Goal: Task Accomplishment & Management: Complete application form

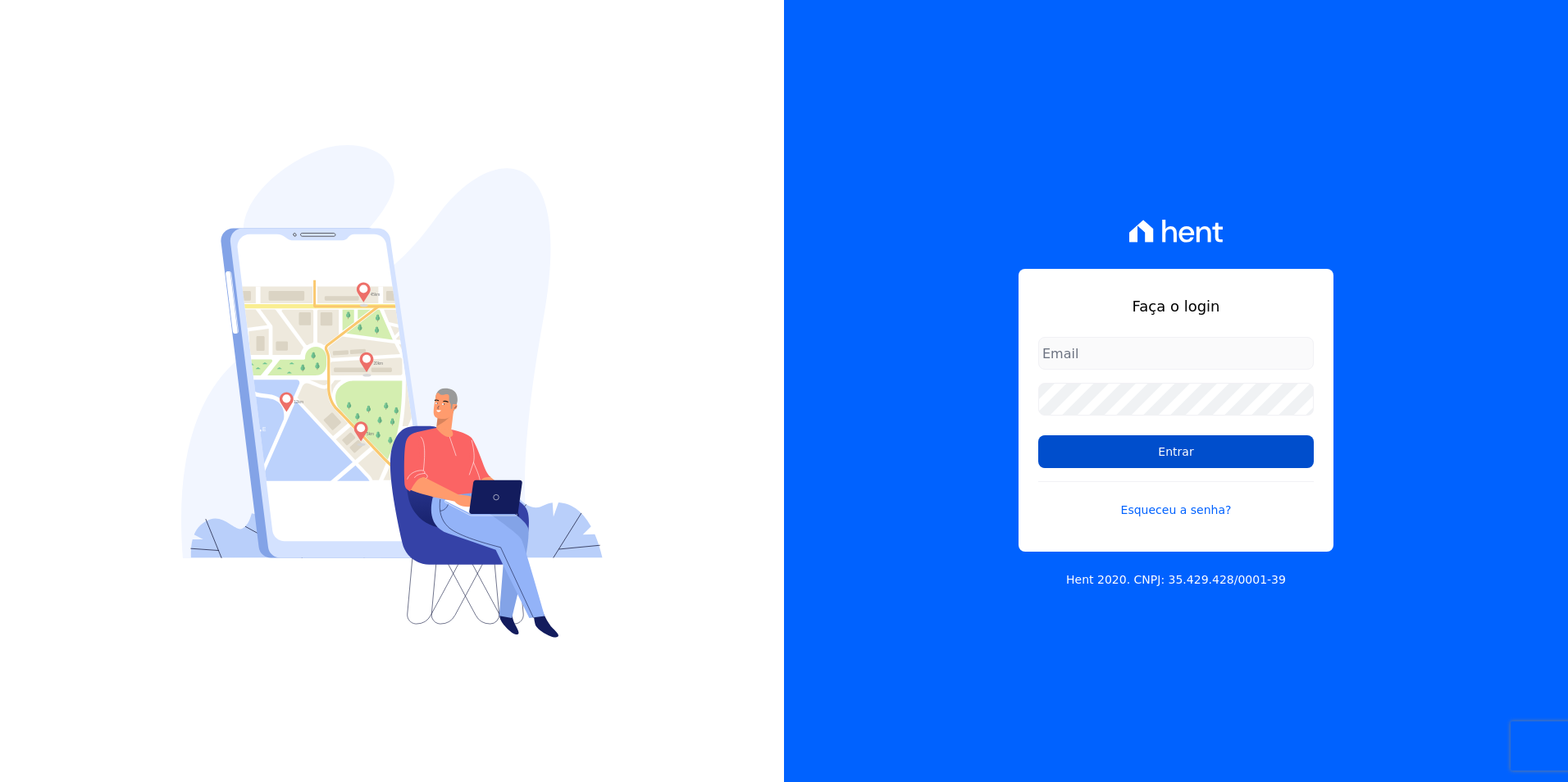
type input "[PERSON_NAME][EMAIL_ADDRESS][PERSON_NAME][DOMAIN_NAME]"
click at [1206, 453] on input "Entrar" at bounding box center [1176, 452] width 275 height 33
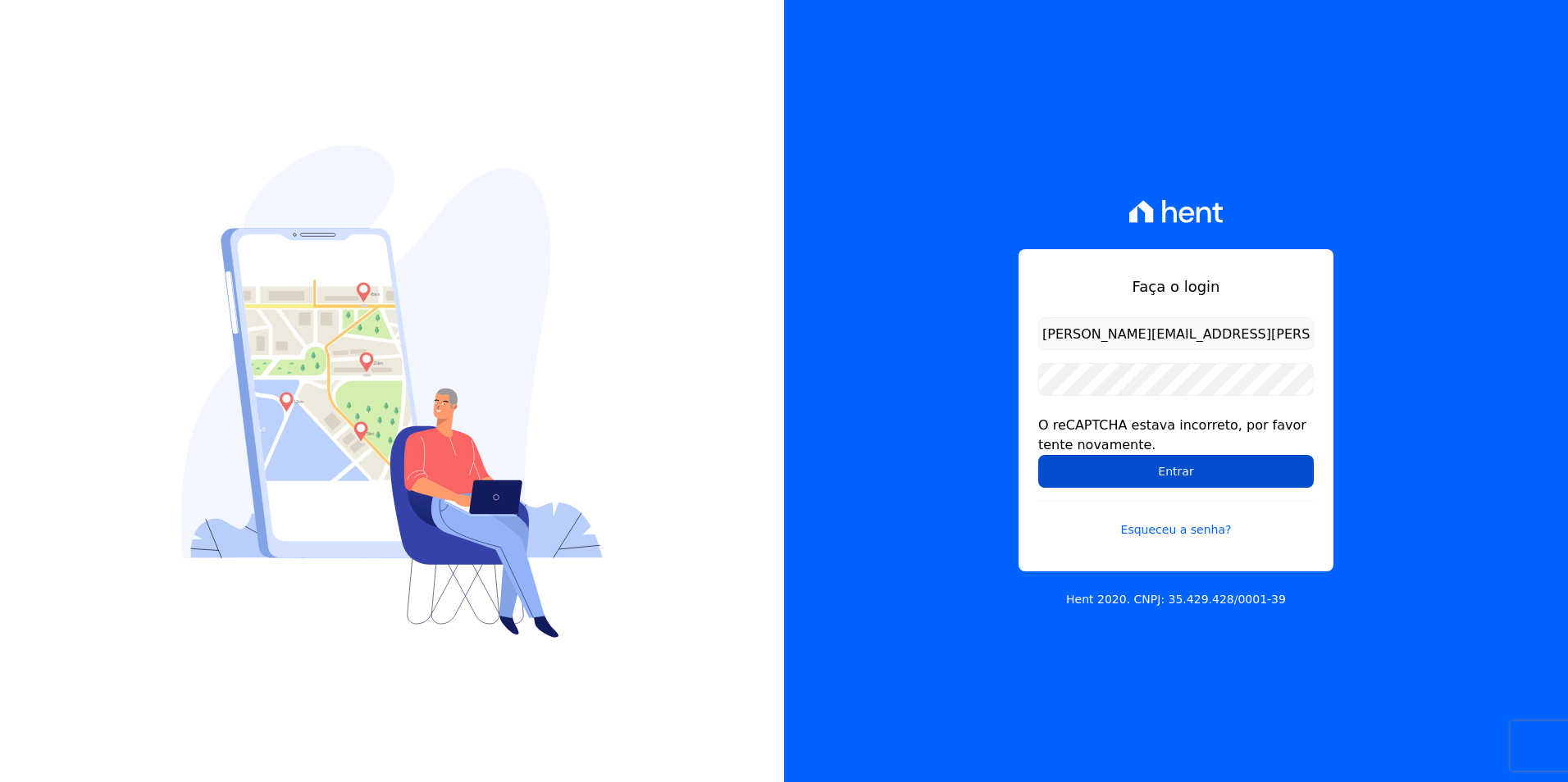
click at [1202, 471] on input "Entrar" at bounding box center [1176, 471] width 275 height 33
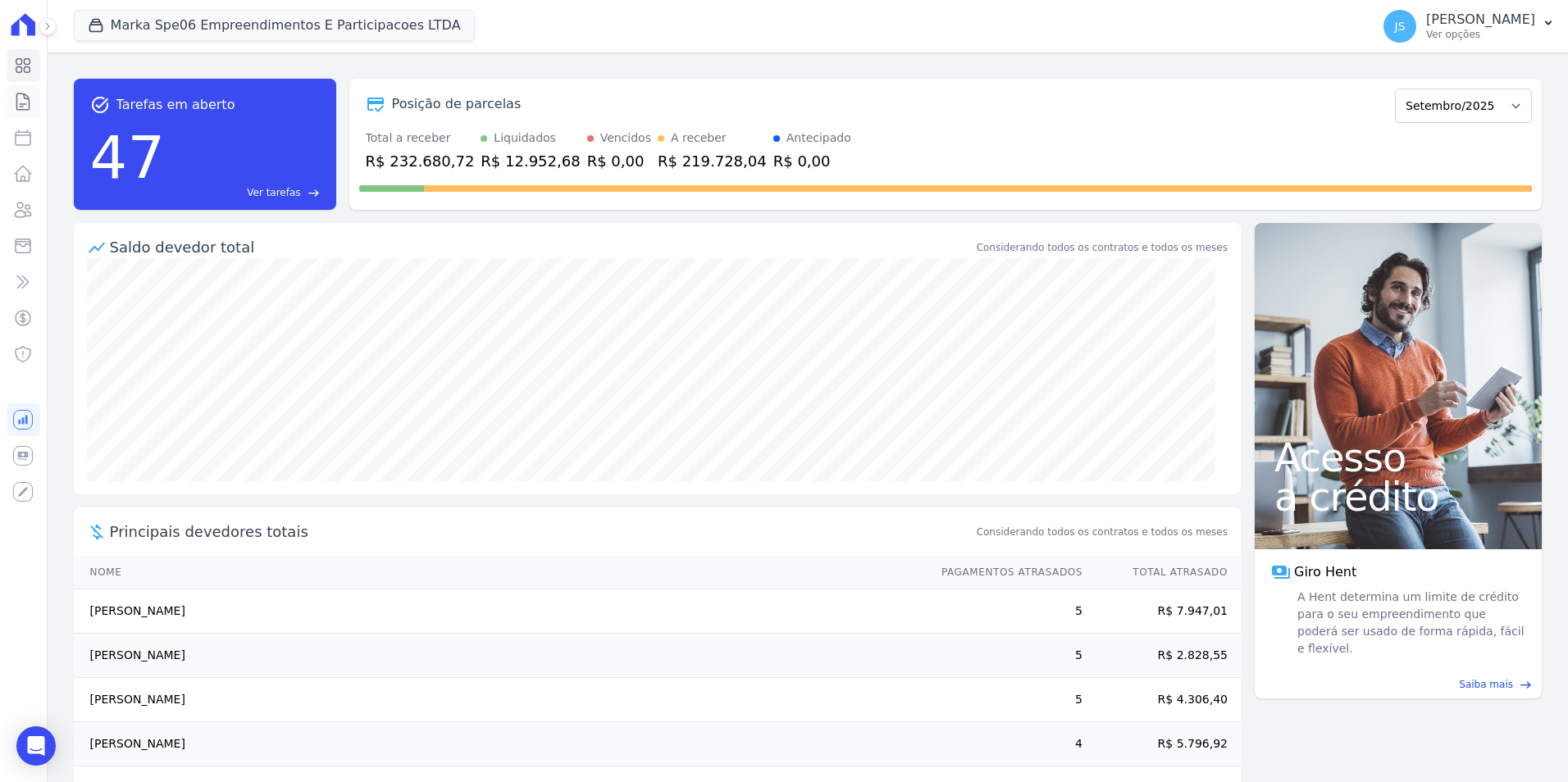
click at [28, 111] on link "Contratos" at bounding box center [23, 102] width 33 height 33
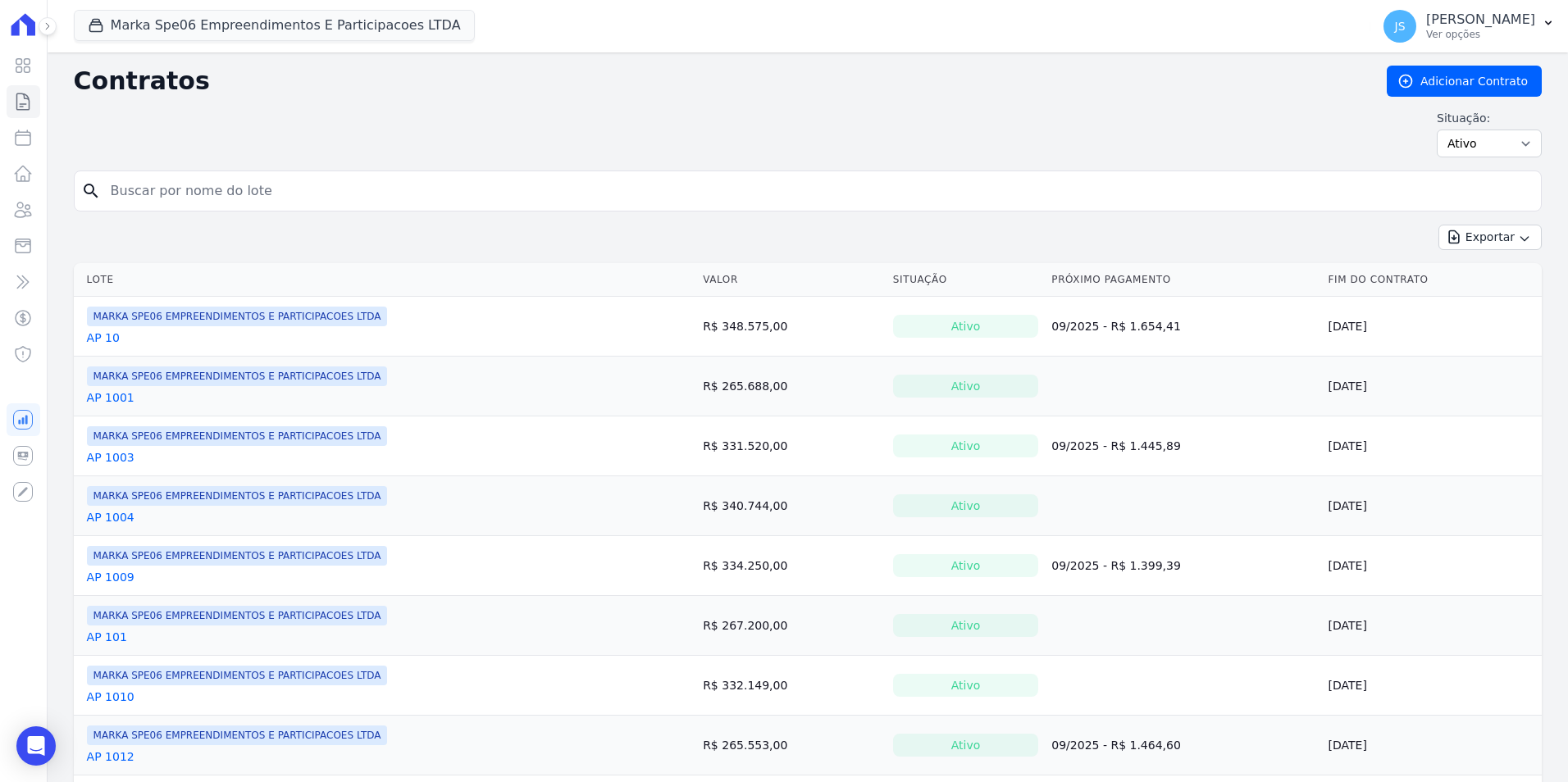
drag, startPoint x: 287, startPoint y: 182, endPoint x: 282, endPoint y: 175, distance: 8.6
click at [286, 179] on input "search" at bounding box center [817, 191] width 1433 height 33
click at [306, 196] on input "search" at bounding box center [817, 191] width 1433 height 33
type input "245"
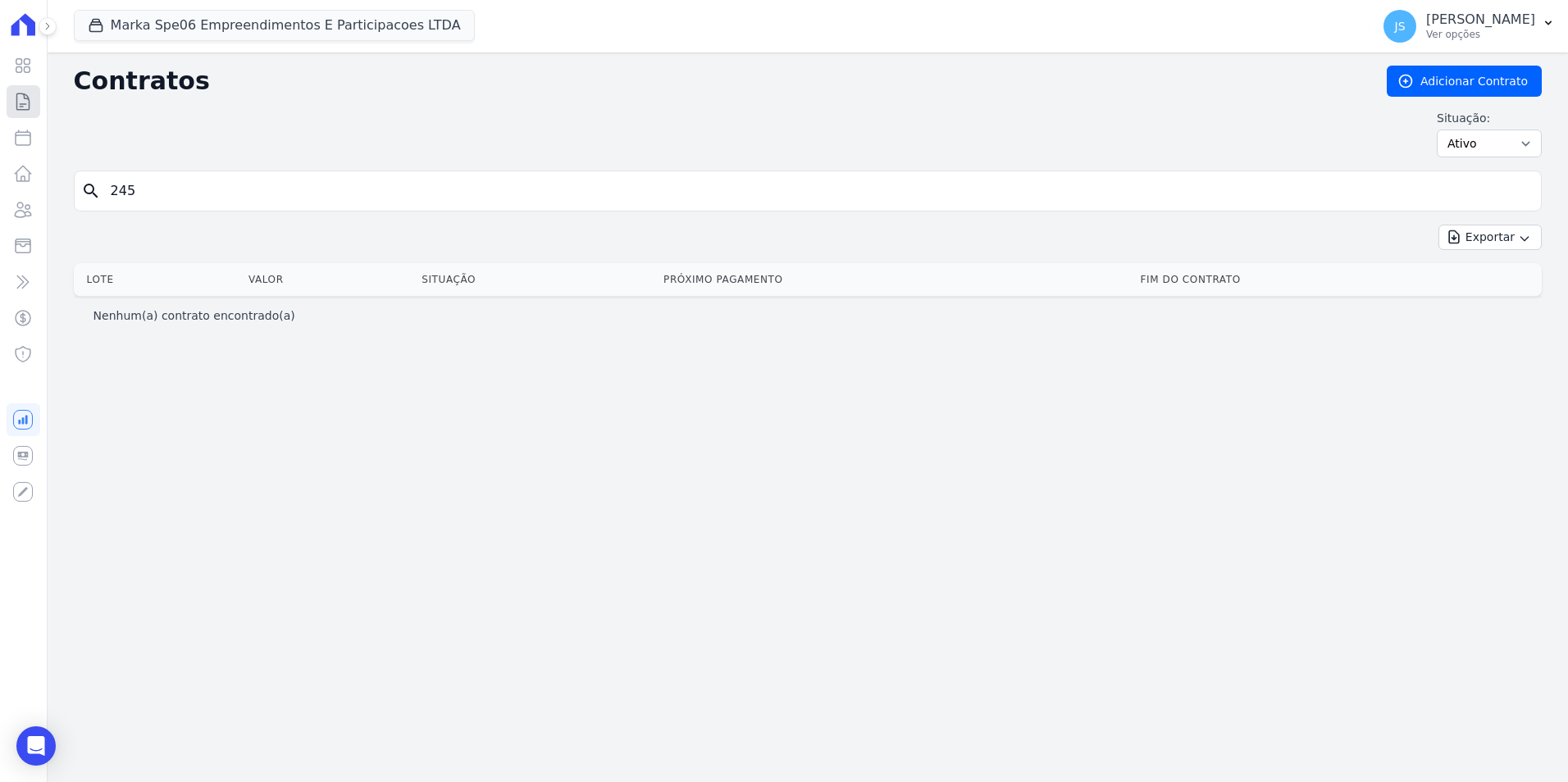
click at [36, 98] on link "Contratos" at bounding box center [23, 102] width 33 height 33
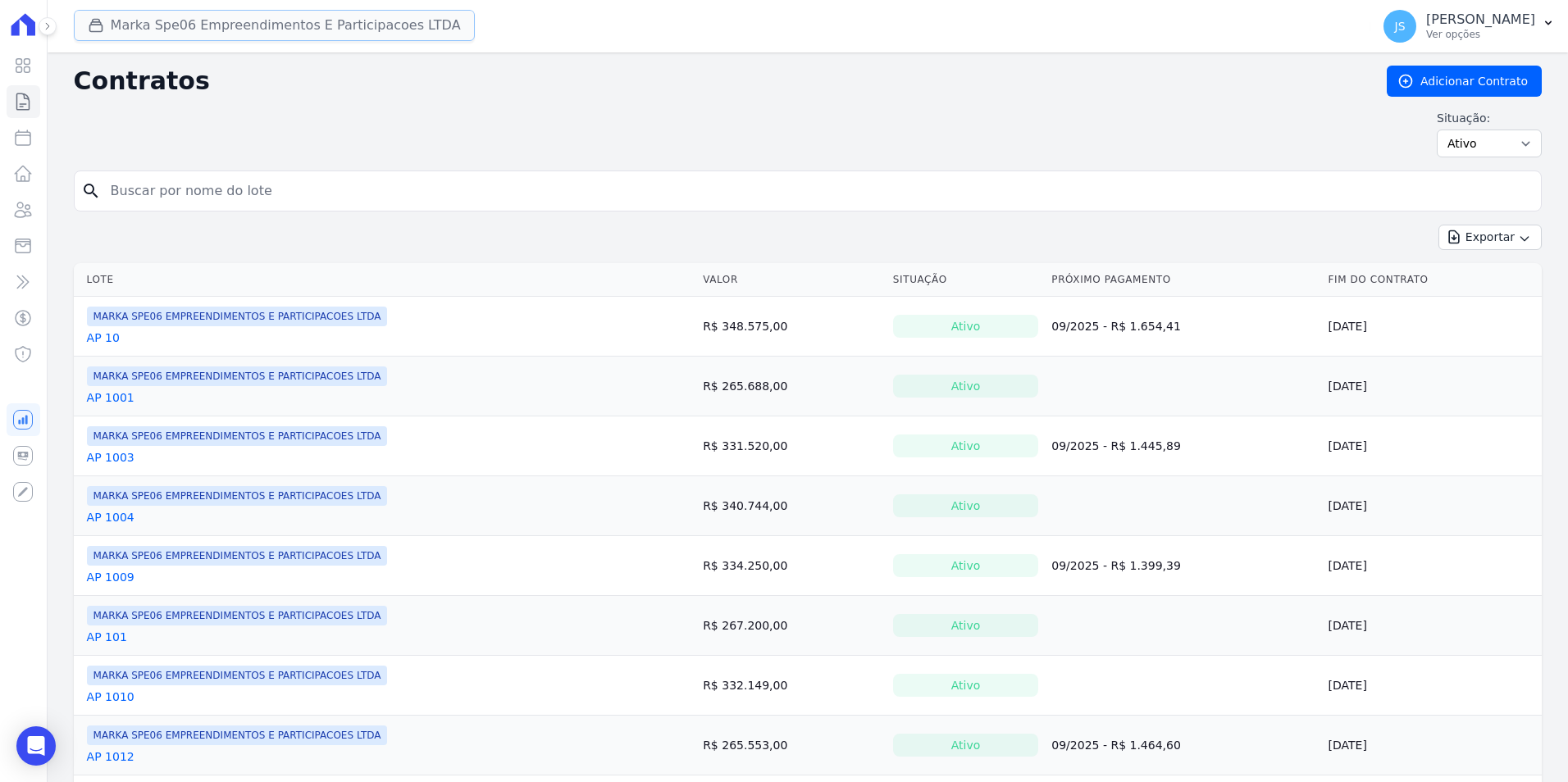
click at [289, 15] on button "Marka Spe06 Empreendimentos E Participacoes LTDA" at bounding box center [274, 25] width 401 height 31
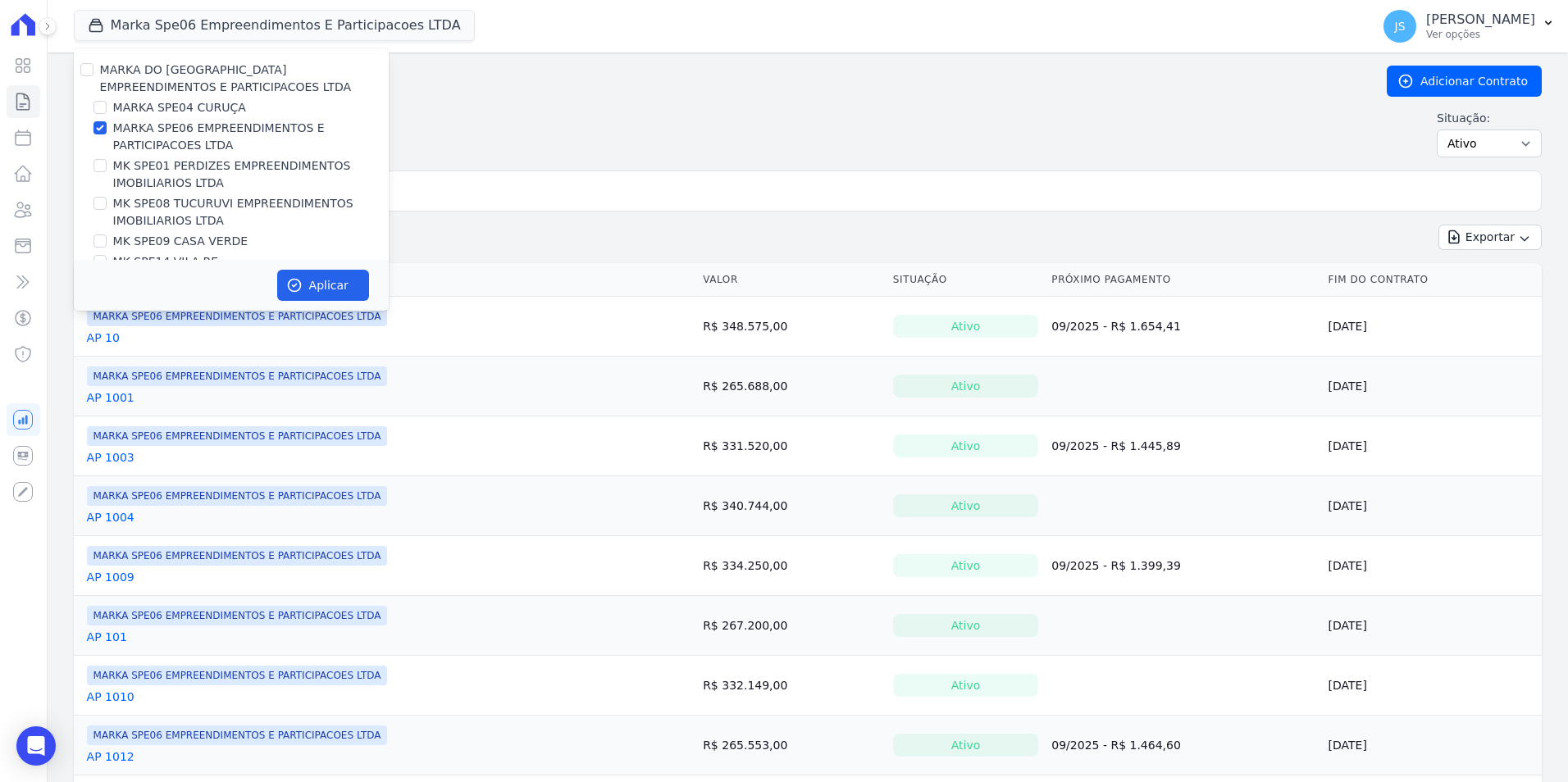
drag, startPoint x: 289, startPoint y: 15, endPoint x: 162, endPoint y: 80, distance: 142.7
click at [162, 80] on div "MARKA DO [GEOGRAPHIC_DATA] EMPREENDIMENTOS E PARTICIPACOES LTDA" at bounding box center [244, 79] width 289 height 34
drag, startPoint x: 162, startPoint y: 80, endPoint x: 113, endPoint y: 85, distance: 49.3
click at [118, 85] on label "MARKA DO [GEOGRAPHIC_DATA] EMPREENDIMENTOS E PARTICIPACOES LTDA" at bounding box center [225, 79] width 252 height 30
click at [93, 76] on input "MARKA DO [GEOGRAPHIC_DATA] EMPREENDIMENTOS E PARTICIPACOES LTDA" at bounding box center [87, 70] width 13 height 13
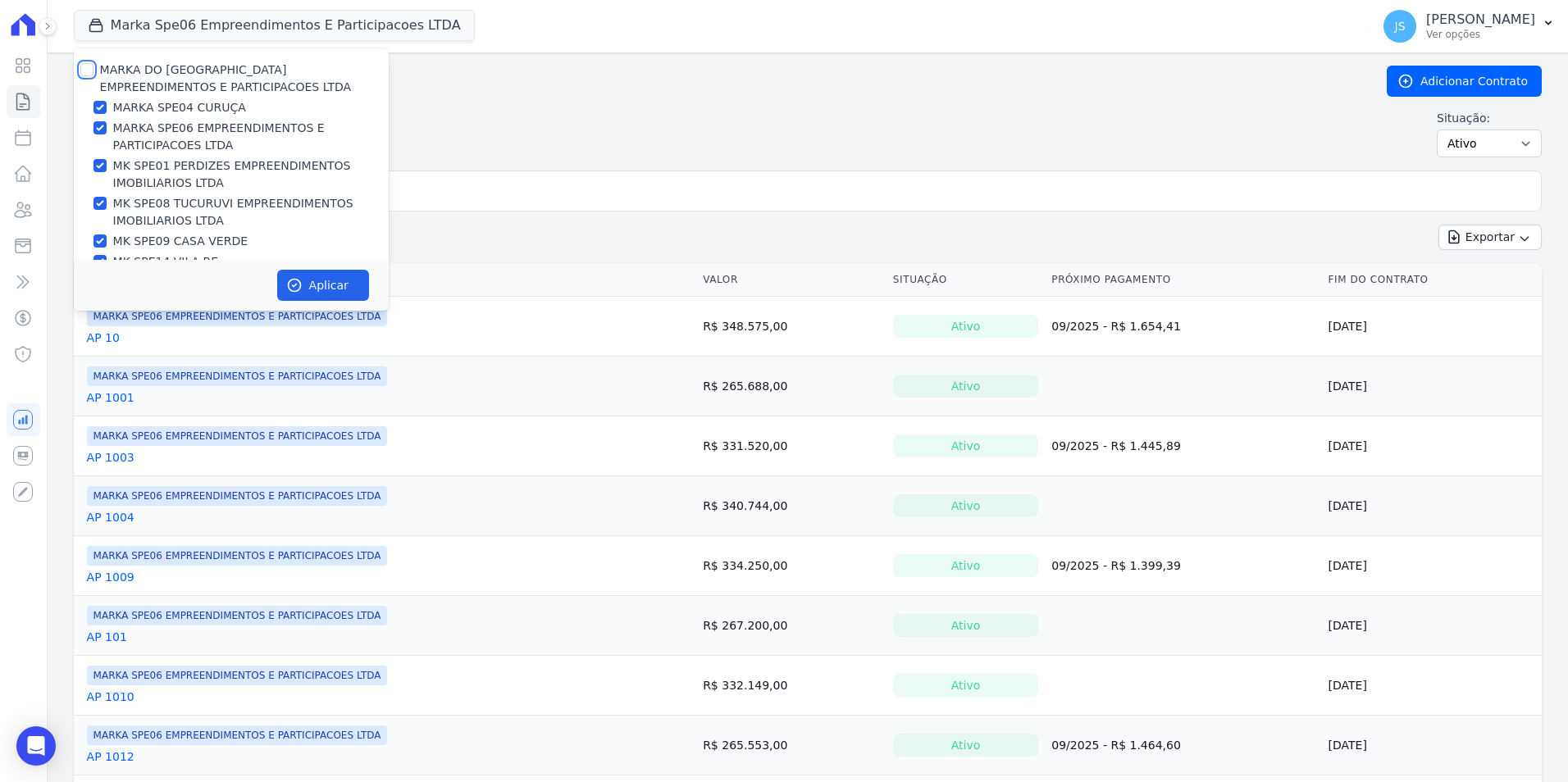
checkbox input "true"
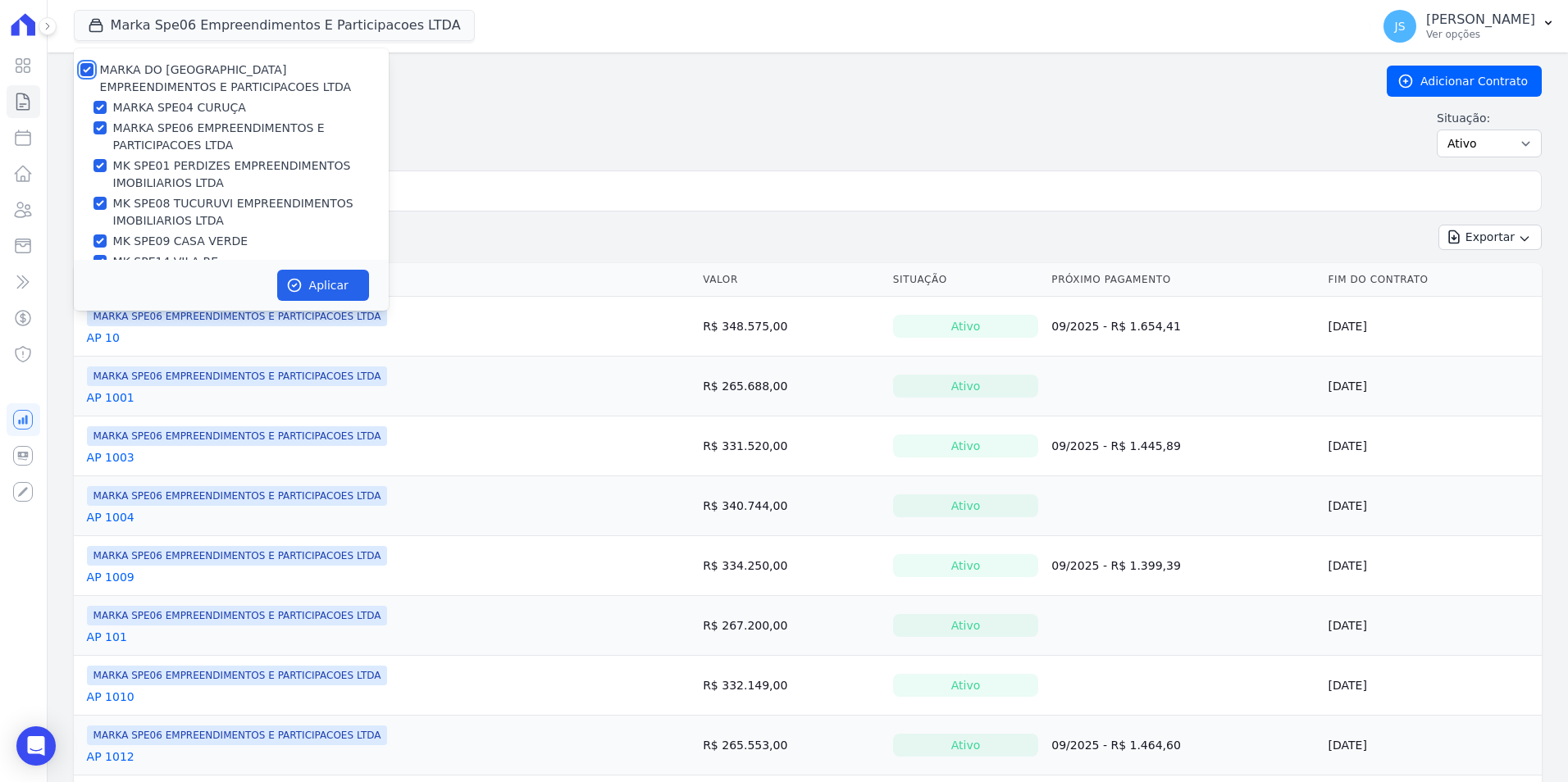
checkbox input "true"
drag, startPoint x: 335, startPoint y: 281, endPoint x: 355, endPoint y: 271, distance: 22.4
click at [337, 283] on button "Aplicar" at bounding box center [323, 285] width 92 height 31
click at [406, 196] on input "search" at bounding box center [817, 191] width 1433 height 33
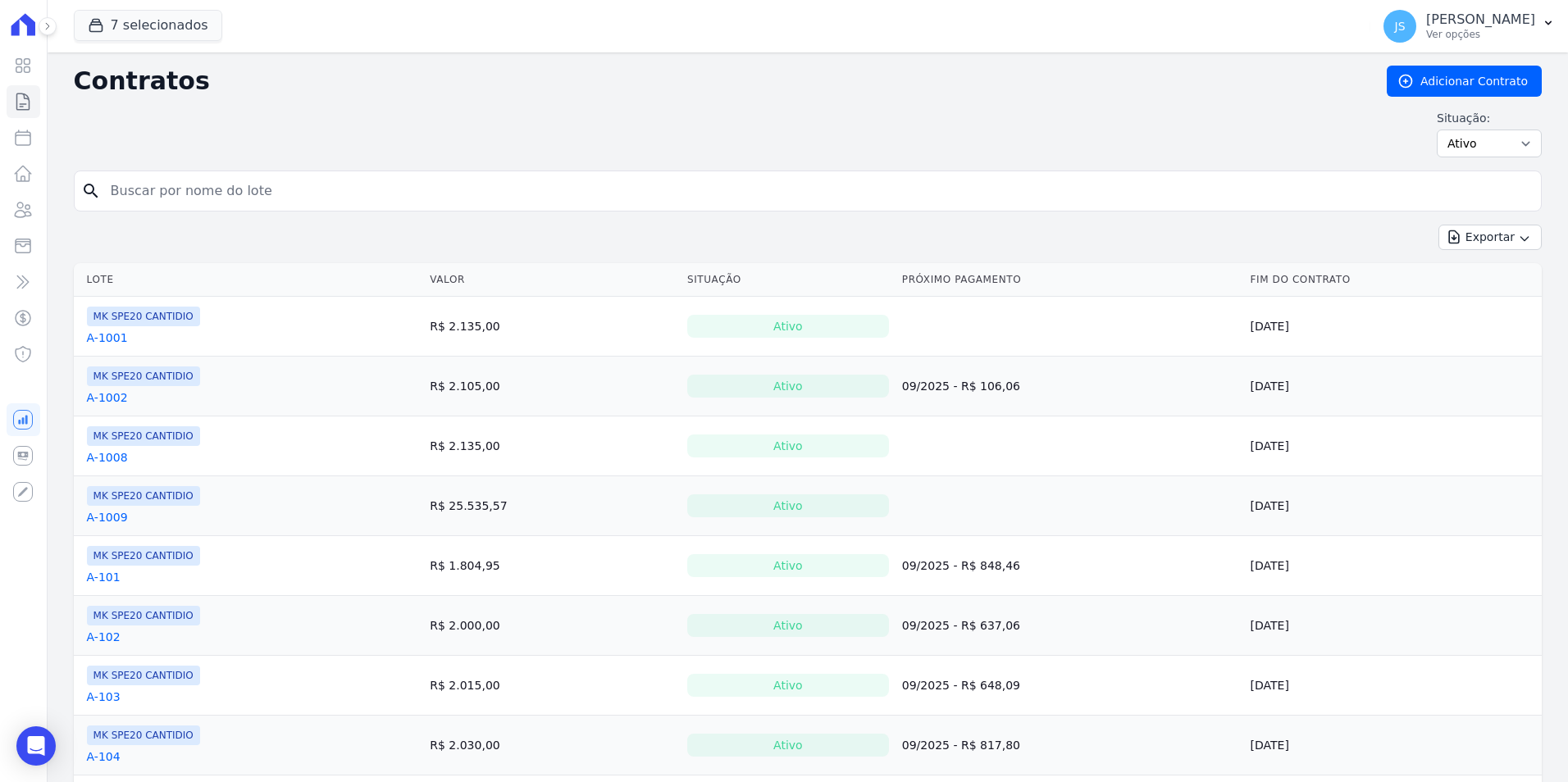
click at [376, 181] on input "search" at bounding box center [817, 191] width 1433 height 33
type input "245"
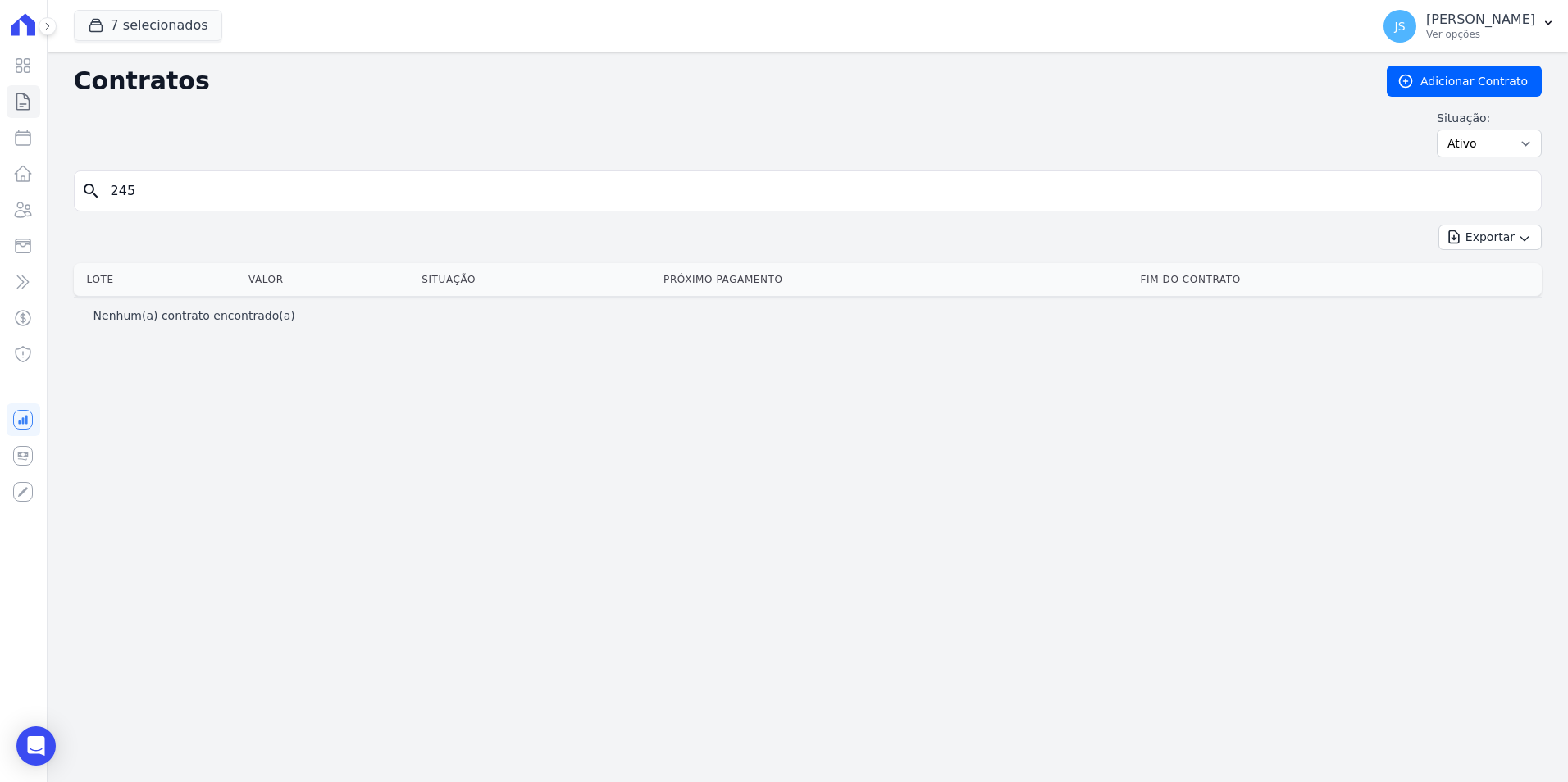
click at [156, 194] on input "245" at bounding box center [817, 191] width 1433 height 33
click at [960, 580] on div "Contratos Adicionar Contrato Situação: Ativo Todos Pausado Distratado Rascunho …" at bounding box center [807, 417] width 1520 height 730
click at [30, 740] on icon "Open Intercom Messenger" at bounding box center [36, 746] width 19 height 21
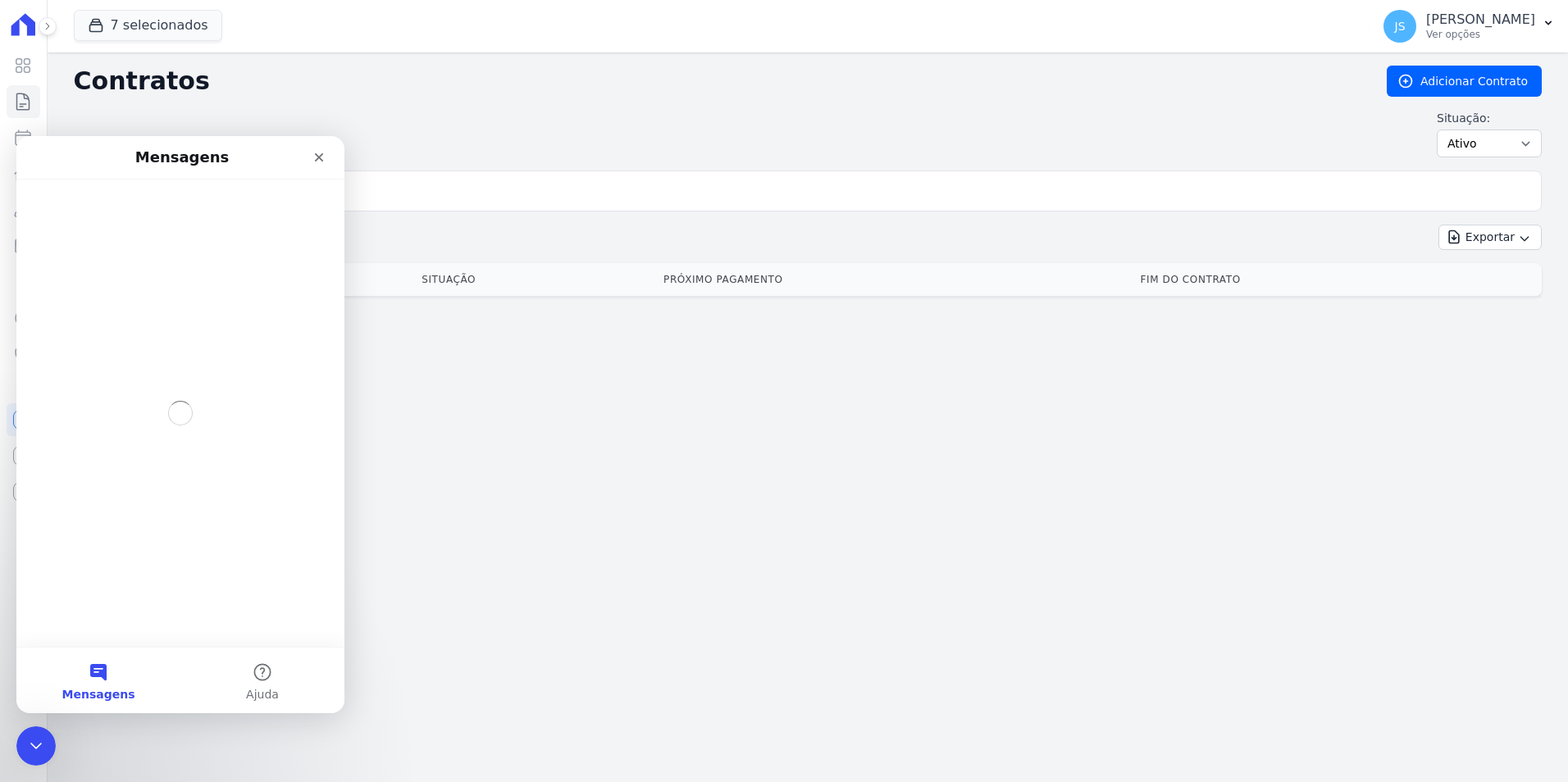
click at [809, 456] on div "Contratos Adicionar Contrato Situação: Ativo Todos Pausado Distratado Rascunho …" at bounding box center [807, 417] width 1520 height 730
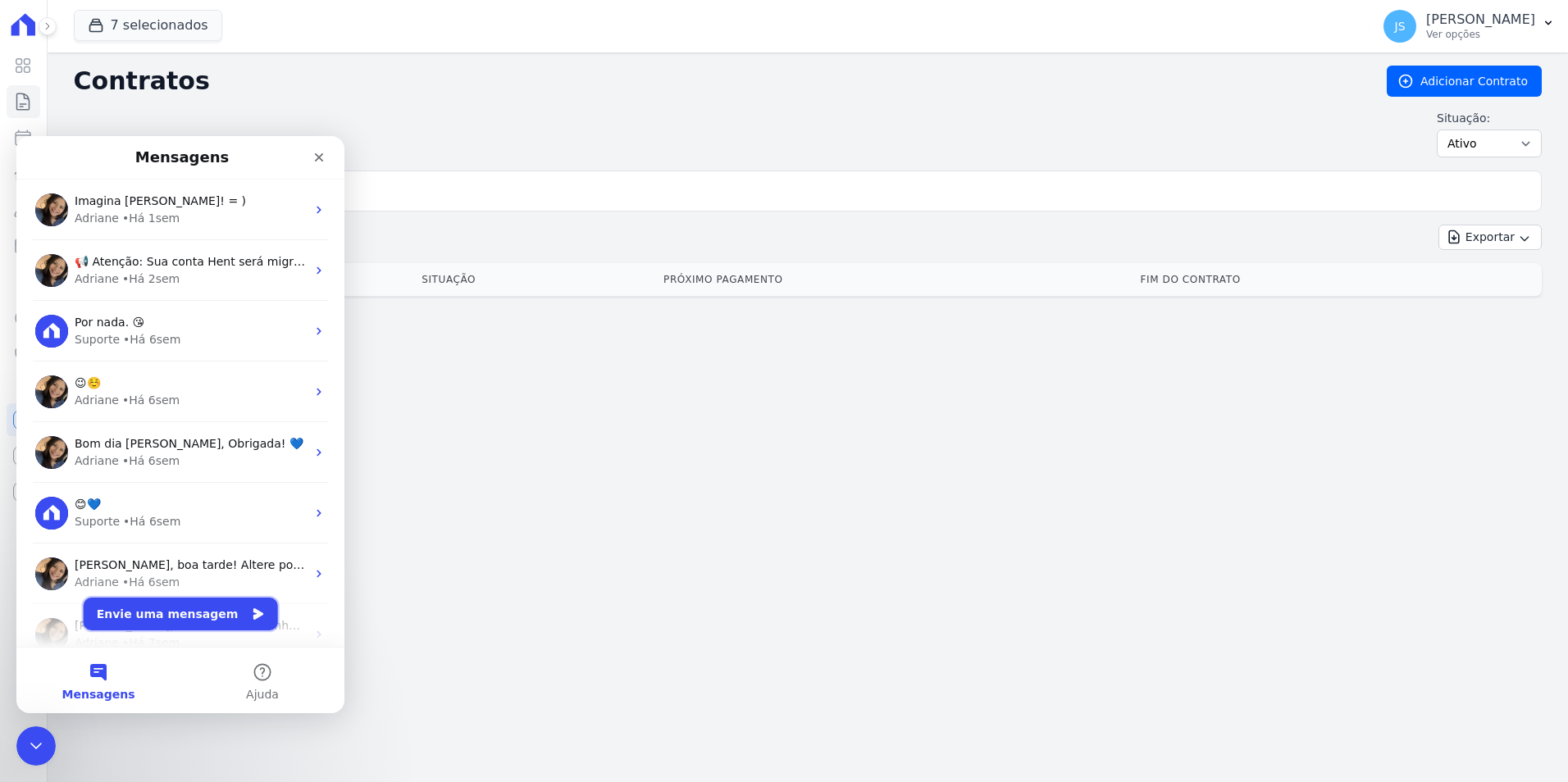
click at [182, 624] on button "Envie uma mensagem" at bounding box center [180, 614] width 195 height 33
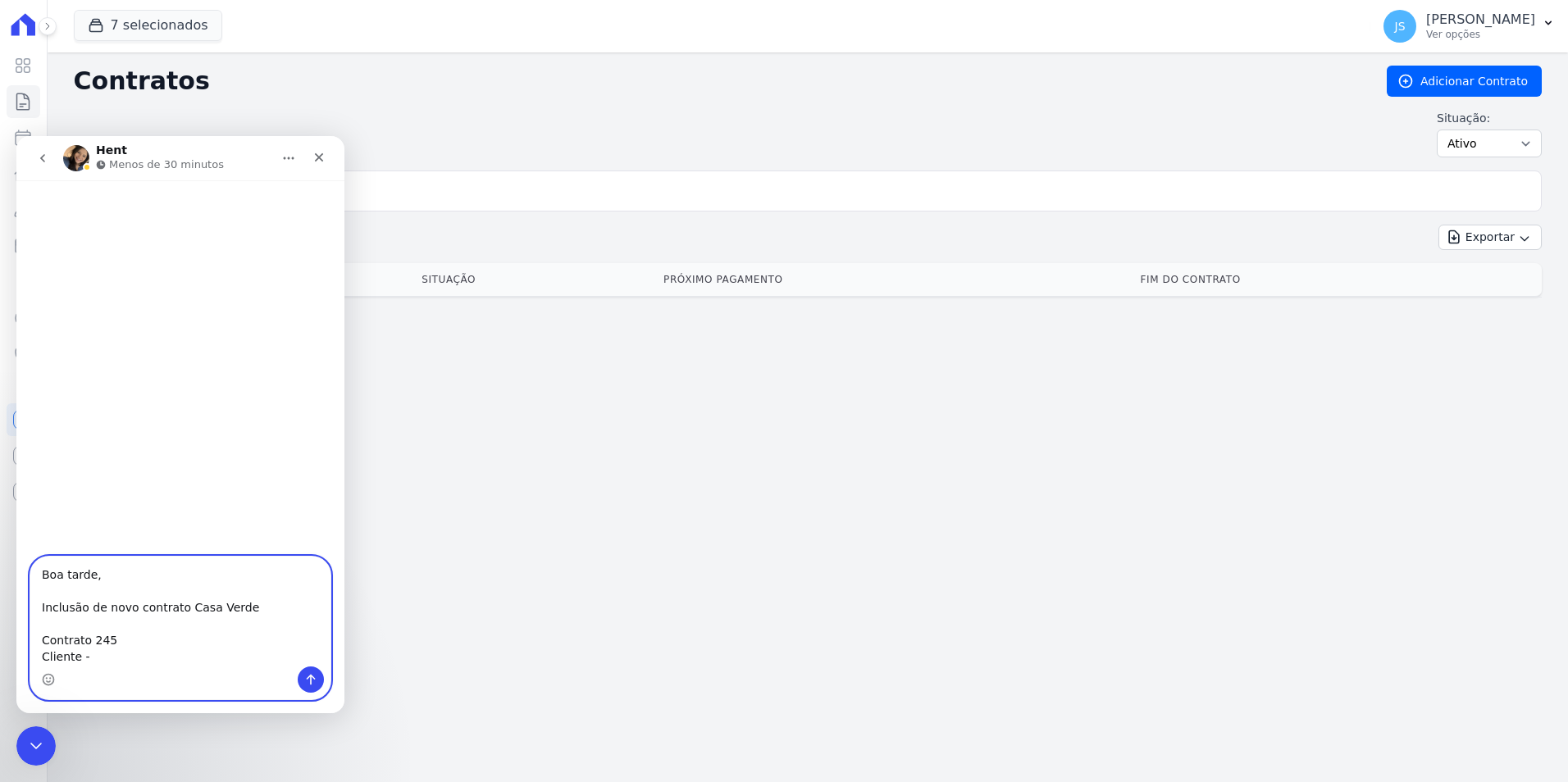
click at [95, 660] on textarea "Boa tarde, Inclusão de novo contrato Casa Verde Contrato 245 Cliente -" at bounding box center [180, 612] width 300 height 110
paste textarea "[PERSON_NAME]"
click at [127, 654] on textarea "Boa tarde, Inclusão de novo contrato Casa Verde Contrato 245 Cliente - TATIANE …" at bounding box center [180, 612] width 300 height 110
type textarea "Boa tarde, Inclusão de novo contrato Casa Verde Contrato 245 Cliente - TATIANE …"
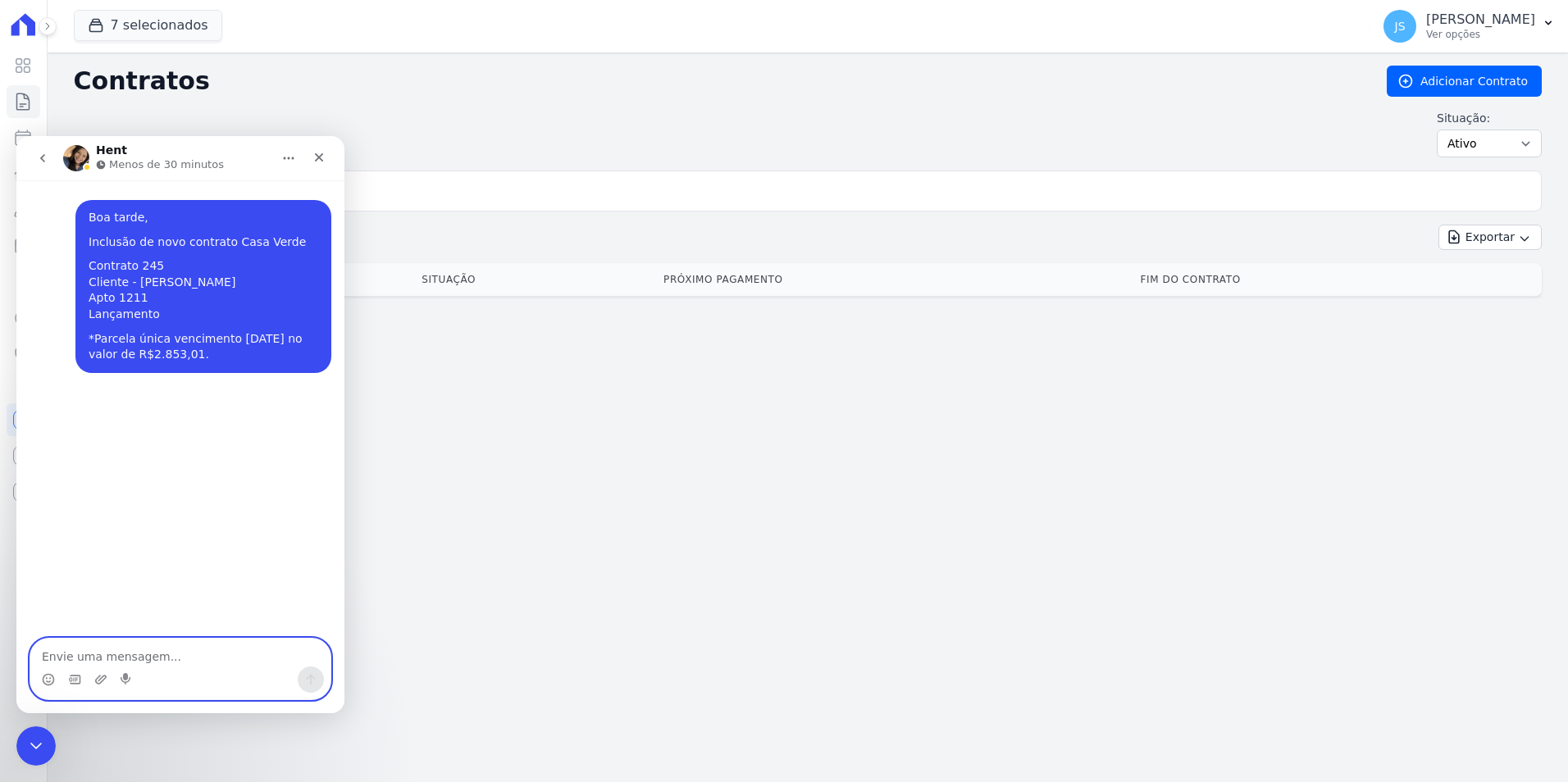
scroll to position [0, 0]
click at [691, 474] on div "Contratos Adicionar Contrato Situação: Ativo Todos Pausado Distratado Rascunho …" at bounding box center [807, 417] width 1520 height 730
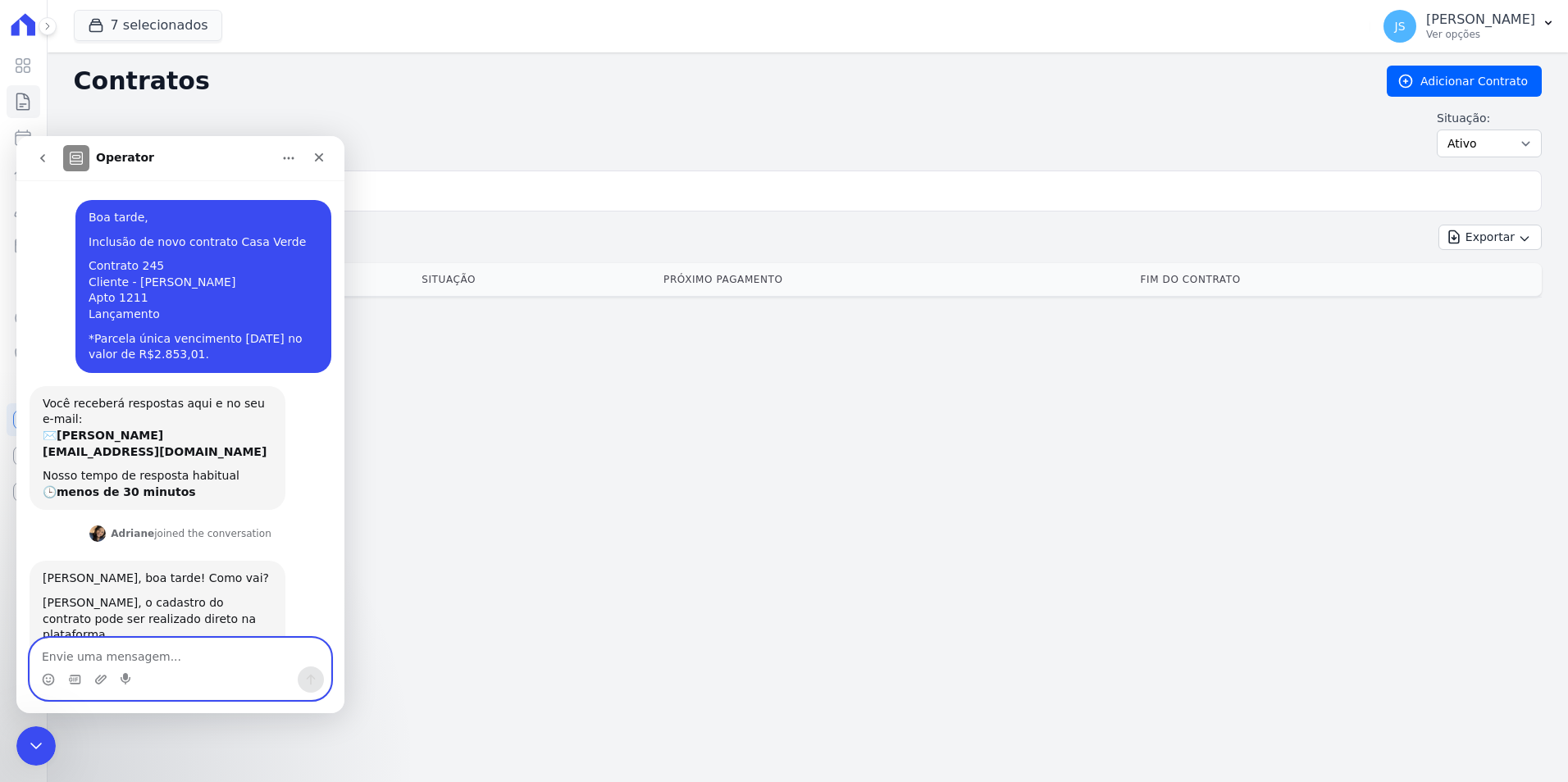
scroll to position [159, 0]
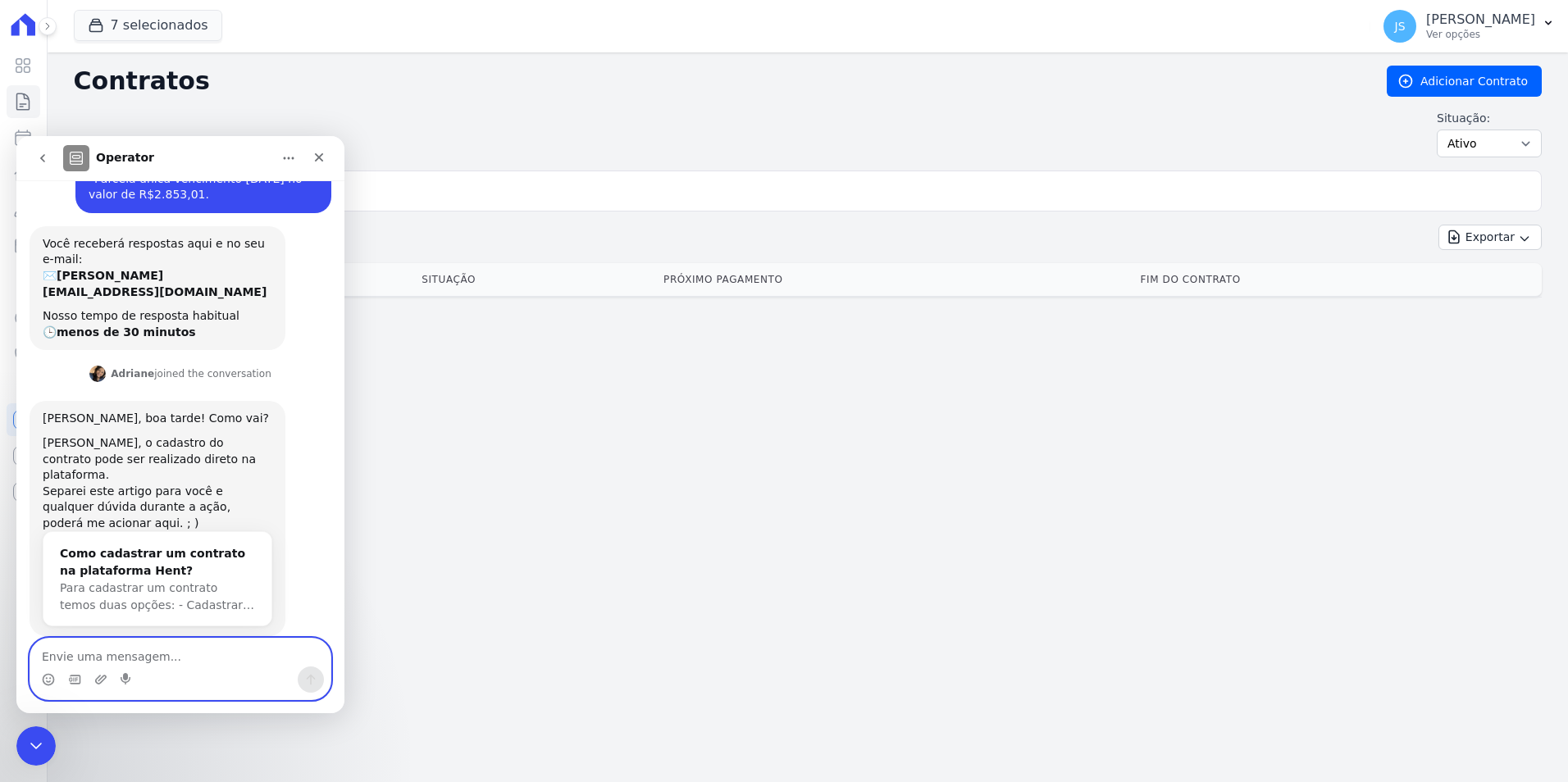
click at [163, 643] on textarea "Envie uma mensagem..." at bounding box center [180, 652] width 300 height 28
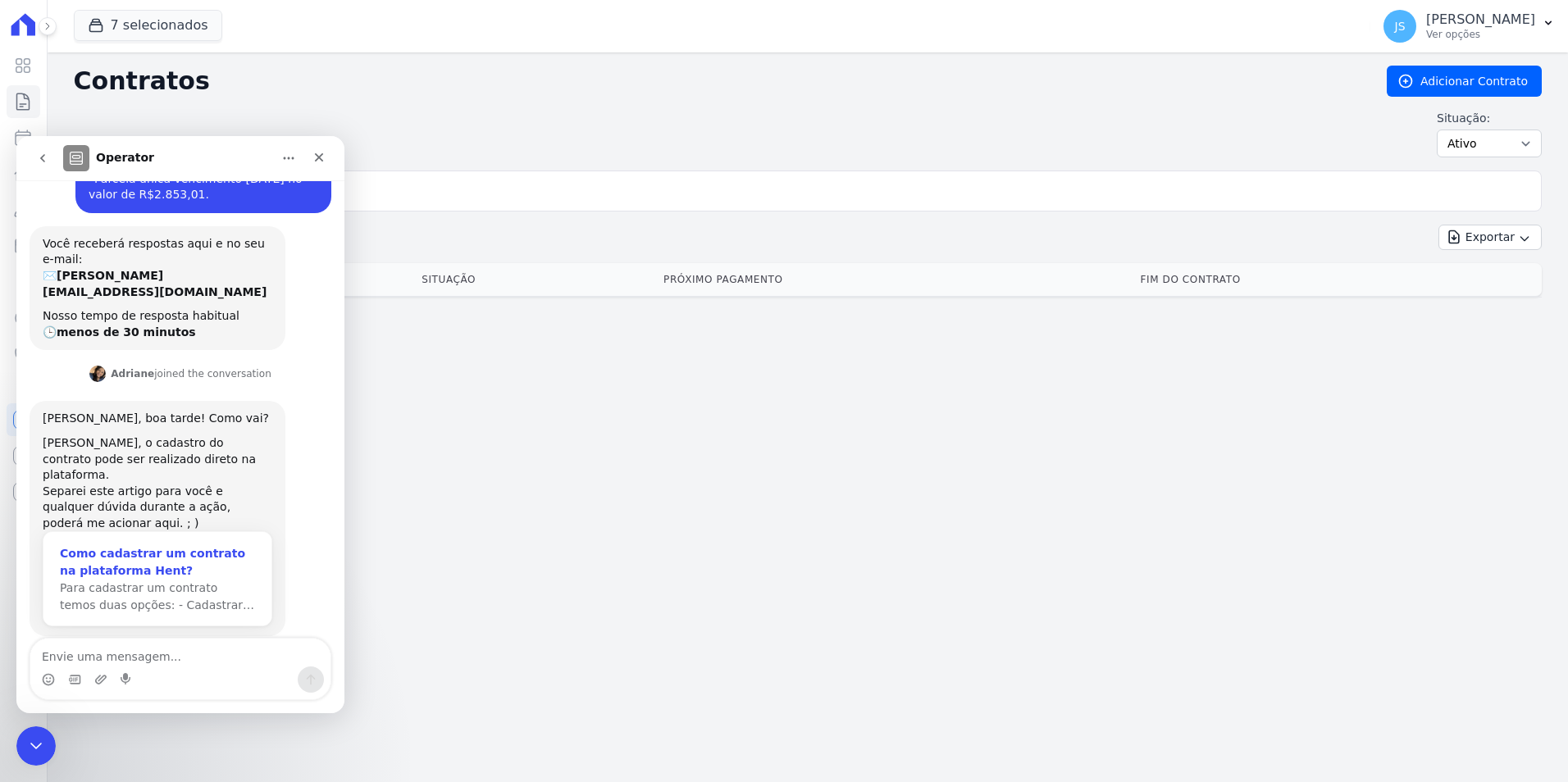
click at [173, 580] on div "Para cadastrar um contrato temos duas opções: - Cadastrar…" at bounding box center [158, 597] width 196 height 34
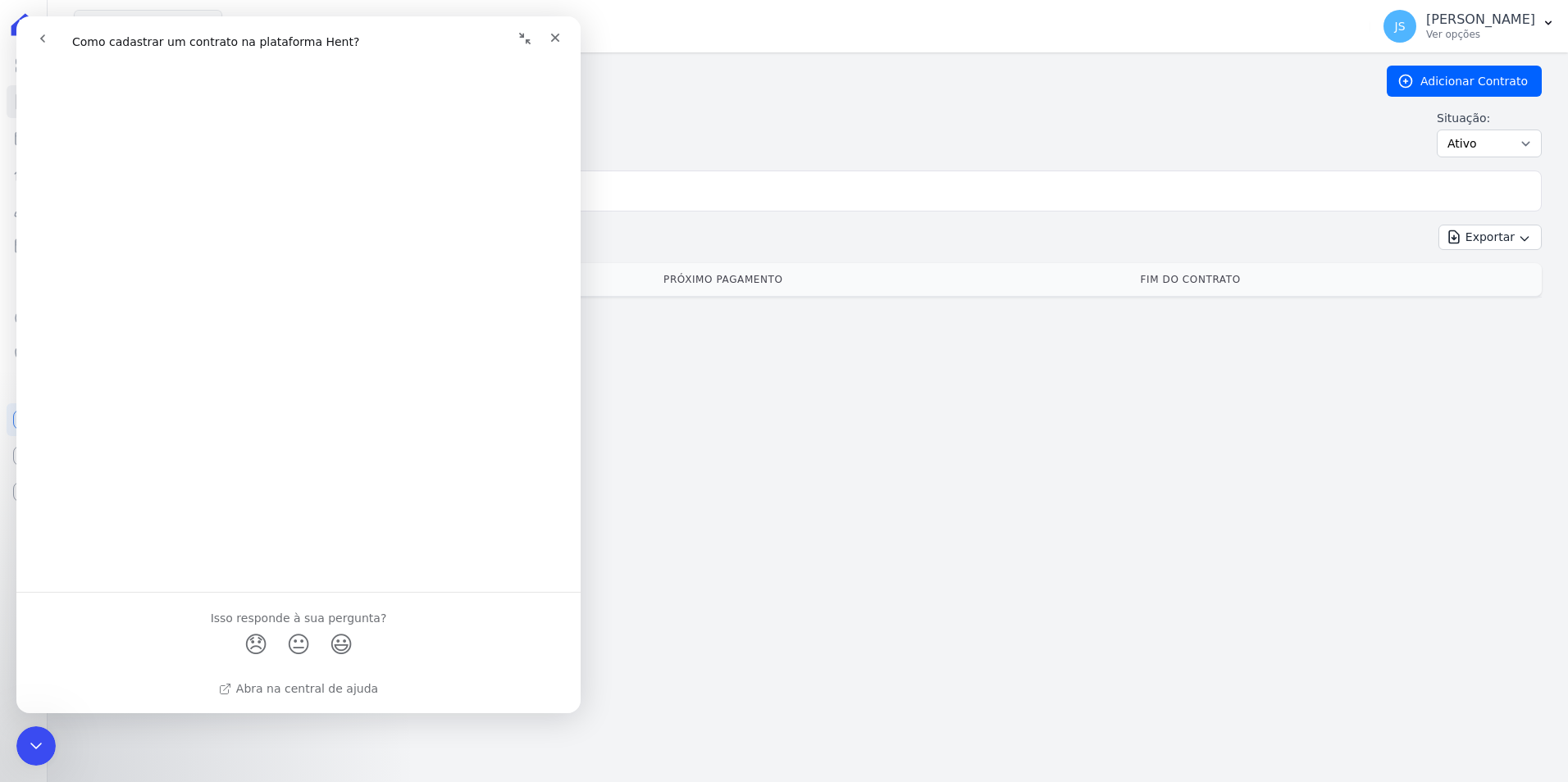
scroll to position [467, 0]
click at [40, 29] on button "go back" at bounding box center [43, 38] width 31 height 31
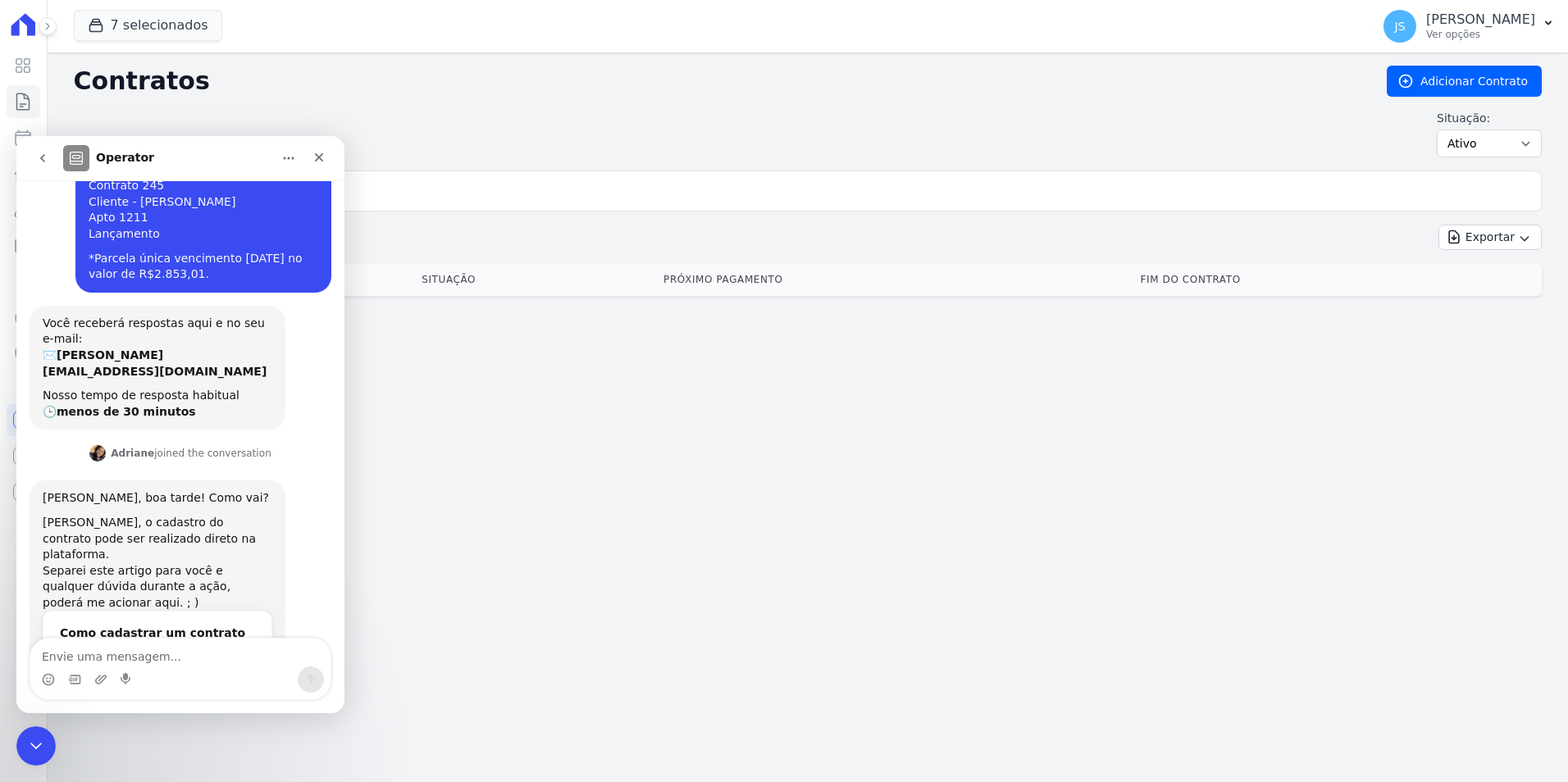
scroll to position [159, 0]
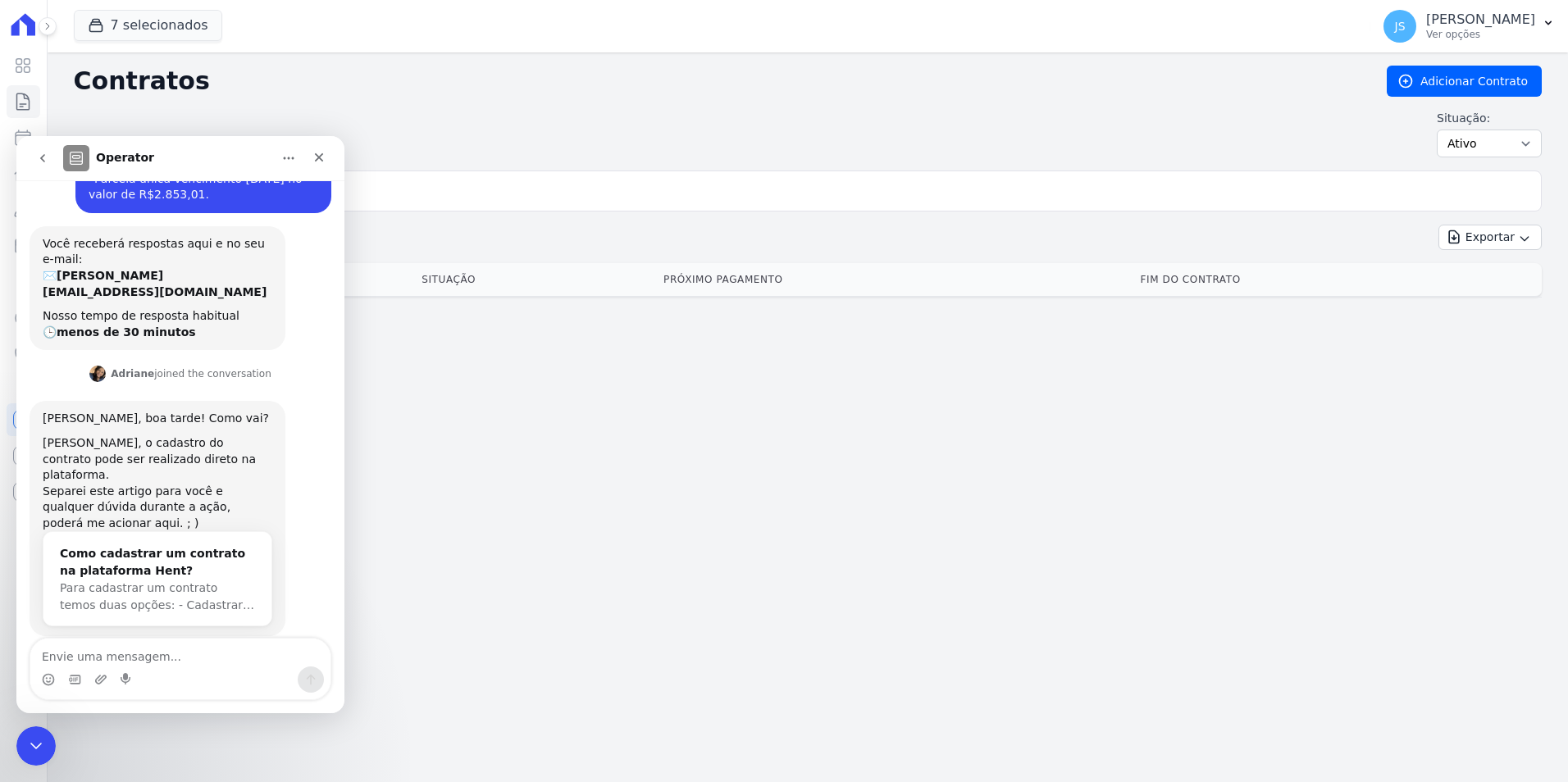
click at [214, 669] on div "Messenger da Intercom" at bounding box center [180, 680] width 300 height 27
click at [228, 655] on textarea "Envie uma mensagem..." at bounding box center [180, 652] width 300 height 28
click at [195, 648] on textarea "Envie uma mensagem..." at bounding box center [180, 652] width 300 height 28
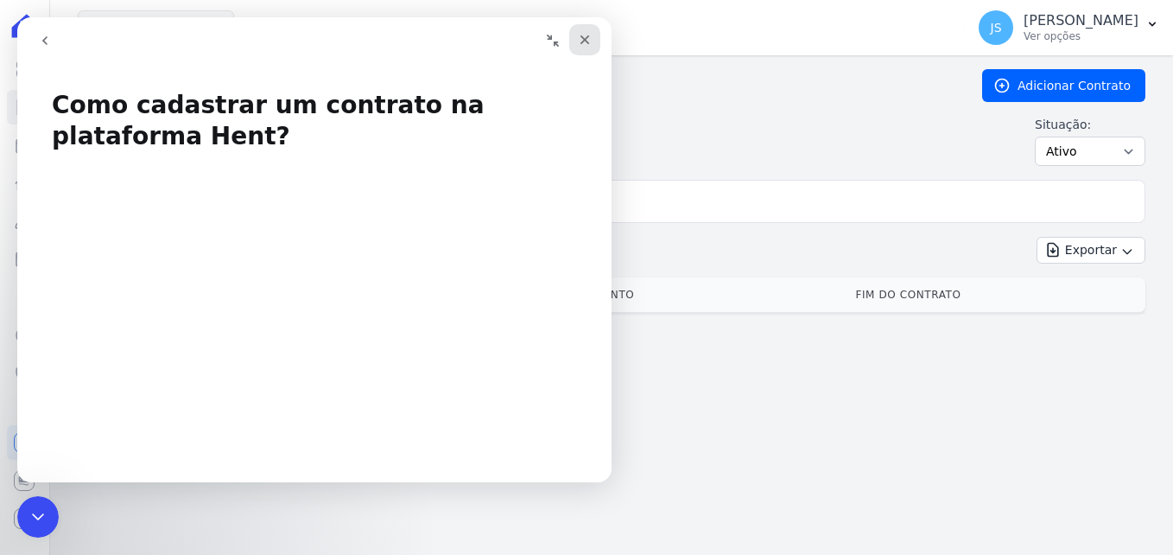
click at [594, 32] on div "Fechar" at bounding box center [584, 39] width 31 height 31
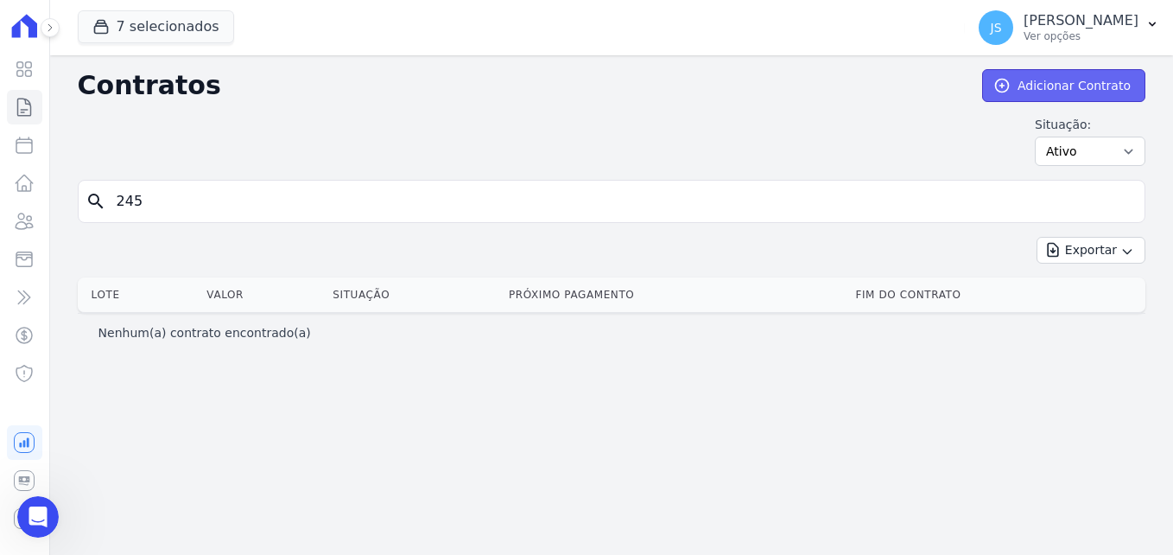
click at [1118, 98] on link "Adicionar Contrato" at bounding box center [1063, 85] width 163 height 33
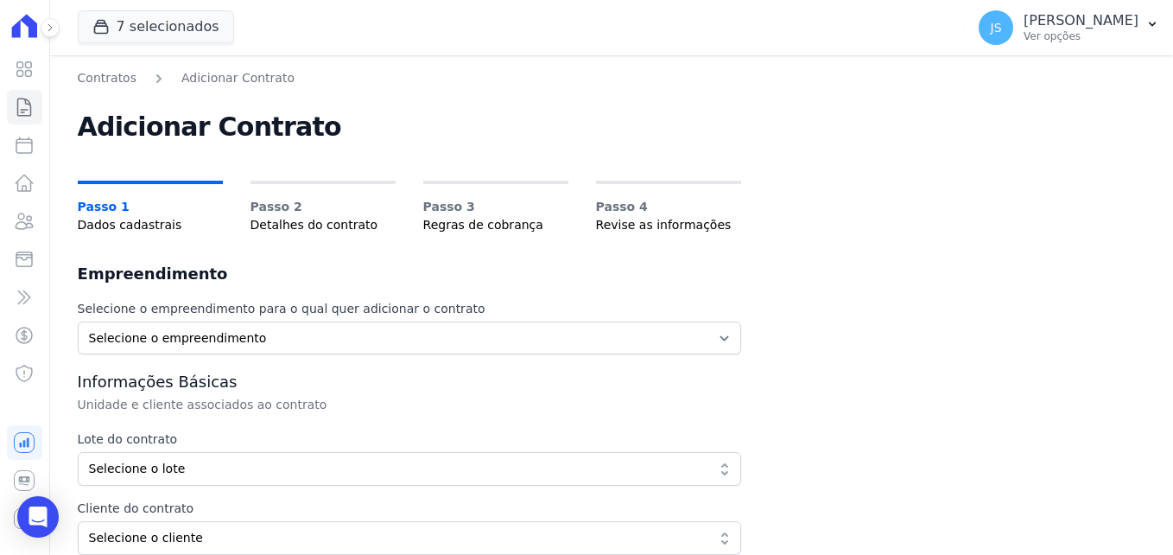
scroll to position [86, 0]
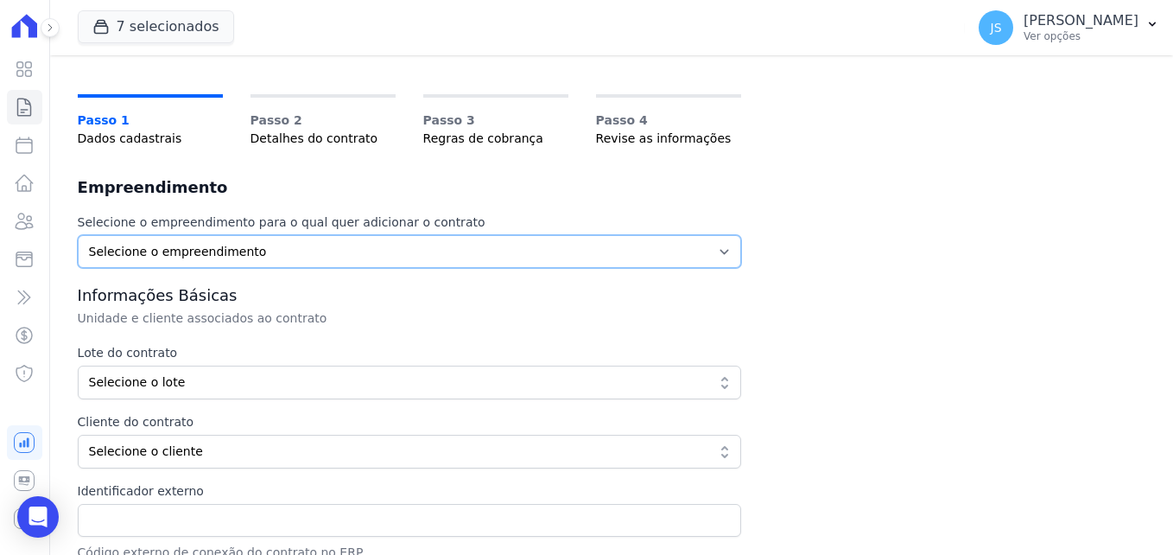
click at [264, 252] on select "Selecione o empreendimento MARKA SPE04 CURUÇA MARKA SPE06 EMPREENDIMENTOS E PAR…" at bounding box center [409, 251] width 663 height 33
select select "faf7fecb-8fd7-4b35-8acd-3d6a38ea6f82"
click at [78, 235] on select "Selecione o empreendimento MARKA SPE04 CURUÇA MARKA SPE06 EMPREENDIMENTOS E PAR…" at bounding box center [409, 251] width 663 height 33
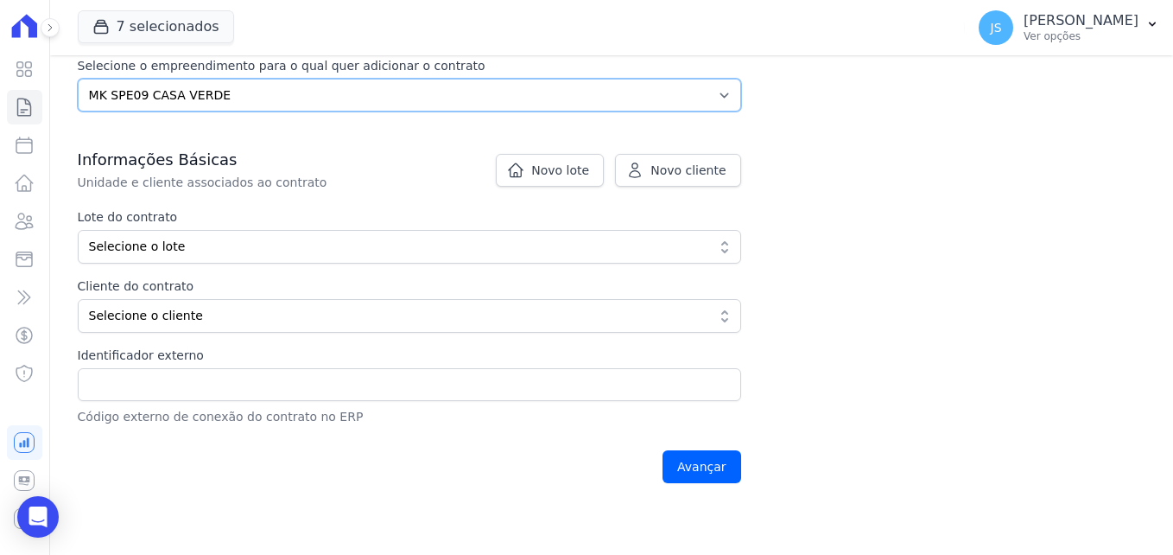
scroll to position [259, 0]
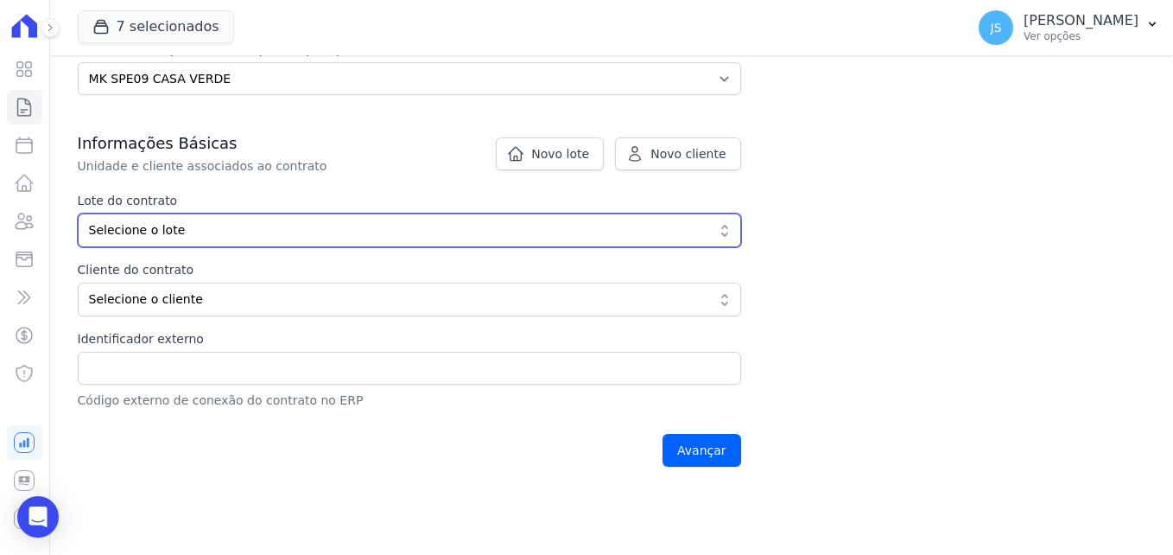
click at [257, 238] on span "Selecione o lote" at bounding box center [397, 230] width 617 height 18
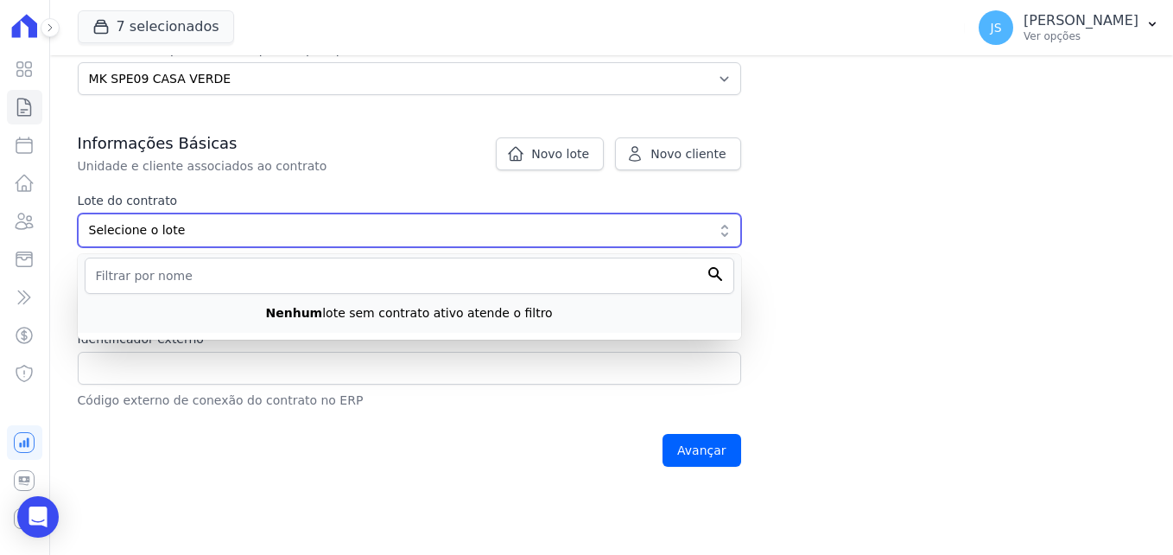
click at [257, 240] on button "Selecione o lote" at bounding box center [409, 230] width 663 height 34
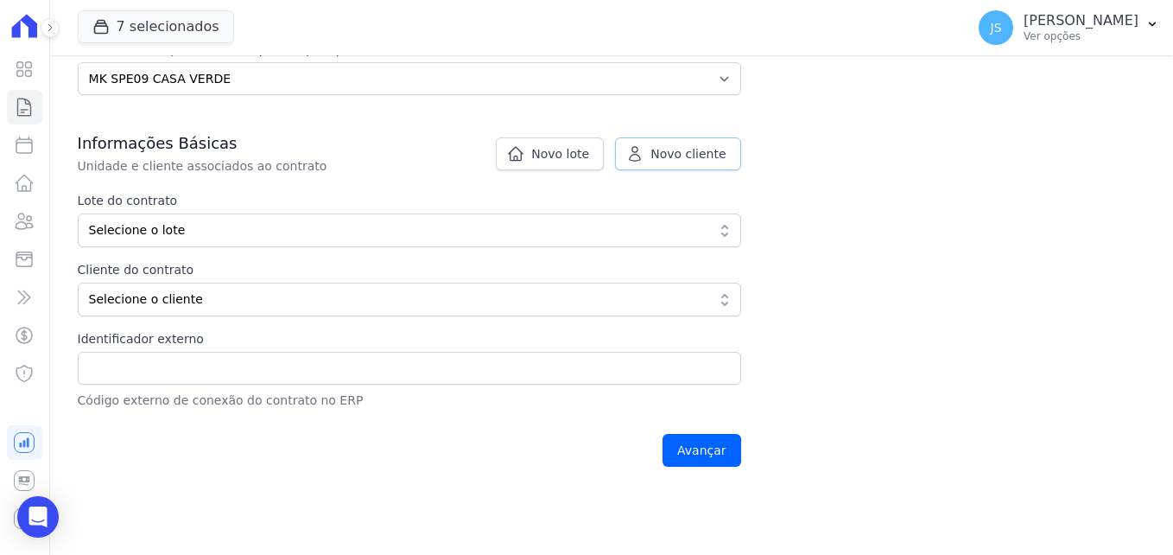
click at [698, 151] on span "Novo cliente" at bounding box center [687, 153] width 75 height 17
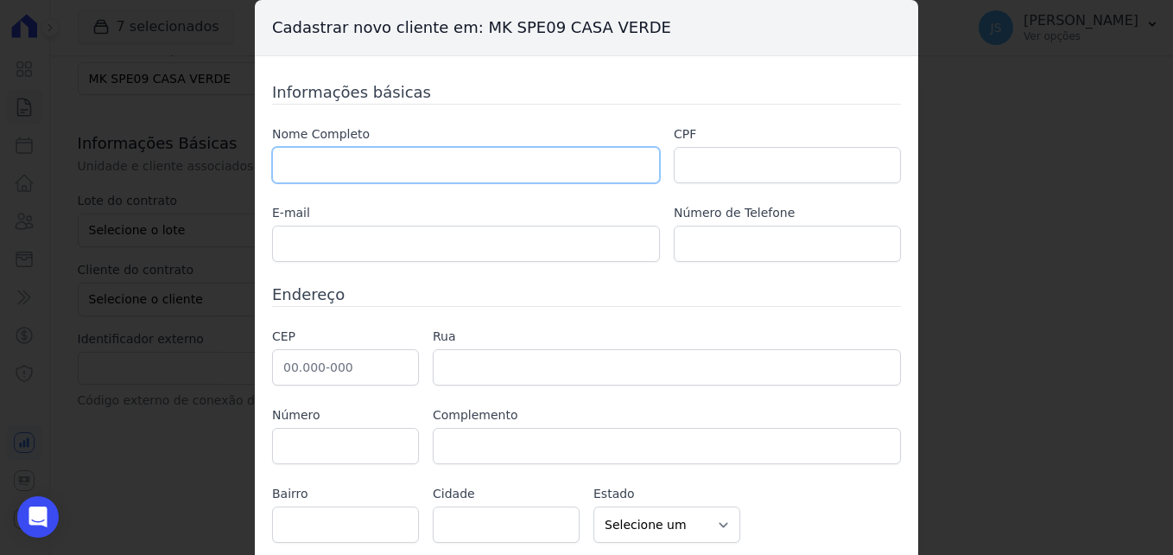
click at [425, 169] on input "text" at bounding box center [466, 165] width 388 height 36
click at [536, 168] on input "text" at bounding box center [466, 165] width 388 height 36
paste input "[PERSON_NAME]"
type input "[PERSON_NAME]"
click at [701, 148] on input "text" at bounding box center [787, 165] width 227 height 36
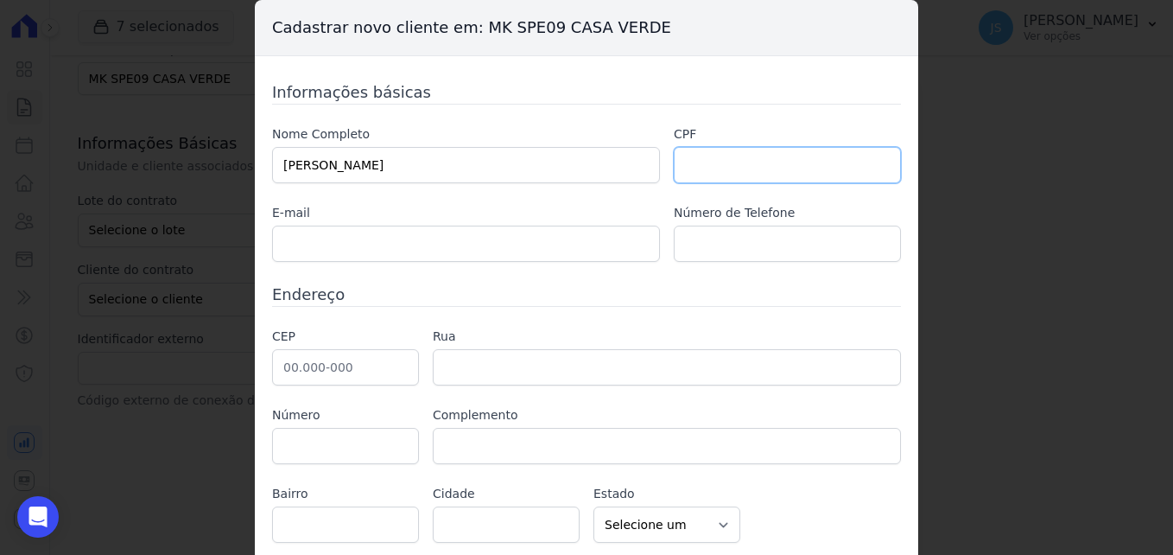
click at [722, 148] on input "text" at bounding box center [787, 165] width 227 height 36
paste input "357.565.138-84"
type input "357.565.138-84"
drag, startPoint x: 487, startPoint y: 174, endPoint x: 34, endPoint y: 142, distance: 454.6
click at [24, 140] on div "Cadastrar novo cliente em: MK SPE09 CASA VERDE Informações básicas Nome Complet…" at bounding box center [586, 277] width 1173 height 555
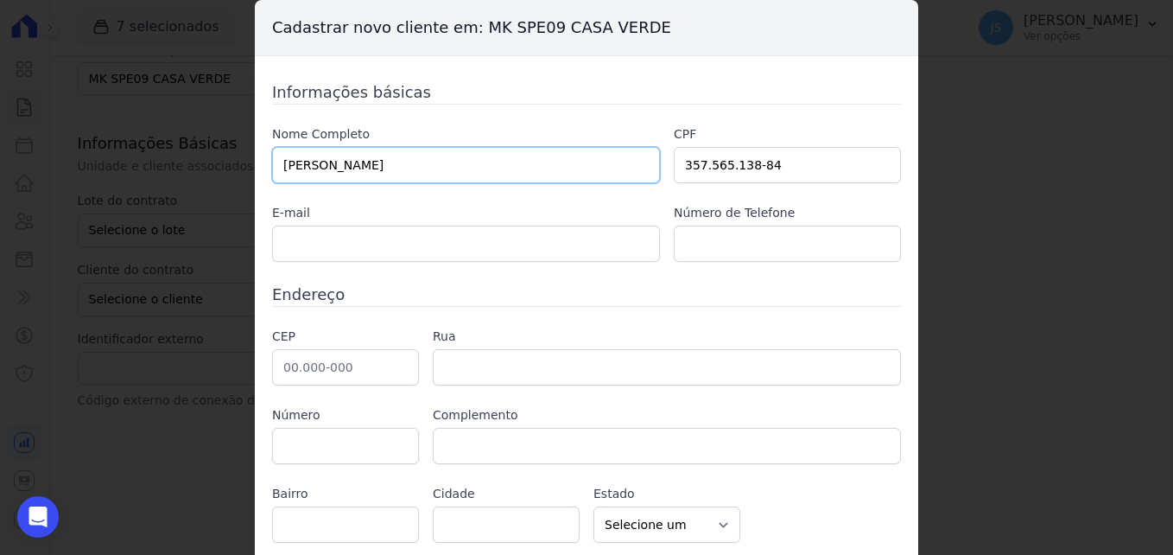
click at [373, 158] on input "[PERSON_NAME]" at bounding box center [466, 165] width 388 height 36
click at [413, 162] on input "[PERSON_NAME]" at bounding box center [466, 165] width 388 height 36
click at [422, 159] on input "[PERSON_NAME]" at bounding box center [466, 165] width 388 height 36
click at [421, 157] on input "[PERSON_NAME]" at bounding box center [466, 165] width 388 height 36
click at [462, 155] on input "[PERSON_NAME]" at bounding box center [466, 165] width 388 height 36
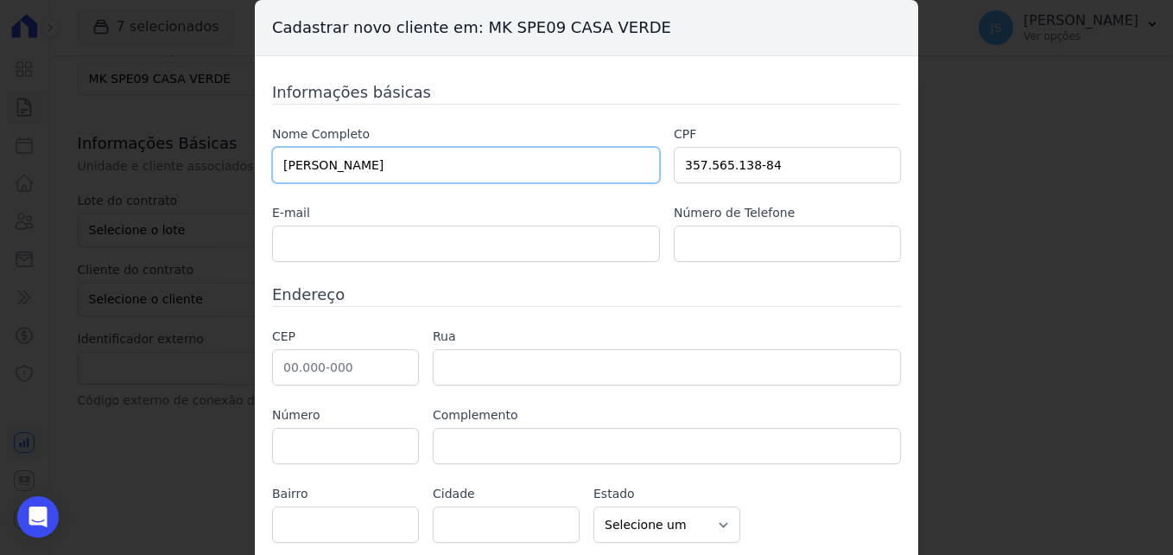
drag, startPoint x: 440, startPoint y: 168, endPoint x: 23, endPoint y: 151, distance: 416.7
click at [24, 151] on div "Cadastrar novo cliente em: MK SPE09 CASA VERDE Informações básicas Nome Complet…" at bounding box center [586, 277] width 1173 height 555
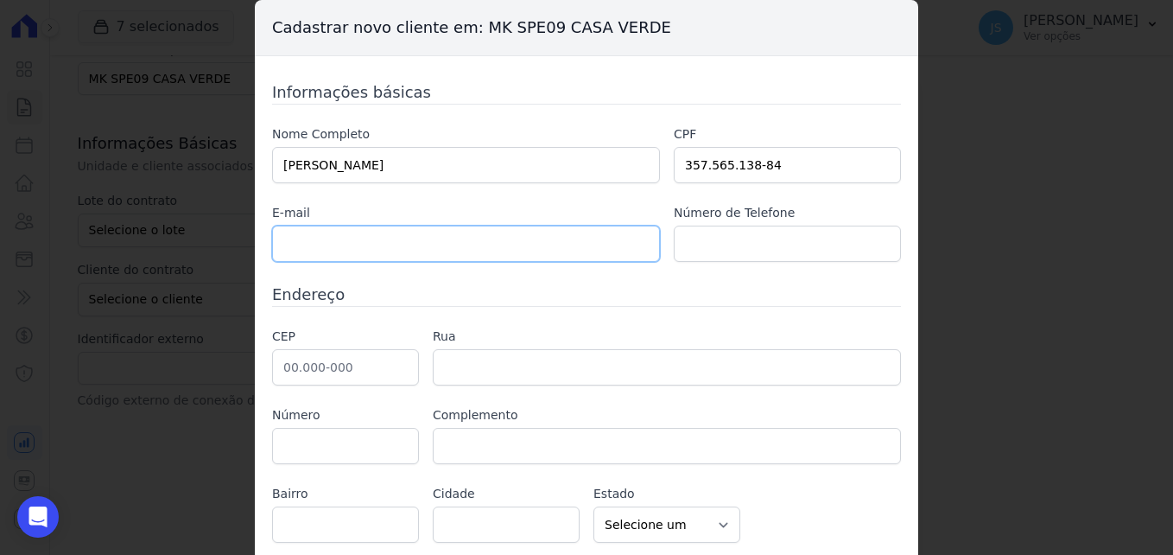
click at [491, 241] on input "text" at bounding box center [466, 243] width 388 height 36
paste input "[EMAIL_ADDRESS][DOMAIN_NAME]"
type input "[EMAIL_ADDRESS][DOMAIN_NAME]"
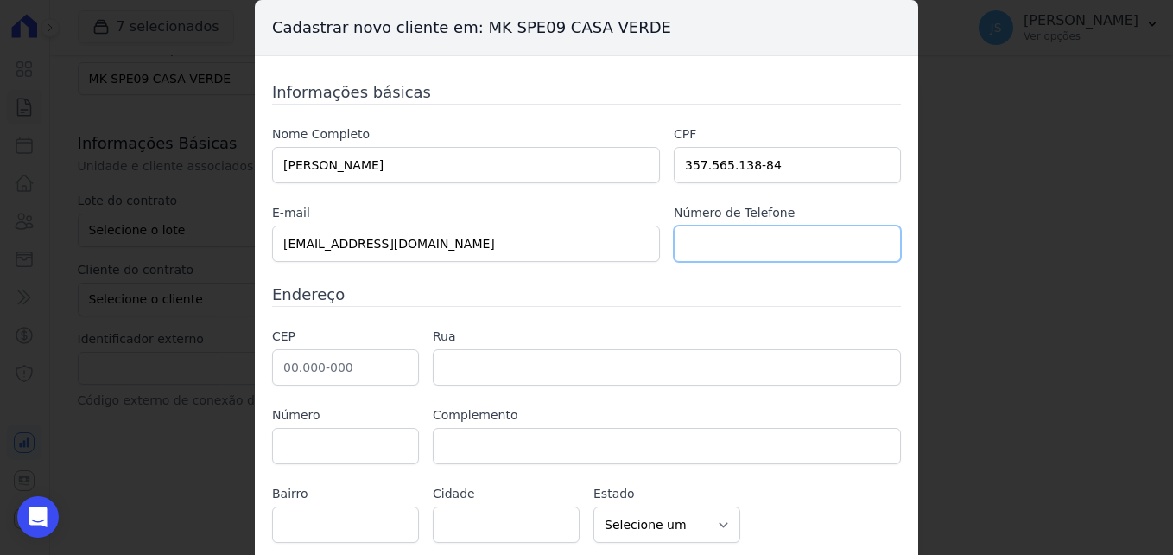
click at [721, 237] on input "text" at bounding box center [787, 243] width 227 height 36
click at [765, 239] on input "text" at bounding box center [787, 243] width 227 height 36
paste input "+5511985172269"
drag, startPoint x: 695, startPoint y: 248, endPoint x: 587, endPoint y: 245, distance: 108.9
click at [587, 245] on div "Nome Completo TATIANE FERREIRA SILVA CPF 357.565.138-84 E-mail statianeferreira…" at bounding box center [586, 193] width 629 height 136
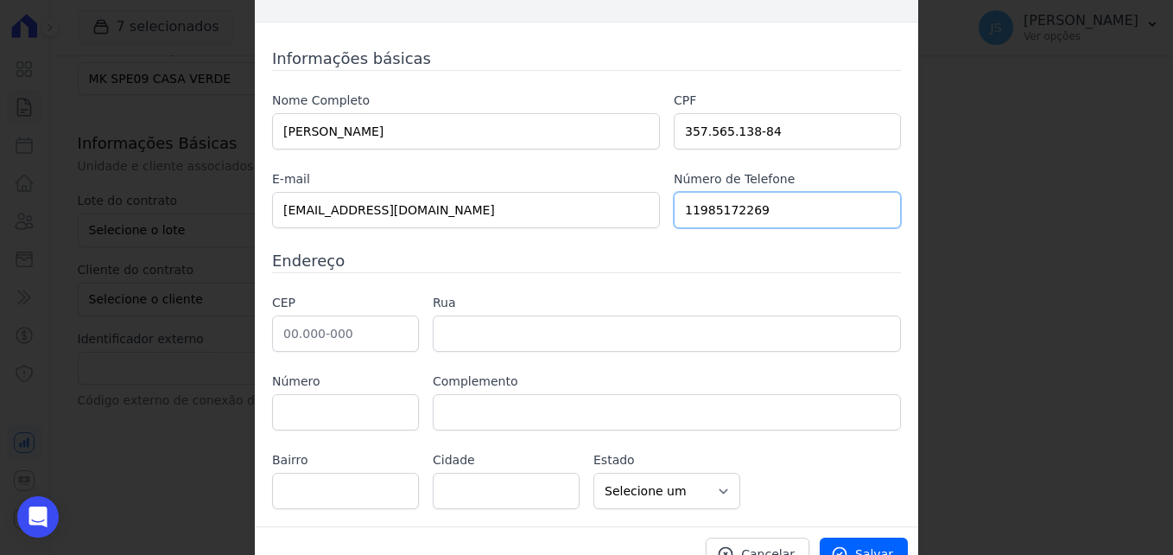
scroll to position [60, 0]
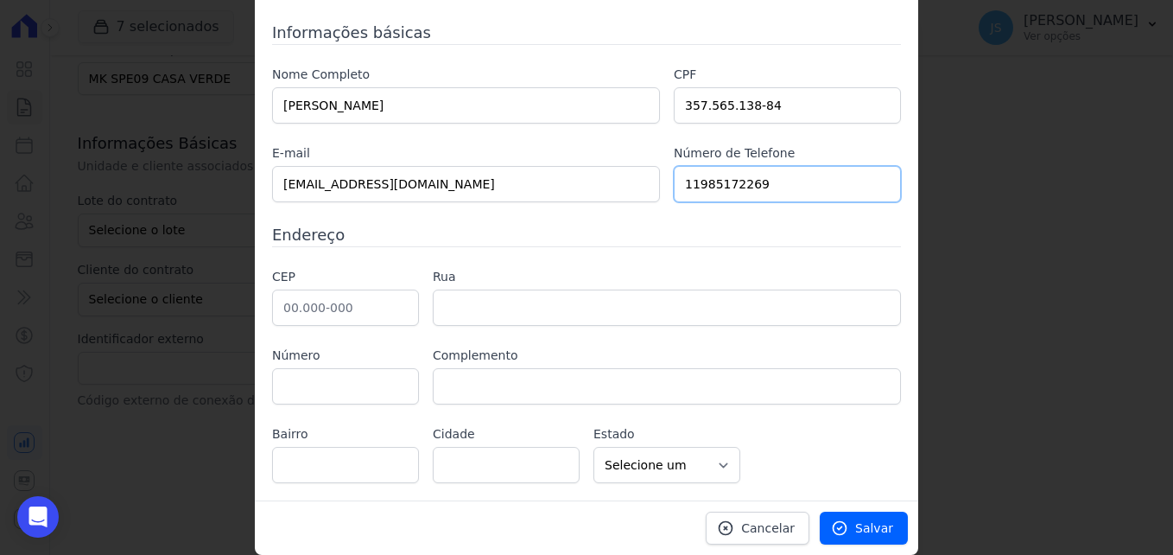
type input "11985172269"
click at [328, 305] on input "text" at bounding box center [345, 307] width 147 height 36
click at [294, 294] on input "text" at bounding box center [345, 307] width 147 height 36
paste input "55.119-8517"
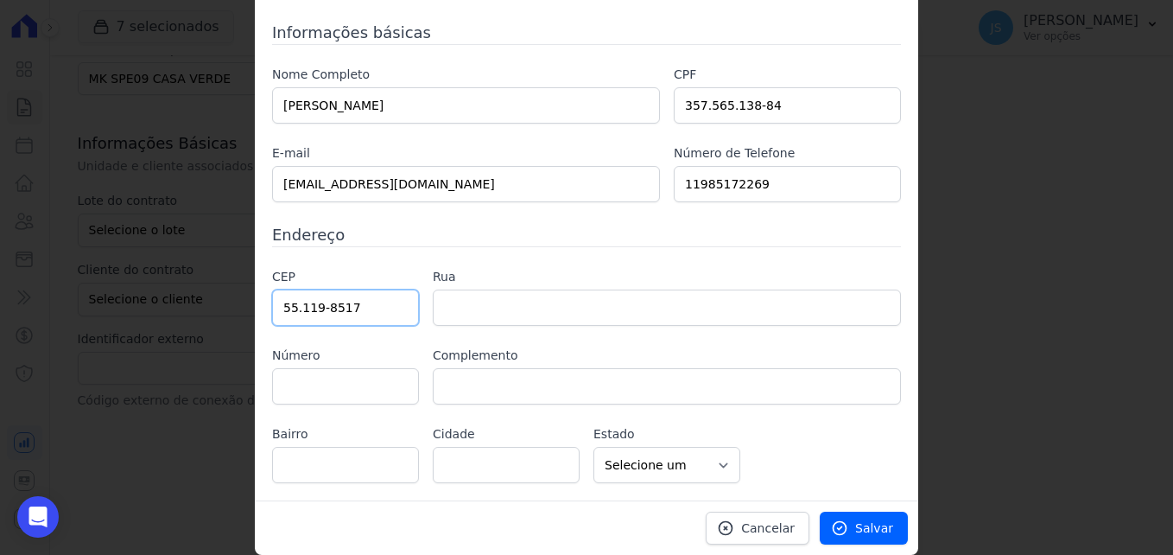
type input "55.119-8517"
click at [412, 234] on h3 "Endereço" at bounding box center [586, 234] width 629 height 23
drag, startPoint x: 389, startPoint y: 310, endPoint x: 118, endPoint y: 275, distance: 272.7
click at [118, 276] on div "Cadastrar novo cliente em: MK SPE09 CASA VERDE Informações básicas Nome Complet…" at bounding box center [586, 277] width 1173 height 555
click at [354, 306] on input "55.119-8517" at bounding box center [345, 307] width 147 height 36
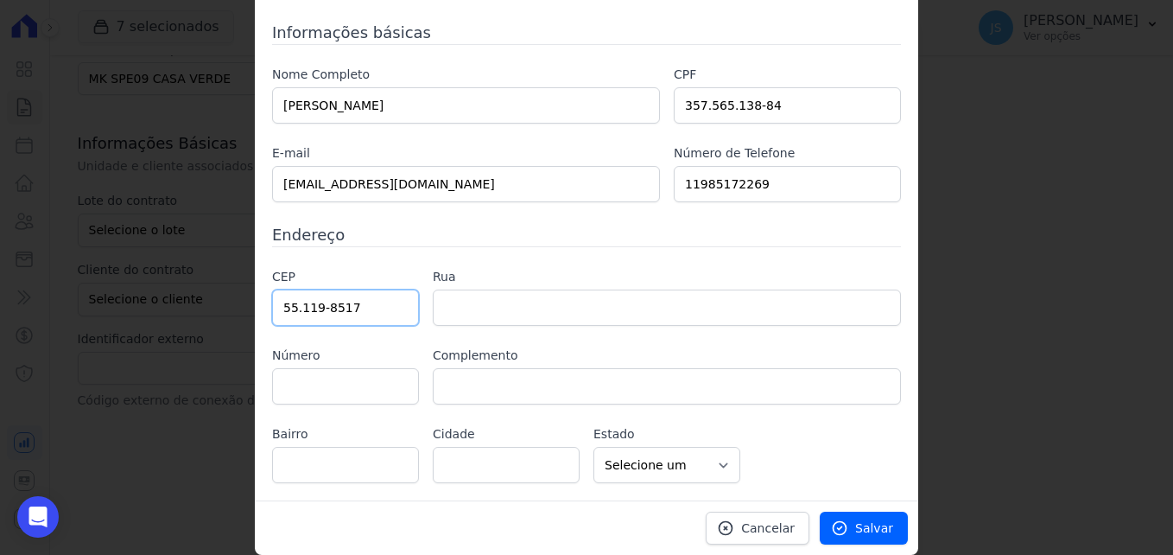
click at [354, 306] on input "55.119-8517" at bounding box center [345, 307] width 147 height 36
paste input "02.877-090"
type input "02.877-090"
type input "Rua Jaraqui"
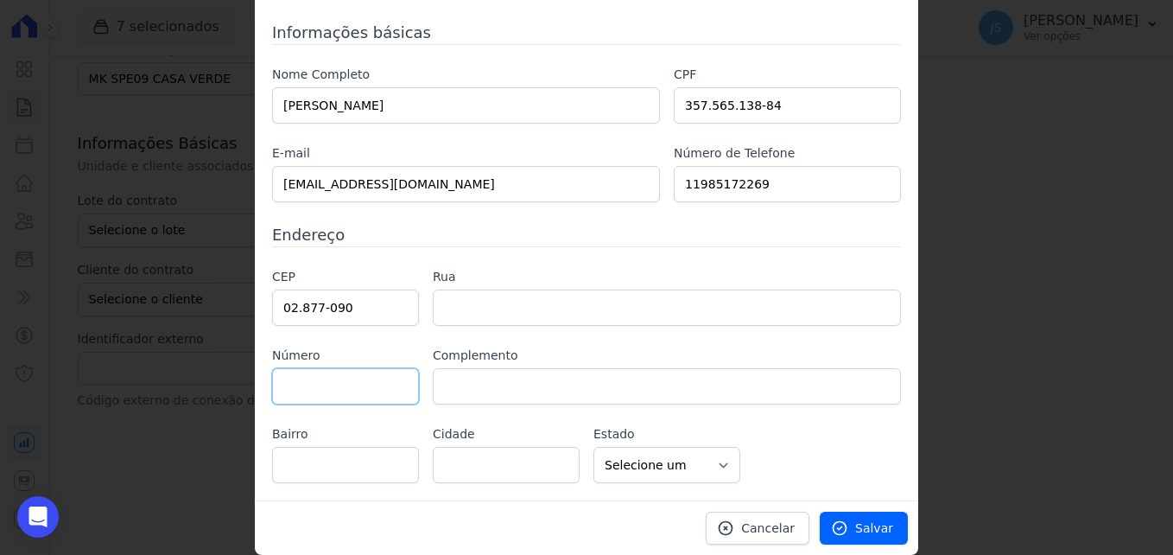
type input "Jardim Vista Alegre"
type input "São Paulo"
select select "SP"
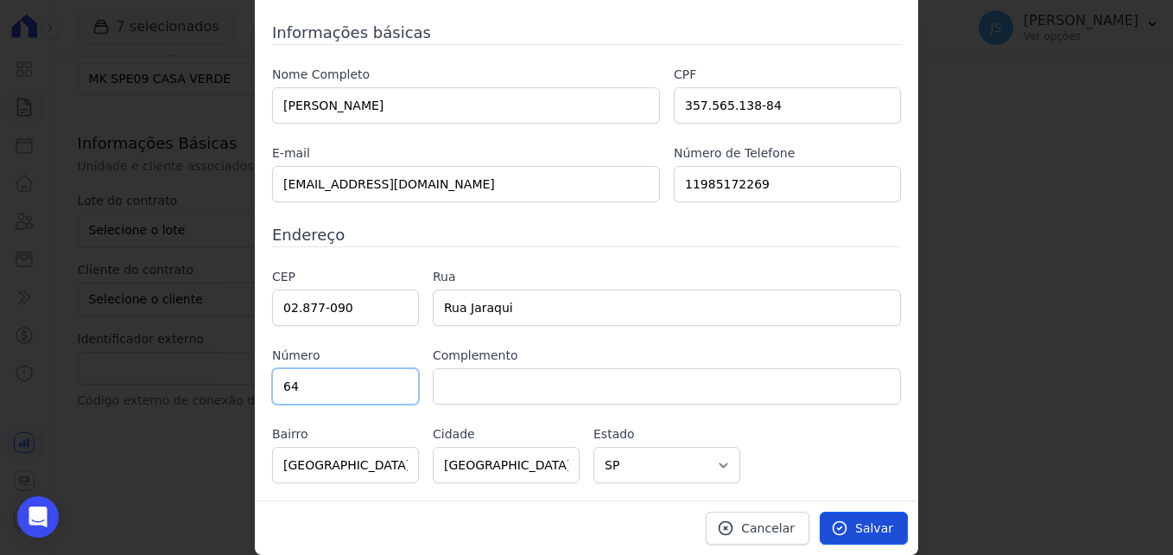
type input "64"
click at [868, 536] on span "Salvar" at bounding box center [874, 527] width 38 height 17
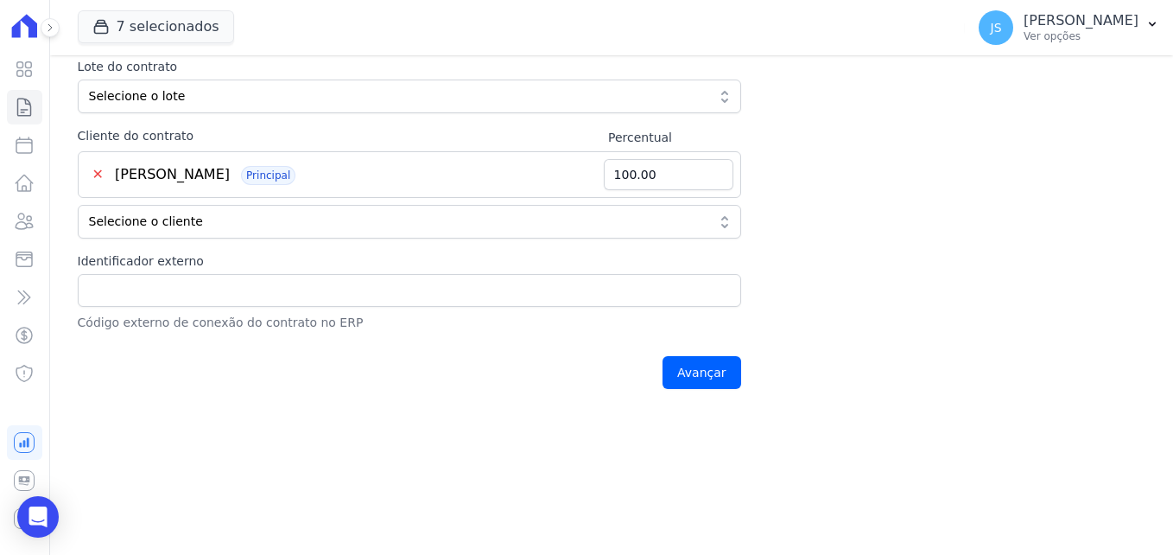
scroll to position [432, 0]
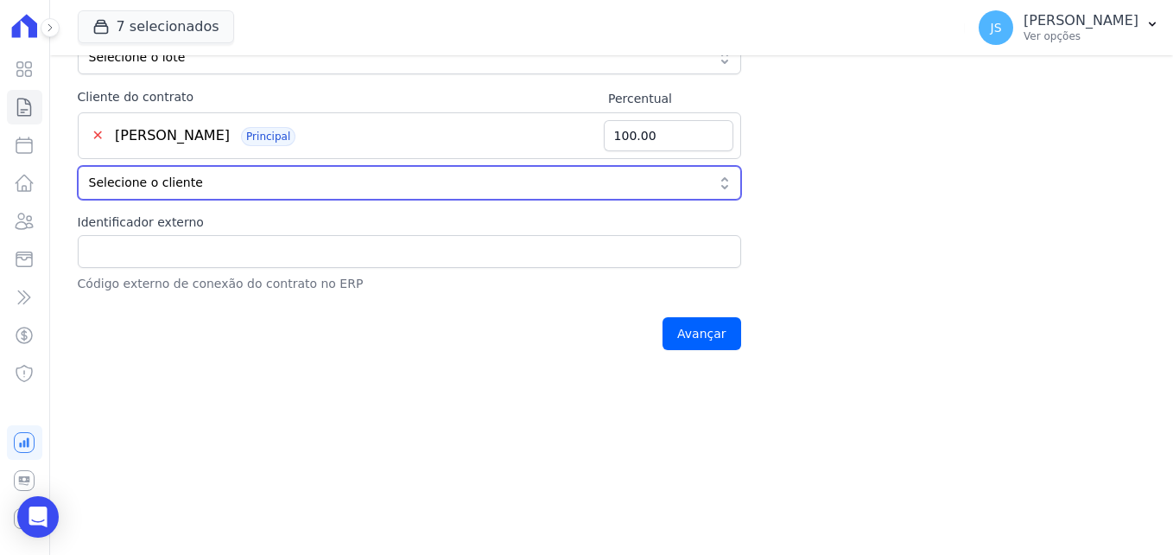
click at [276, 181] on span "Selecione o cliente" at bounding box center [397, 183] width 617 height 18
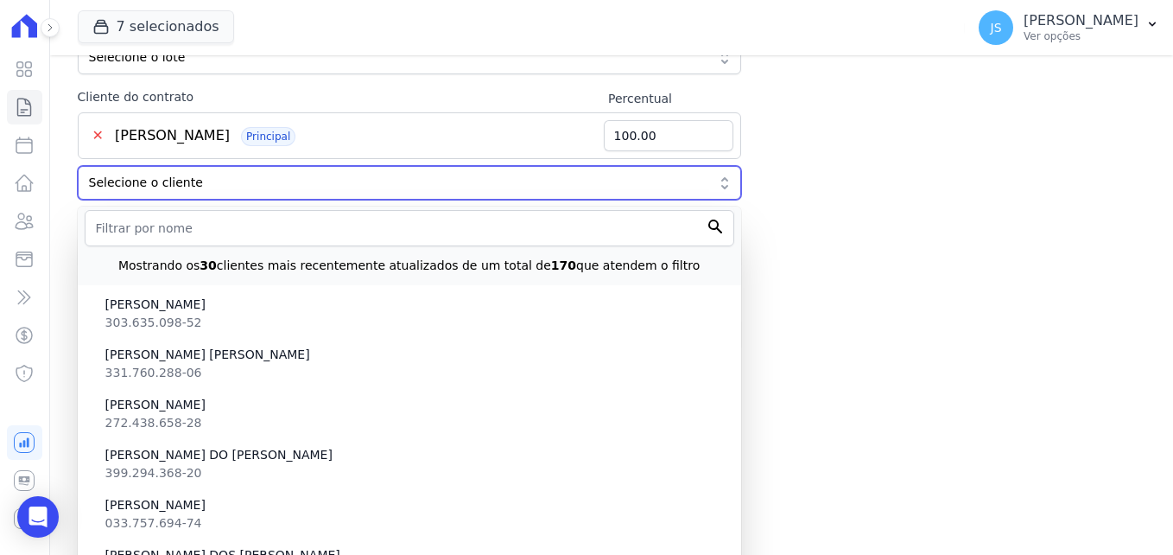
click at [280, 185] on span "Selecione o cliente" at bounding box center [397, 183] width 617 height 18
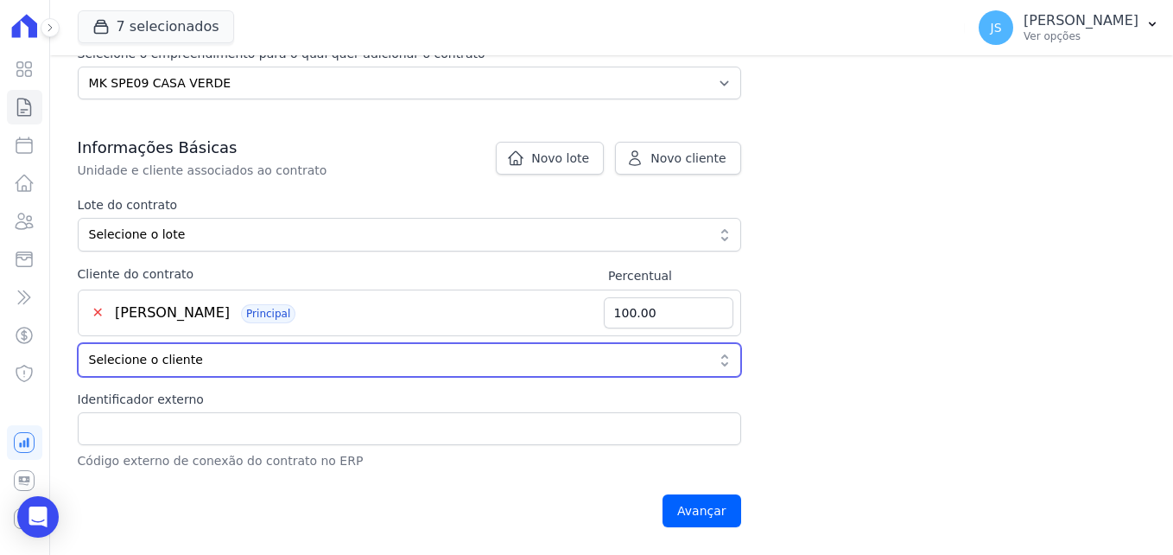
scroll to position [259, 0]
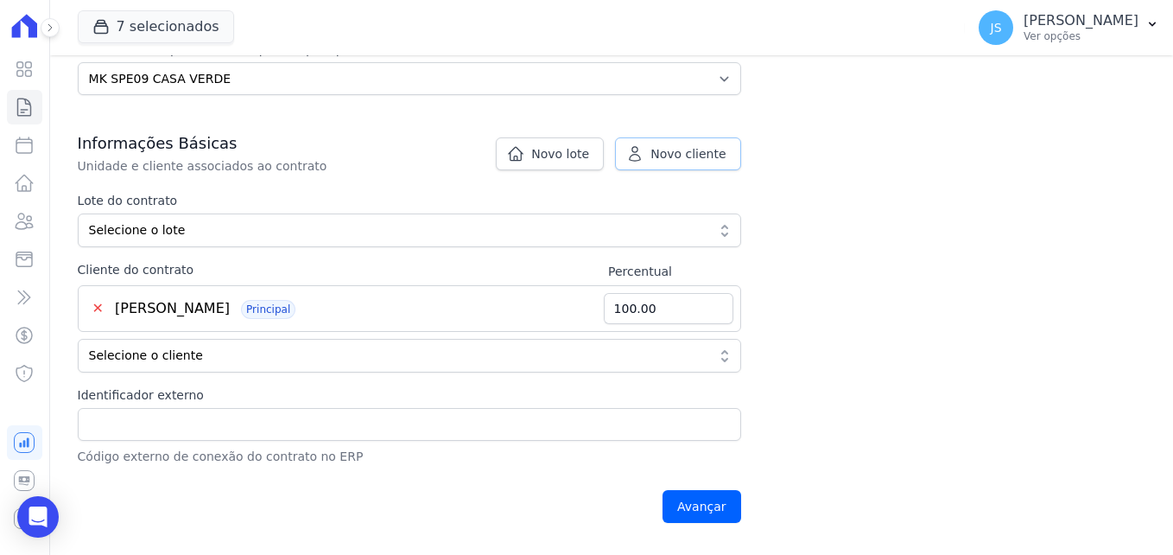
click at [683, 151] on span "Novo cliente" at bounding box center [687, 153] width 75 height 17
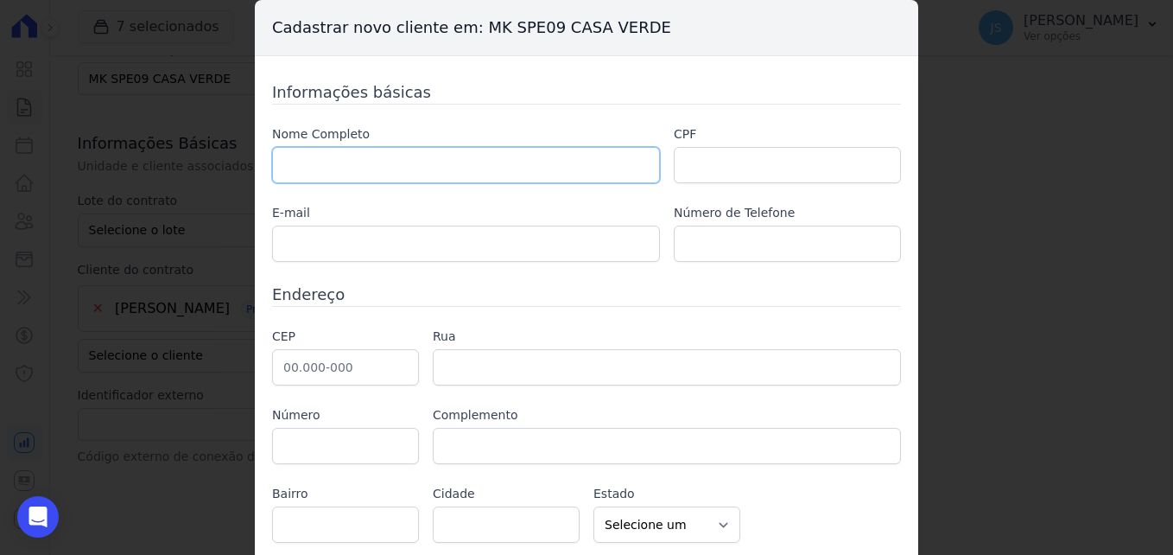
click at [414, 165] on input "text" at bounding box center [466, 165] width 388 height 36
click at [474, 172] on input "text" at bounding box center [466, 165] width 388 height 36
paste input "AILTON LOPES DE BRITO"
type input "AILTON LOPES DE BRITO"
click at [688, 162] on input "text" at bounding box center [787, 165] width 227 height 36
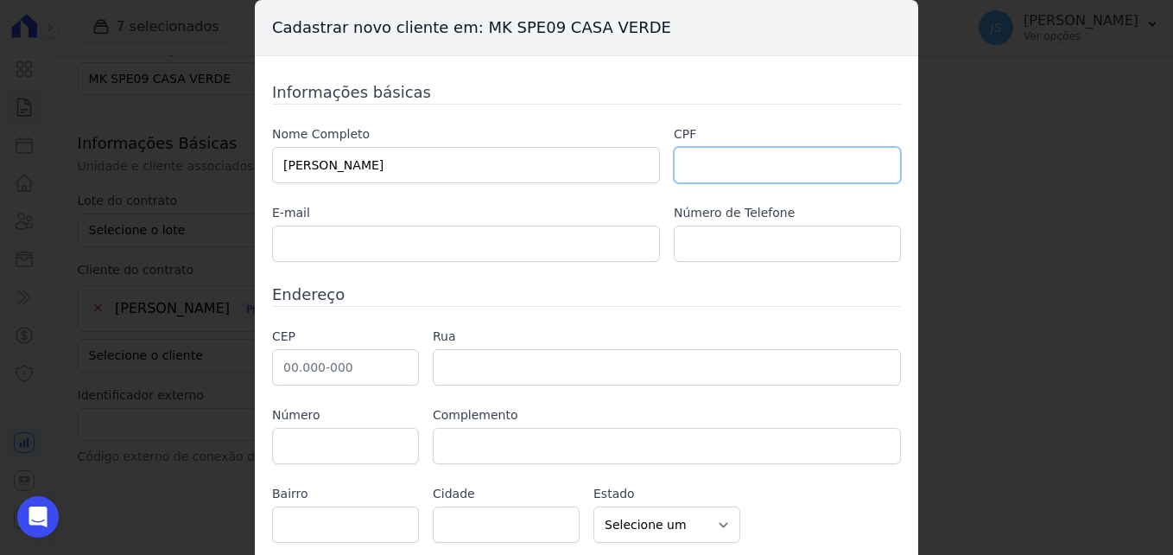
click at [717, 163] on input "text" at bounding box center [787, 165] width 227 height 36
paste input "278.300.658-88"
type input "278.300.658-88"
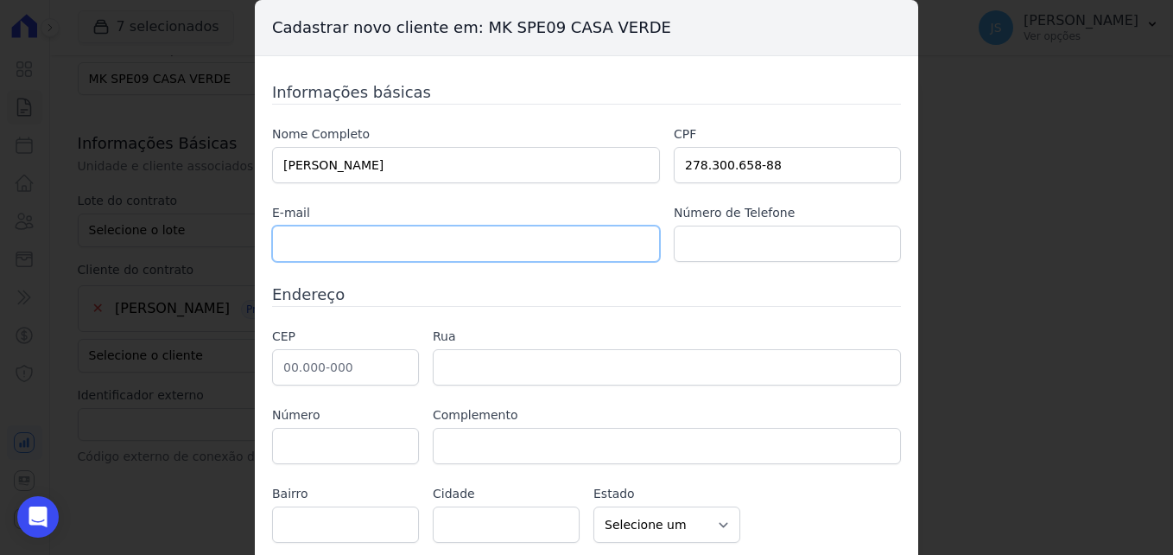
click at [347, 255] on input "text" at bounding box center [466, 243] width 388 height 36
click at [383, 247] on input "text" at bounding box center [466, 243] width 388 height 36
paste input "statianeferreira@gmail.com"
type input "statianeferreira@gmail.com"
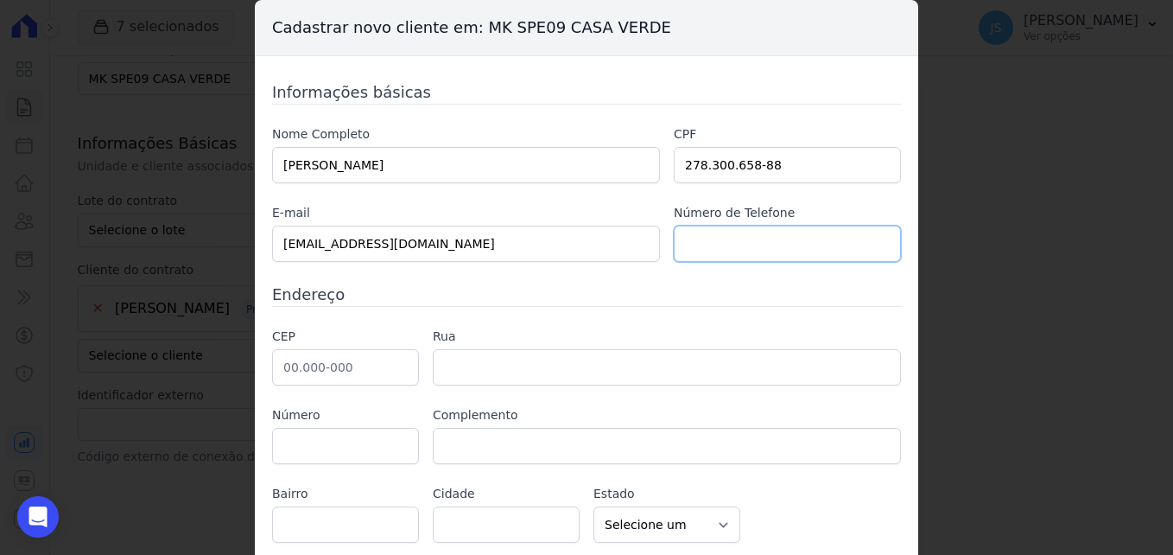
click at [718, 235] on input "text" at bounding box center [787, 243] width 227 height 36
click at [796, 239] on input "text" at bounding box center [787, 243] width 227 height 36
paste input "statianeferreira@gmail.com"
type input "statianeferreira@gmail.com"
drag, startPoint x: 858, startPoint y: 247, endPoint x: 99, endPoint y: 170, distance: 762.3
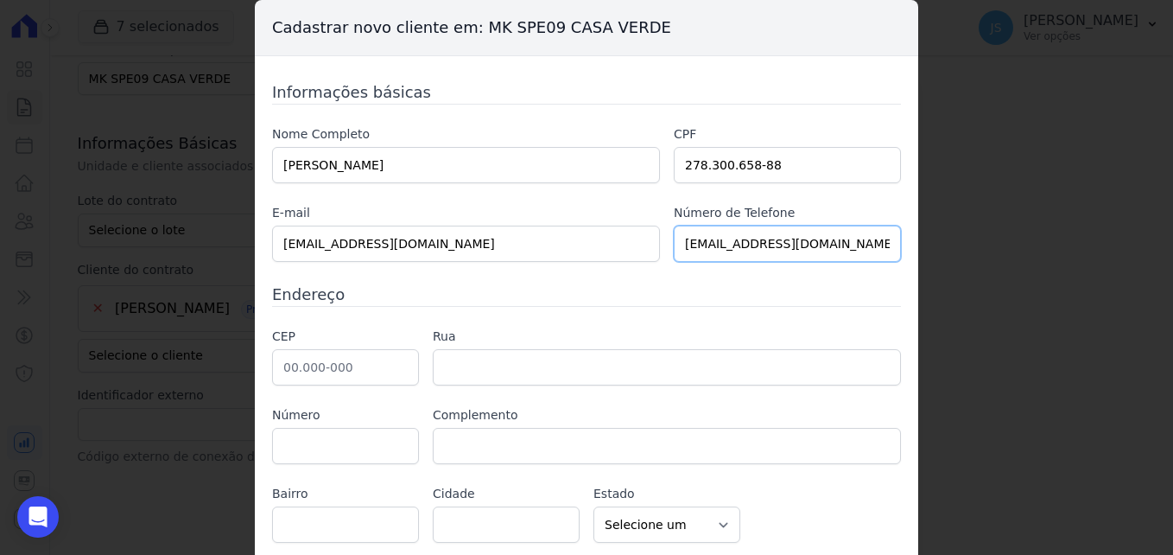
click at [99, 170] on div "Cadastrar novo cliente em: MK SPE09 CASA VERDE Informações básicas Nome Complet…" at bounding box center [586, 277] width 1173 height 555
drag, startPoint x: 753, startPoint y: 251, endPoint x: 746, endPoint y: 244, distance: 9.8
click at [747, 245] on input "text" at bounding box center [787, 243] width 227 height 36
paste input "+5511985172269"
drag, startPoint x: 703, startPoint y: 244, endPoint x: 690, endPoint y: 240, distance: 13.4
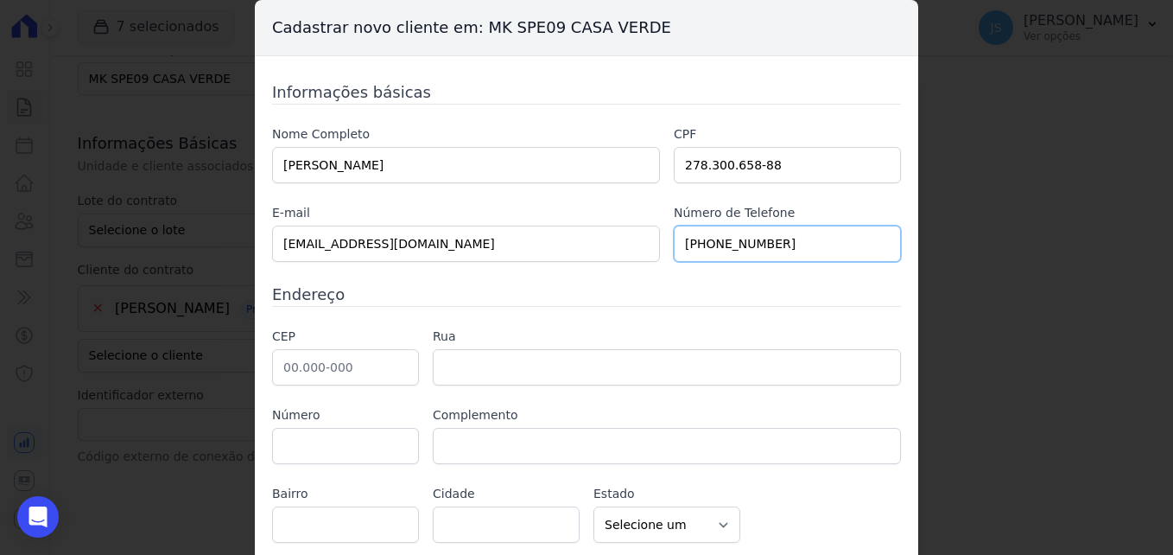
click at [689, 239] on input "+5511985172269" at bounding box center [787, 243] width 227 height 36
click at [691, 240] on input "+5511985172269" at bounding box center [787, 243] width 227 height 36
drag, startPoint x: 704, startPoint y: 243, endPoint x: 695, endPoint y: 242, distance: 8.7
click at [695, 242] on input "+5511985172269" at bounding box center [787, 243] width 227 height 36
click at [696, 242] on input "+5511985172269" at bounding box center [787, 243] width 227 height 36
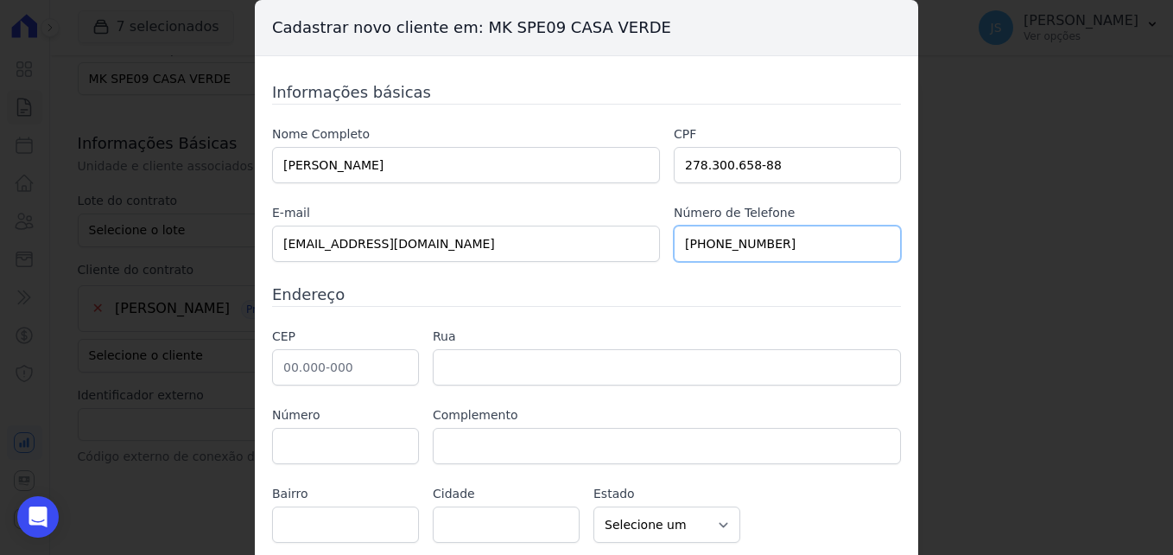
click at [699, 243] on input "+5511985172269" at bounding box center [787, 243] width 227 height 36
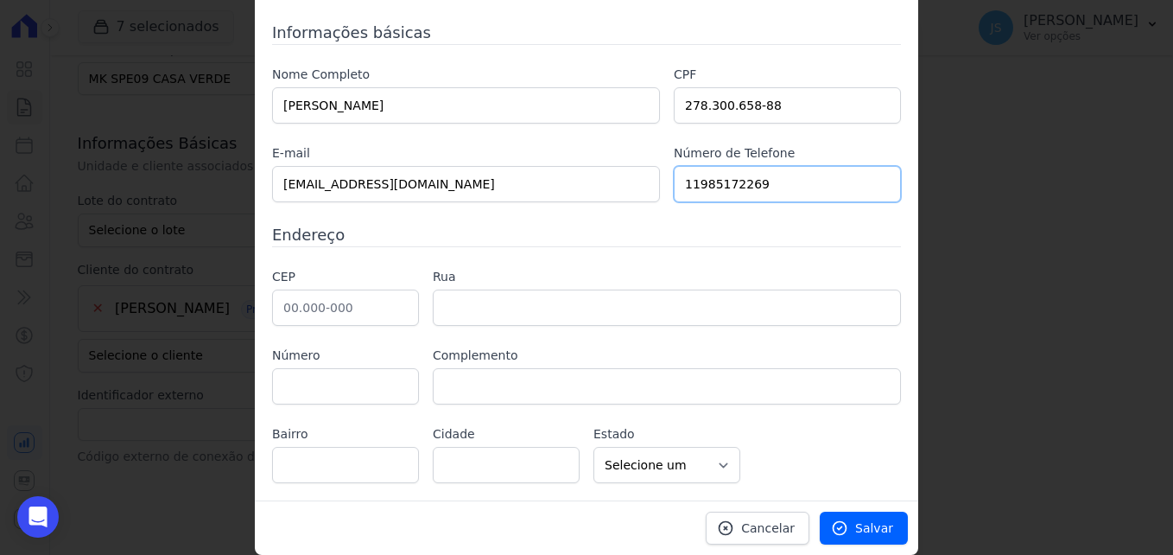
type input "11985172269"
click at [333, 308] on input "text" at bounding box center [345, 307] width 147 height 36
click at [339, 319] on input "text" at bounding box center [345, 307] width 147 height 36
paste input "02.877-090"
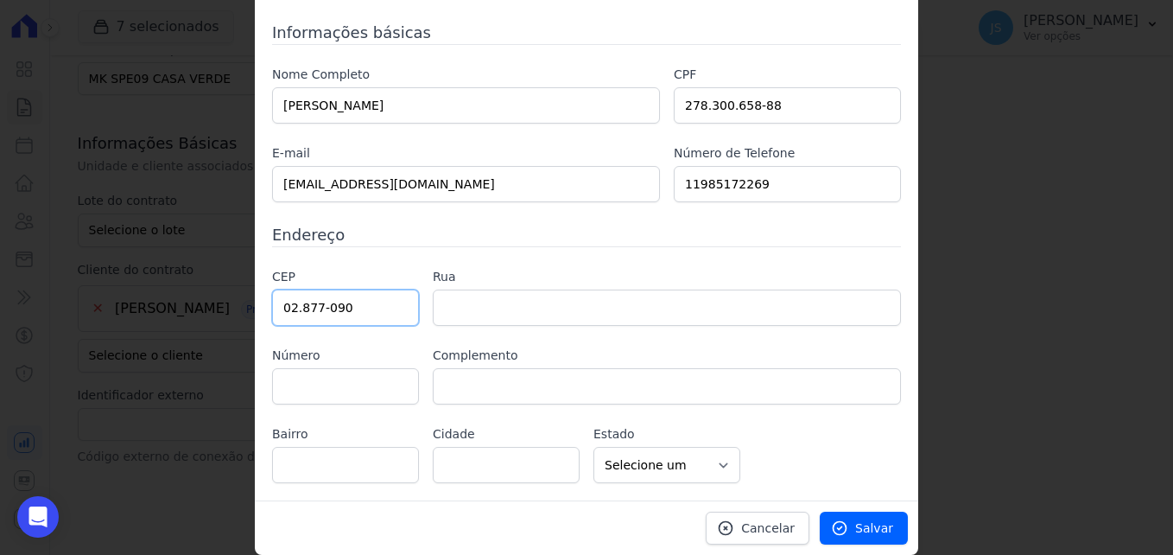
type input "02.877-090"
click at [275, 348] on label "Número" at bounding box center [345, 355] width 147 height 18
type input "Rua Jaraqui"
type input "Jardim Vista Alegre"
type input "São Paulo"
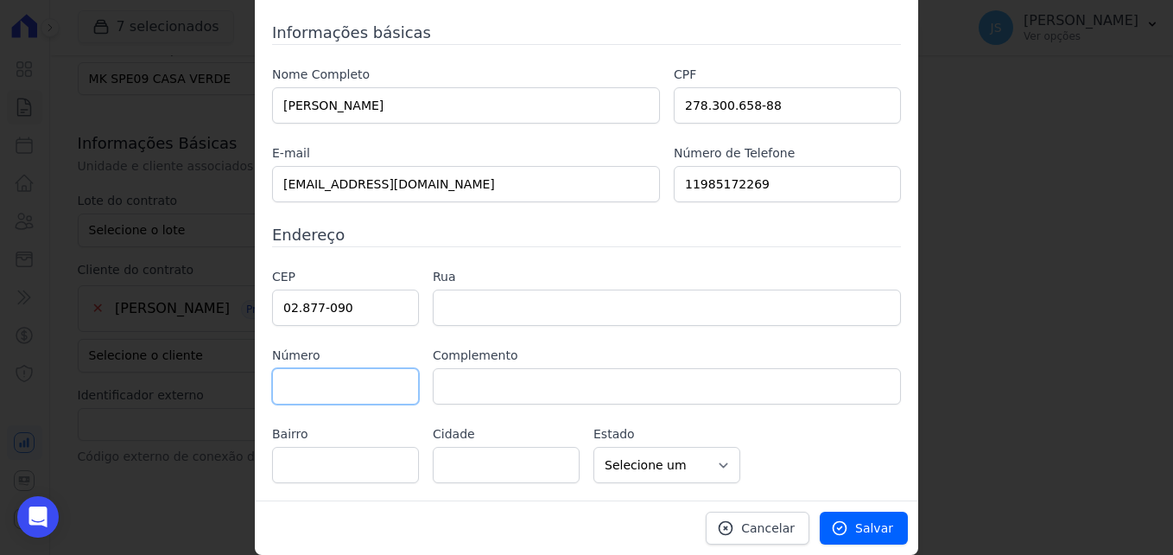
select select "SP"
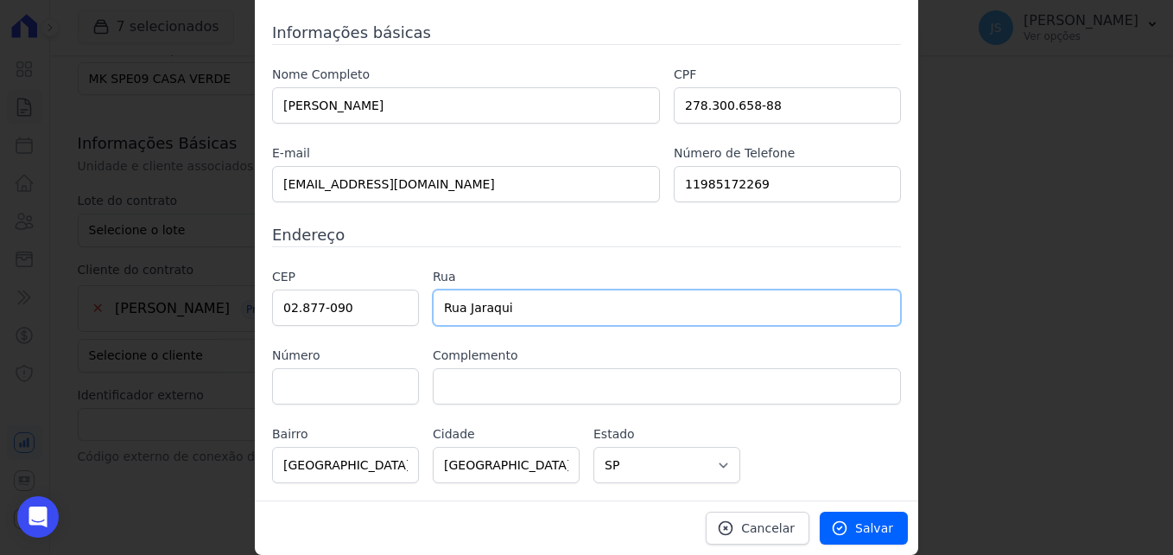
click at [468, 319] on input "Rua Jaraqui" at bounding box center [667, 307] width 468 height 36
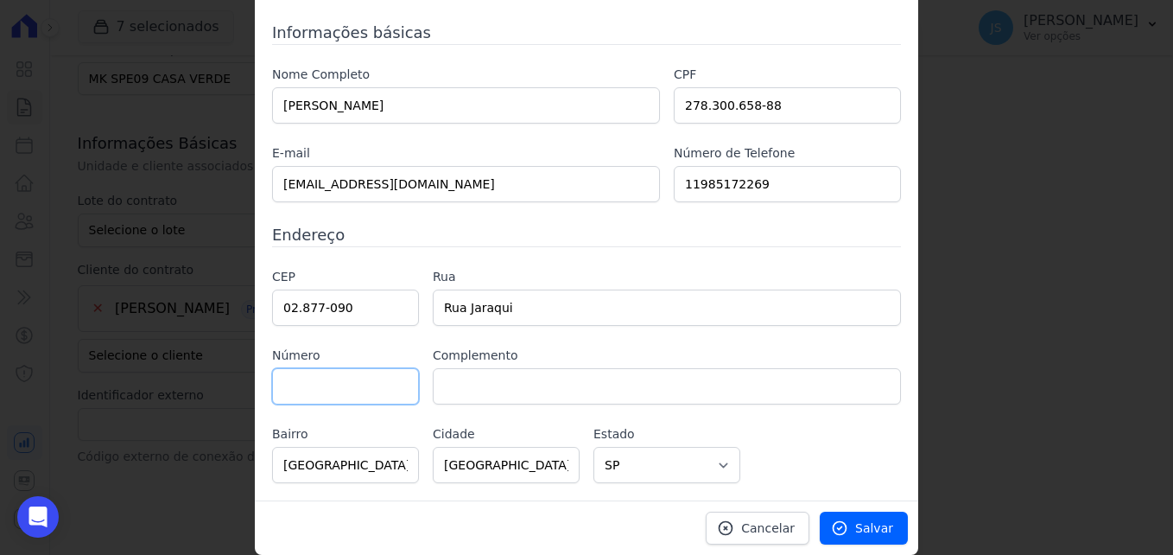
drag, startPoint x: 319, startPoint y: 382, endPoint x: 313, endPoint y: 389, distance: 9.2
click at [316, 388] on input "text" at bounding box center [345, 386] width 147 height 36
type input "64"
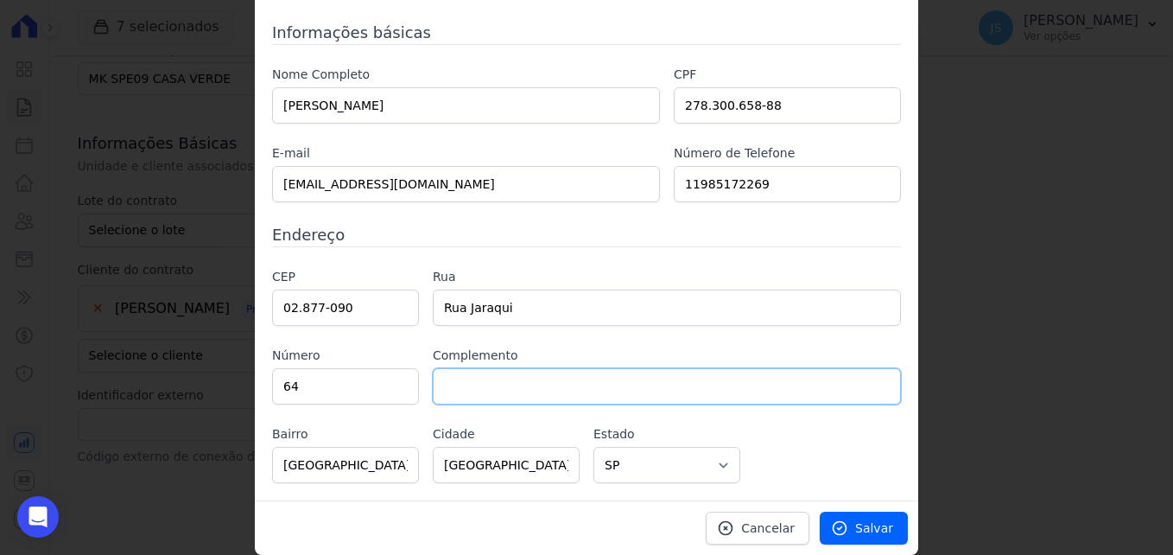
click at [785, 382] on input "text" at bounding box center [667, 386] width 468 height 36
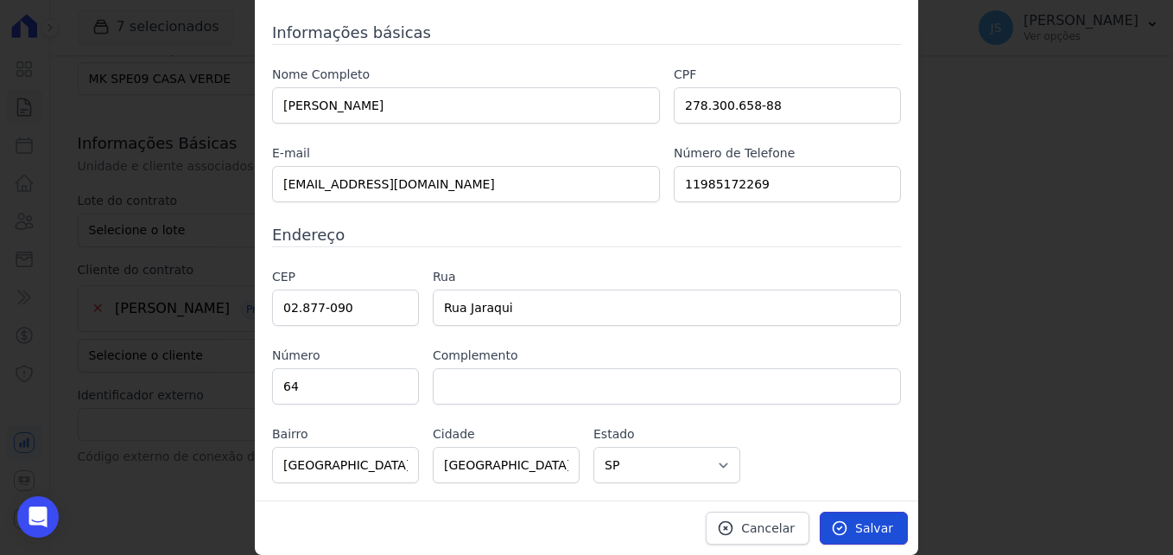
click at [883, 536] on link "Salvar" at bounding box center [864, 527] width 88 height 33
type input "50.00"
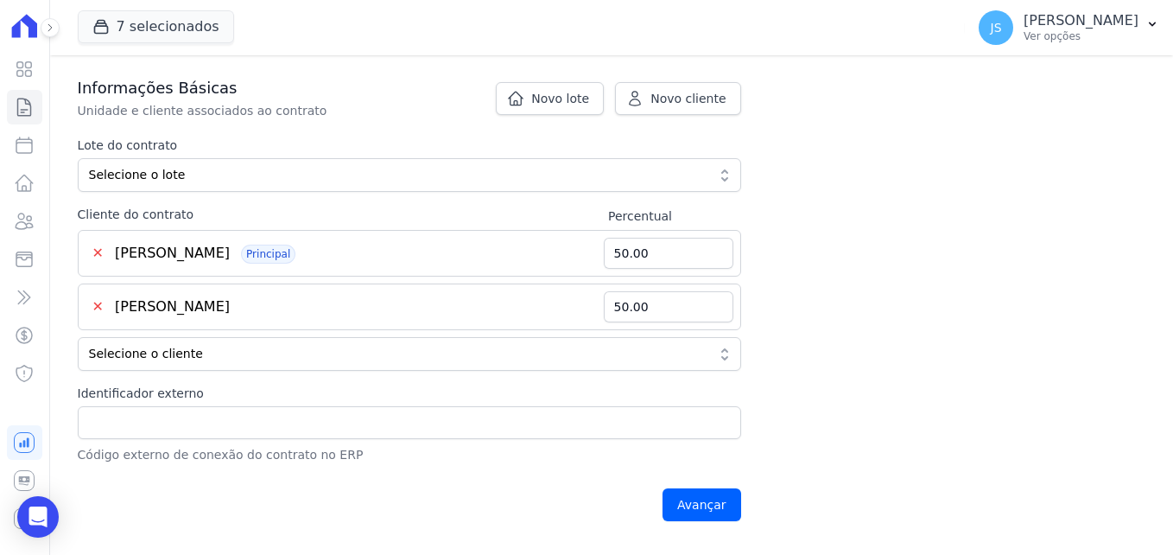
scroll to position [518, 0]
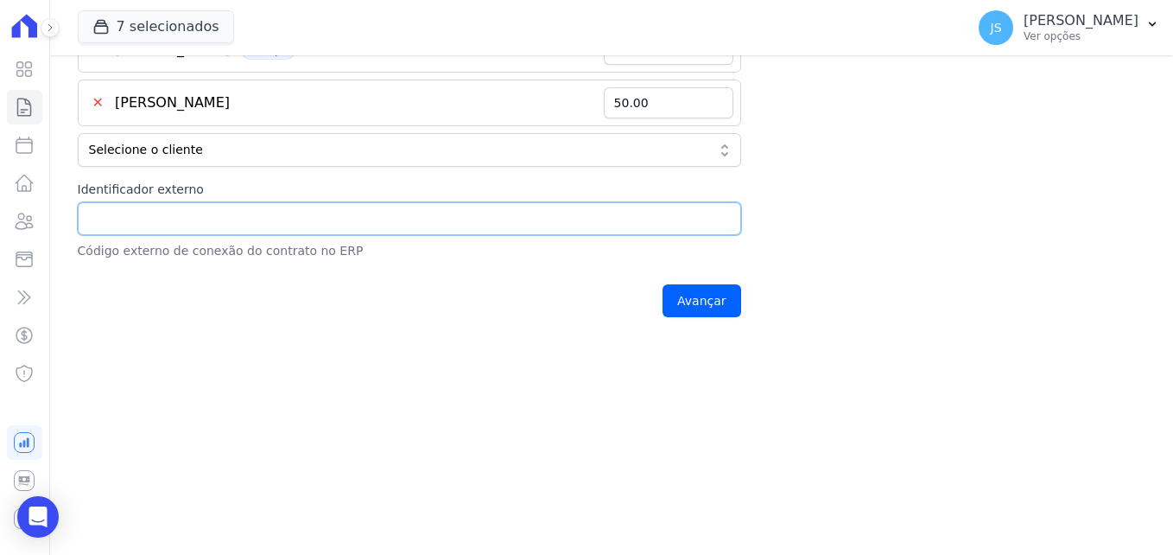
click at [244, 221] on input "Identificador externo" at bounding box center [409, 218] width 663 height 33
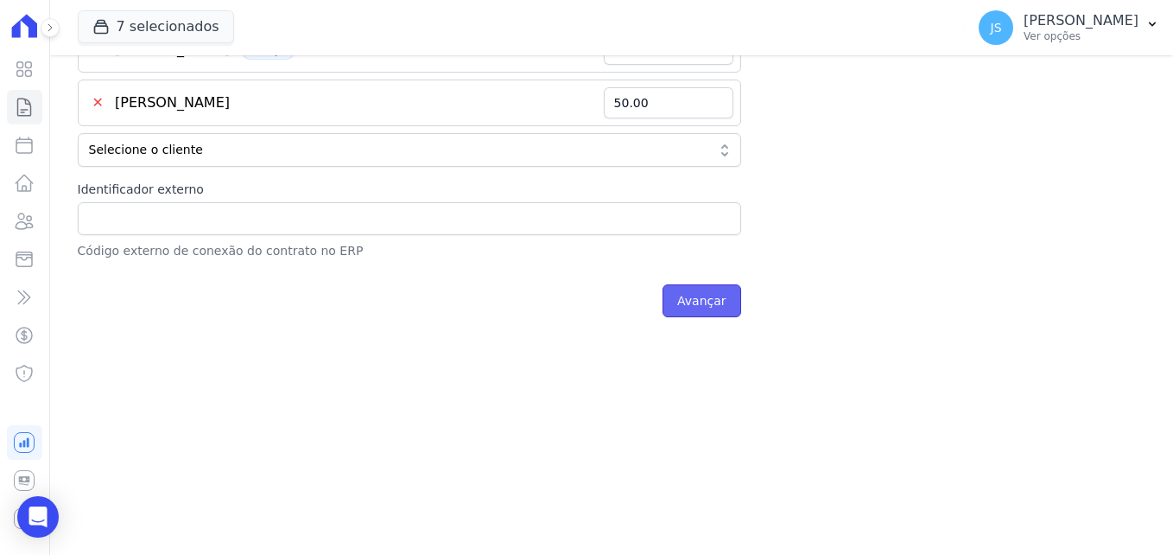
click at [705, 308] on input "Avançar" at bounding box center [702, 300] width 79 height 33
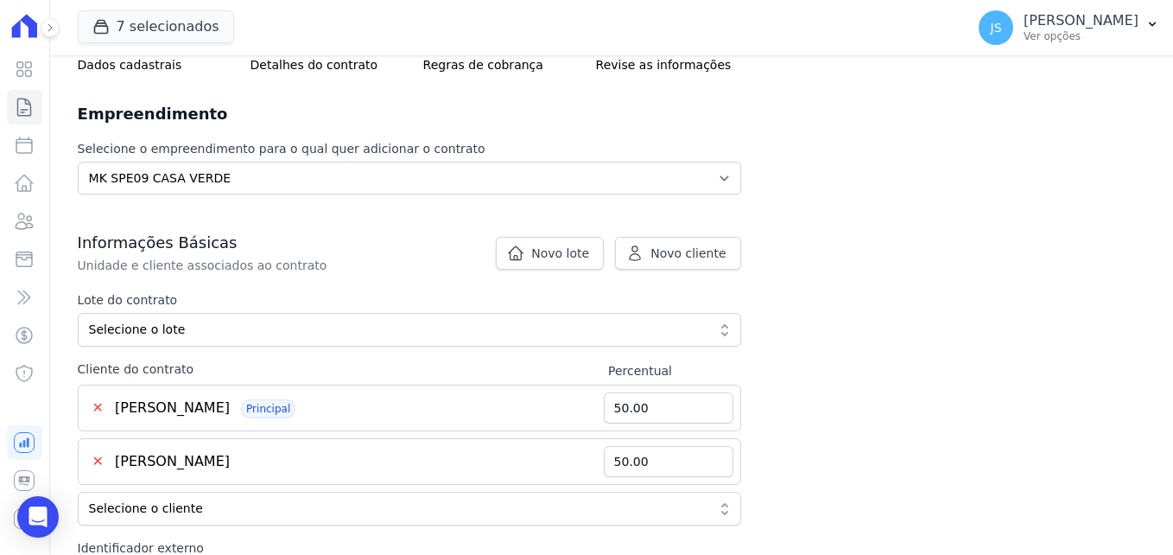
scroll to position [158, 0]
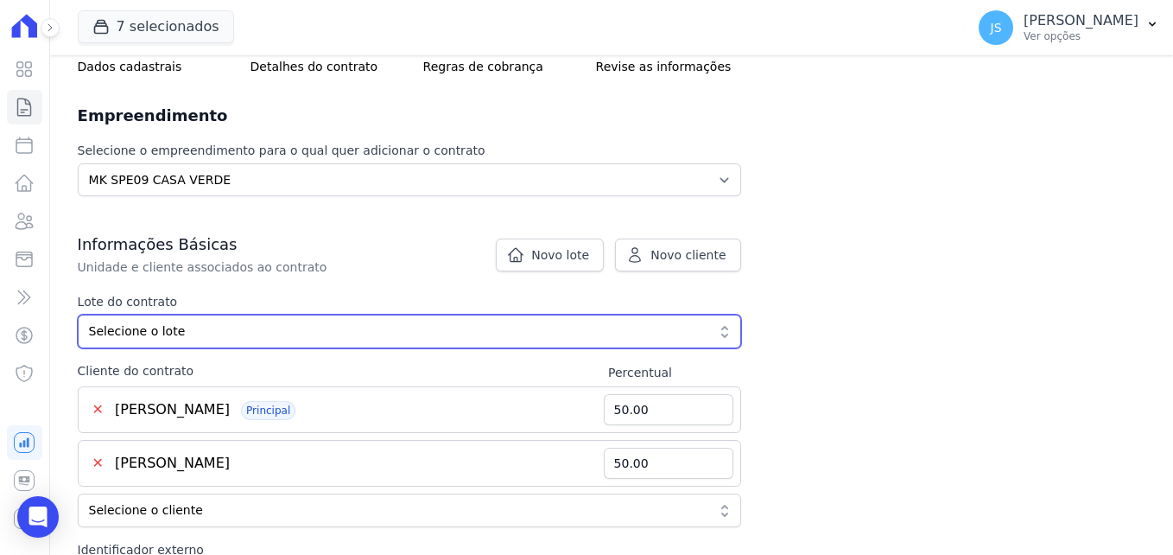
click at [212, 339] on span "Selecione o lote" at bounding box center [397, 331] width 617 height 18
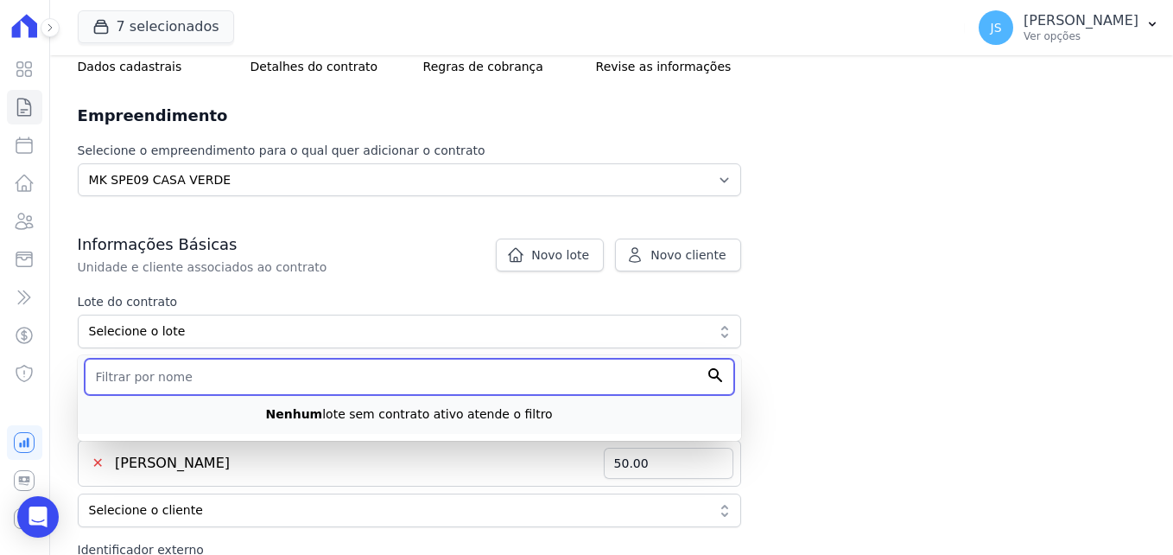
click at [215, 368] on input "text" at bounding box center [410, 376] width 650 height 36
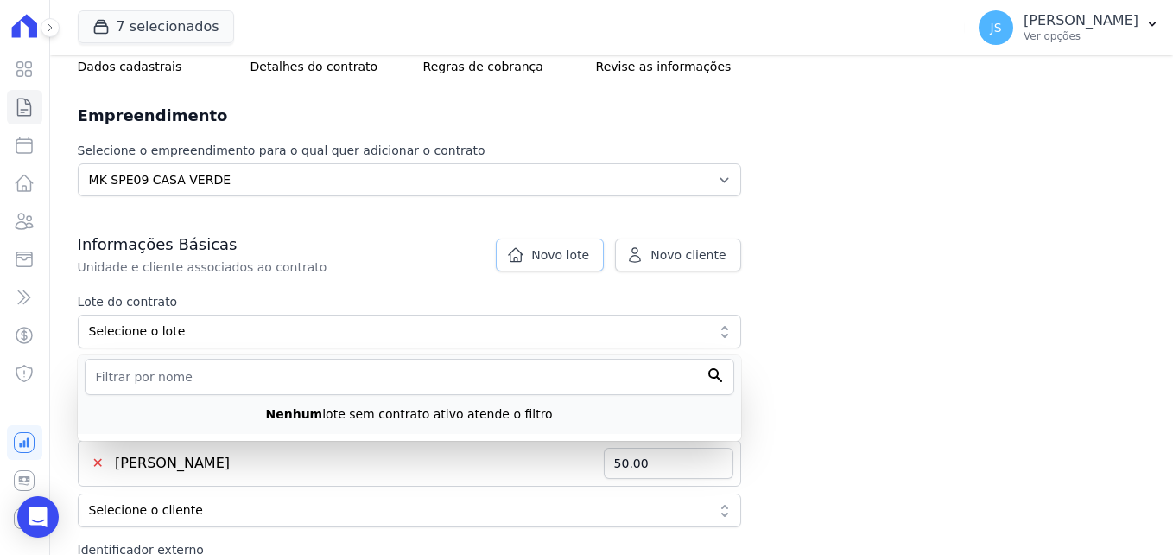
click at [586, 263] on span "Novo lote" at bounding box center [560, 254] width 58 height 17
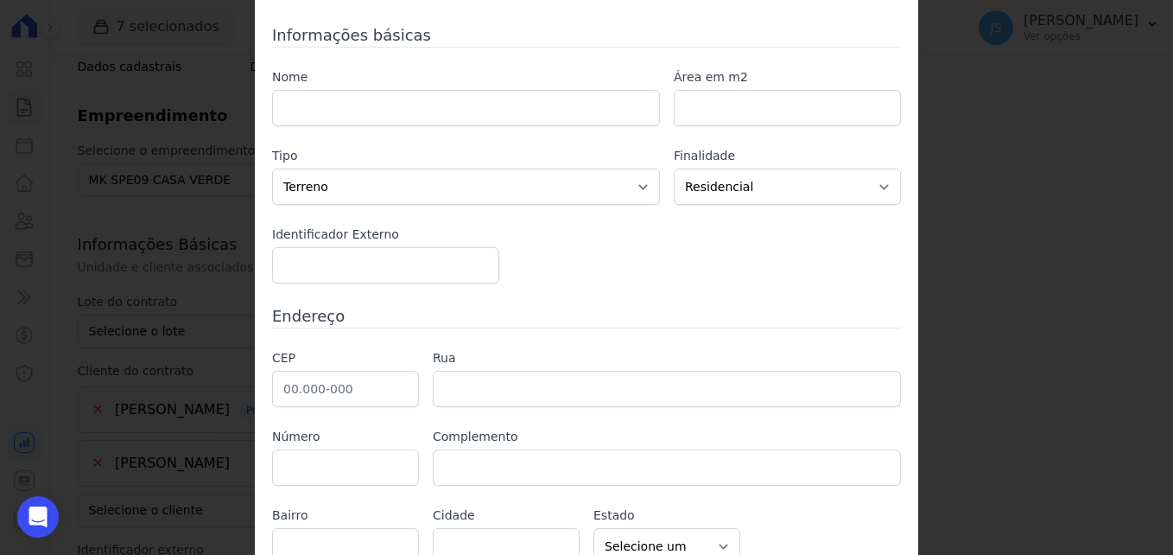
scroll to position [0, 0]
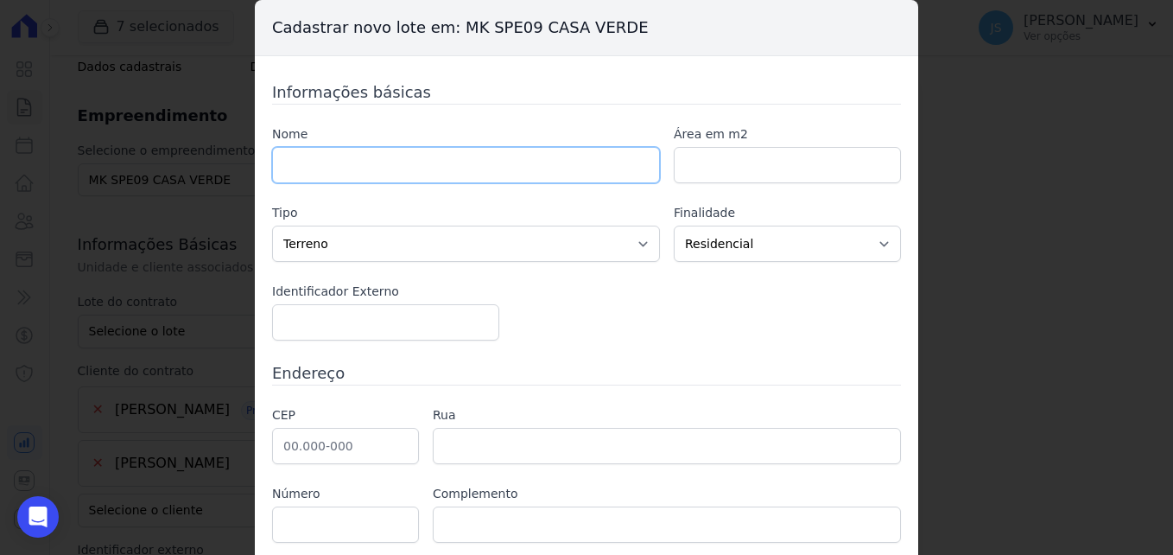
click at [364, 157] on input "text" at bounding box center [466, 165] width 388 height 36
drag, startPoint x: 612, startPoint y: 23, endPoint x: 470, endPoint y: 10, distance: 142.3
click at [470, 10] on h3 "Cadastrar novo lote em: MK SPE09 CASA VERDE" at bounding box center [586, 28] width 663 height 56
drag, startPoint x: 470, startPoint y: 10, endPoint x: 349, endPoint y: 166, distance: 197.7
click at [349, 166] on input "text" at bounding box center [466, 165] width 388 height 36
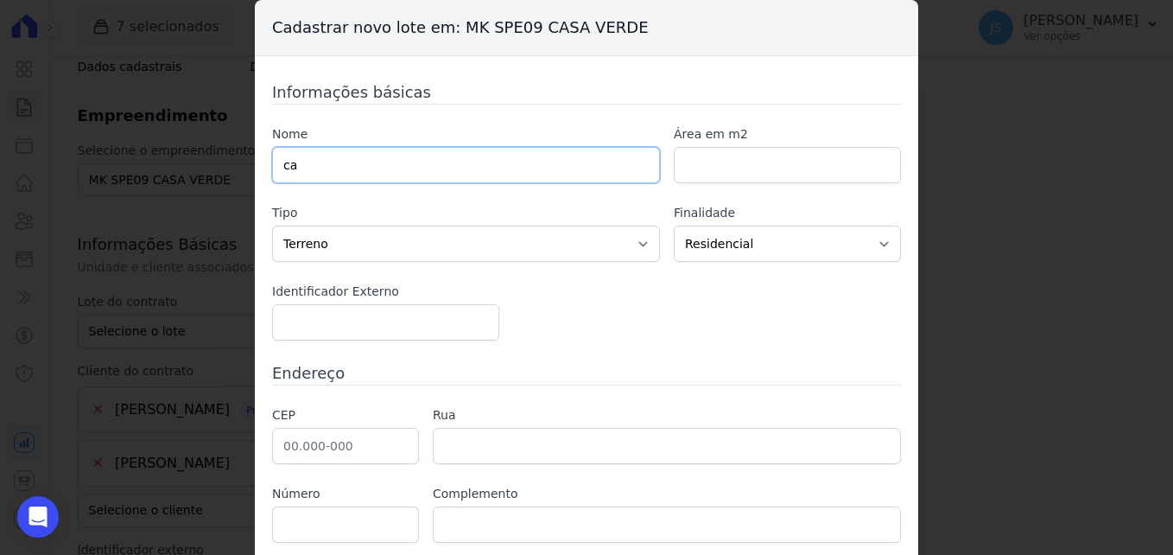
type input "c"
type input "V"
type input "CASA VERDE"
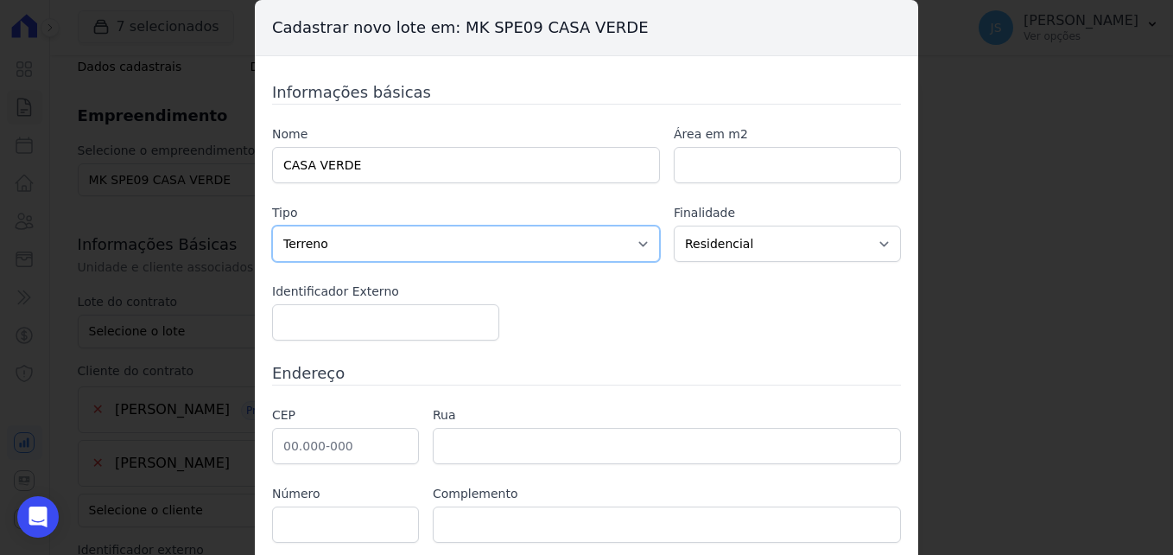
click at [464, 237] on select "Casa Apartamento Escritório Flat Loja Espaço Comercial Terreno Outros" at bounding box center [466, 243] width 388 height 36
click at [465, 238] on select "Casa Apartamento Escritório Flat Loja Espaço Comercial Terreno Outros" at bounding box center [466, 243] width 388 height 36
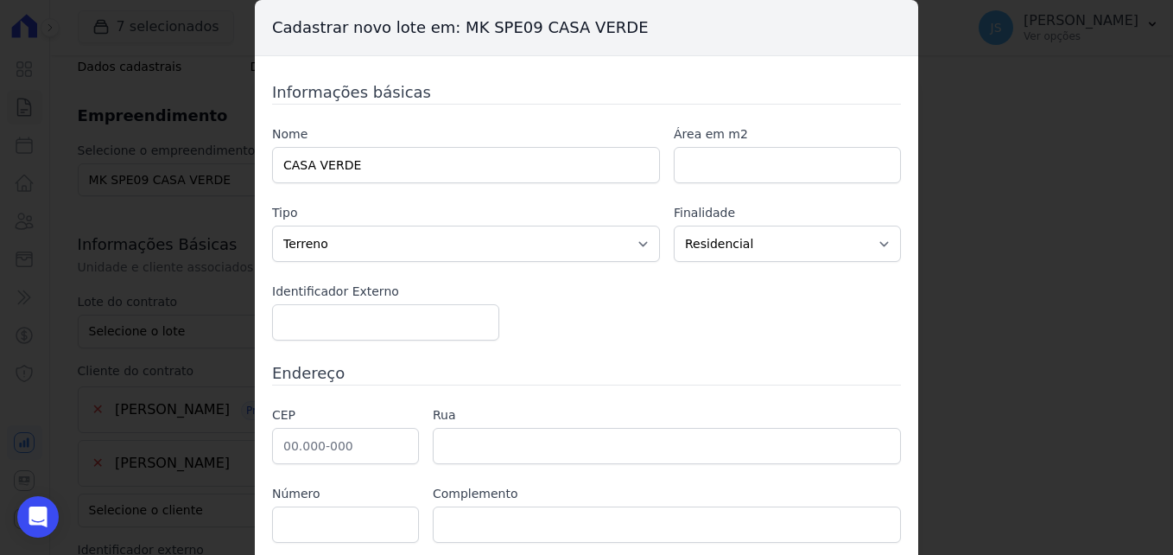
scroll to position [138, 0]
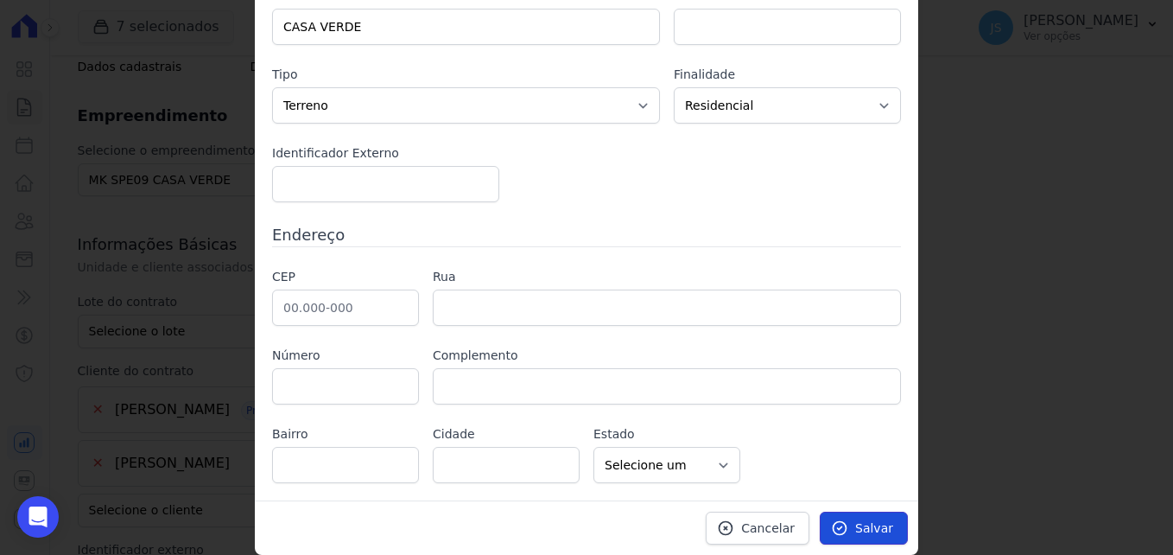
click at [867, 531] on span "Salvar" at bounding box center [874, 527] width 38 height 17
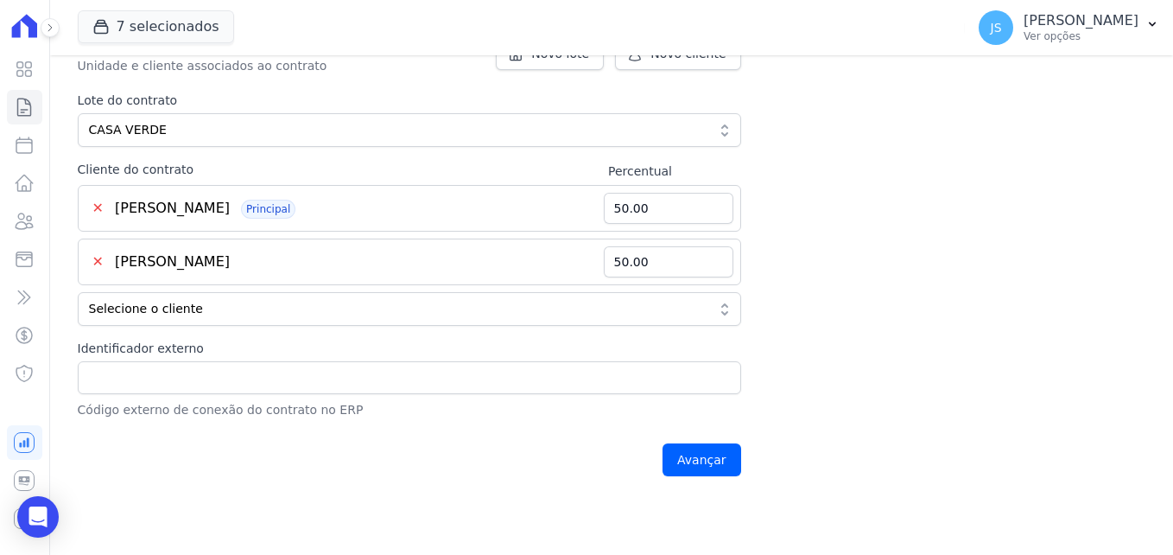
scroll to position [548, 0]
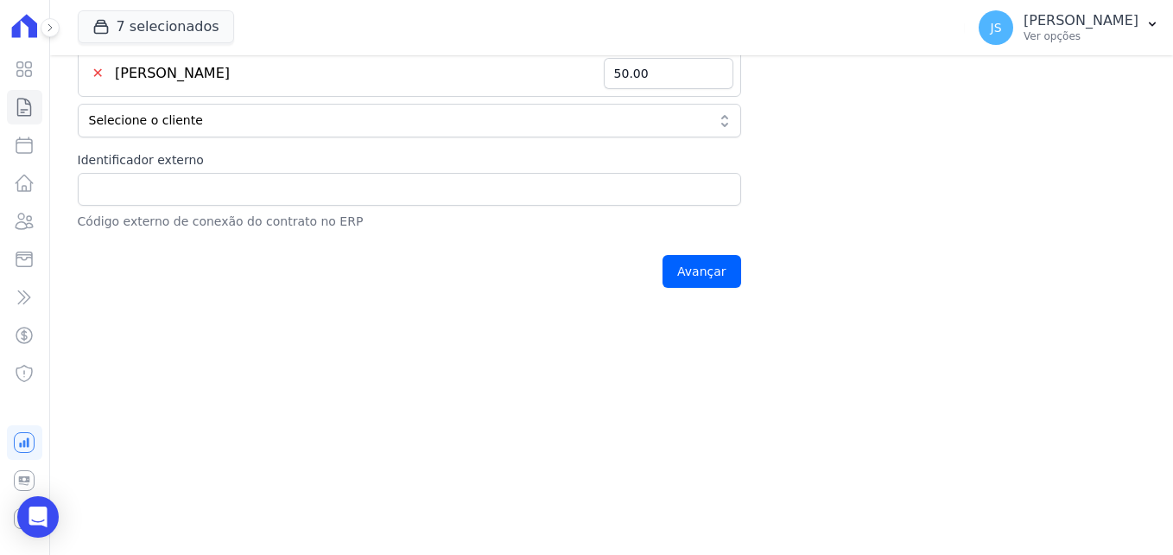
click at [707, 290] on div "Avançar" at bounding box center [409, 271] width 663 height 54
click at [696, 273] on input "Avançar" at bounding box center [702, 271] width 79 height 33
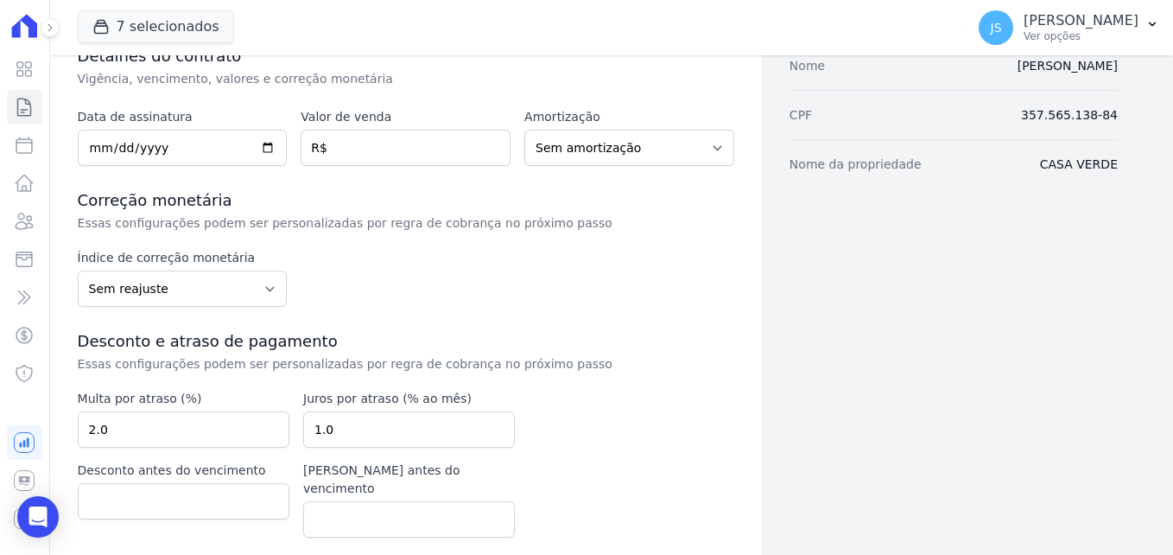
scroll to position [173, 0]
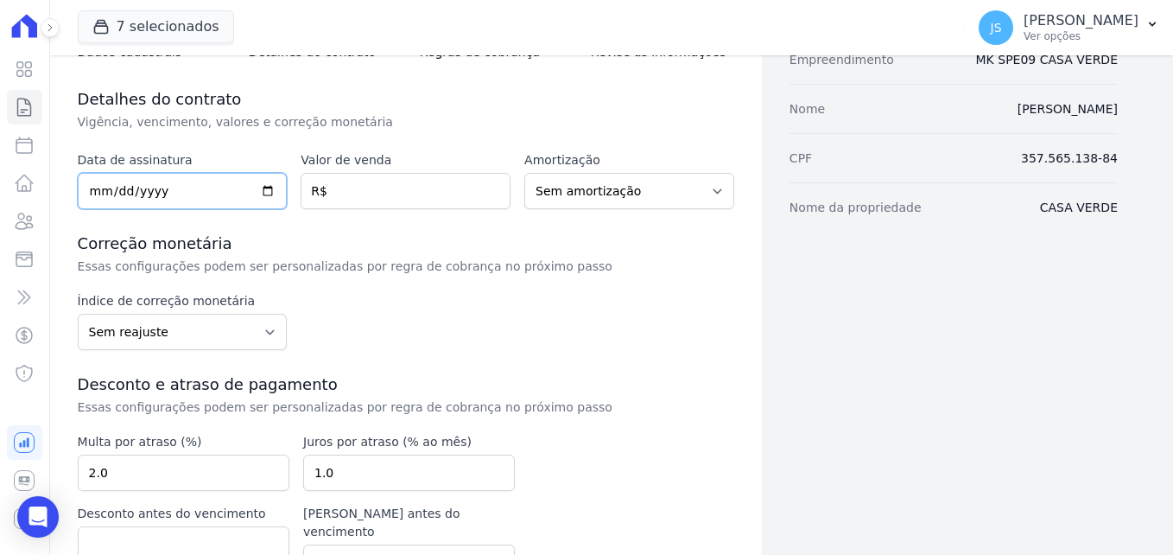
click at [105, 189] on input "date" at bounding box center [183, 191] width 210 height 36
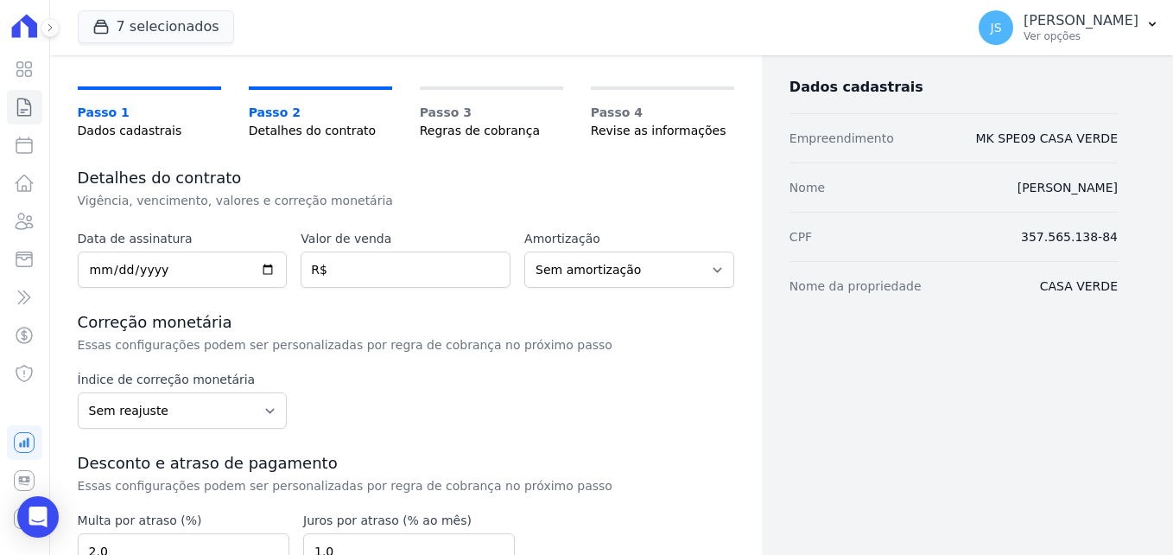
scroll to position [0, 0]
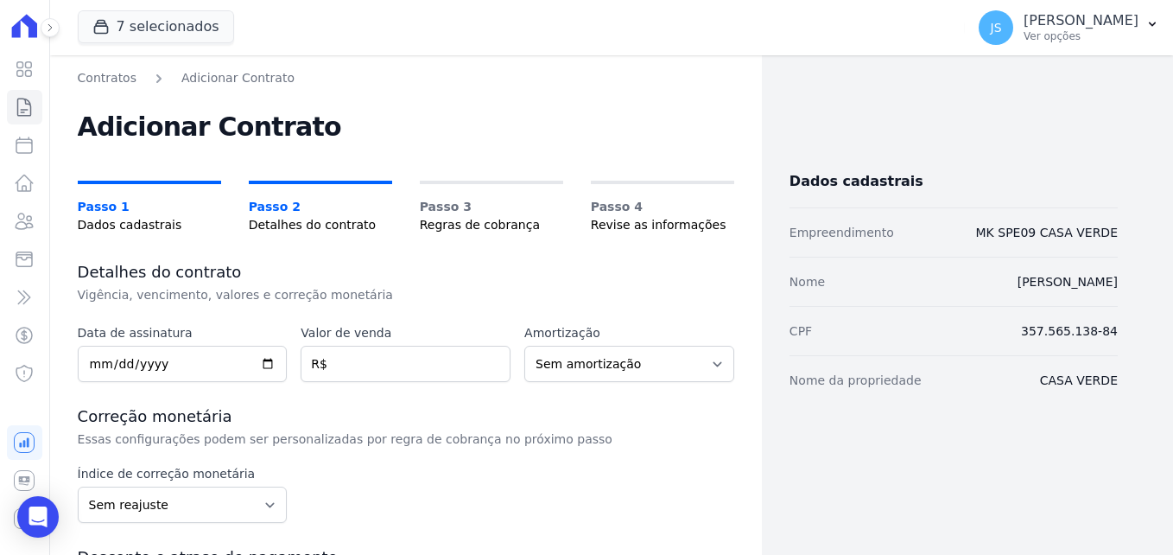
click at [1066, 281] on dd "[PERSON_NAME]" at bounding box center [1068, 281] width 100 height 21
copy dl "[PERSON_NAME]"
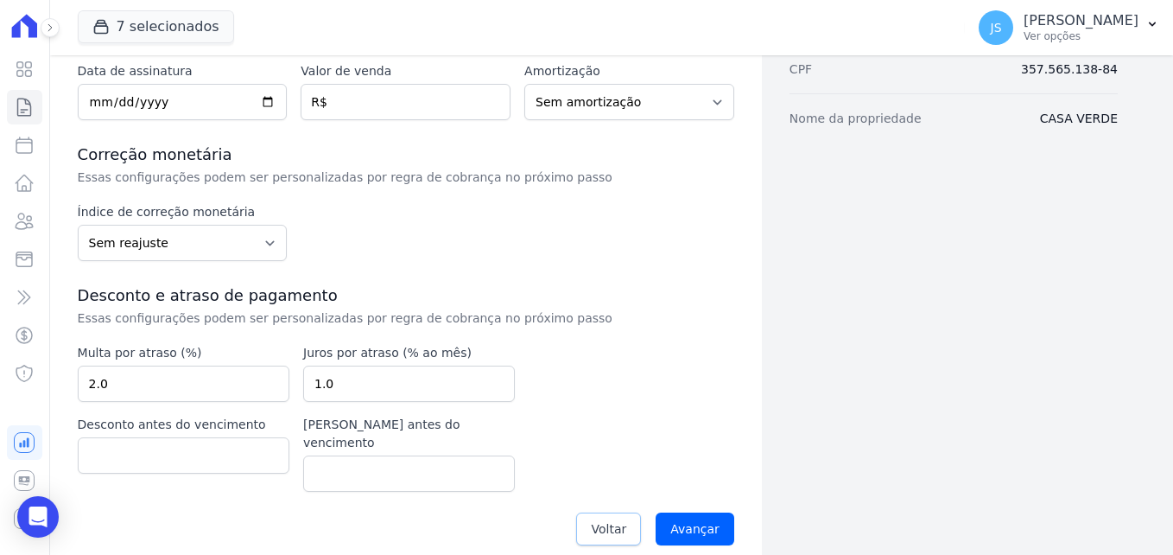
click at [603, 519] on link "Voltar" at bounding box center [608, 528] width 65 height 33
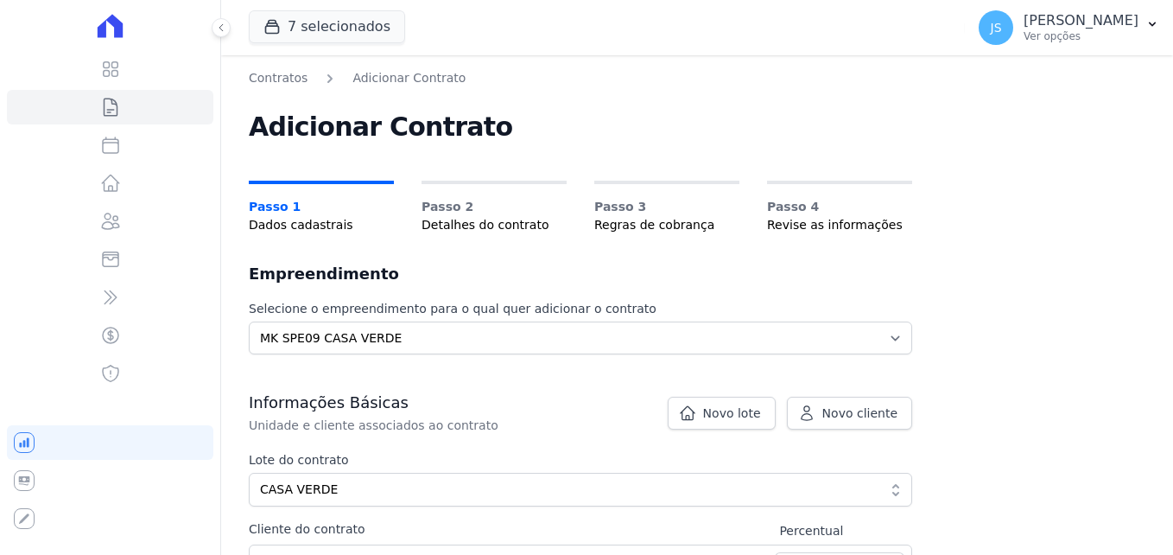
scroll to position [259, 0]
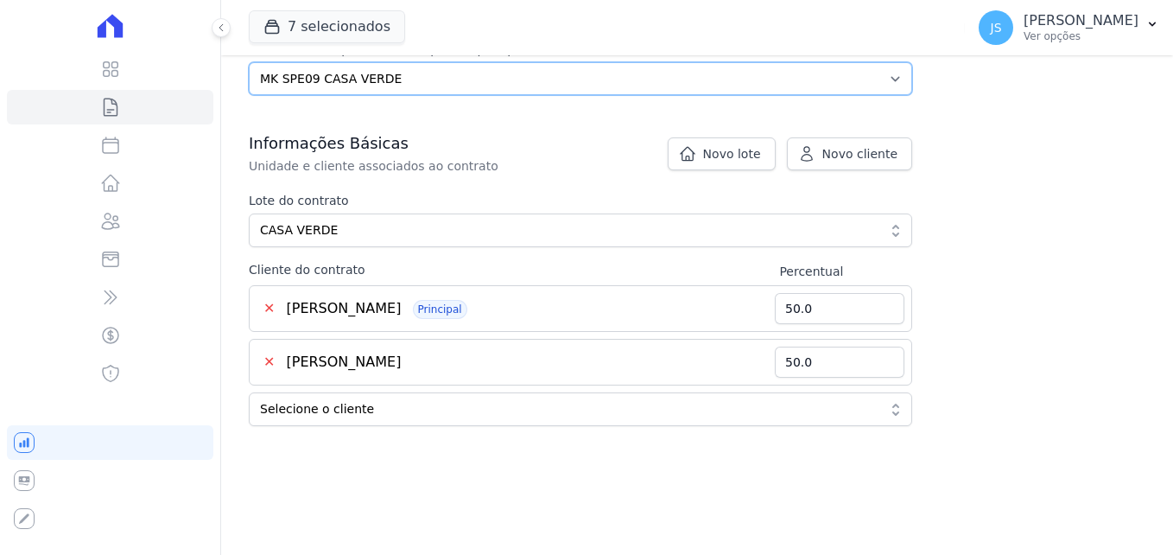
drag, startPoint x: 416, startPoint y: 67, endPoint x: 352, endPoint y: 64, distance: 64.9
click at [352, 64] on select "Selecione o empreendimento MARKA SPE04 CURUÇA MARKA SPE06 EMPREENDIMENTOS E PAR…" at bounding box center [580, 78] width 663 height 33
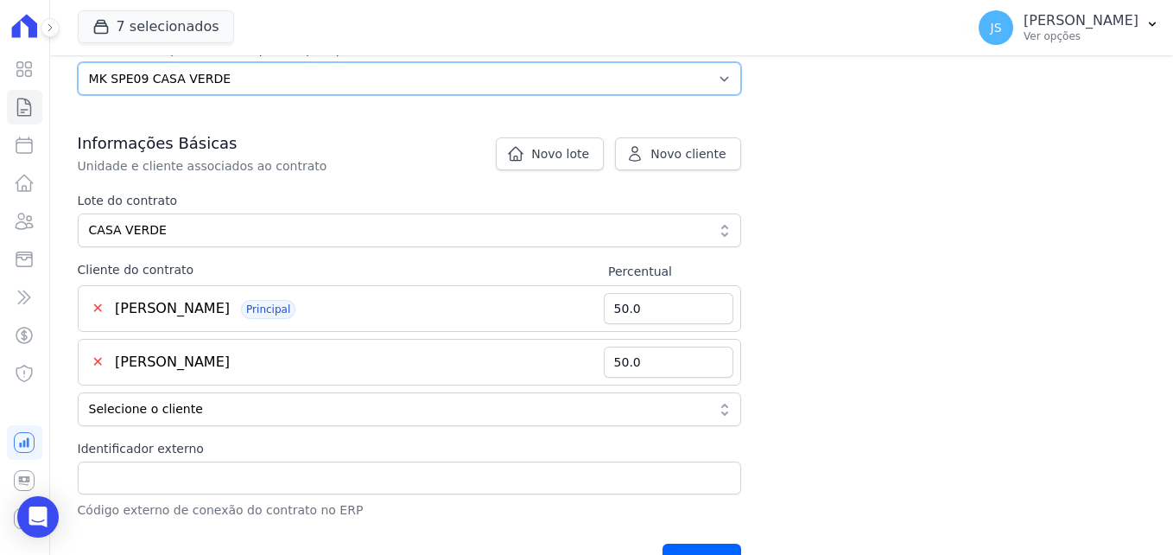
click at [361, 73] on select "Selecione o empreendimento MARKA SPE04 CURUÇA MARKA SPE06 EMPREENDIMENTOS E PAR…" at bounding box center [409, 78] width 663 height 33
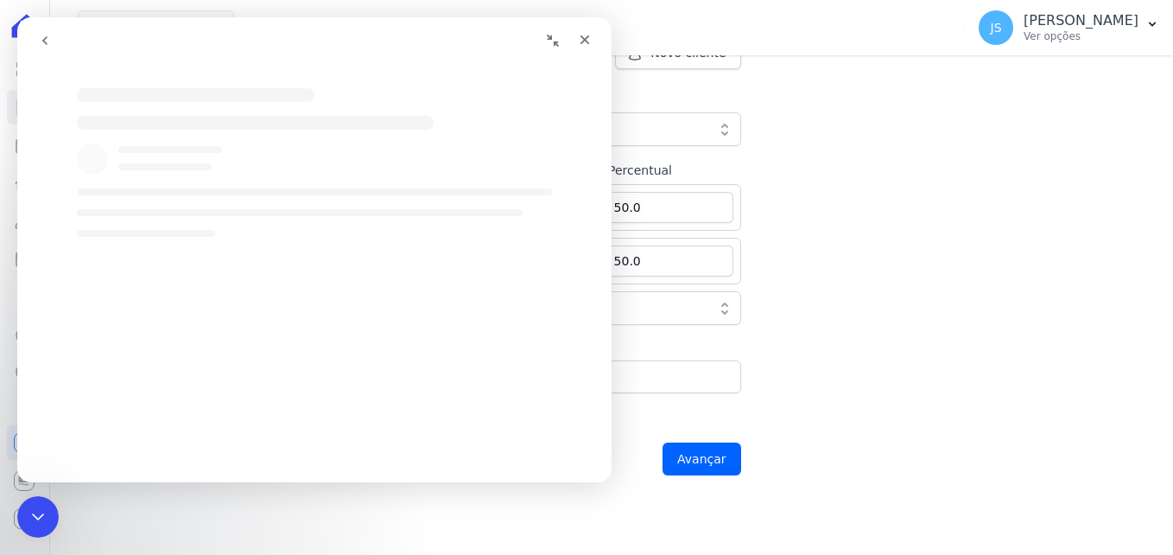
scroll to position [518, 0]
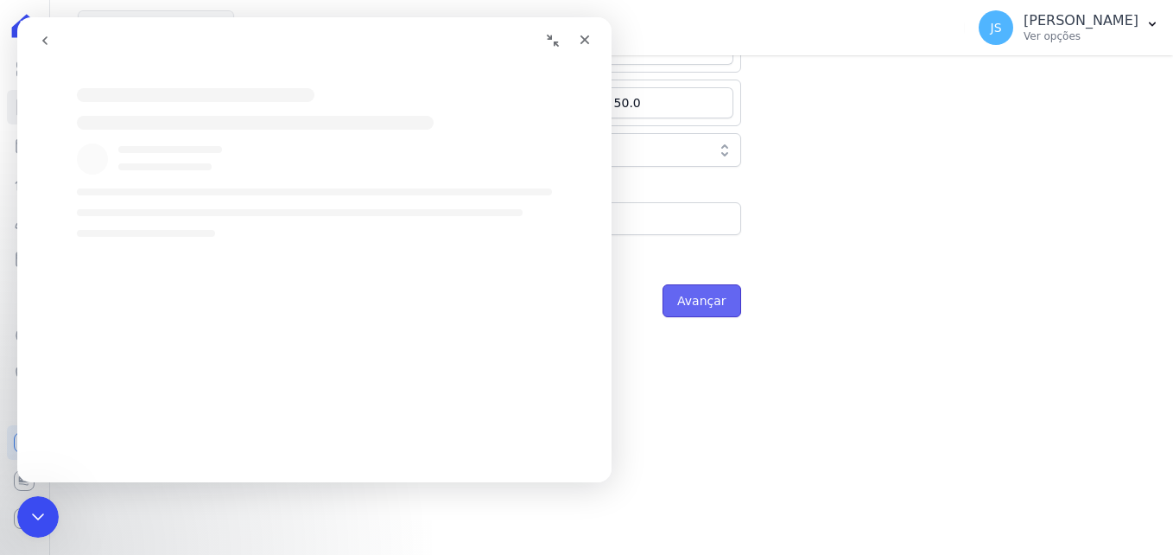
click at [703, 301] on input "Avançar" at bounding box center [702, 300] width 79 height 33
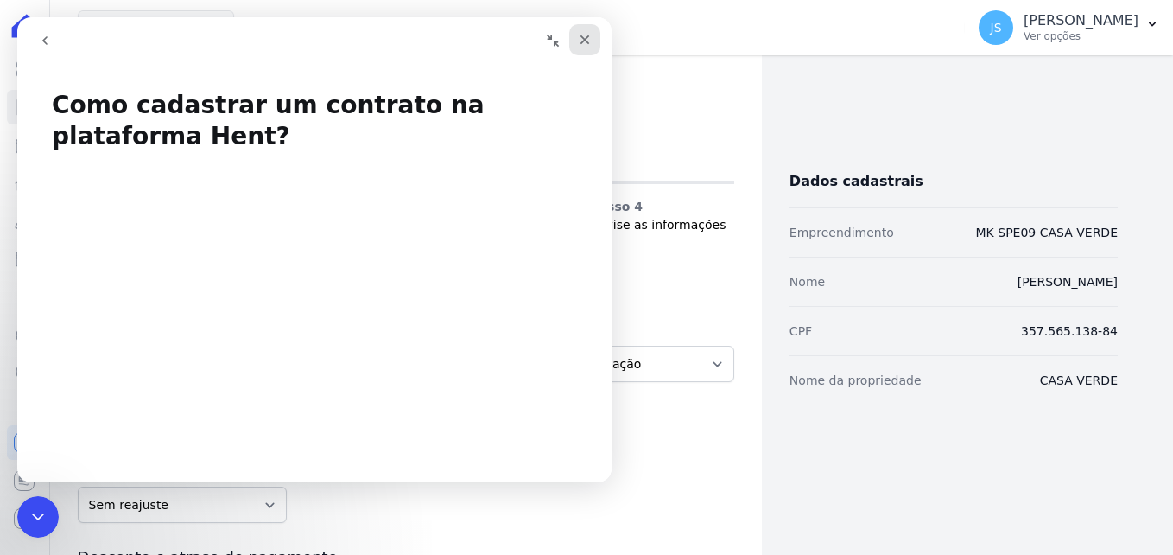
click at [597, 35] on div "Fechar" at bounding box center [584, 39] width 31 height 31
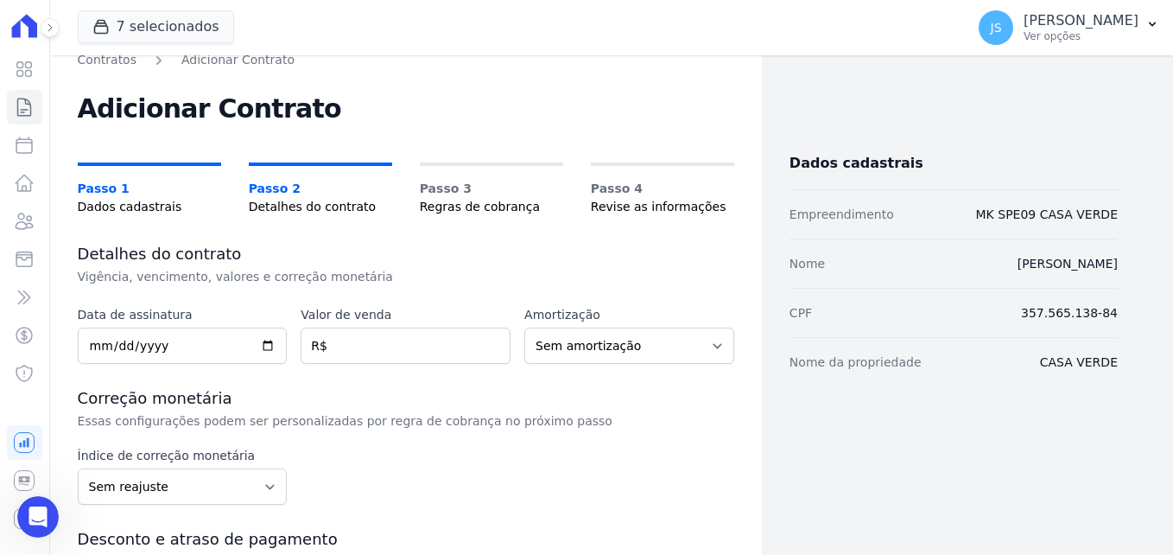
scroll to position [3, 0]
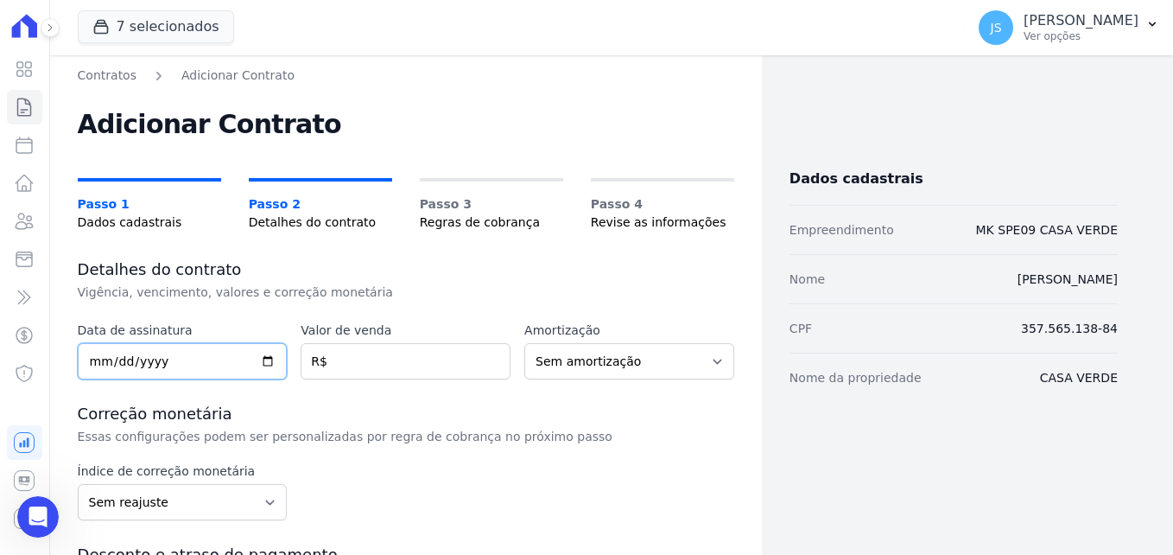
drag, startPoint x: 152, startPoint y: 356, endPoint x: 90, endPoint y: 352, distance: 62.3
click at [90, 352] on input "date" at bounding box center [183, 361] width 210 height 36
click at [98, 354] on input "date" at bounding box center [183, 361] width 210 height 36
type input "[DATE]"
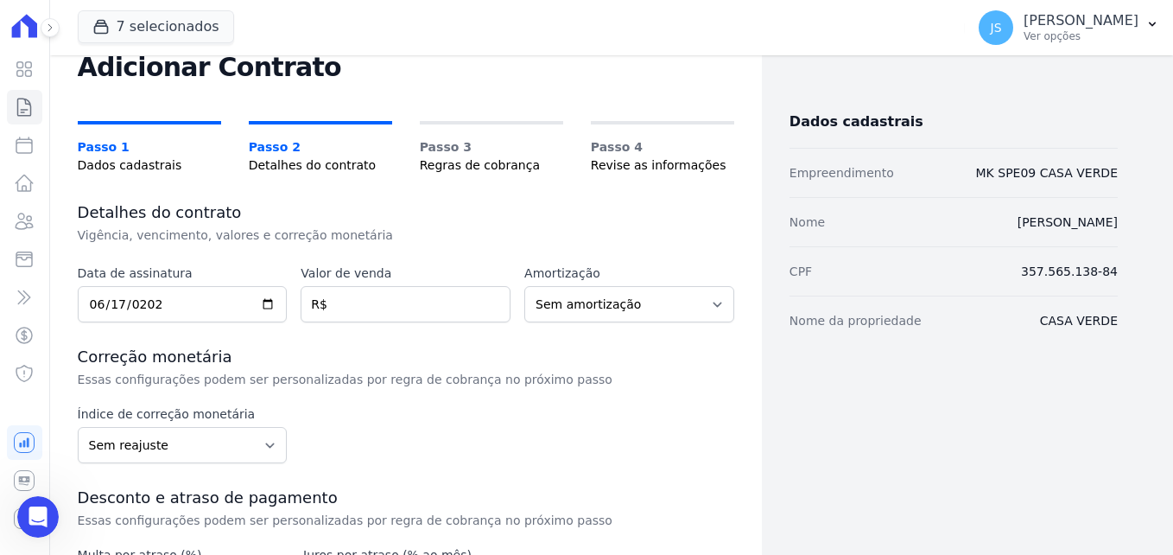
scroll to position [89, 0]
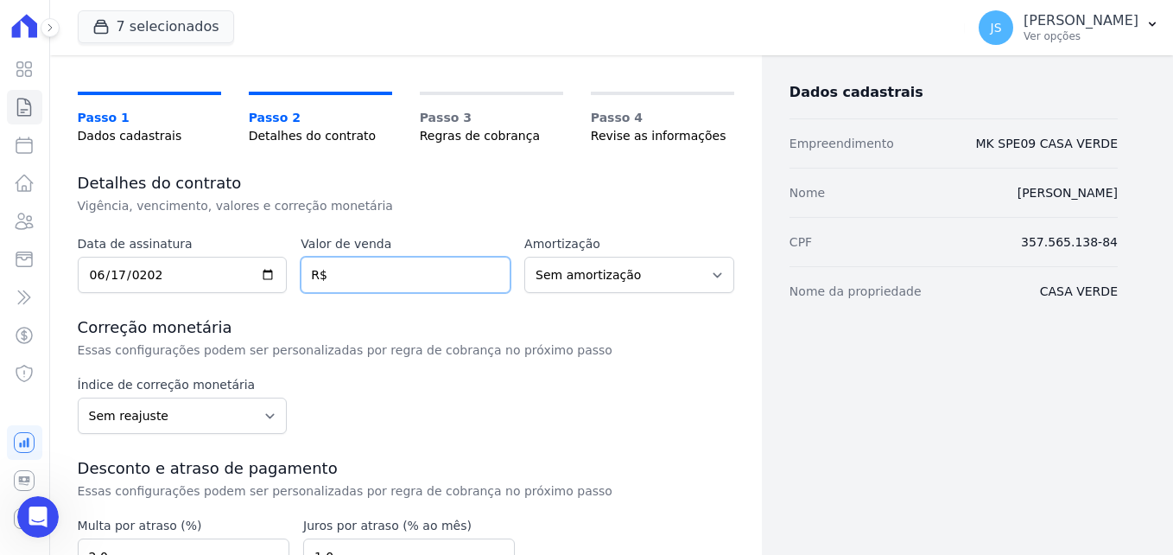
click at [449, 283] on input "number" at bounding box center [406, 275] width 210 height 36
type input "245"
type input "245.4"
type input "245446.00"
click at [547, 301] on div "Data de assinatura 2025-06-17 Valor de venda 245446.00 R$ Amortização Sem amort…" at bounding box center [406, 481] width 656 height 493
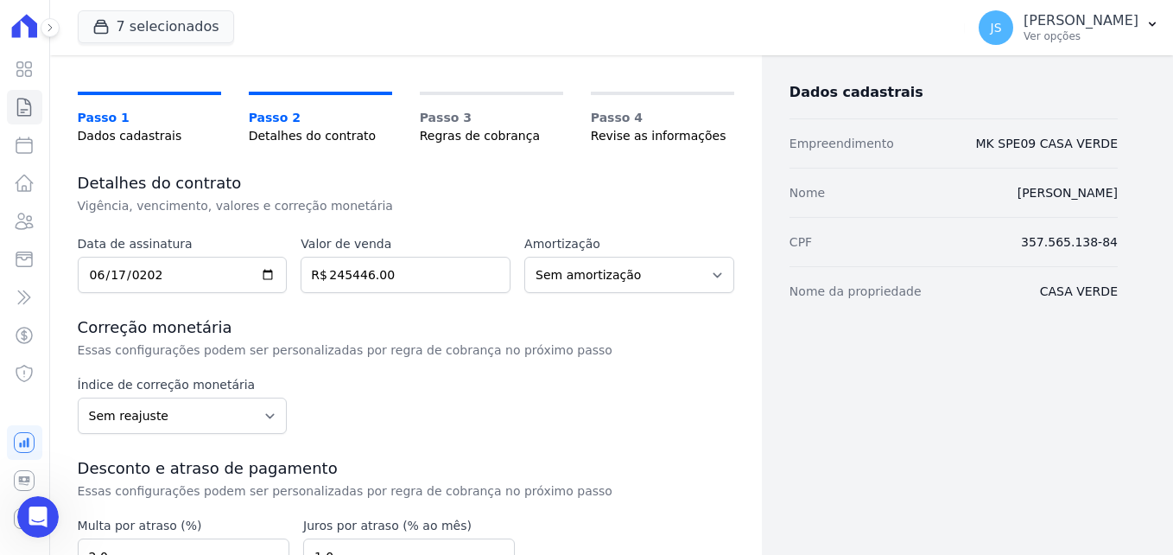
scroll to position [262, 0]
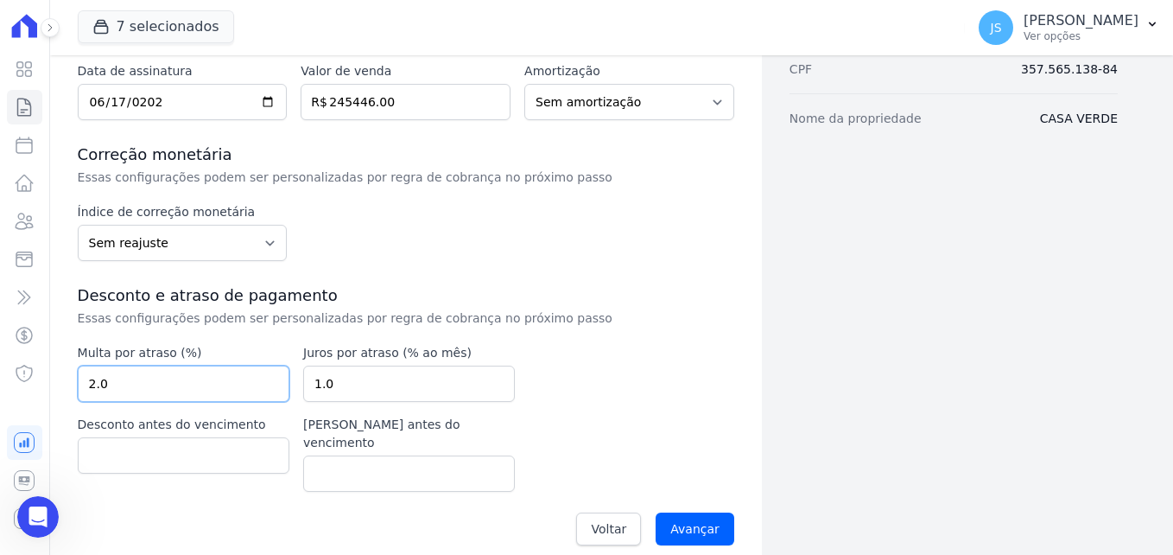
click at [210, 387] on input "2.0" at bounding box center [184, 383] width 212 height 36
drag, startPoint x: 210, startPoint y: 388, endPoint x: 76, endPoint y: 403, distance: 134.8
click at [76, 403] on div "Contratos Adicionar Contrato Adicionar Contrato Passo 1 Dados cadastrais Passo …" at bounding box center [406, 183] width 712 height 779
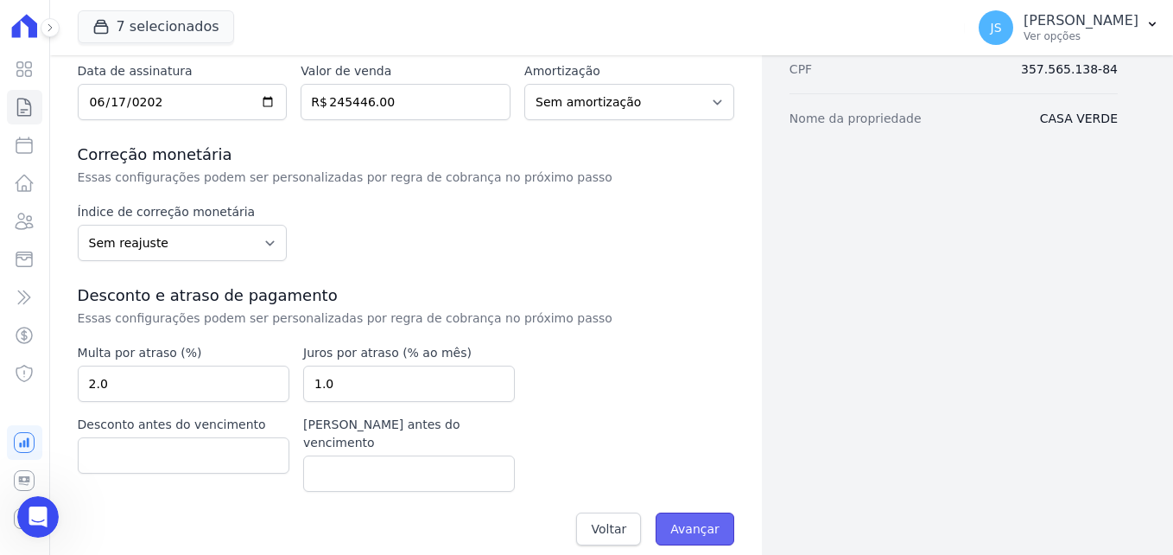
click at [683, 512] on input "Avançar" at bounding box center [695, 528] width 79 height 33
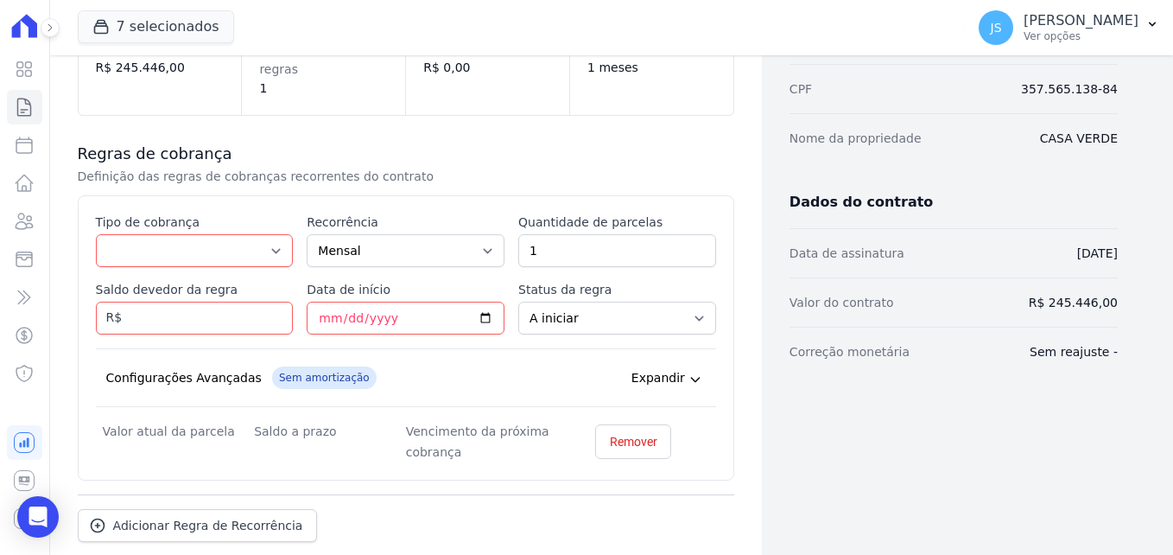
scroll to position [259, 0]
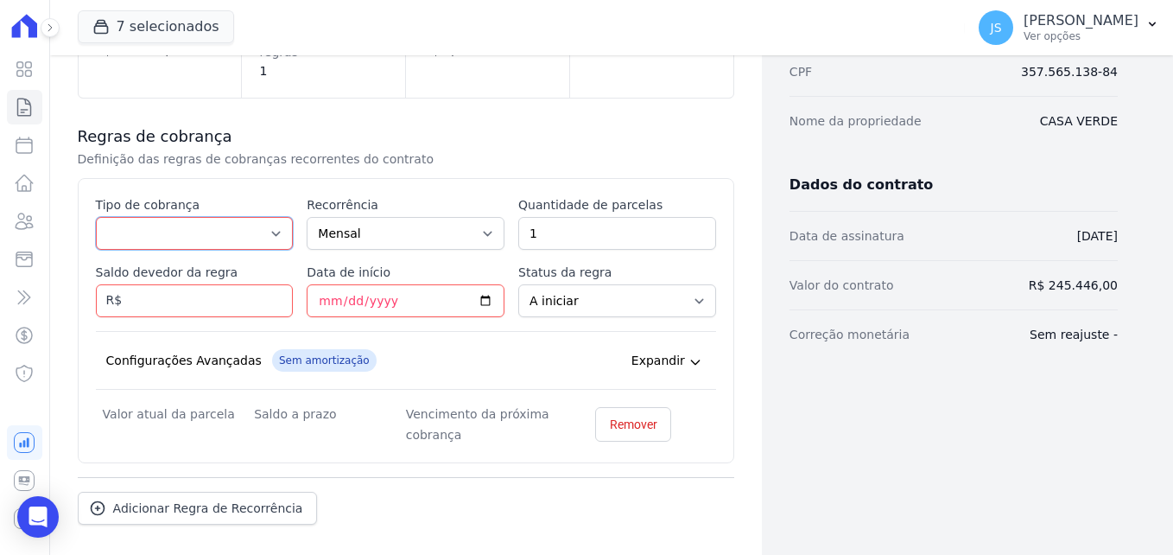
click at [213, 217] on select "Parcela Normal Entrada Sinal Intercalada Chaves Pré-chaves Pós-chaves Impostos …" at bounding box center [195, 233] width 198 height 33
click at [96, 250] on select "Parcela Normal Entrada Sinal Intercalada Chaves Pré-chaves Pós-chaves Impostos …" at bounding box center [195, 233] width 198 height 33
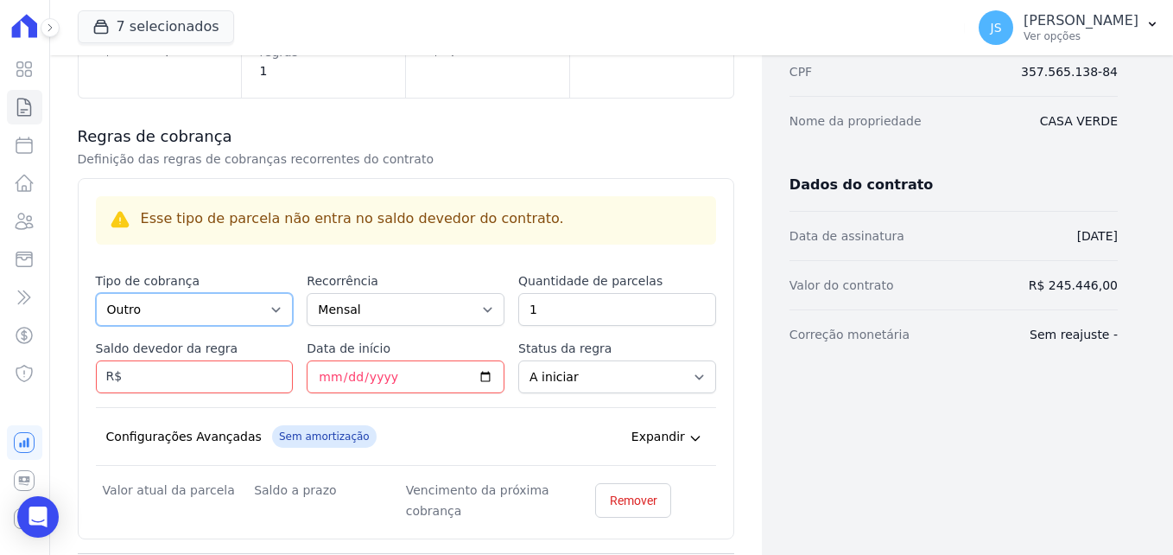
click at [178, 293] on select "Parcela Normal Entrada Sinal Intercalada Chaves Pré-chaves Pós-chaves Impostos …" at bounding box center [195, 309] width 198 height 33
click at [96, 293] on select "Parcela Normal Entrada Sinal Intercalada Chaves Pré-chaves Pós-chaves Impostos …" at bounding box center [195, 309] width 198 height 33
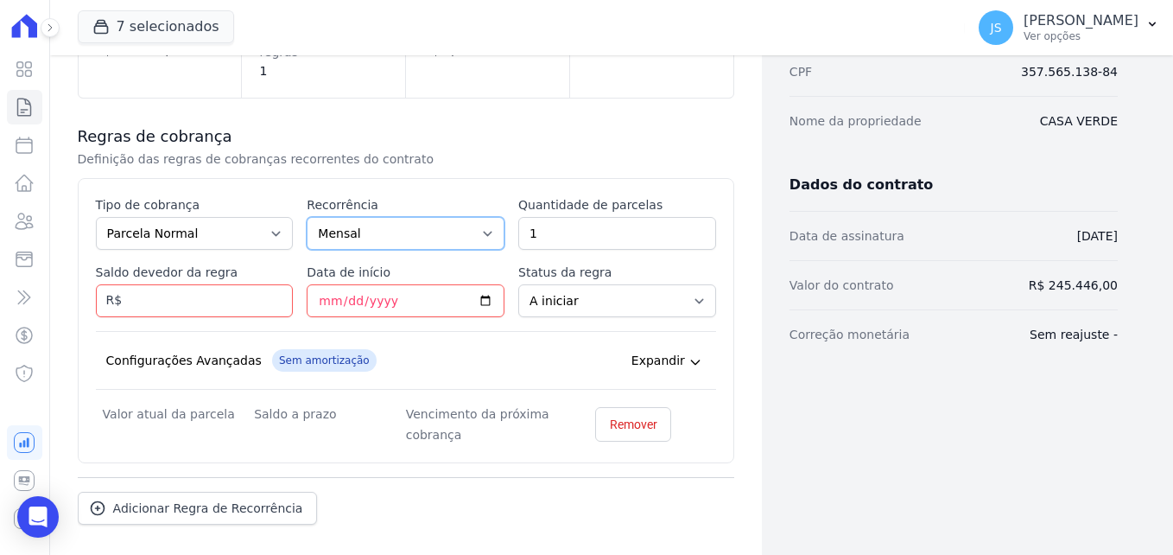
click at [356, 217] on select "Mensal Bimestral Trimestral Semestral Anual" at bounding box center [406, 233] width 198 height 33
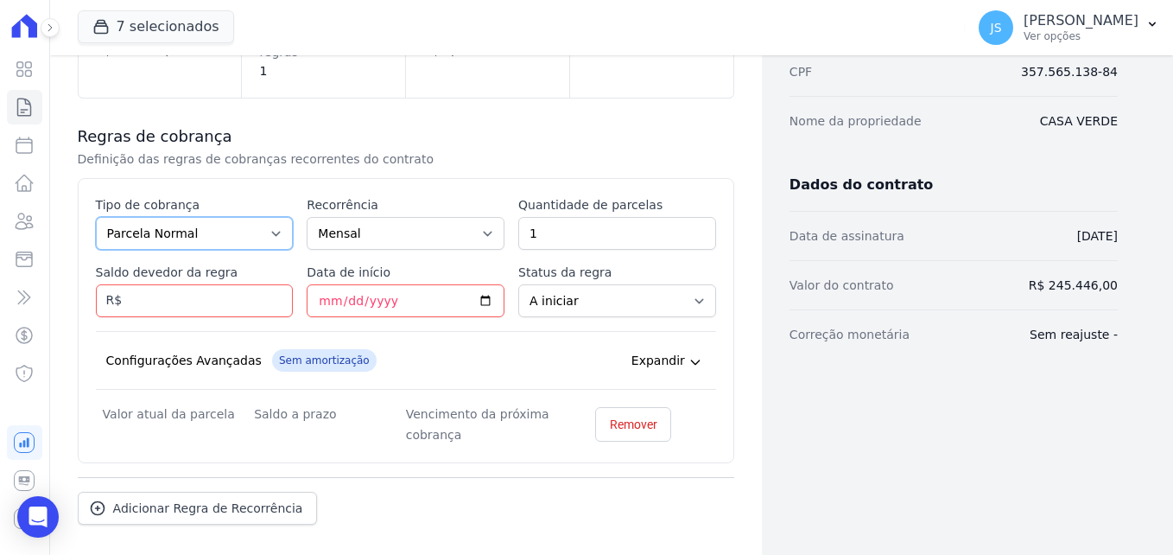
click at [202, 217] on select "Parcela Normal Entrada Sinal Intercalada Chaves Pré-chaves Pós-chaves Impostos …" at bounding box center [195, 233] width 198 height 33
click at [96, 217] on select "Parcela Normal Entrada Sinal Intercalada Chaves Pré-chaves Pós-chaves Impostos …" at bounding box center [195, 233] width 198 height 33
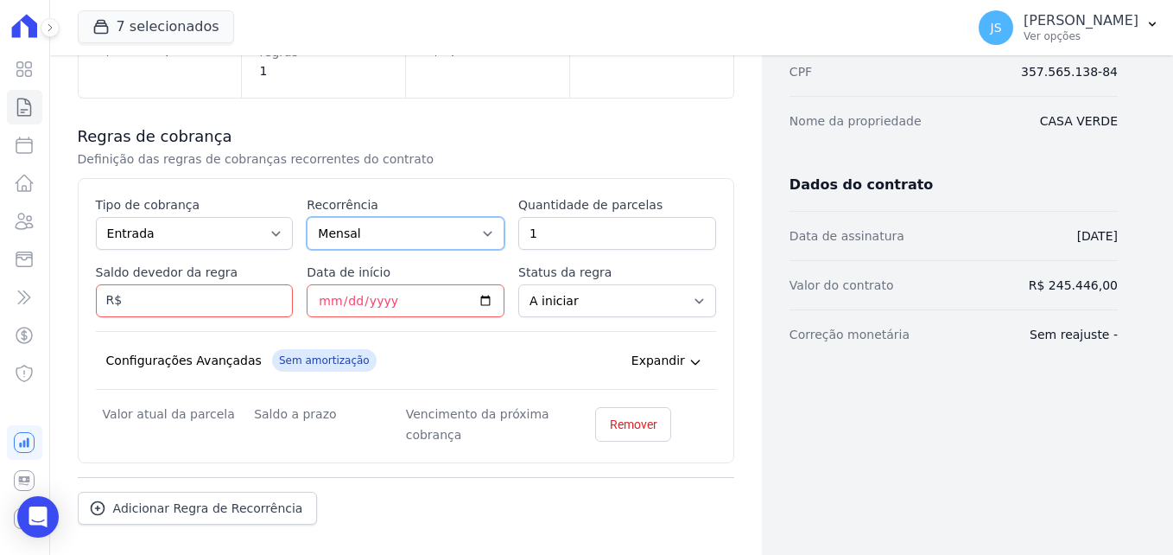
click at [367, 219] on select "Mensal Bimestral Trimestral Semestral Anual" at bounding box center [406, 233] width 198 height 33
drag, startPoint x: 367, startPoint y: 219, endPoint x: 327, endPoint y: 212, distance: 40.3
click at [367, 219] on select "Mensal Bimestral Trimestral Semestral Anual" at bounding box center [406, 233] width 198 height 33
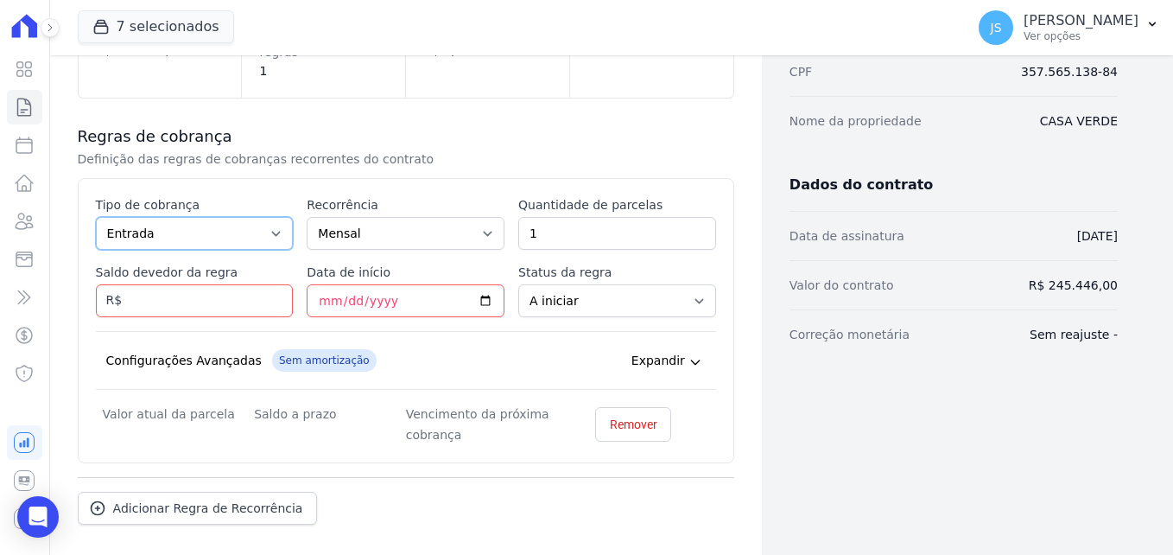
click at [238, 217] on select "Parcela Normal Entrada Sinal Intercalada Chaves Pré-chaves Pós-chaves Impostos …" at bounding box center [195, 233] width 198 height 33
select select "pre_keys"
click at [96, 217] on select "Parcela Normal Entrada Sinal Intercalada Chaves Pré-chaves Pós-chaves Impostos …" at bounding box center [195, 233] width 198 height 33
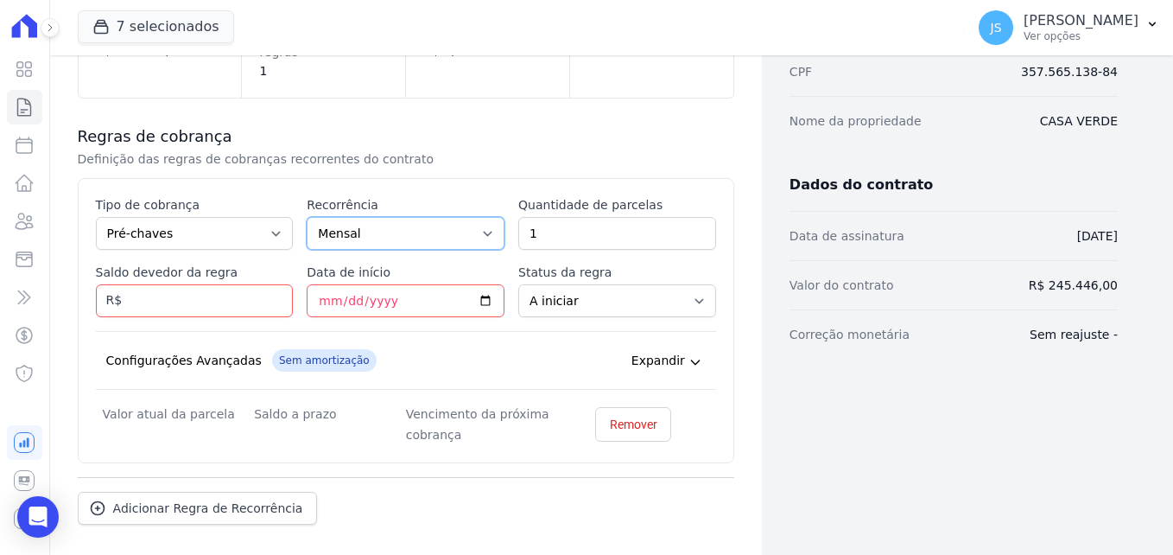
click at [402, 217] on select "Mensal Bimestral Trimestral Semestral Anual" at bounding box center [406, 233] width 198 height 33
click at [380, 217] on select "Mensal Bimestral Trimestral Semestral Anual" at bounding box center [406, 233] width 198 height 33
click at [152, 300] on div "Esse tipo de parcela não entra no saldo devedor do contrato. Tipo de cobrança P…" at bounding box center [406, 320] width 620 height 249
click at [153, 284] on input "Saldo devedor da regra" at bounding box center [195, 300] width 198 height 33
click at [322, 284] on input "Data de início" at bounding box center [406, 300] width 198 height 33
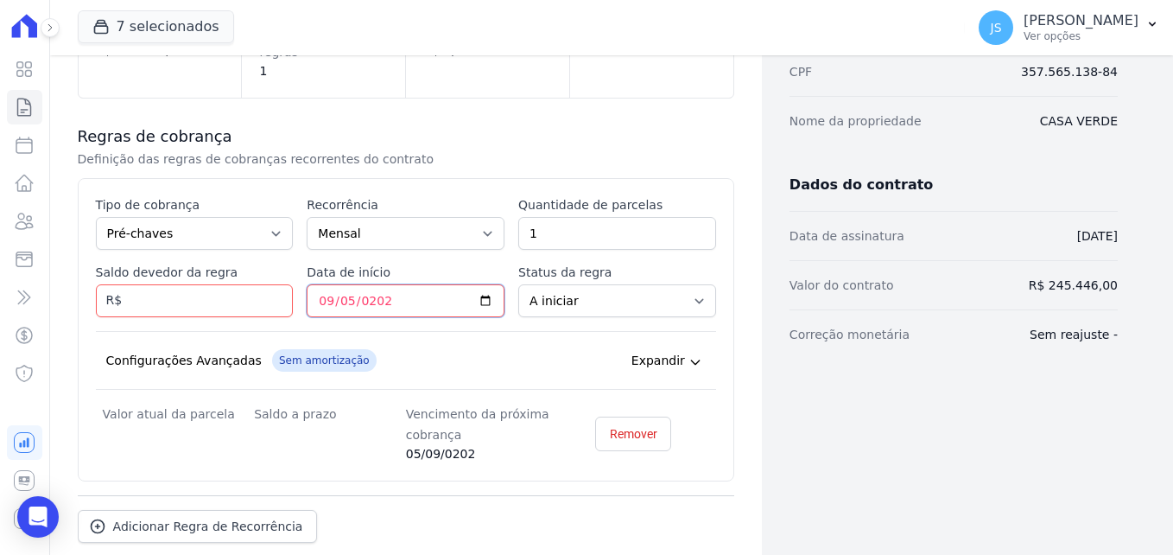
type input "2025-09-05"
click at [571, 284] on select "A iniciar Em aberto" at bounding box center [617, 300] width 198 height 33
click at [567, 284] on select "A iniciar Em aberto" at bounding box center [617, 300] width 198 height 33
click at [417, 331] on div "Configurações Avançadas Sem amortização Price adjustment index/ Price adjustmen…" at bounding box center [406, 360] width 620 height 59
click at [163, 284] on input "Saldo devedor da regra" at bounding box center [195, 300] width 198 height 33
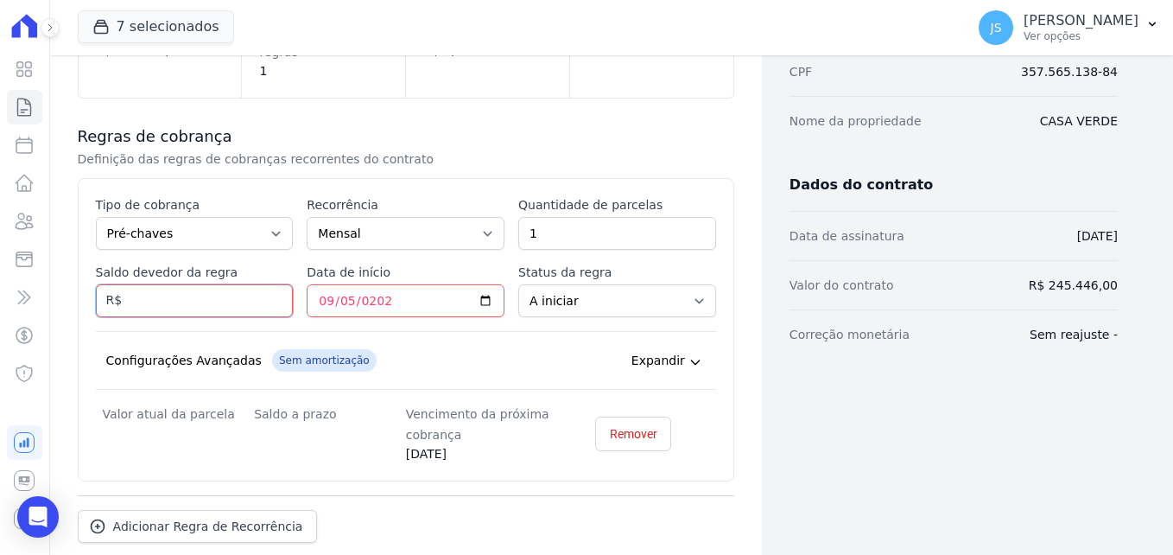
click at [192, 284] on input "Saldo devedor da regra" at bounding box center [195, 300] width 198 height 33
type input "2"
click at [161, 284] on input "2" at bounding box center [195, 300] width 198 height 33
click at [138, 286] on input "2" at bounding box center [195, 300] width 198 height 33
type input "2.8"
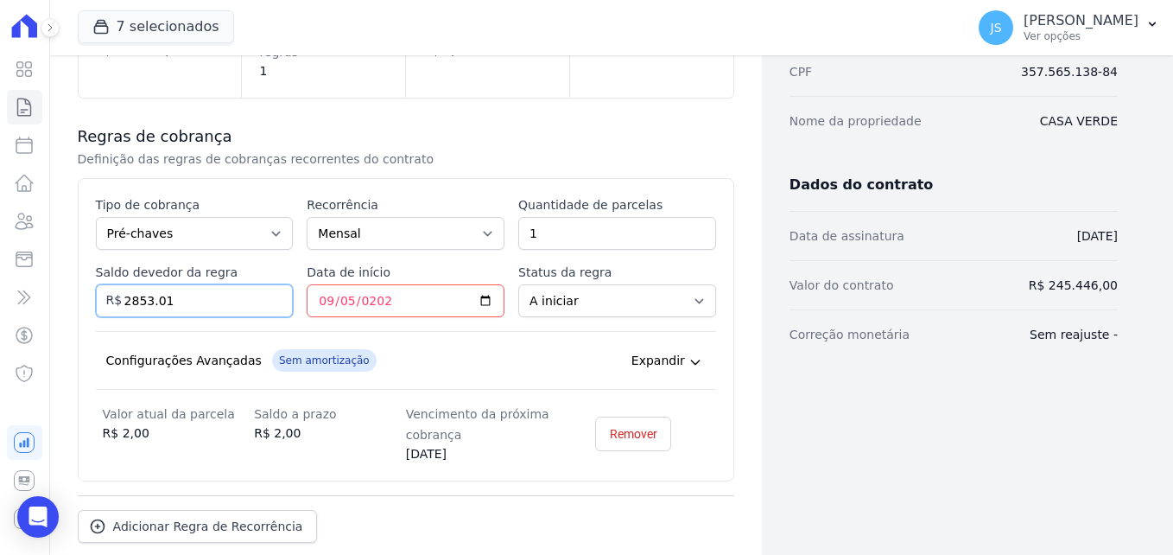
type input "2853.01"
click at [406, 331] on div "Configurações Avançadas Sem amortização Price adjustment index/ Price adjustmen…" at bounding box center [406, 360] width 620 height 59
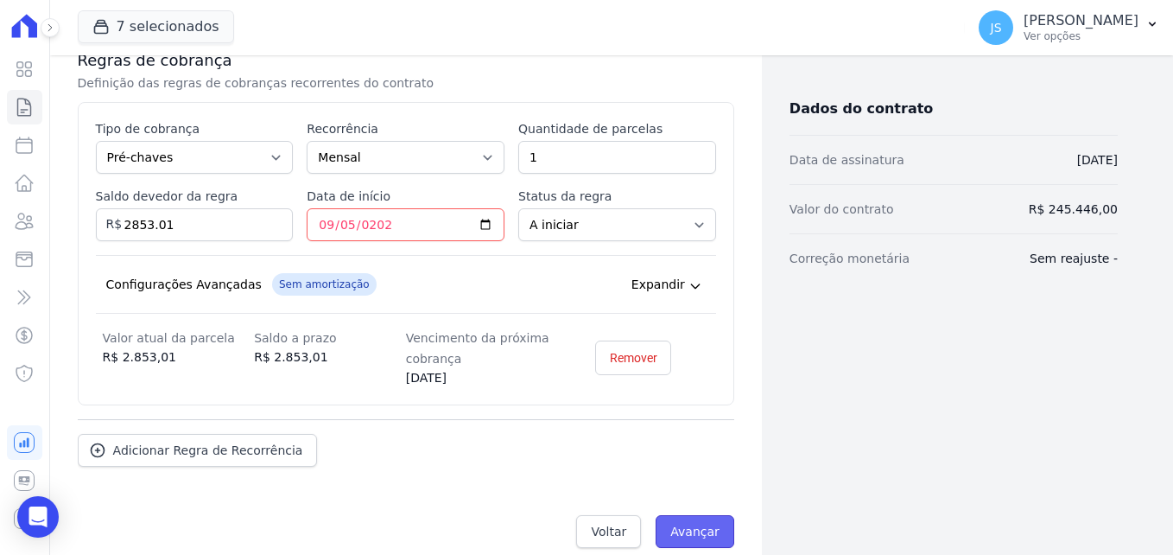
click at [670, 516] on input "Avançar" at bounding box center [695, 531] width 79 height 33
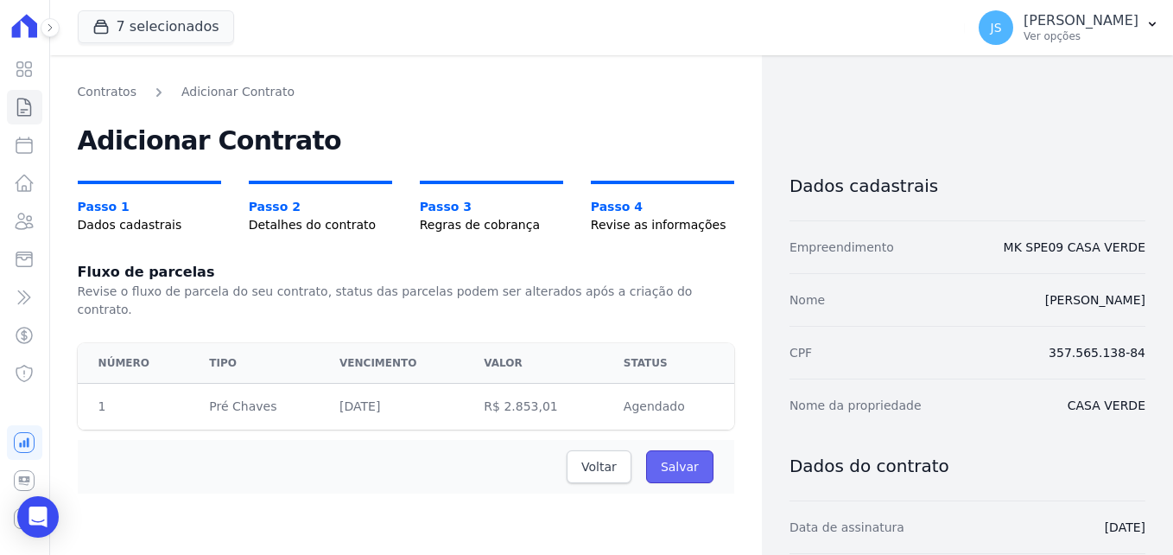
click at [678, 456] on input "Salvar" at bounding box center [679, 466] width 67 height 33
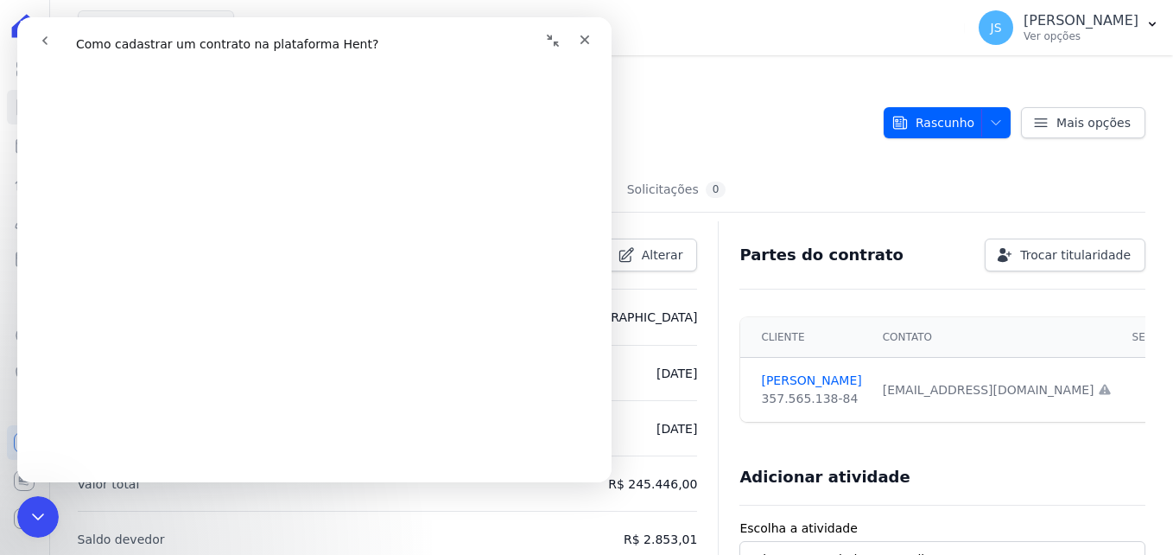
scroll to position [432, 0]
click at [589, 53] on div "Fechar" at bounding box center [584, 39] width 31 height 31
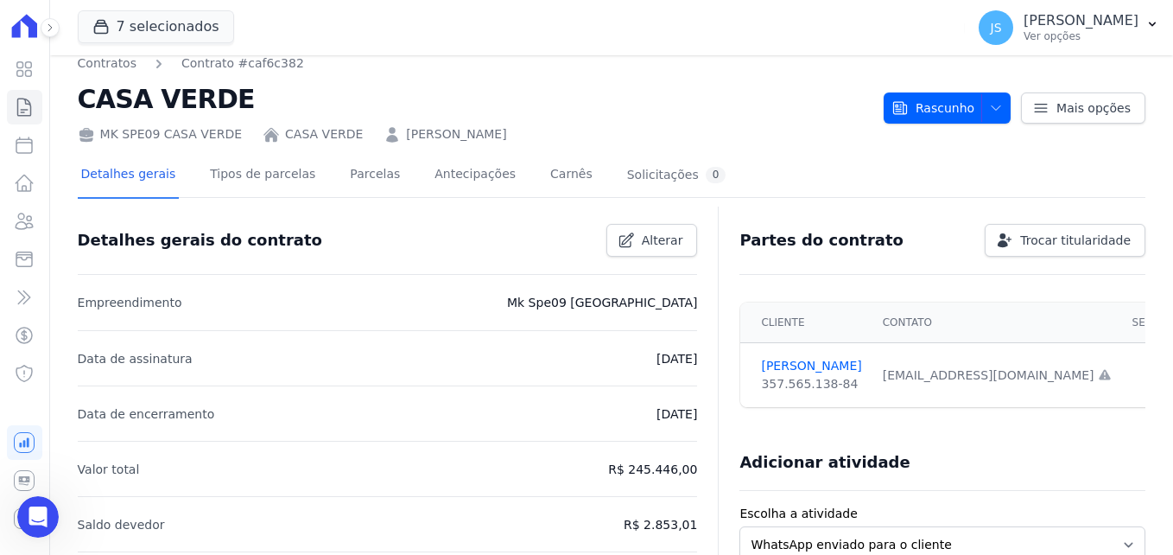
scroll to position [0, 0]
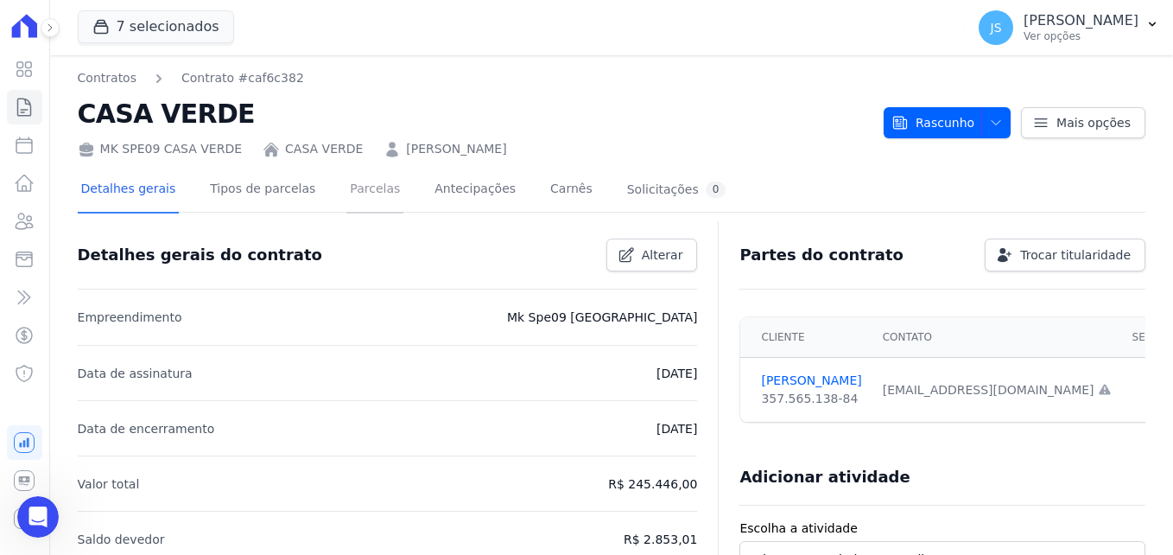
click at [351, 200] on link "Parcelas" at bounding box center [374, 191] width 57 height 46
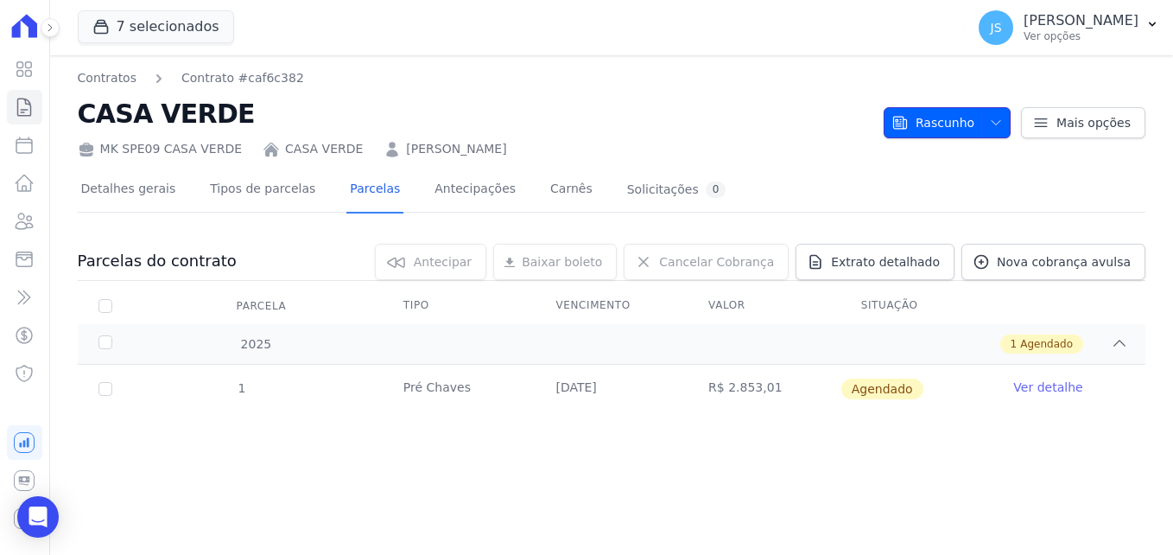
click at [1000, 128] on icon "button" at bounding box center [996, 123] width 14 height 14
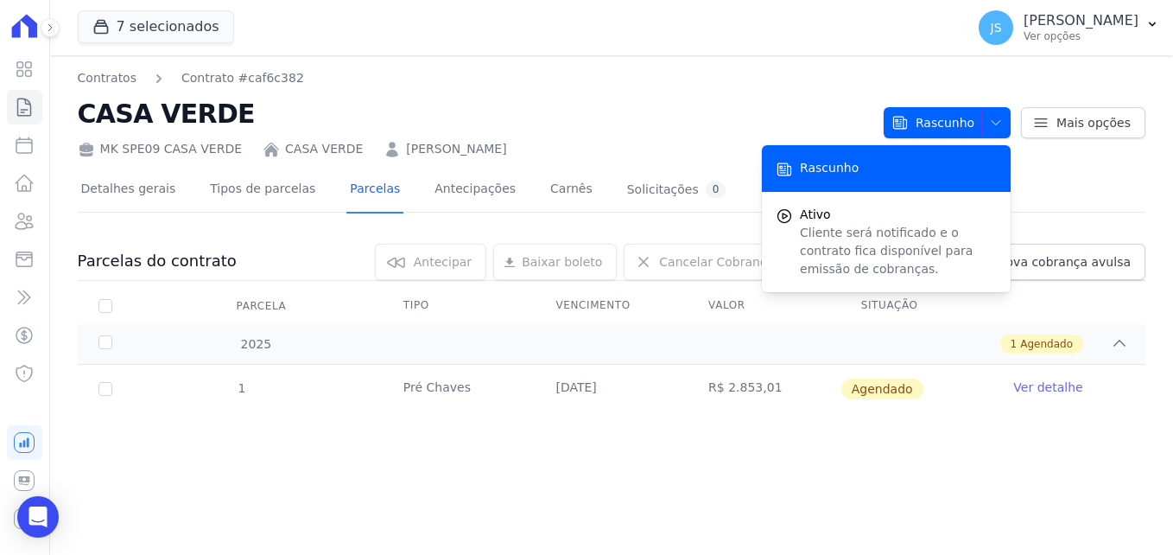
click at [1059, 139] on div "Contratos Contrato #caf6c382 [GEOGRAPHIC_DATA] MK SPE09 [GEOGRAPHIC_DATA] [GEOG…" at bounding box center [612, 113] width 1068 height 89
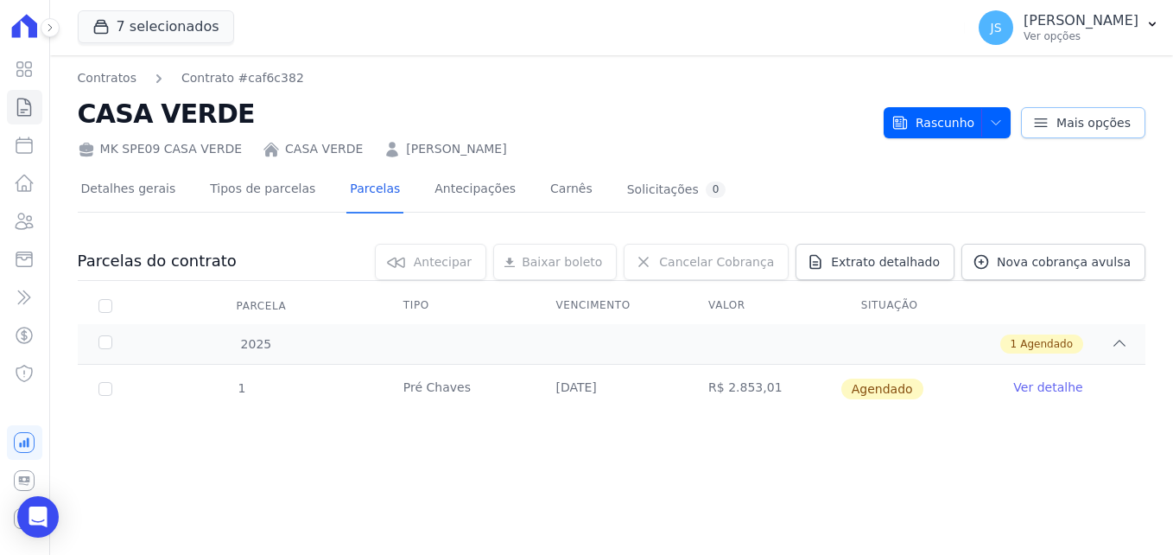
click at [1058, 131] on link "Mais opções" at bounding box center [1083, 122] width 124 height 31
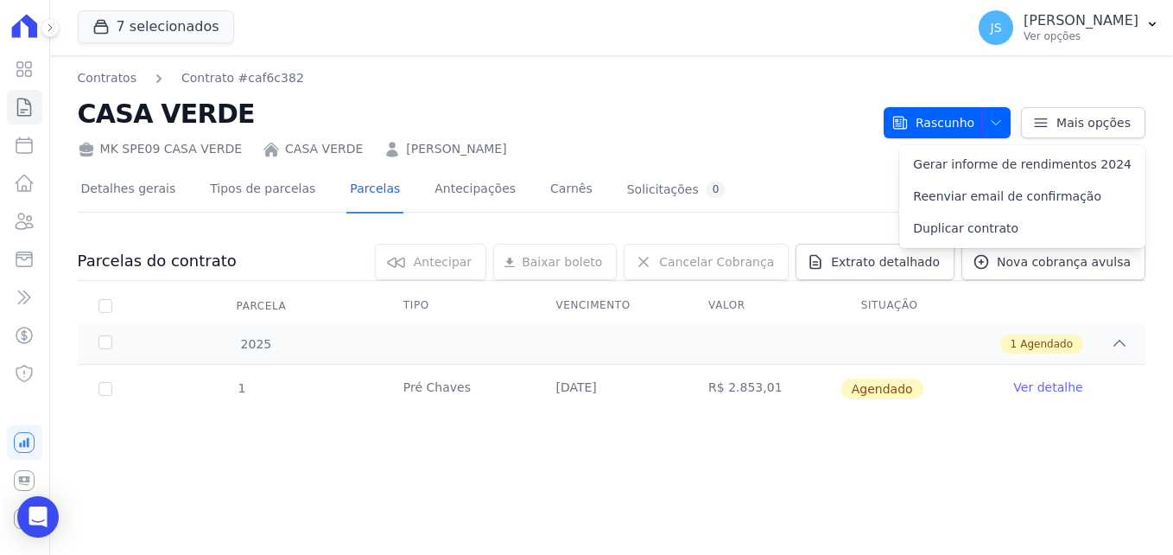
click at [383, 104] on h2 "CASA VERDE" at bounding box center [474, 113] width 792 height 39
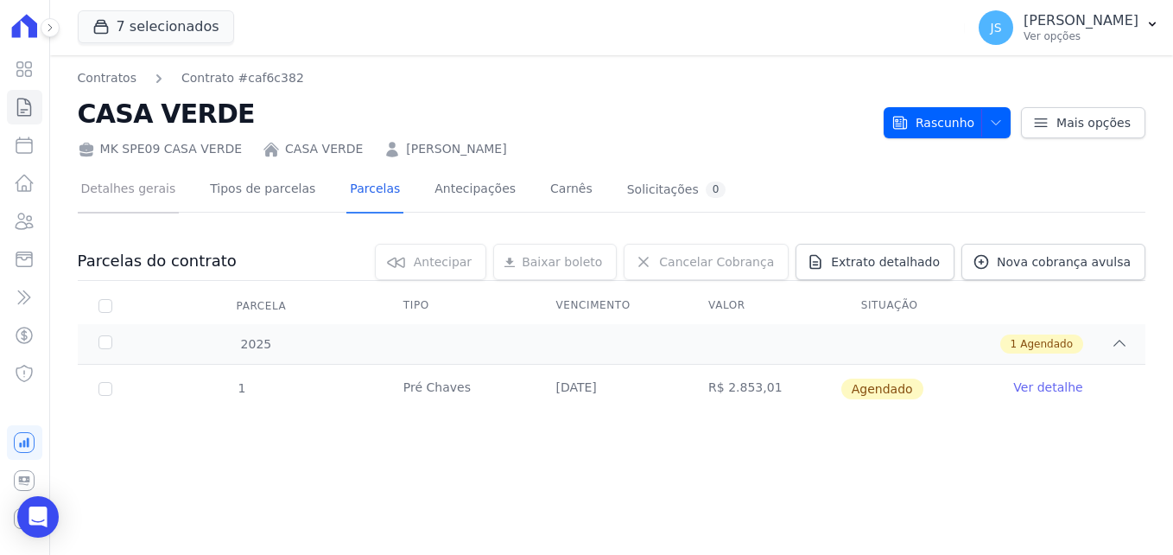
click at [140, 203] on link "Detalhes gerais" at bounding box center [129, 191] width 102 height 46
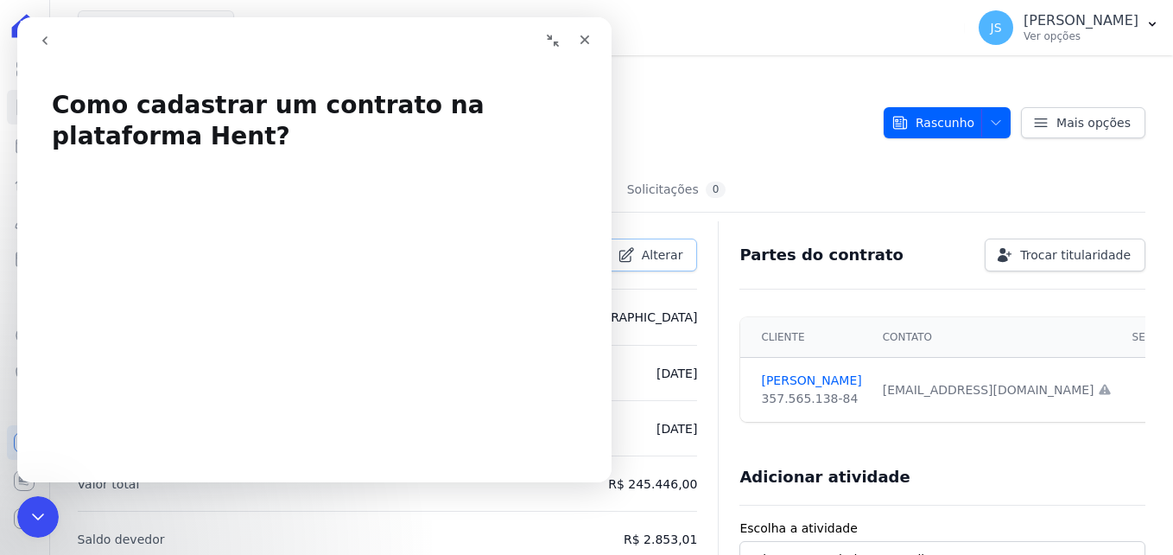
click at [663, 246] on span "Alterar" at bounding box center [662, 254] width 41 height 17
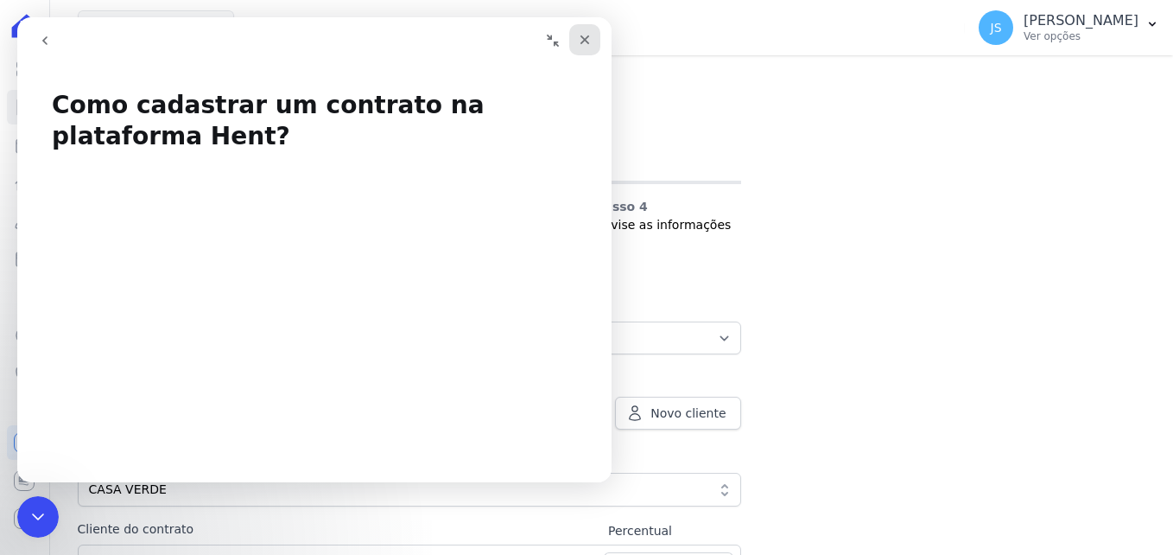
click at [588, 42] on icon "Fechar" at bounding box center [585, 40] width 10 height 10
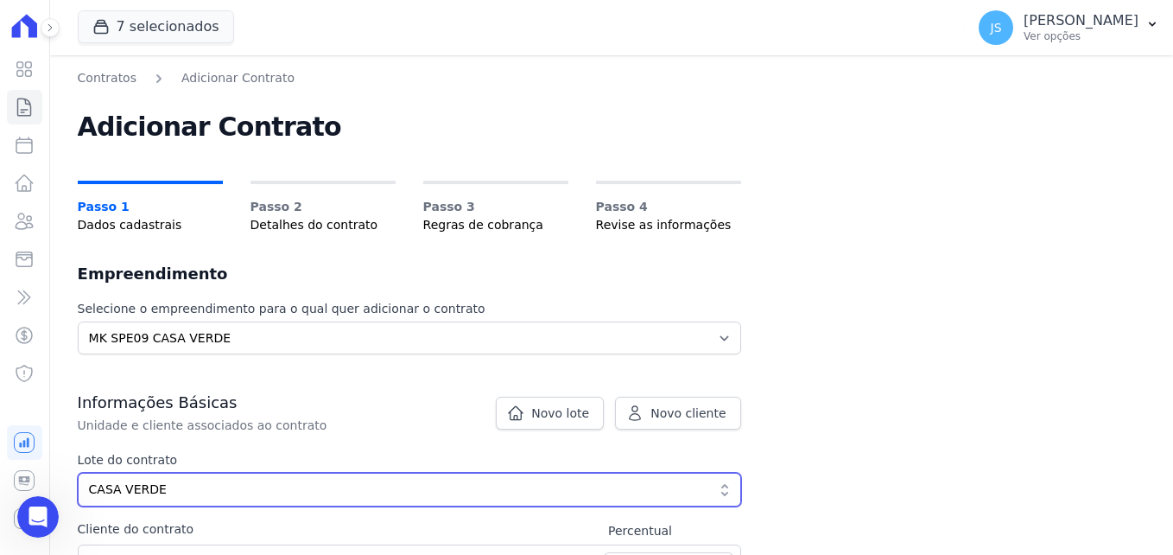
drag, startPoint x: 187, startPoint y: 485, endPoint x: 91, endPoint y: 470, distance: 97.9
click at [91, 470] on div "Lote do contrato c2abd40b-d36e-4263-ac9d-ece7f0afb37e CASA VERDE Mostrando o ún…" at bounding box center [409, 478] width 663 height 55
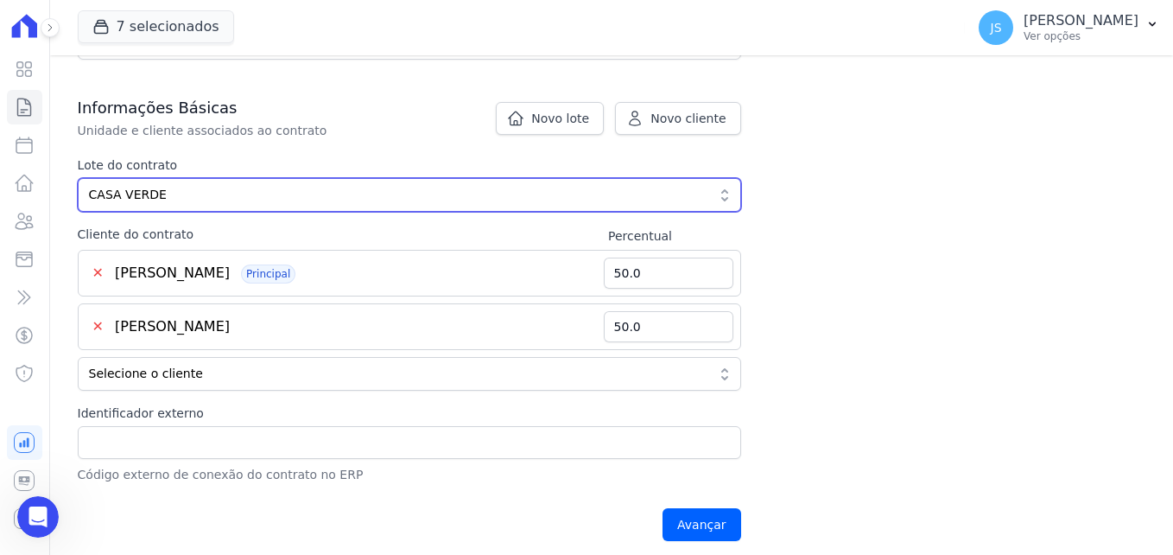
scroll to position [346, 0]
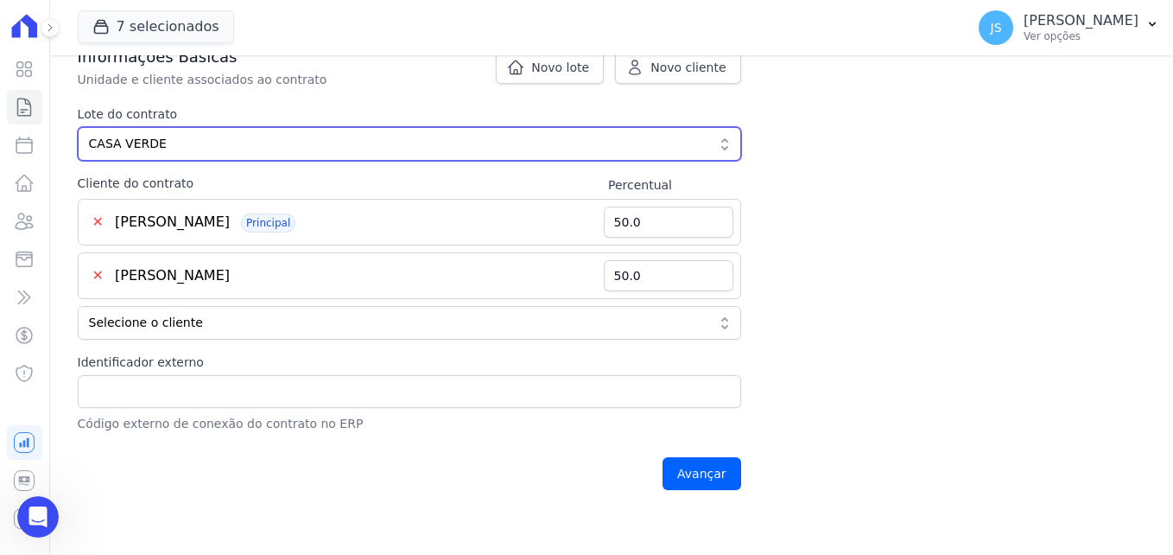
click at [163, 144] on span "CASA VERDE" at bounding box center [397, 144] width 617 height 18
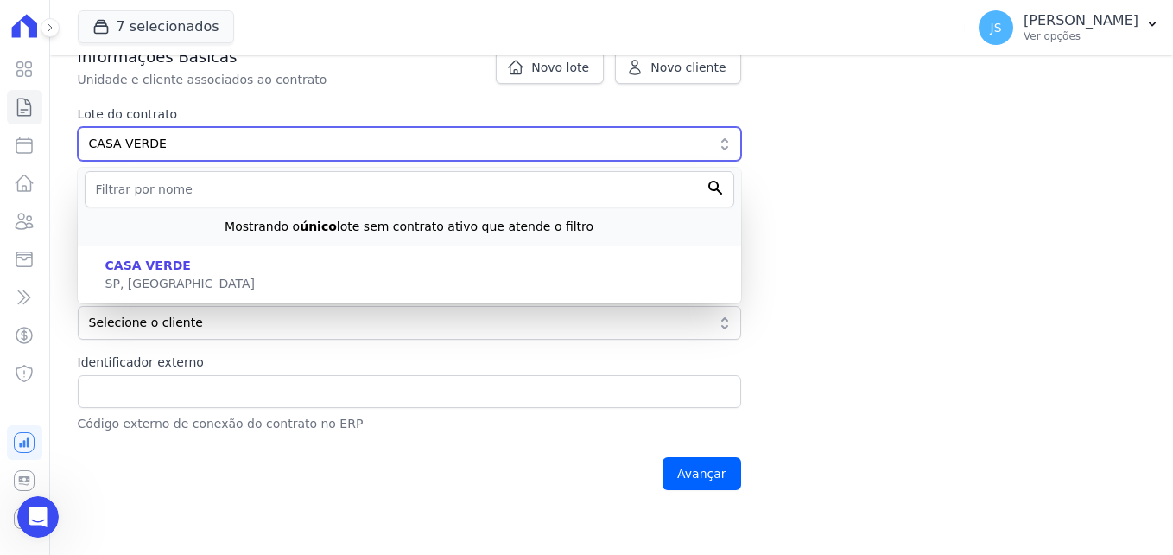
click at [163, 144] on span "CASA VERDE" at bounding box center [397, 144] width 617 height 18
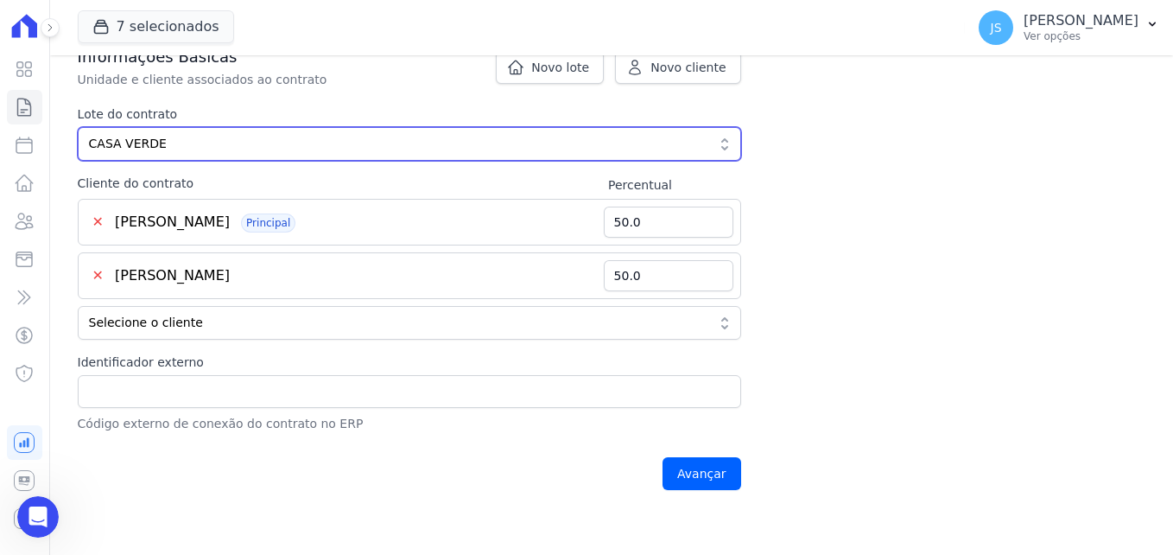
click at [163, 144] on span "CASA VERDE" at bounding box center [397, 144] width 617 height 18
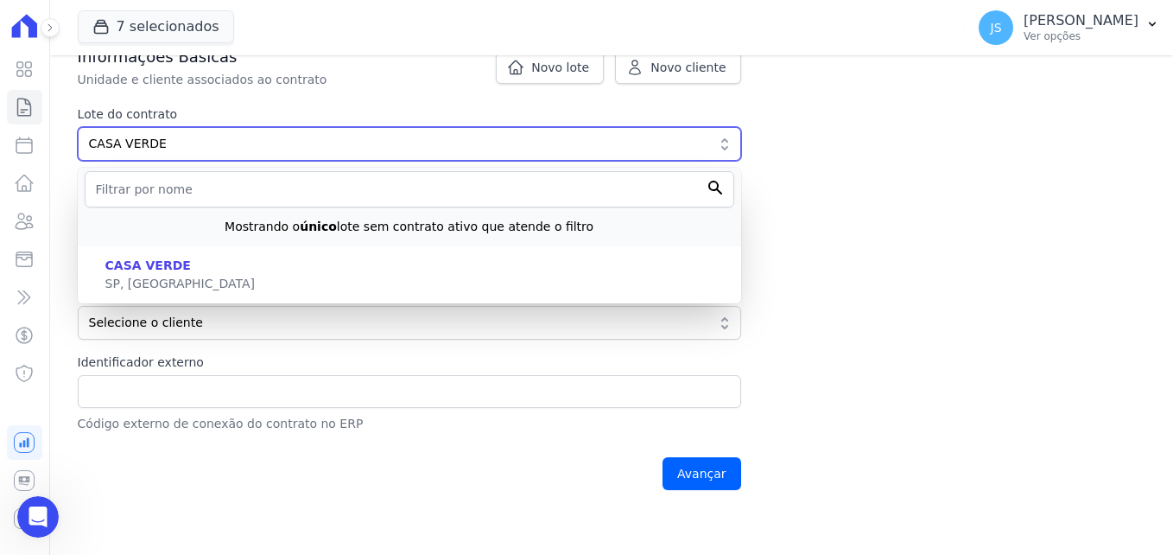
click at [163, 144] on span "CASA VERDE" at bounding box center [397, 144] width 617 height 18
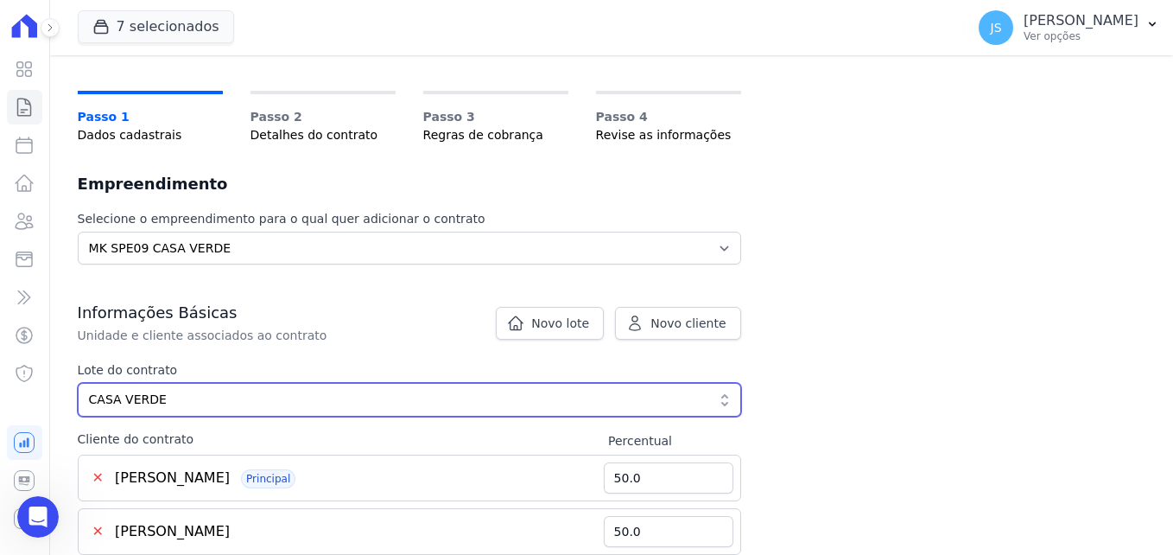
scroll to position [86, 0]
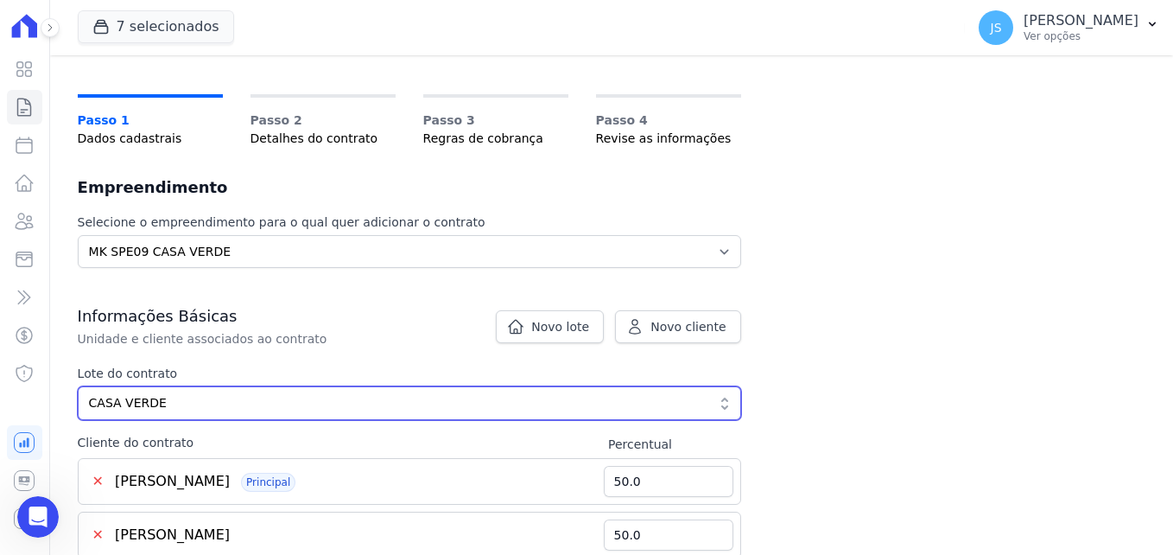
click at [192, 419] on button "CASA VERDE" at bounding box center [409, 403] width 663 height 34
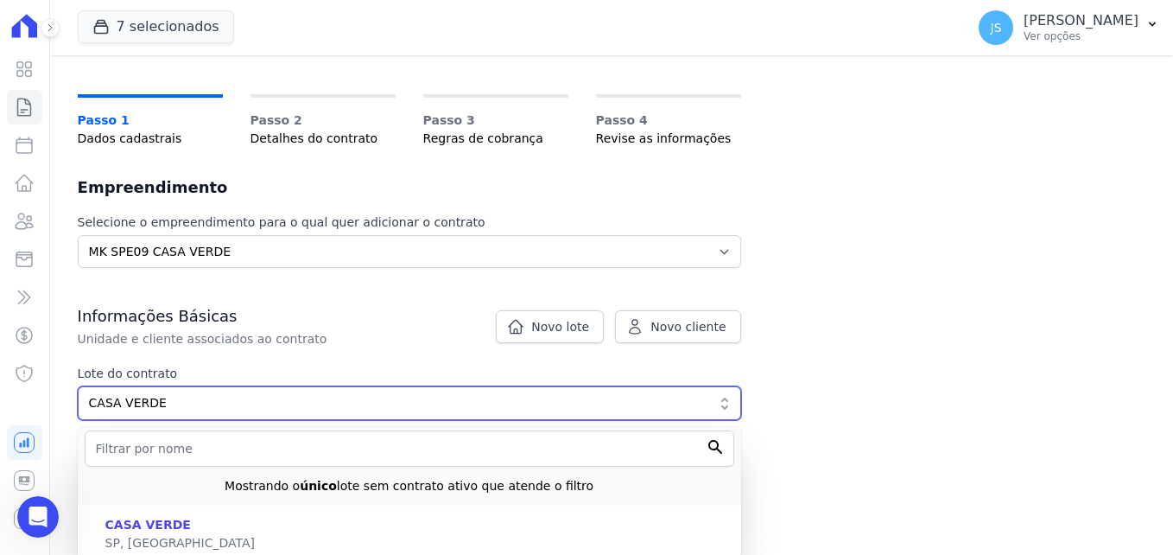
drag, startPoint x: 192, startPoint y: 418, endPoint x: 222, endPoint y: 403, distance: 33.6
click at [193, 415] on button "CASA VERDE" at bounding box center [409, 403] width 663 height 34
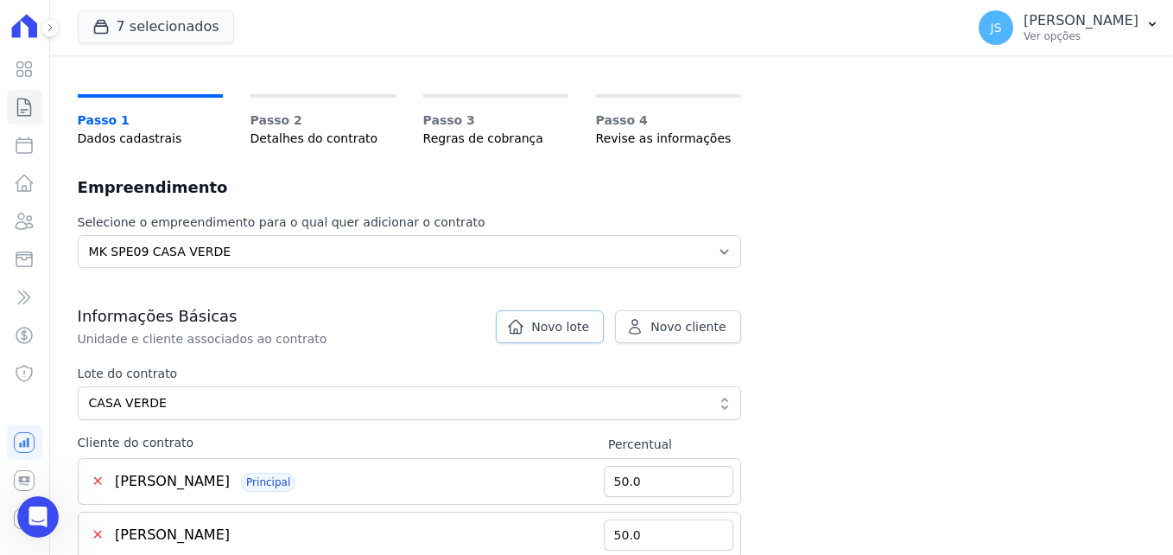
click at [539, 330] on link "Novo lote" at bounding box center [550, 326] width 108 height 33
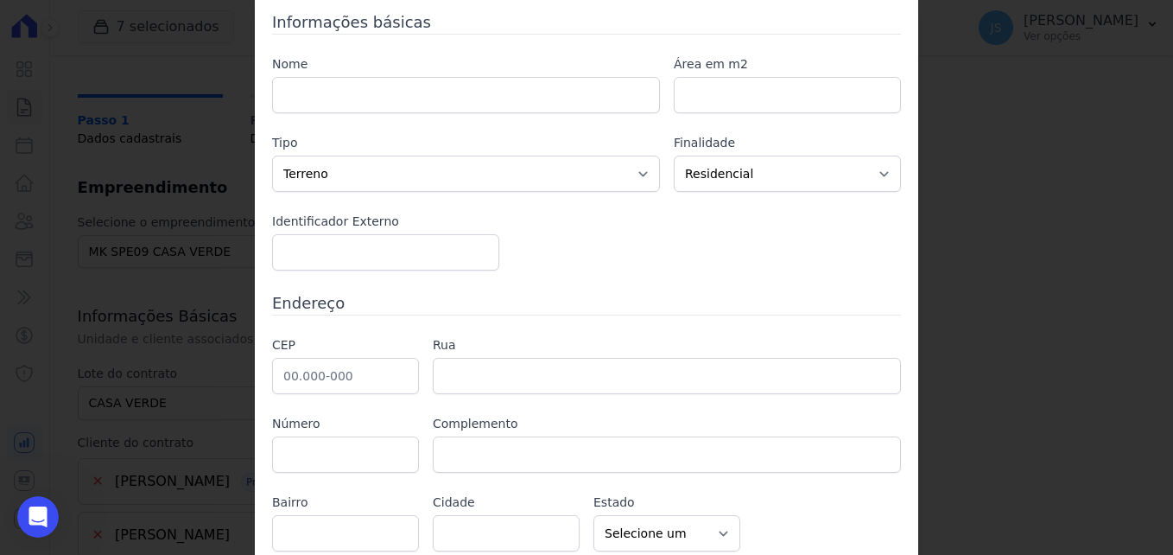
scroll to position [0, 0]
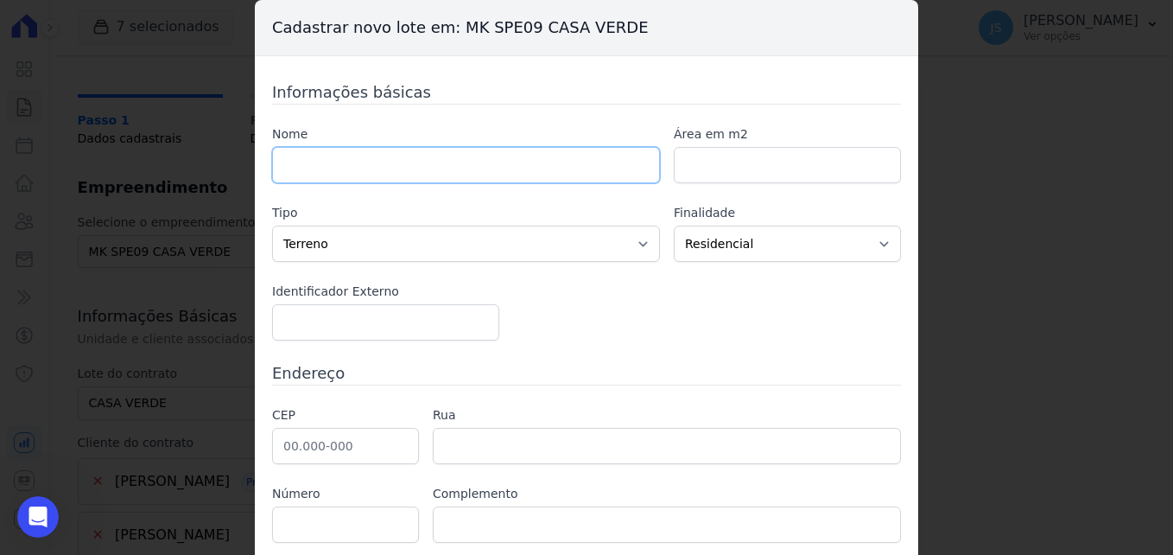
click at [324, 173] on input "text" at bounding box center [466, 165] width 388 height 36
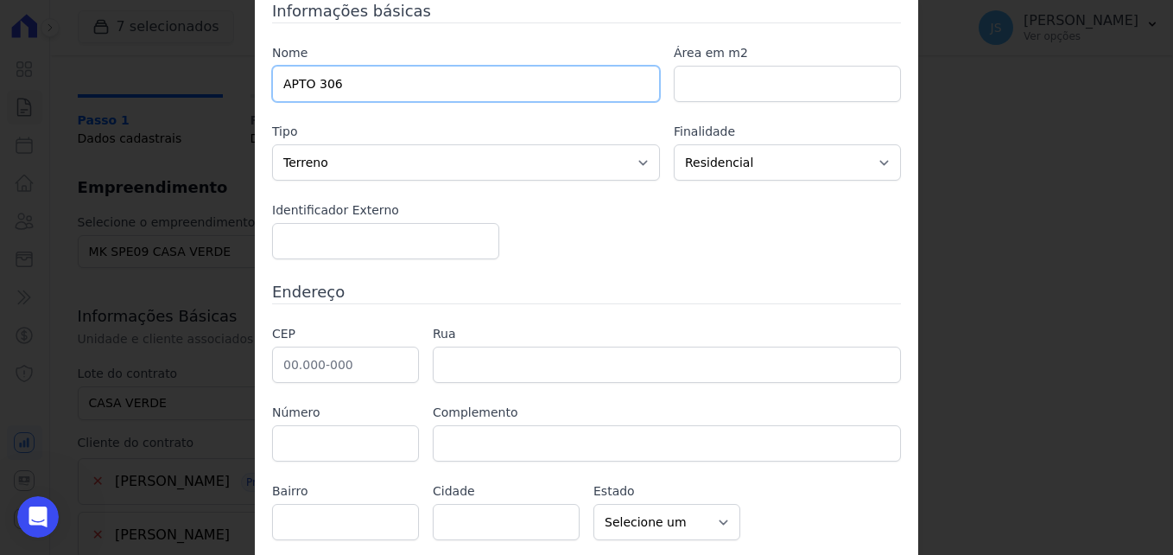
scroll to position [138, 0]
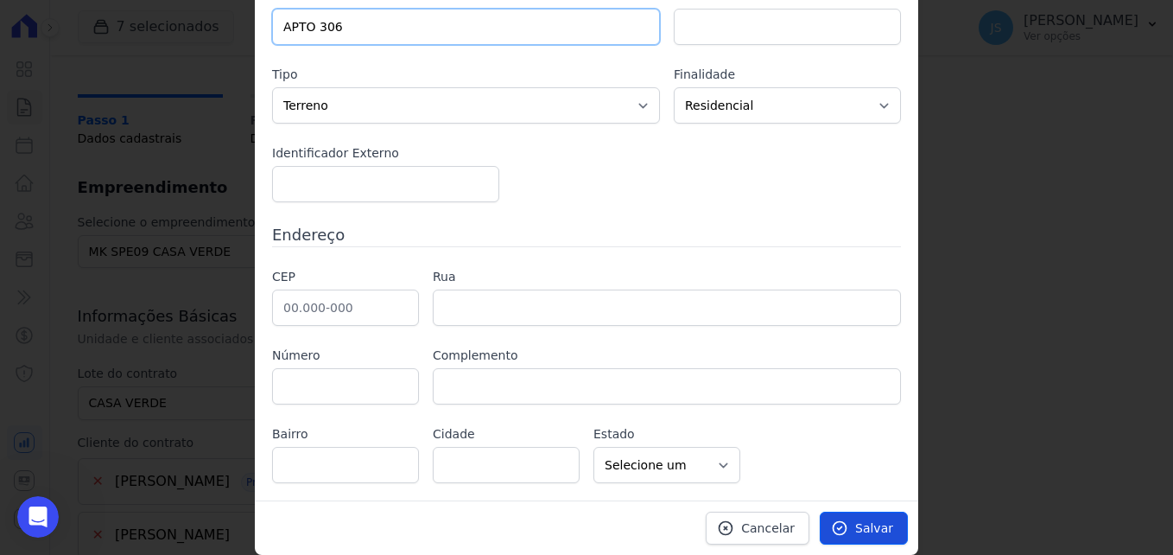
type input "APTO 306"
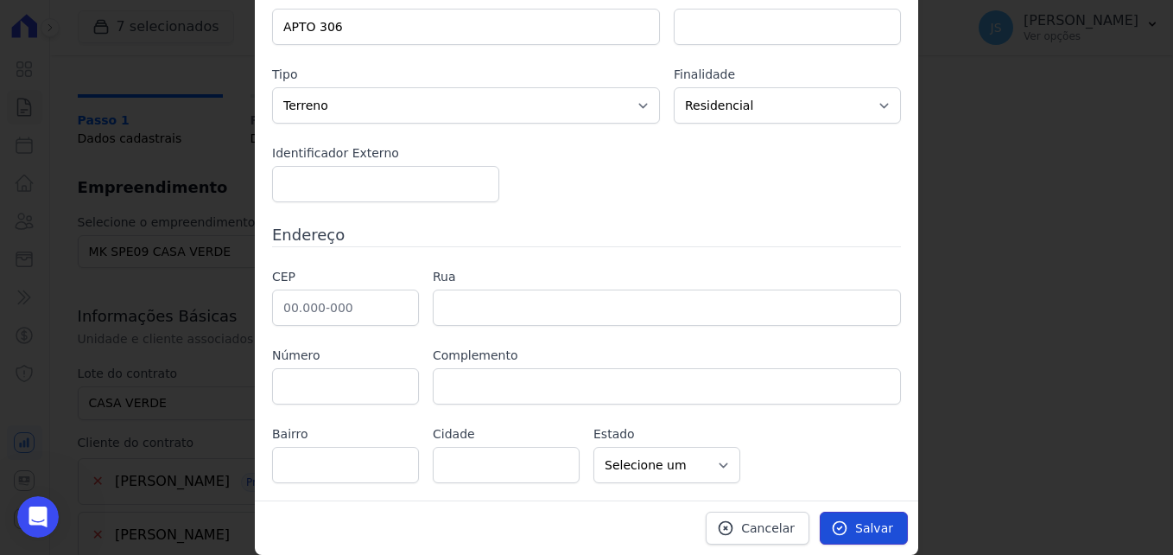
click at [849, 523] on link "Salvar" at bounding box center [864, 527] width 88 height 33
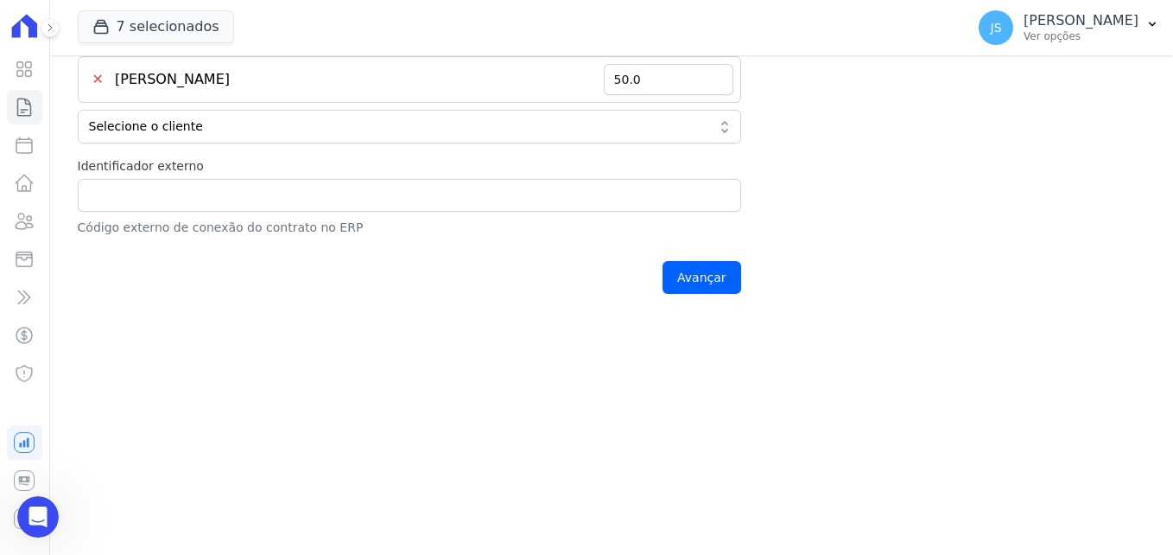
scroll to position [548, 0]
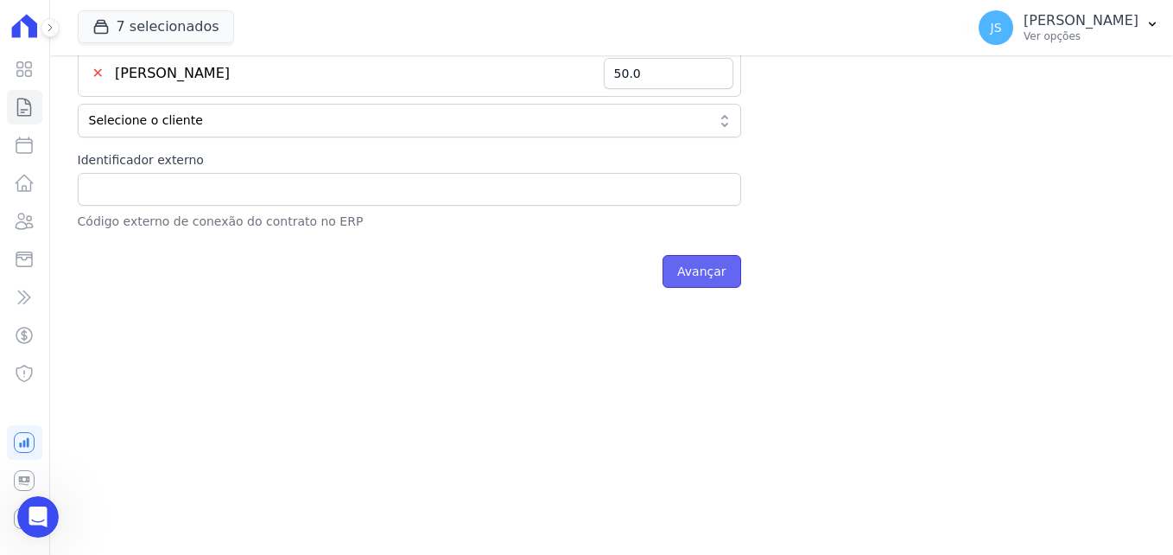
click at [702, 284] on input "Avançar" at bounding box center [702, 271] width 79 height 33
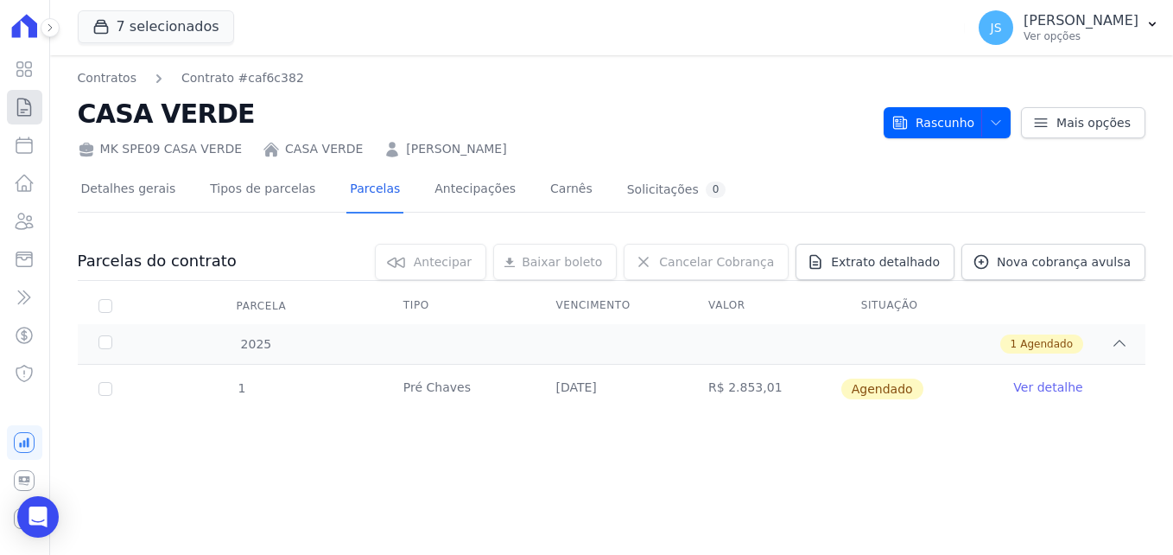
click at [26, 114] on icon at bounding box center [24, 107] width 21 height 21
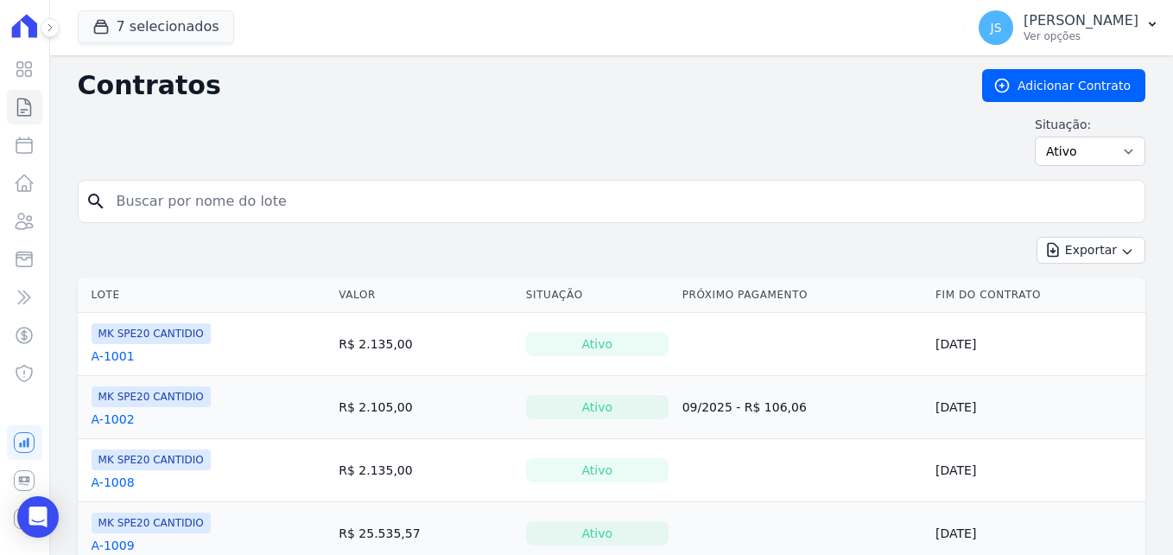
click at [181, 333] on span "MK SPE20 CANTIDIO" at bounding box center [151, 333] width 119 height 21
drag, startPoint x: 181, startPoint y: 333, endPoint x: 124, endPoint y: 355, distance: 60.2
click at [124, 355] on link "A-1001" at bounding box center [113, 355] width 43 height 17
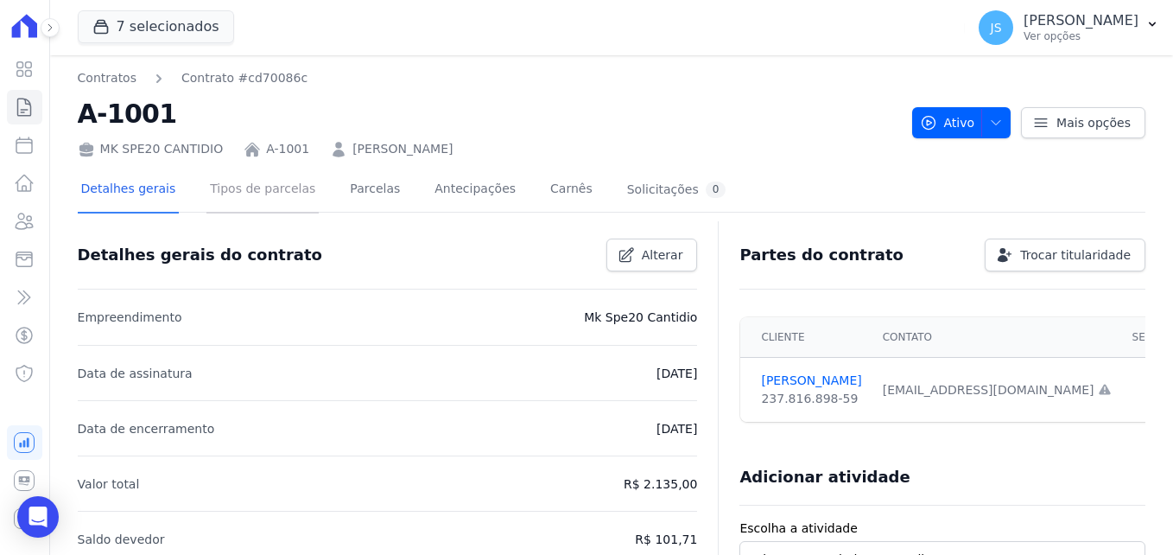
click at [281, 198] on link "Tipos de parcelas" at bounding box center [262, 191] width 112 height 46
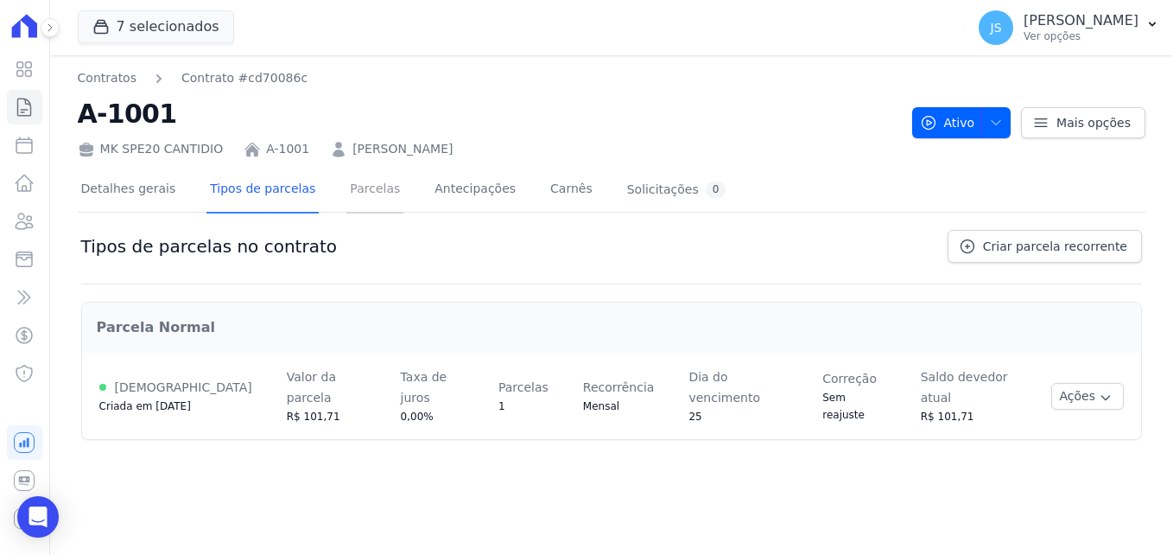
click at [346, 192] on link "Parcelas" at bounding box center [374, 191] width 57 height 46
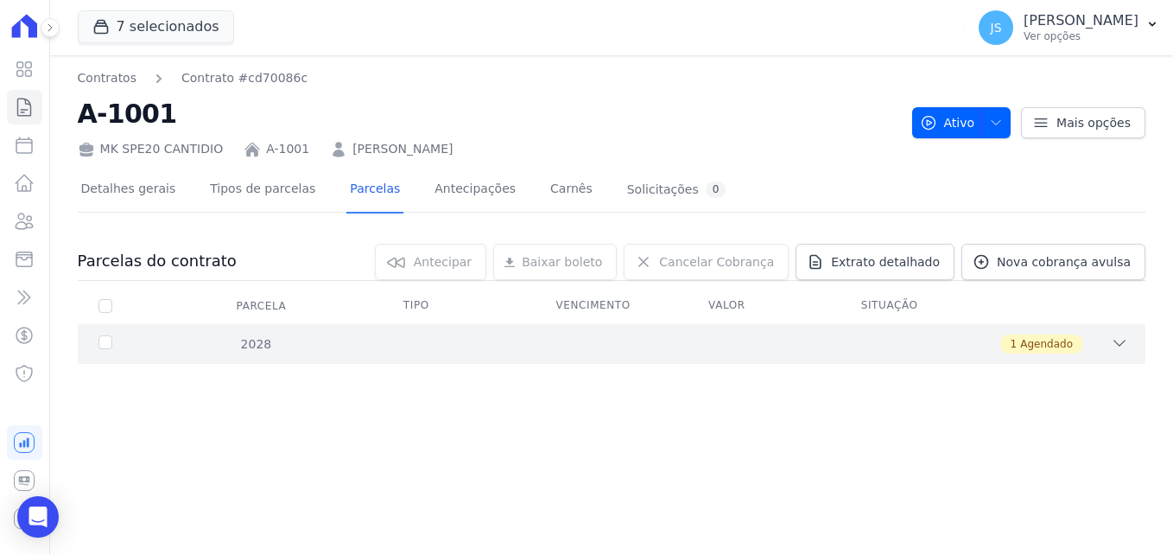
click at [103, 352] on div "2028" at bounding box center [142, 344] width 94 height 18
click at [101, 386] on input "checkbox" at bounding box center [105, 389] width 14 height 14
checkbox input "true"
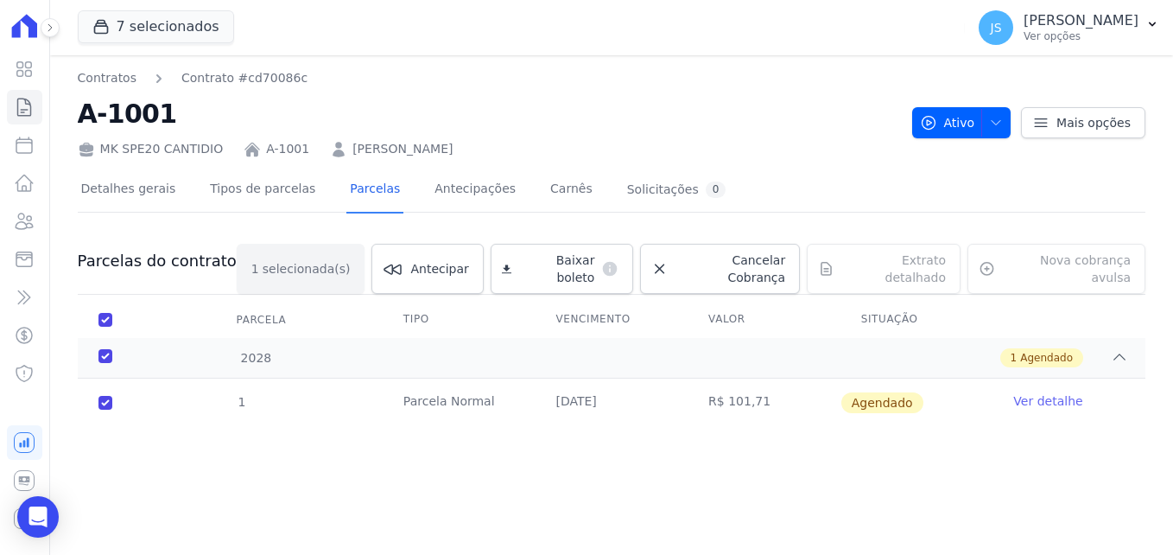
click at [354, 480] on div "Contratos Contrato #cd70086c A-1001 MK SPE20 CANTIDIO A-1001 ANDREI BOMFIM DIAS…" at bounding box center [611, 304] width 1123 height 499
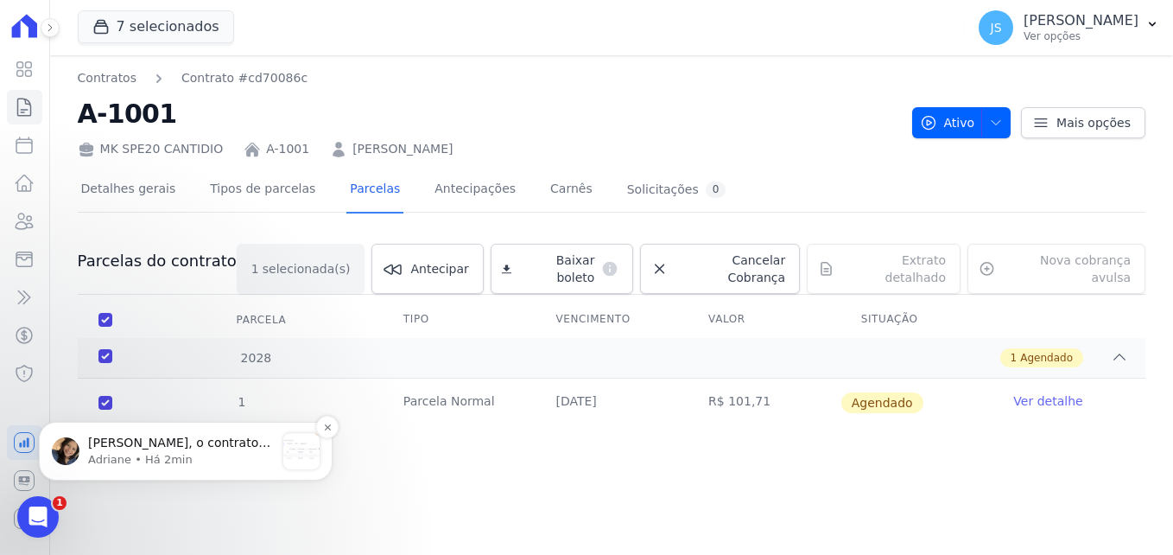
click at [227, 456] on p "Adriane • Há 2min" at bounding box center [181, 460] width 187 height 16
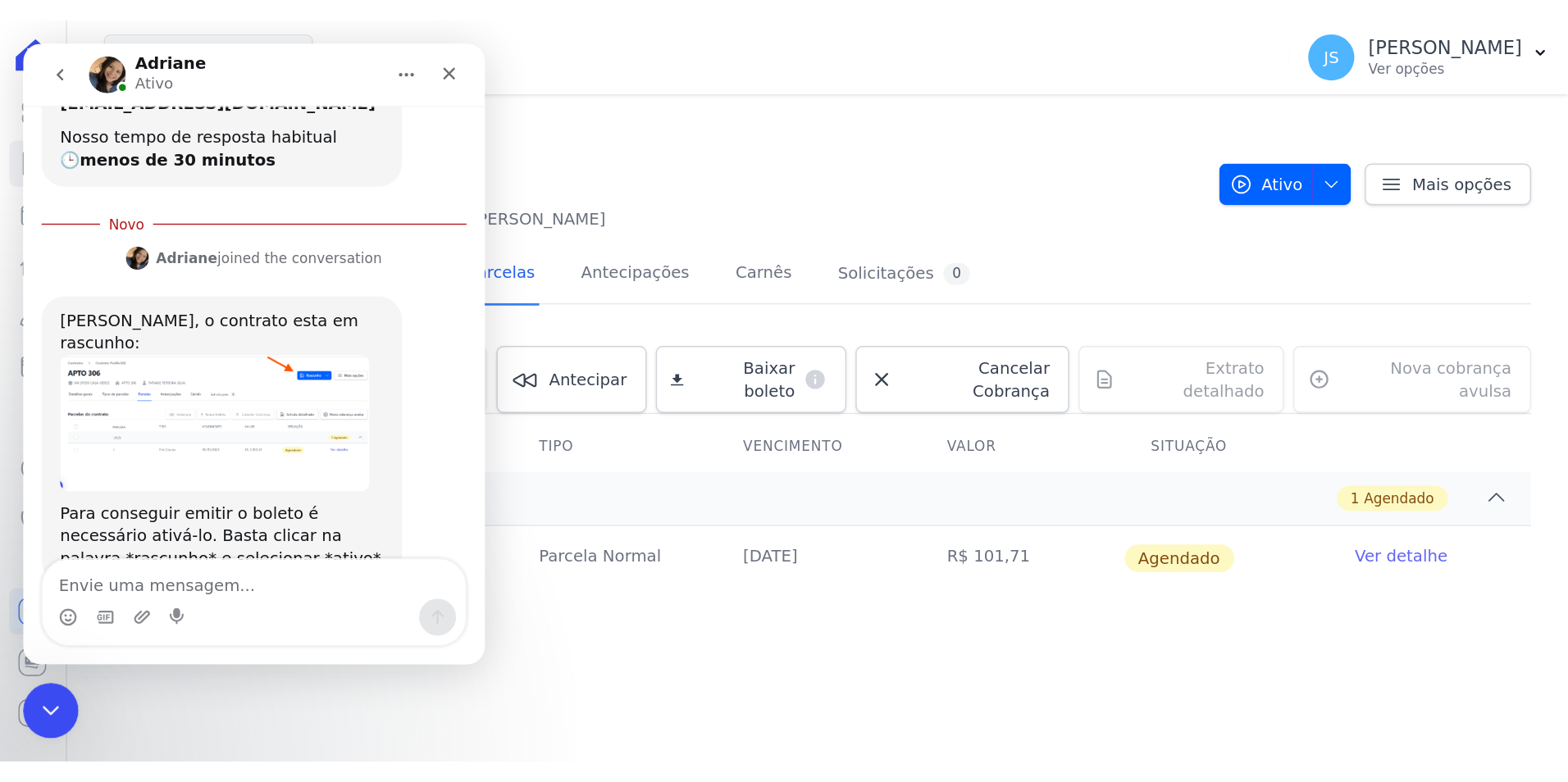
scroll to position [303, 0]
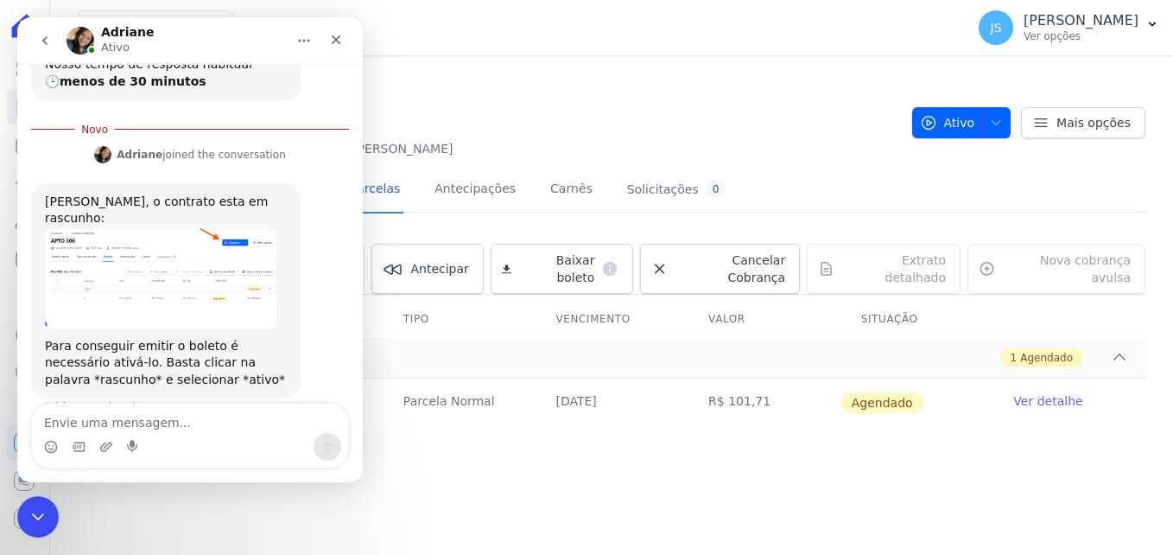
click at [843, 101] on h2 "A-1001" at bounding box center [488, 113] width 821 height 39
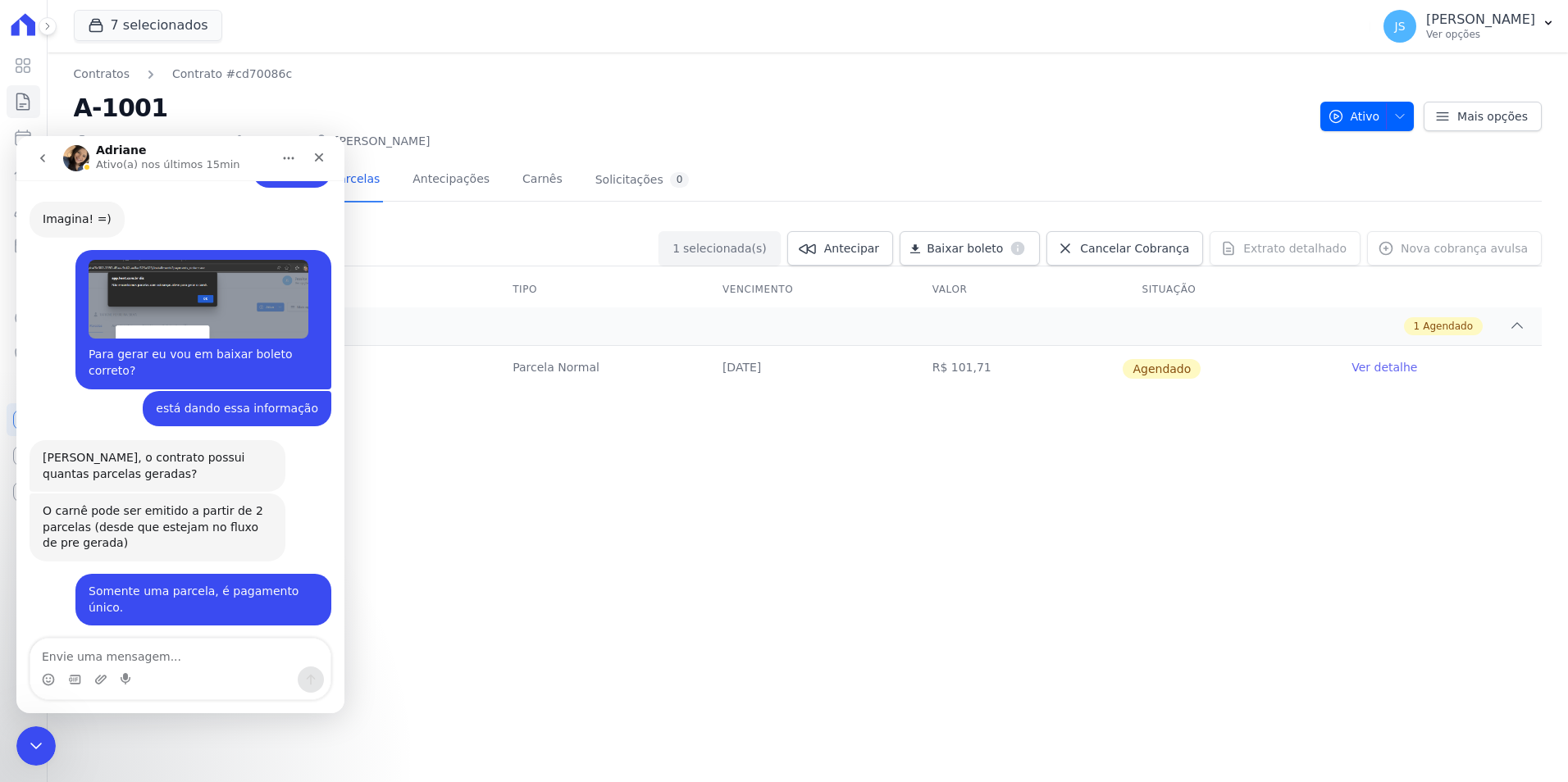
scroll to position [705, 0]
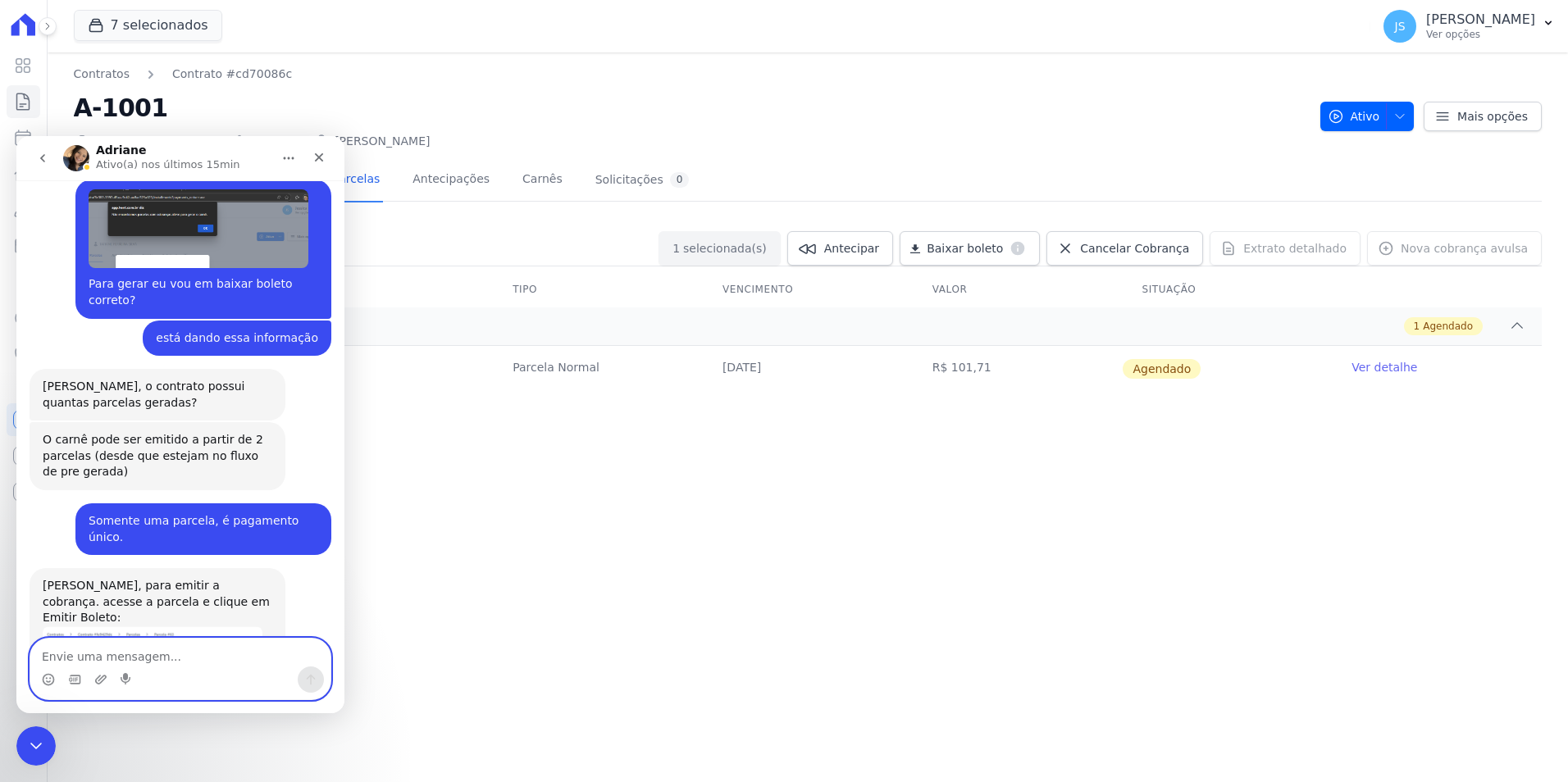
click at [230, 526] on textarea "Envie uma mensagem..." at bounding box center [180, 652] width 300 height 28
type textarea "Deu certo, obrigada pelo auxilio"
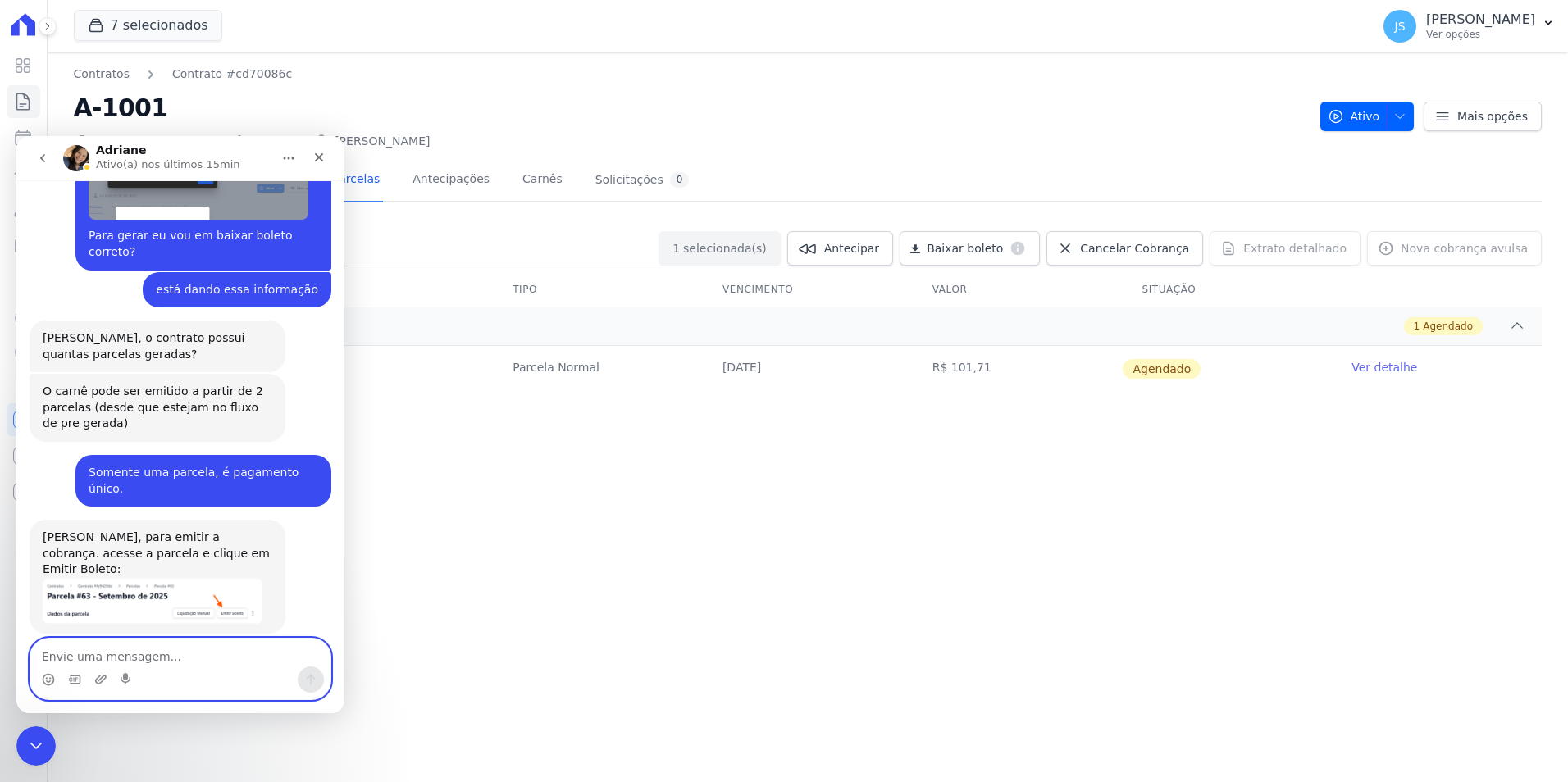
scroll to position [754, 0]
click at [663, 526] on div "Contratos Contrato #cd70086c A-1001 MK SPE20 CANTIDIO A-1001 ANDREI BOMFIM DIAS…" at bounding box center [807, 417] width 1520 height 730
click at [324, 158] on icon "Fechar" at bounding box center [319, 158] width 13 height 13
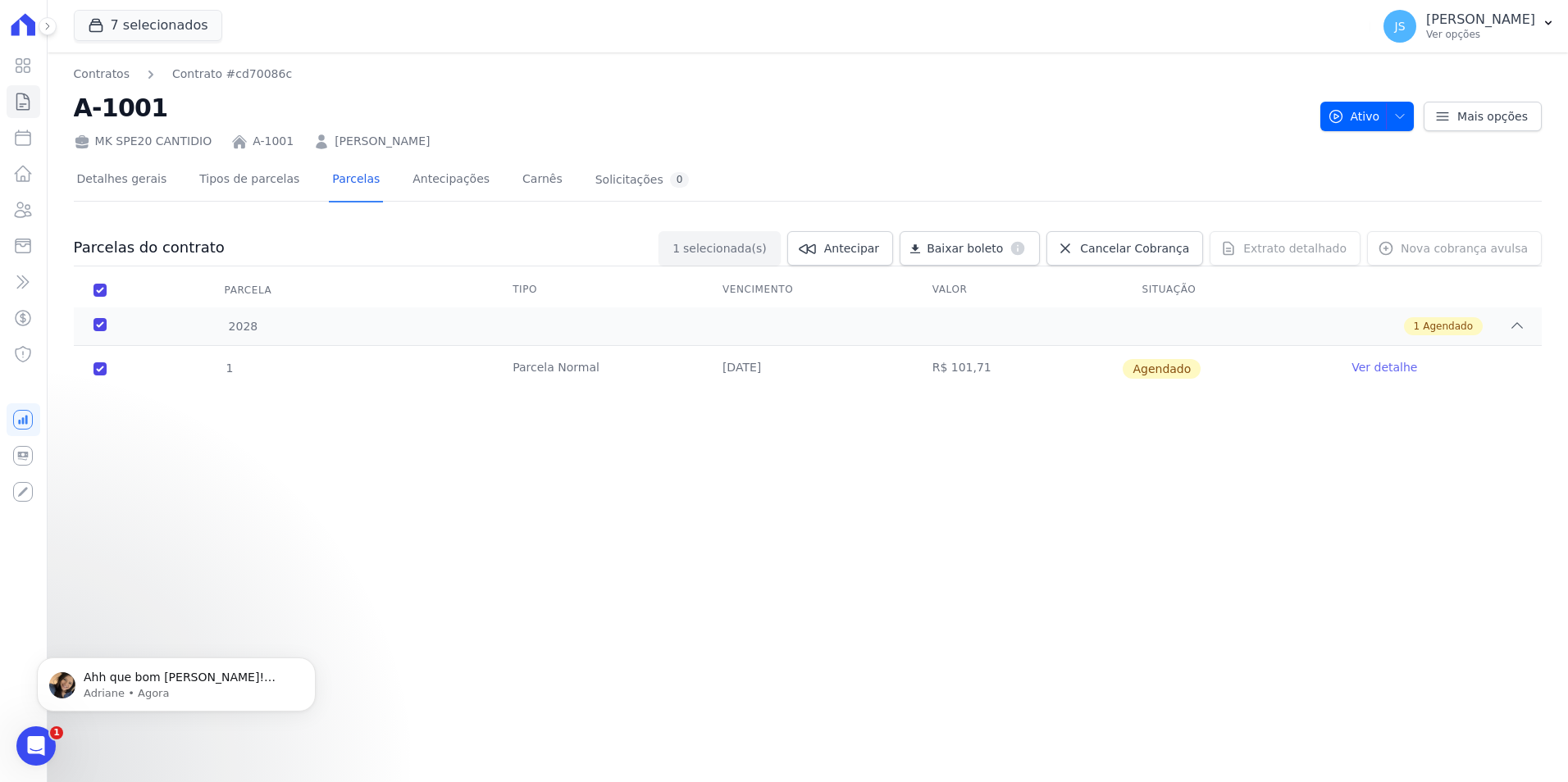
scroll to position [819, 0]
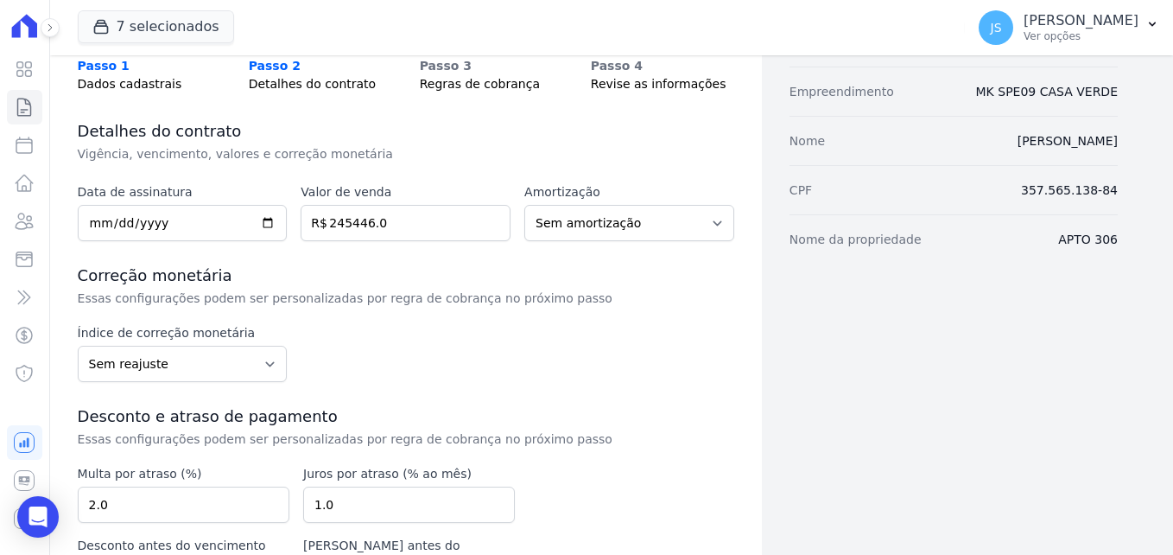
scroll to position [262, 0]
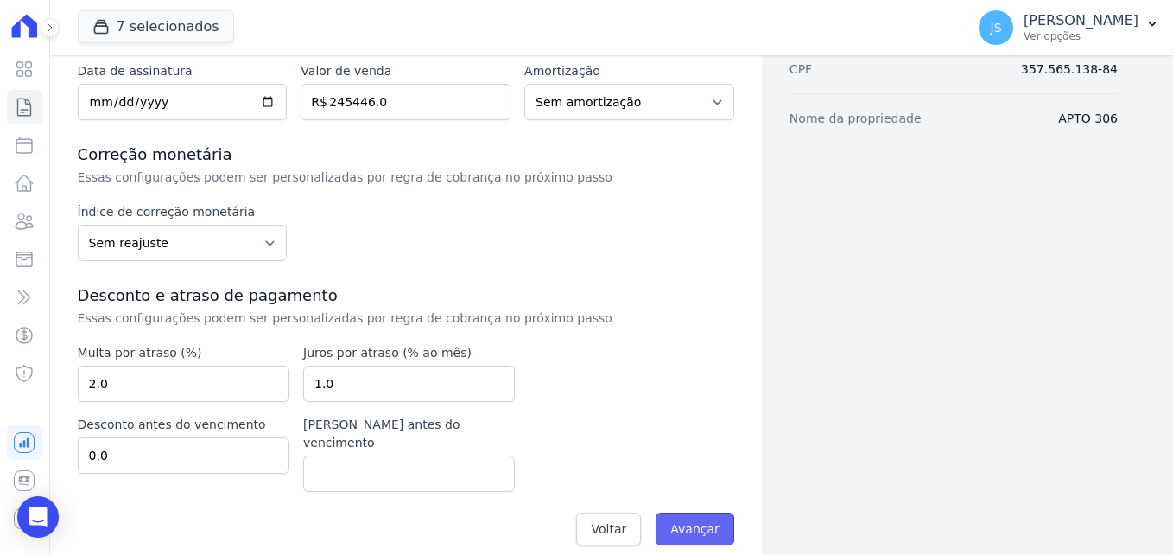
click at [695, 512] on input "Avançar" at bounding box center [695, 528] width 79 height 33
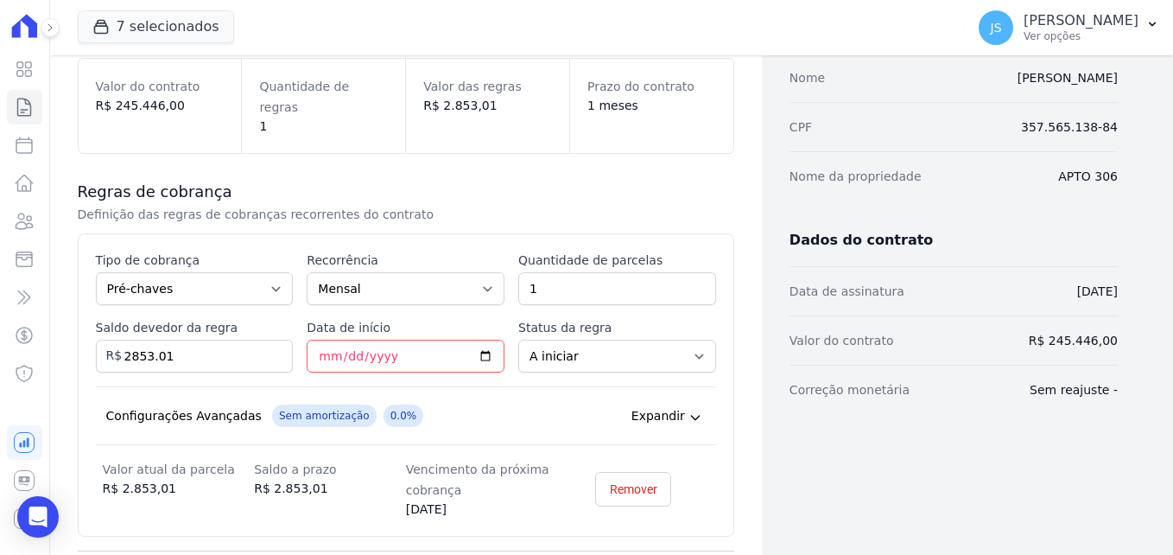
scroll to position [335, 0]
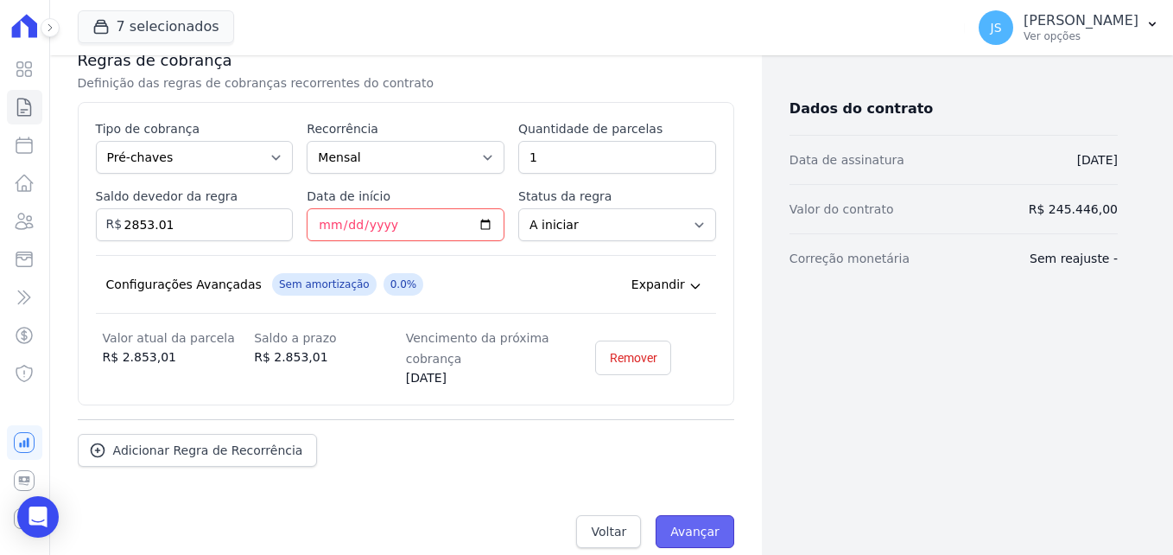
click at [690, 515] on input "Avançar" at bounding box center [695, 531] width 79 height 33
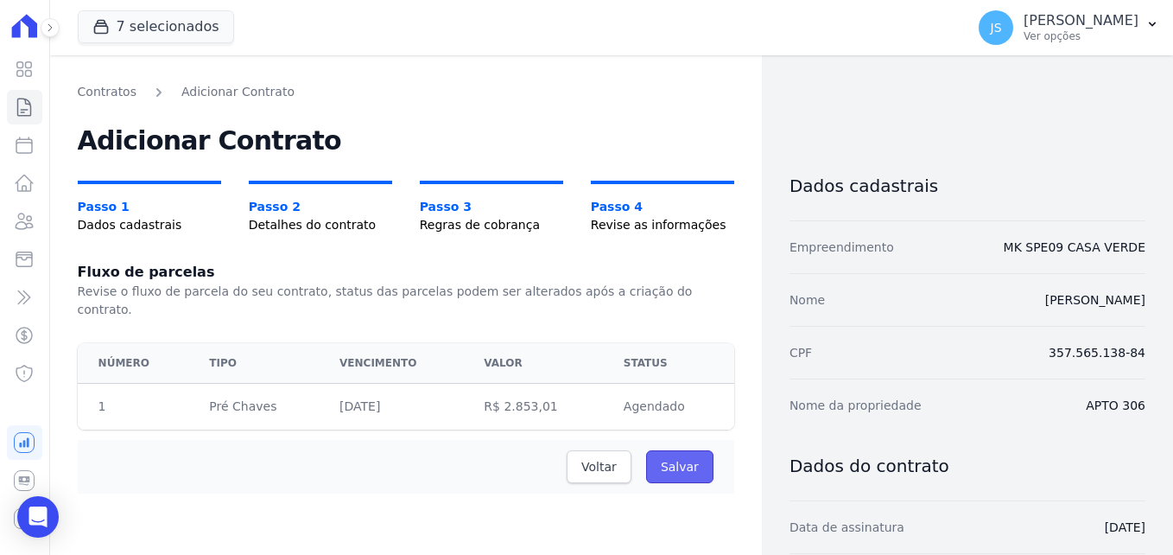
click at [675, 450] on input "Salvar" at bounding box center [679, 466] width 67 height 33
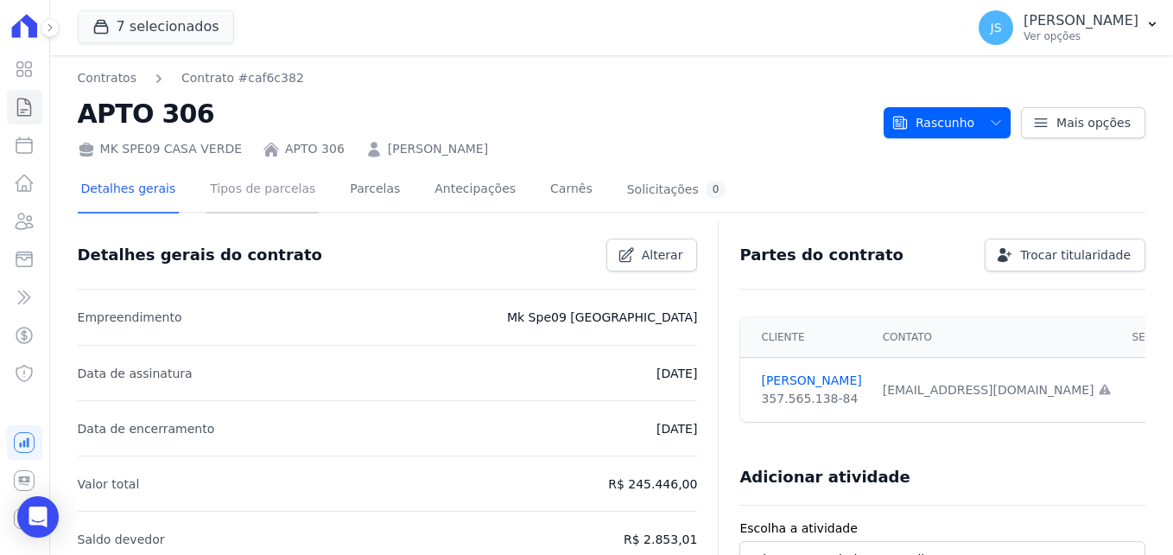
click at [238, 174] on link "Tipos de parcelas" at bounding box center [262, 191] width 112 height 46
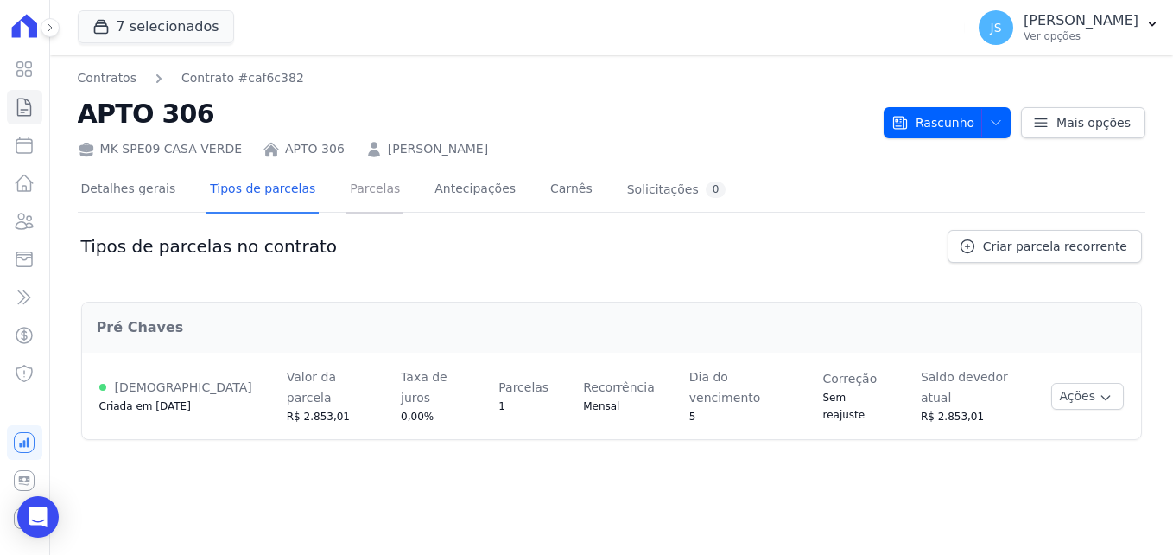
click at [352, 188] on link "Parcelas" at bounding box center [374, 191] width 57 height 46
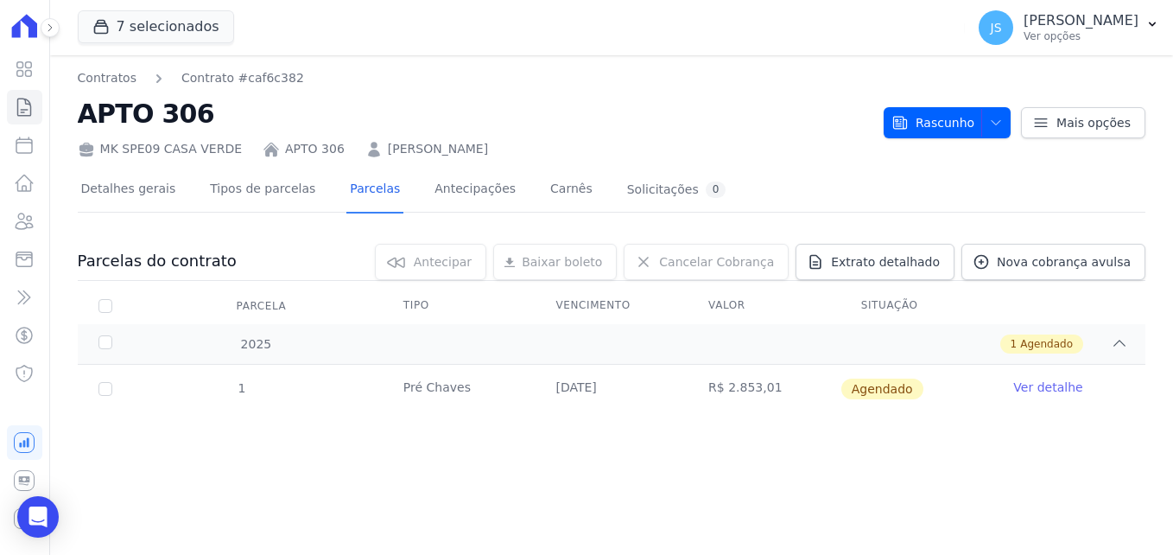
click at [999, 392] on td "Ver detalhe" at bounding box center [1068, 389] width 153 height 48
click at [108, 385] on input "checkbox" at bounding box center [105, 389] width 14 height 14
checkbox input "true"
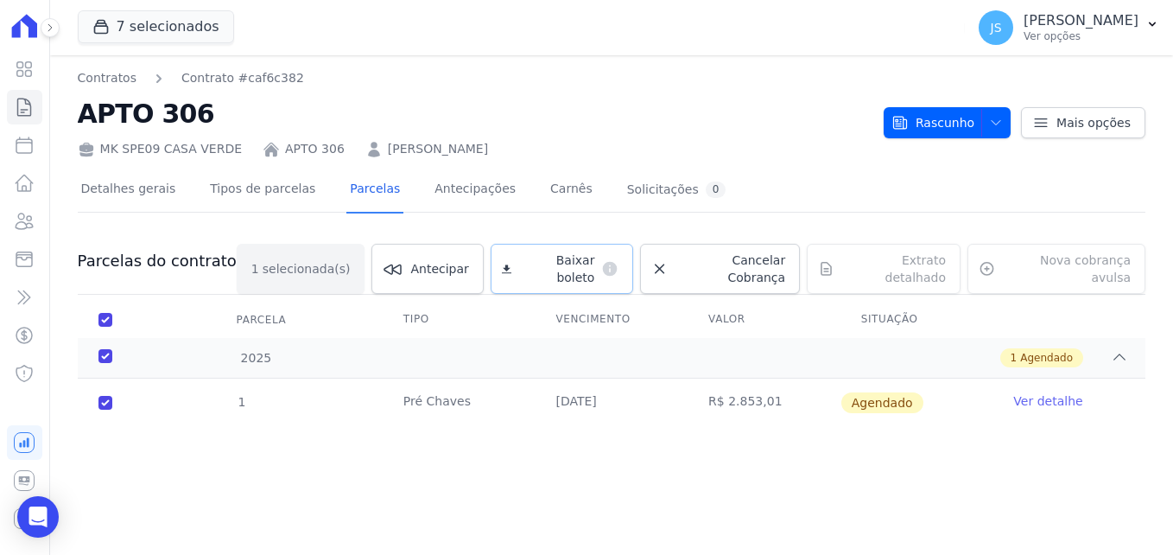
click at [584, 266] on span "Baixar boleto" at bounding box center [556, 268] width 76 height 35
click at [1042, 472] on div "Contratos Contrato #caf6c382 APTO 306 MK SPE09 [GEOGRAPHIC_DATA] APTO 306 [PERS…" at bounding box center [611, 304] width 1123 height 499
click at [1010, 119] on button "Rascunho" at bounding box center [947, 122] width 127 height 31
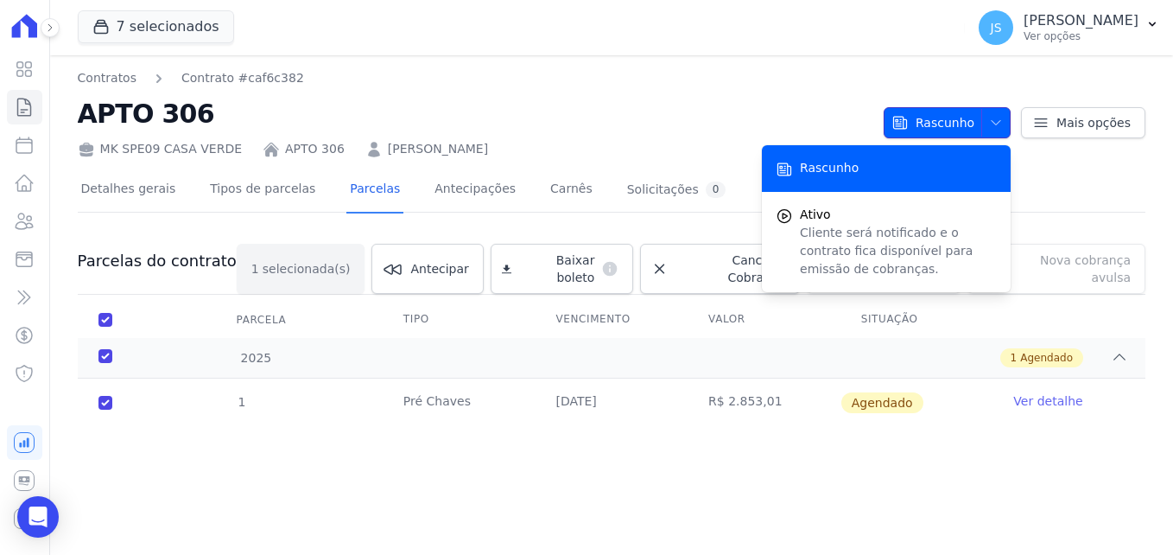
click at [1011, 120] on button "Rascunho" at bounding box center [947, 122] width 127 height 31
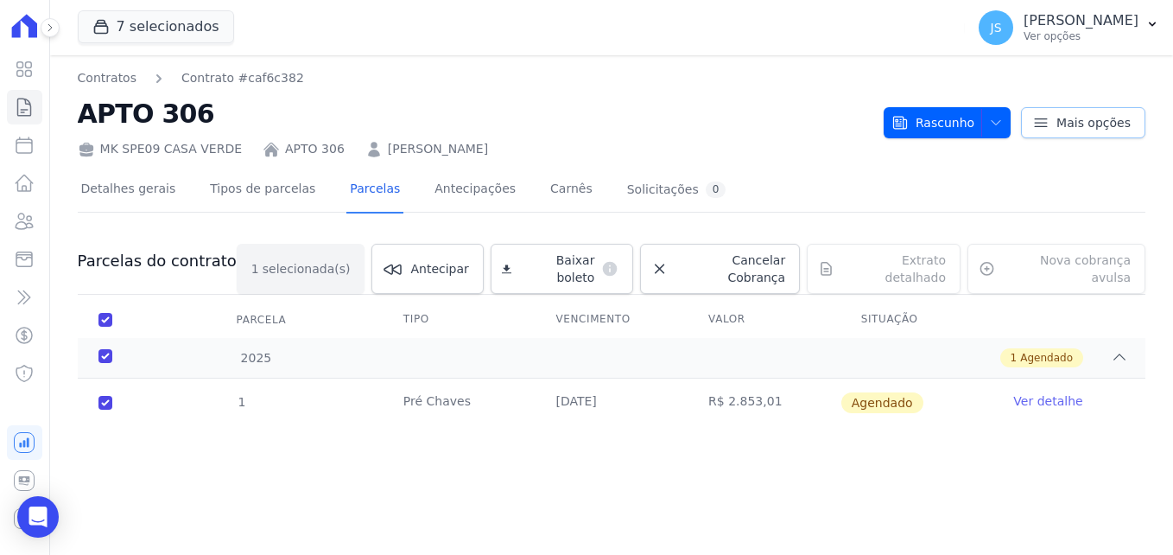
click at [1043, 124] on icon at bounding box center [1040, 122] width 17 height 17
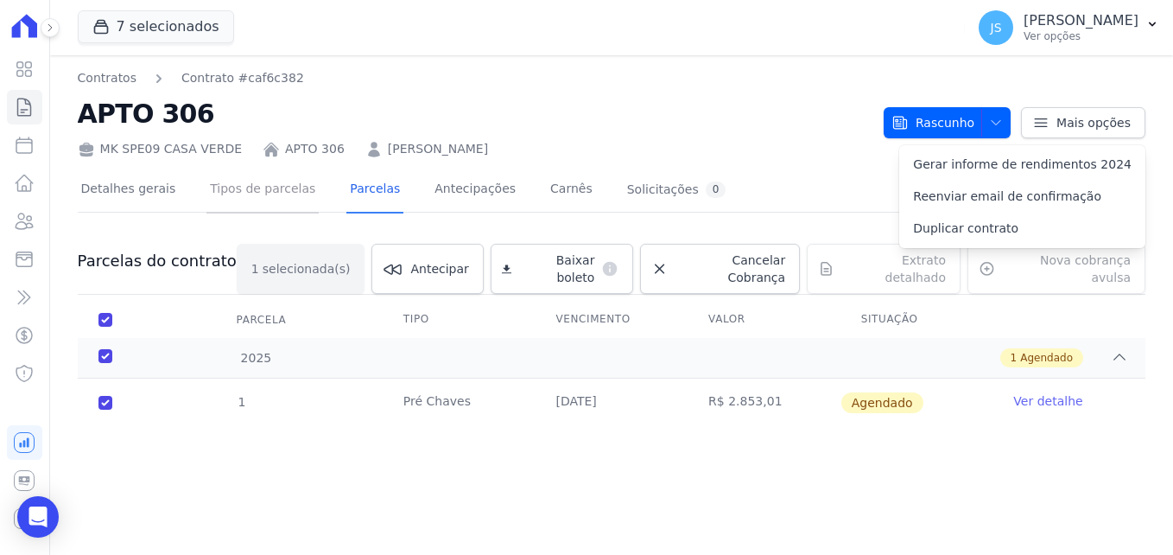
click at [254, 192] on link "Tipos de parcelas" at bounding box center [262, 191] width 112 height 46
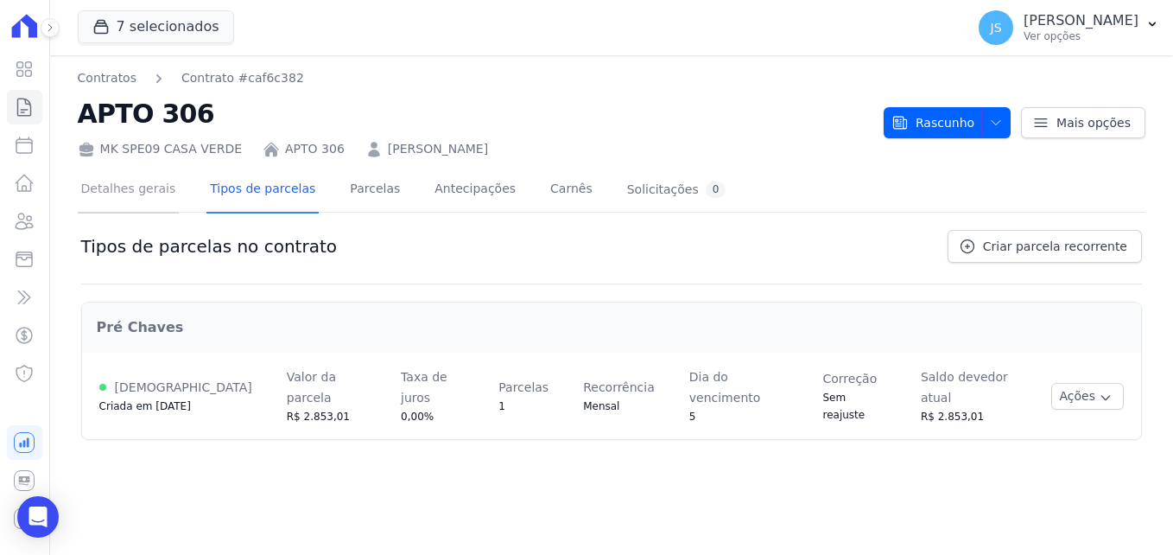
click at [146, 195] on link "Detalhes gerais" at bounding box center [129, 191] width 102 height 46
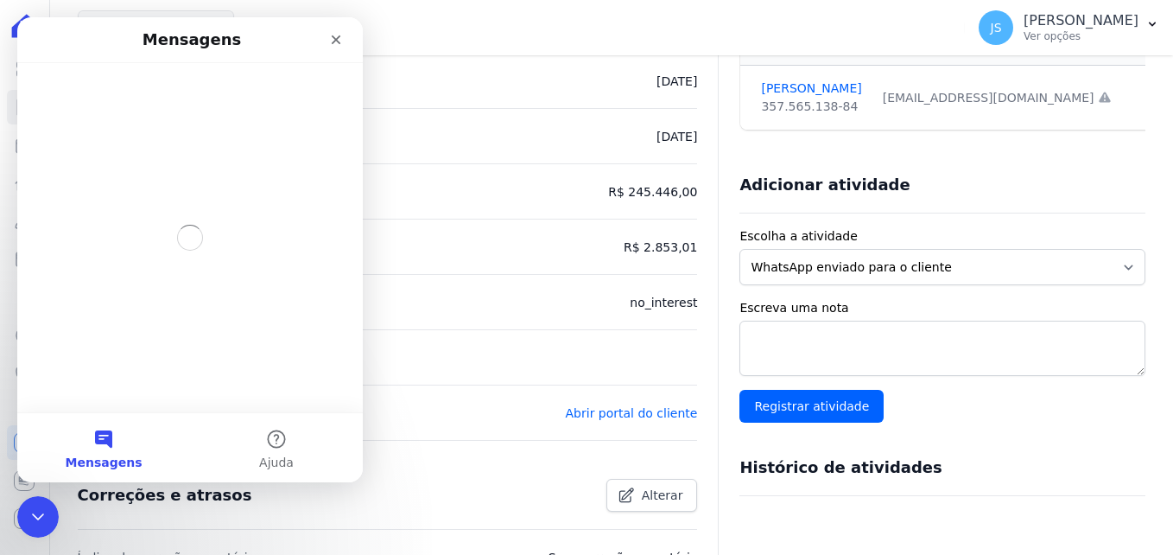
scroll to position [346, 0]
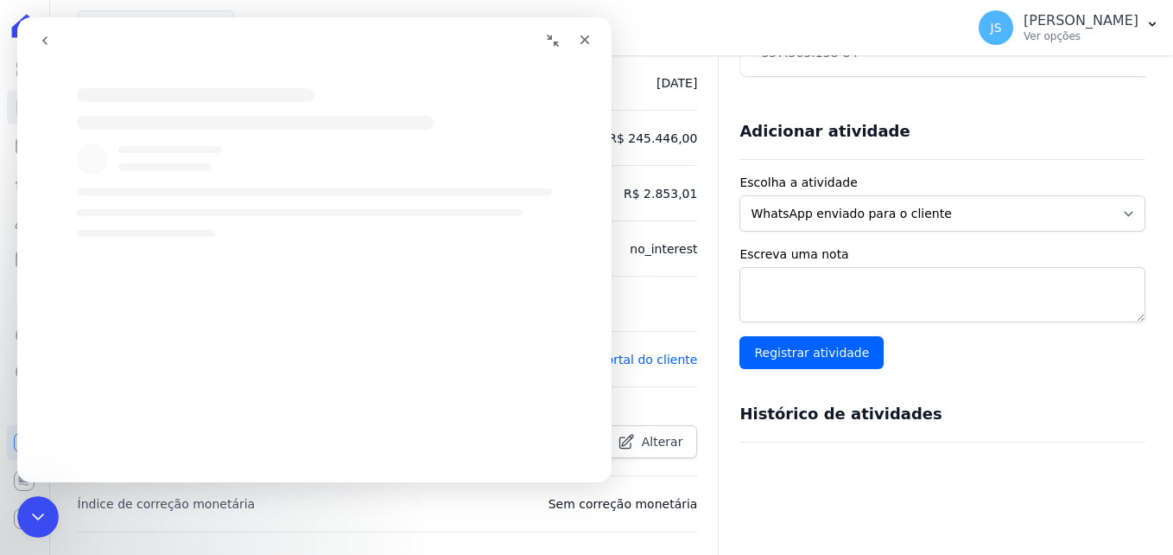
click at [333, 42] on div "Messenger da Intercom" at bounding box center [460, 40] width 279 height 33
click at [586, 48] on div "Fechar" at bounding box center [584, 39] width 31 height 31
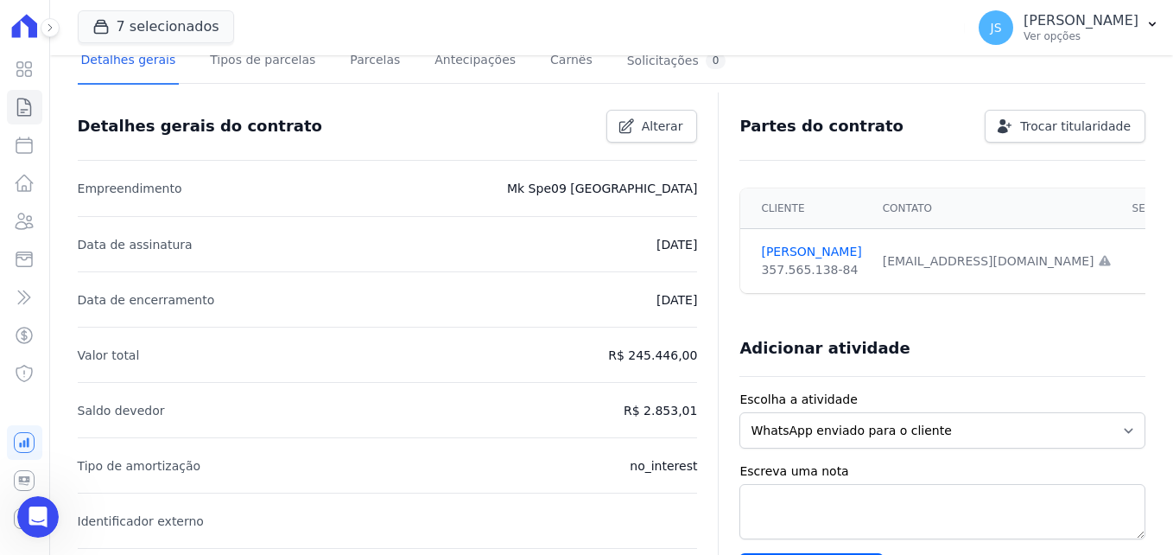
scroll to position [42, 0]
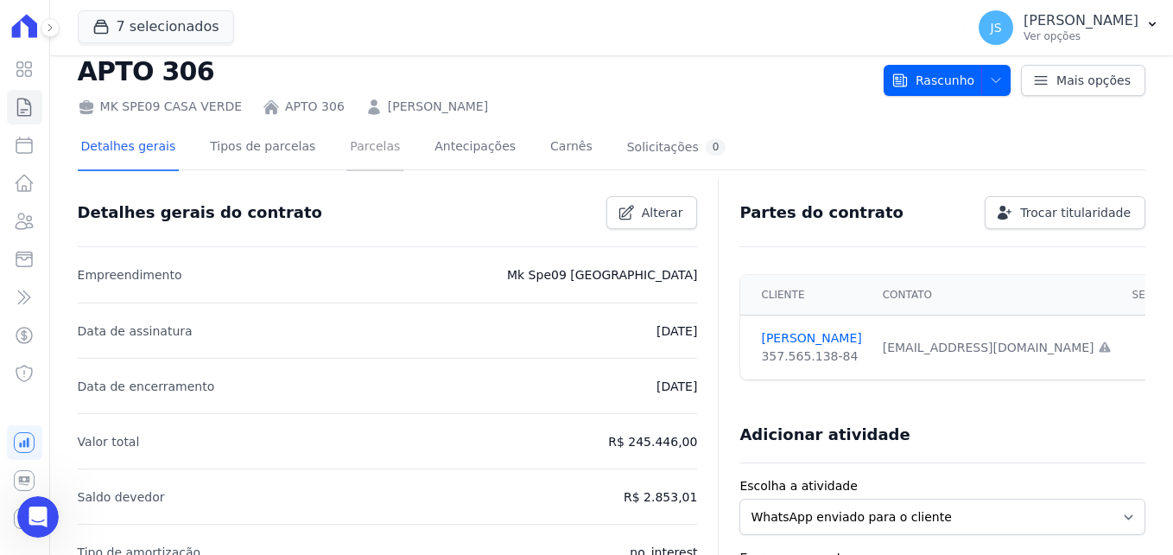
click at [352, 149] on link "Parcelas" at bounding box center [374, 148] width 57 height 46
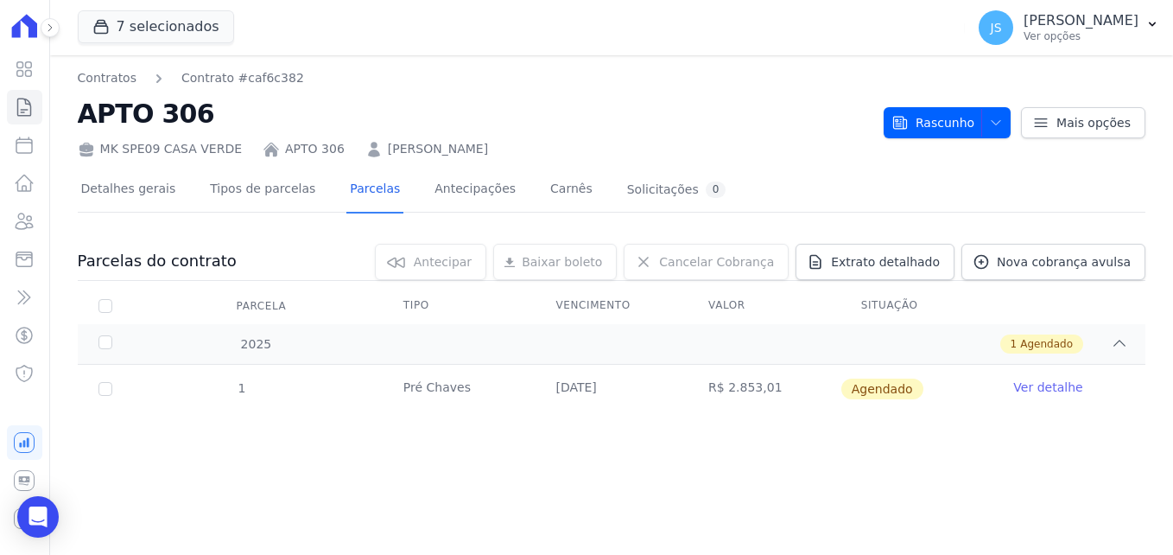
click at [1069, 453] on div "Contratos Contrato #caf6c382 APTO 306 MK SPE09 CASA VERDE APTO 306 TATIANE FERR…" at bounding box center [611, 304] width 1123 height 499
click at [107, 390] on input "checkbox" at bounding box center [105, 389] width 14 height 14
checkbox input "true"
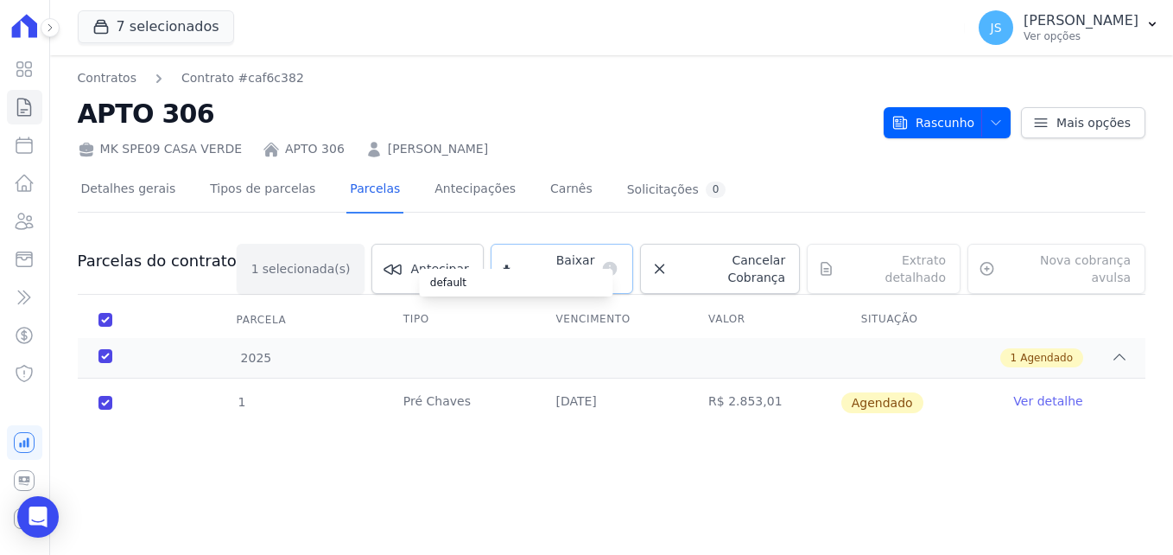
click at [613, 275] on div "default" at bounding box center [516, 283] width 193 height 28
click at [135, 180] on link "Detalhes gerais" at bounding box center [129, 191] width 102 height 46
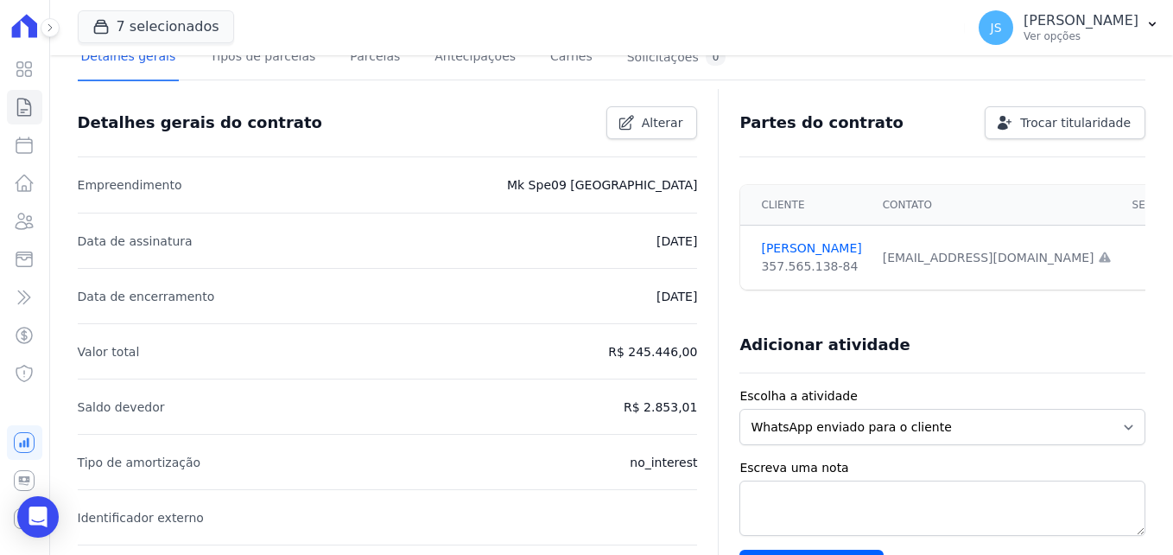
scroll to position [129, 0]
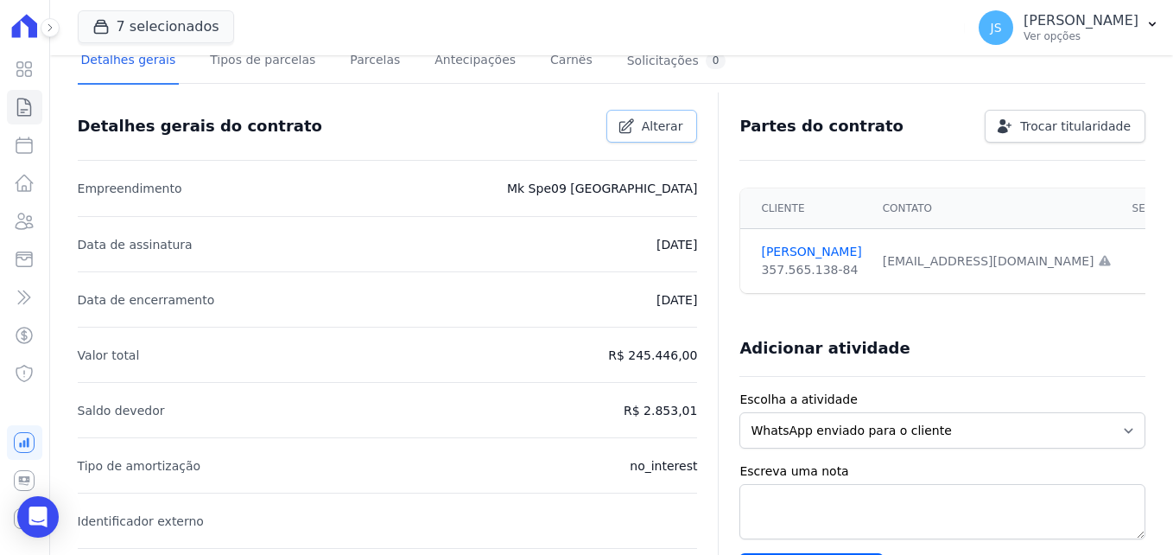
click at [676, 117] on span "Alterar" at bounding box center [662, 125] width 41 height 17
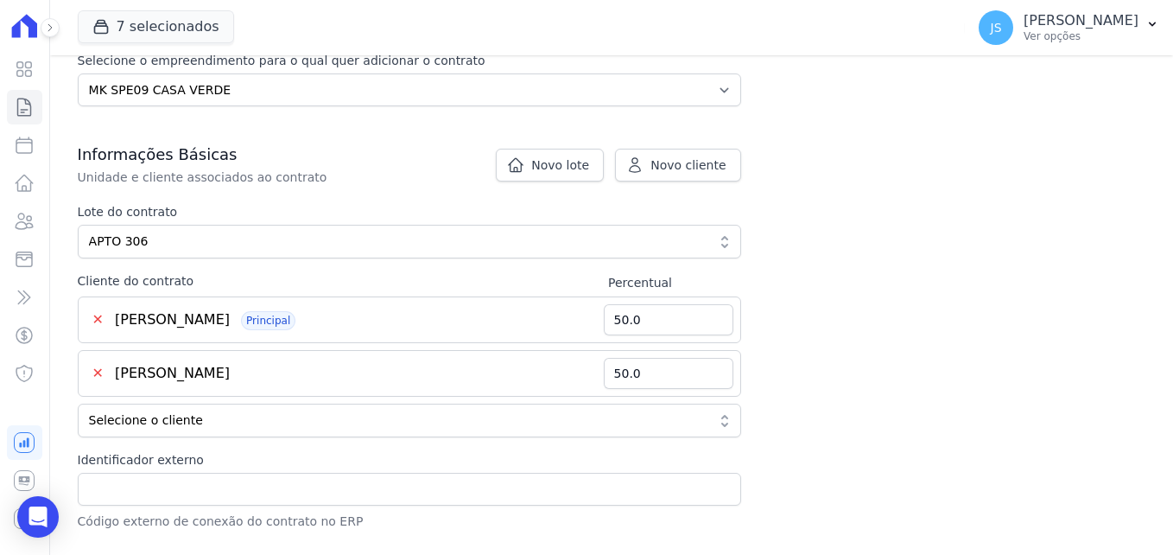
scroll to position [346, 0]
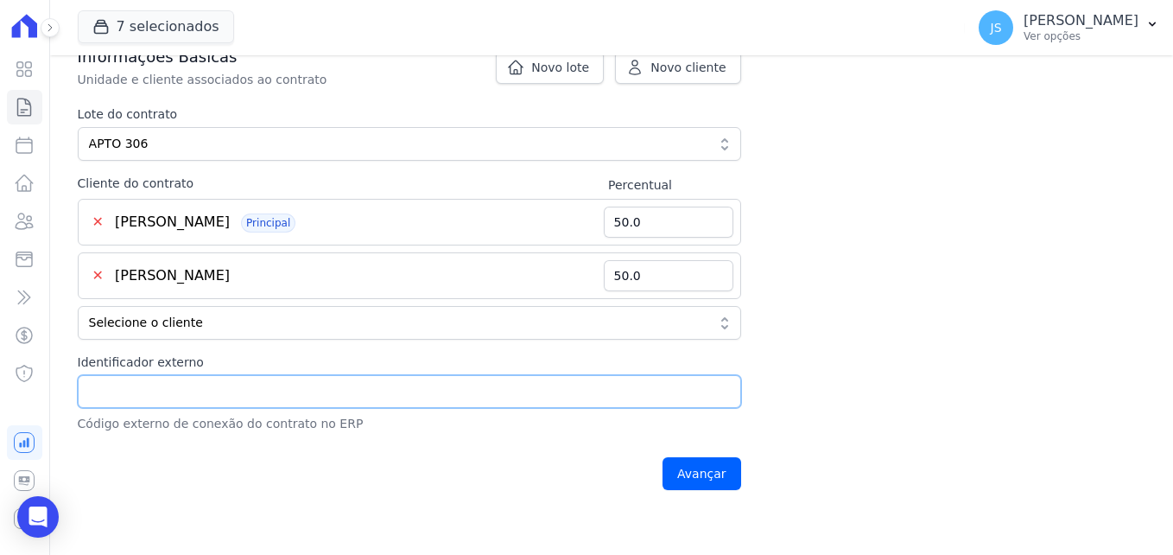
click at [231, 395] on input "Identificador externo" at bounding box center [409, 391] width 663 height 33
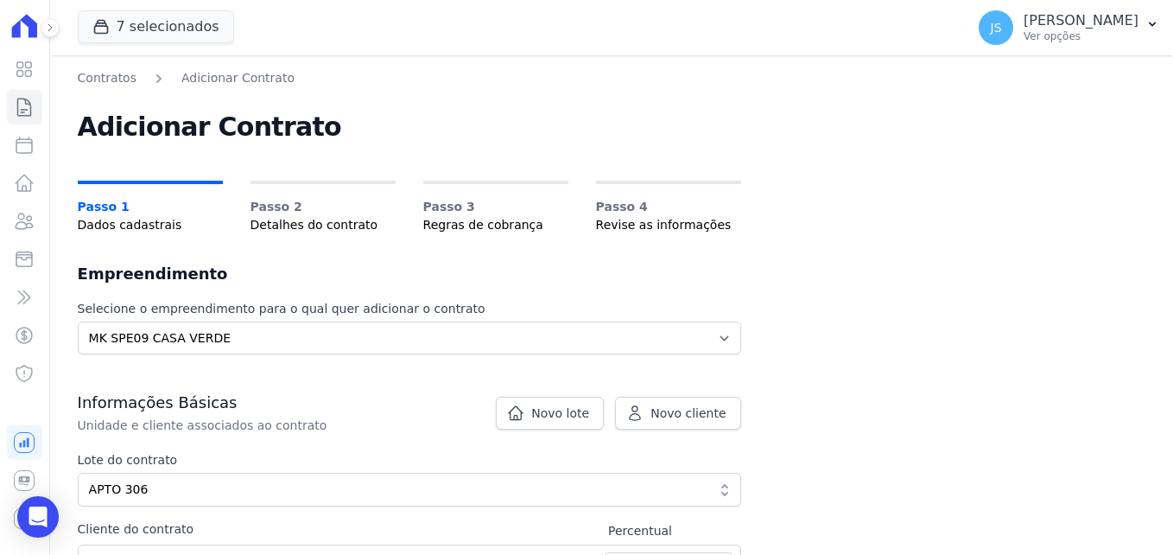
scroll to position [518, 0]
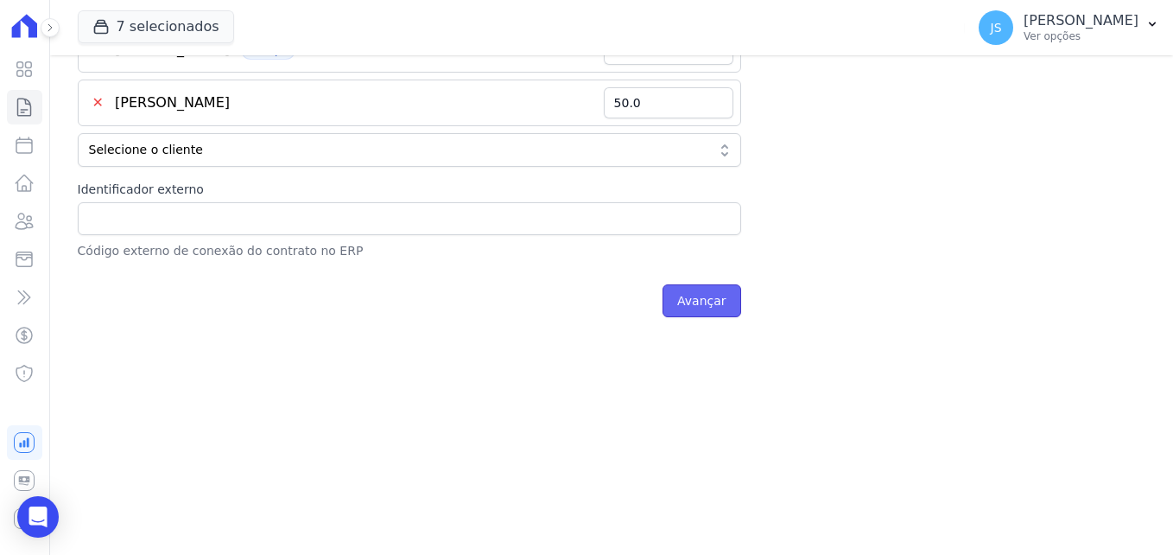
click at [727, 301] on input "Avançar" at bounding box center [702, 300] width 79 height 33
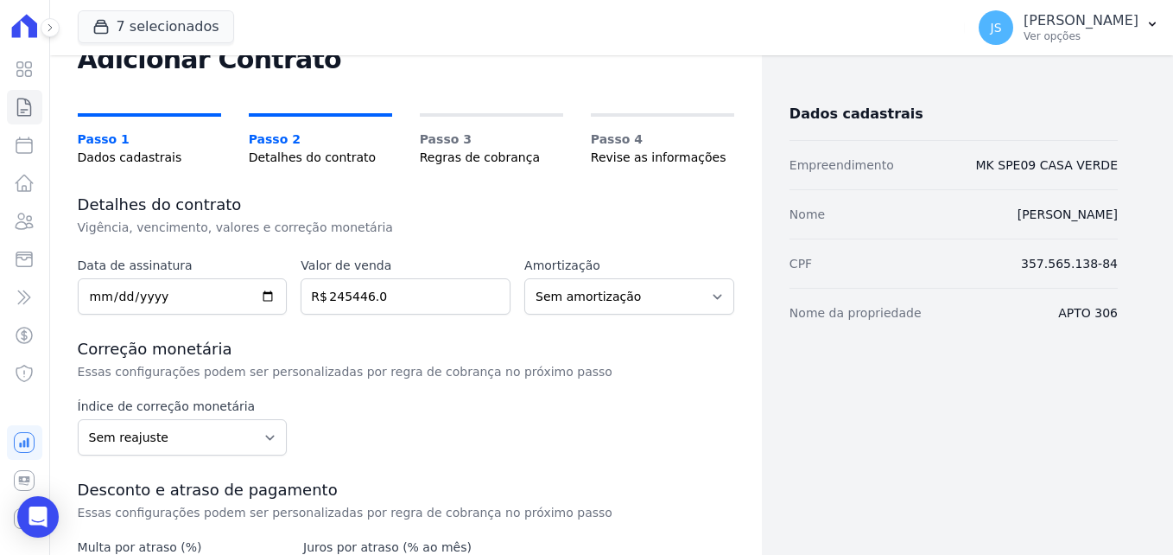
scroll to position [262, 0]
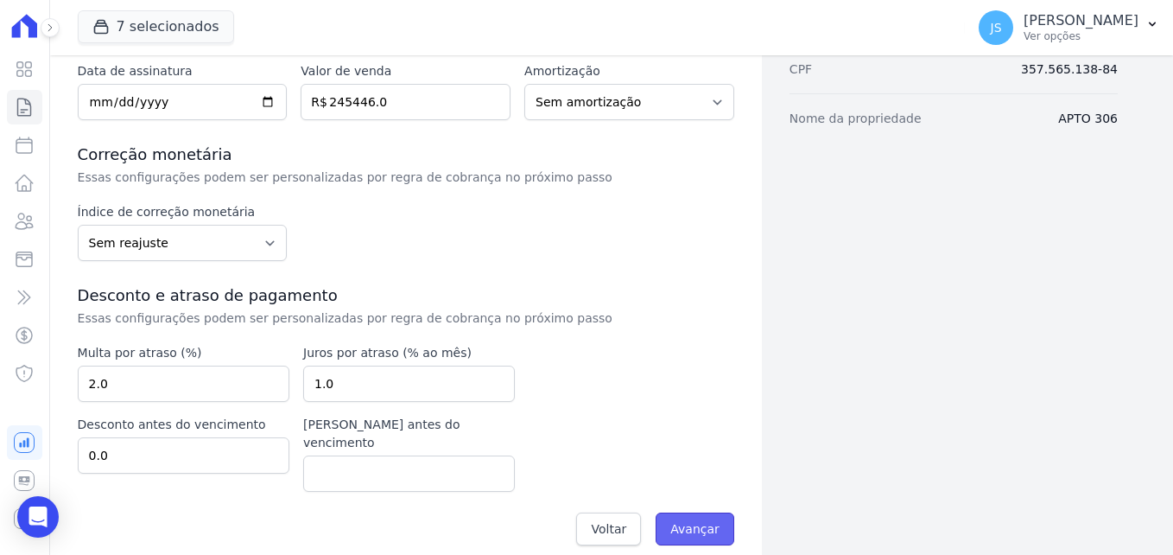
click at [684, 512] on input "Avançar" at bounding box center [695, 528] width 79 height 33
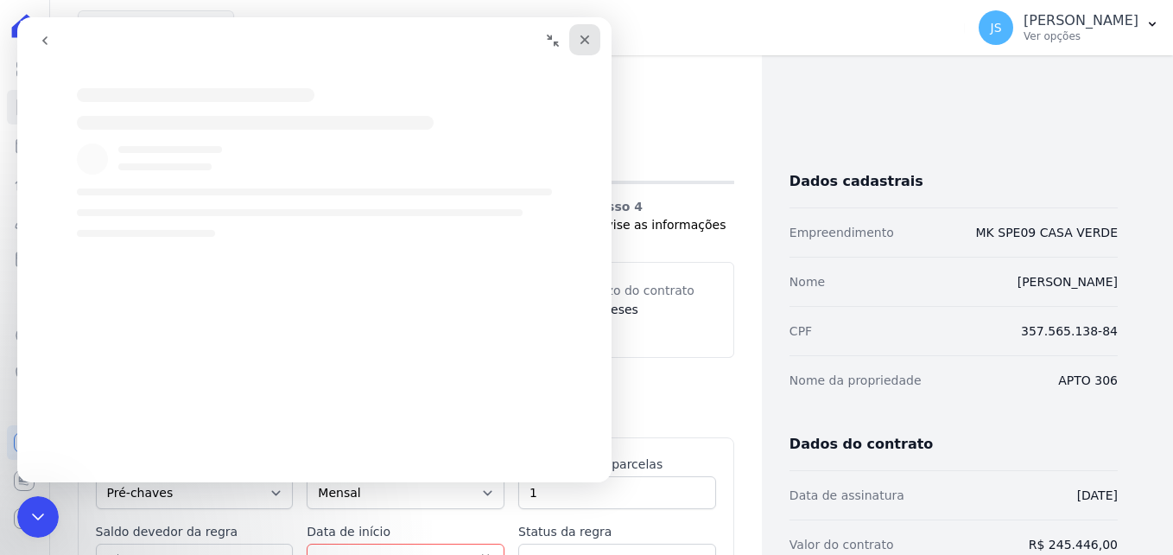
click at [589, 31] on div "Fechar" at bounding box center [584, 39] width 31 height 31
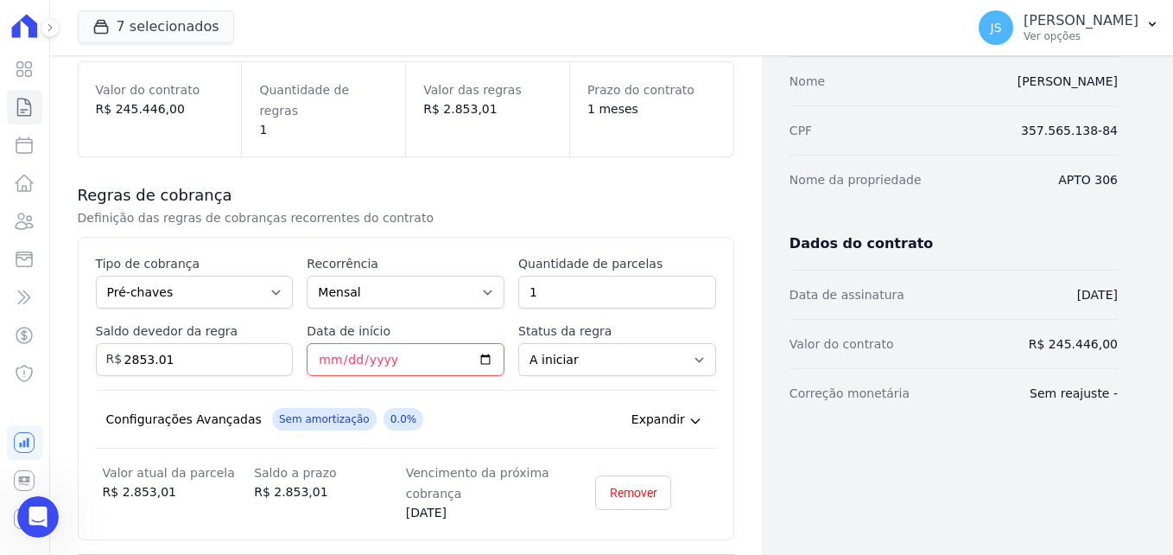
scroll to position [259, 0]
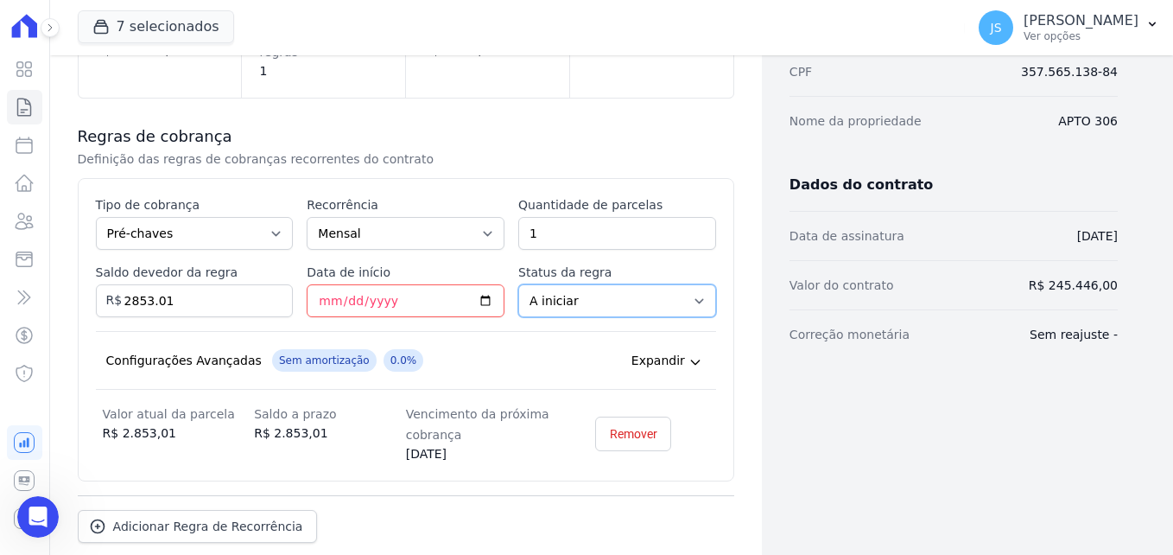
click at [565, 284] on select "A iniciar Em aberto" at bounding box center [617, 300] width 198 height 33
click at [518, 284] on select "A iniciar Em aberto" at bounding box center [617, 300] width 198 height 33
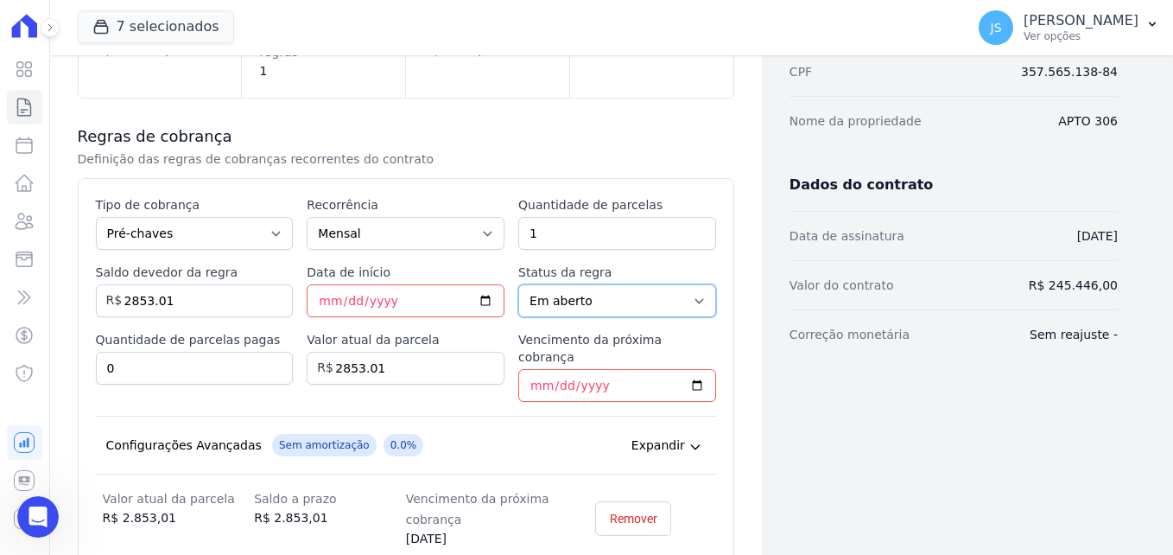
click at [629, 284] on select "A iniciar Em aberto" at bounding box center [617, 300] width 198 height 33
select select "not_started"
click at [518, 284] on select "A iniciar Em aberto" at bounding box center [617, 300] width 198 height 33
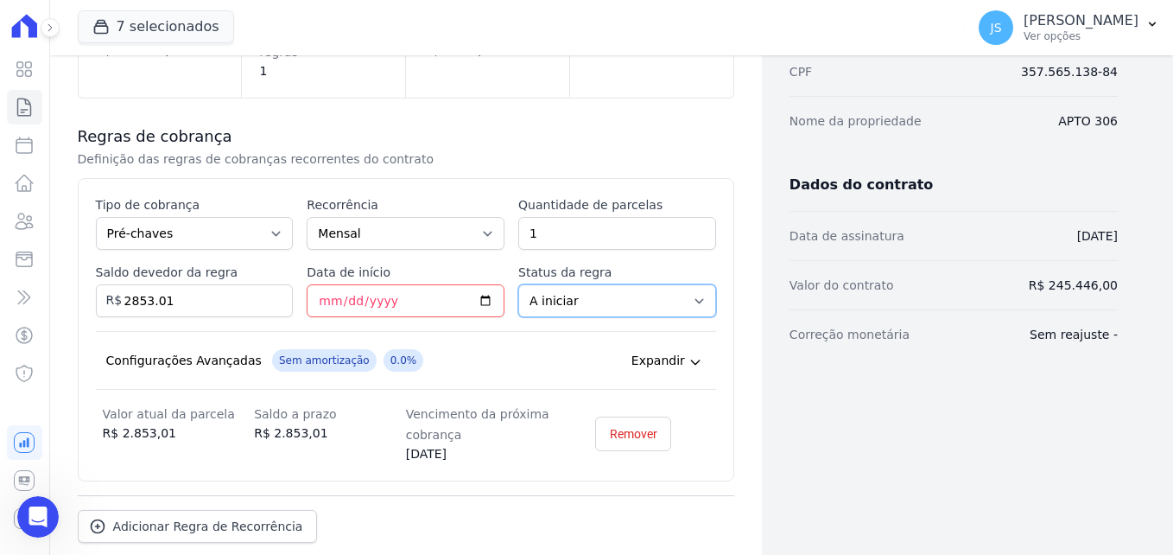
scroll to position [335, 0]
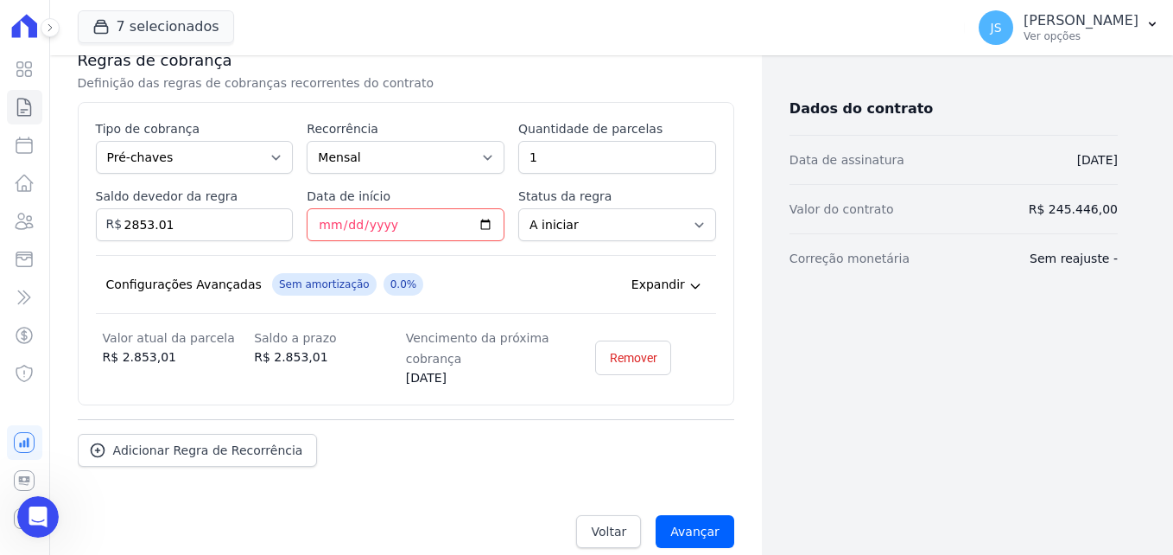
click at [665, 276] on span "Expandir" at bounding box center [658, 284] width 54 height 17
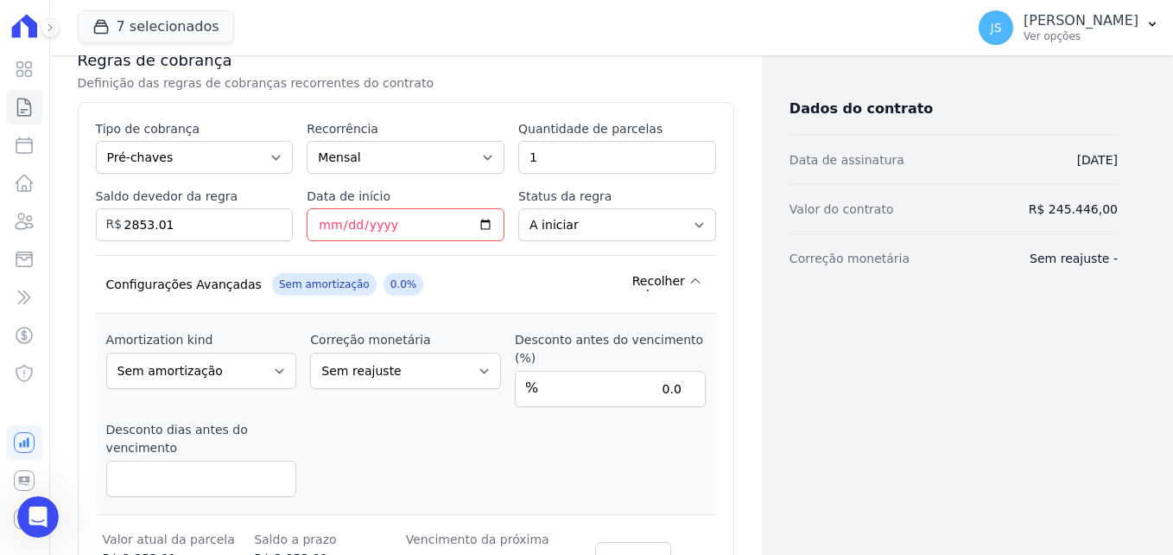
click at [665, 272] on span "Recolher" at bounding box center [658, 280] width 53 height 17
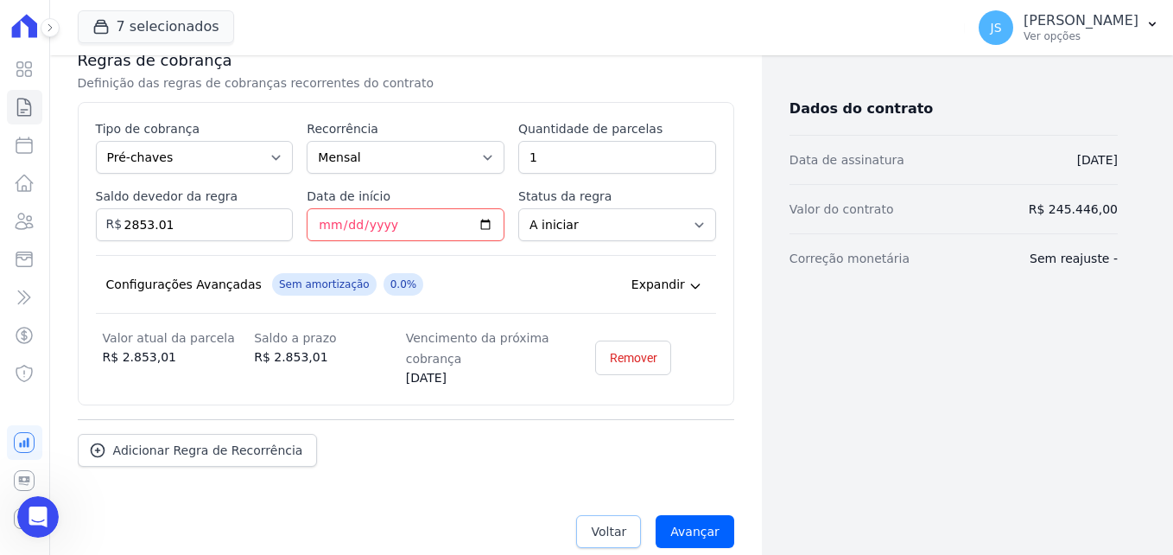
click at [631, 515] on link "Voltar" at bounding box center [608, 531] width 65 height 33
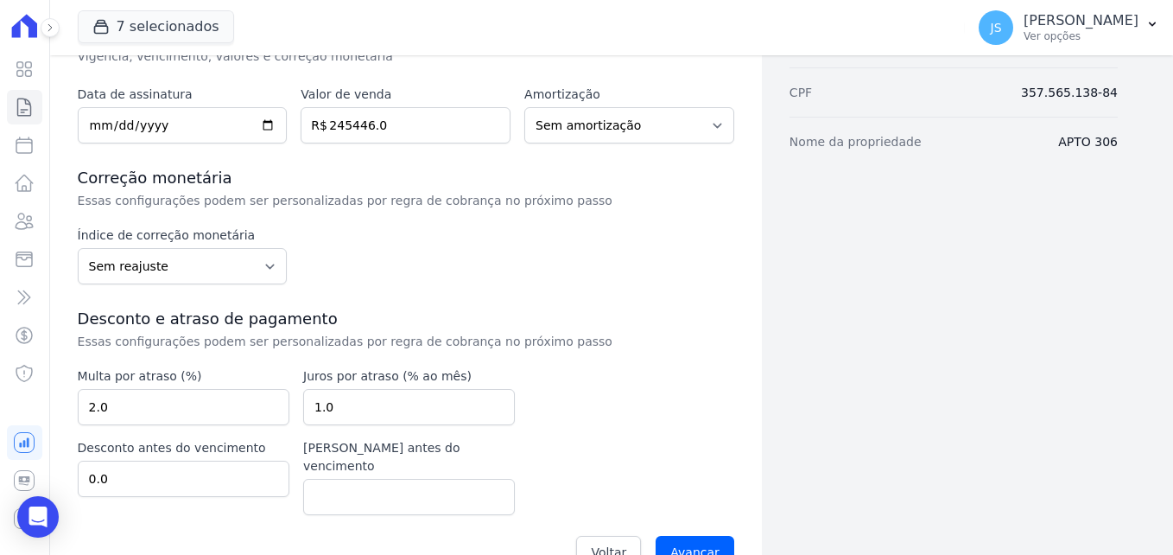
scroll to position [262, 0]
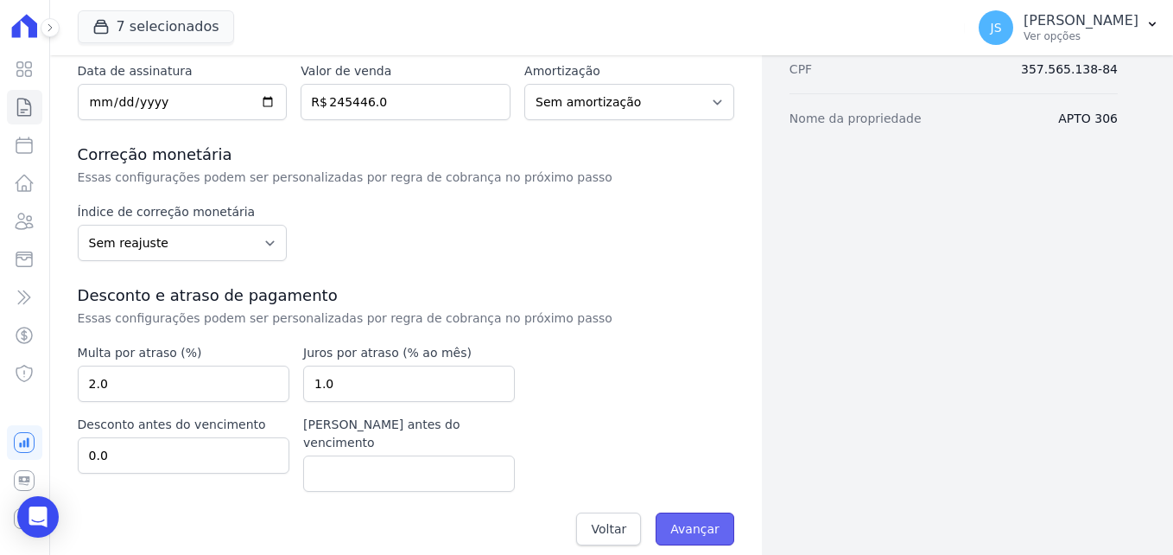
click at [676, 514] on input "Avançar" at bounding box center [695, 528] width 79 height 33
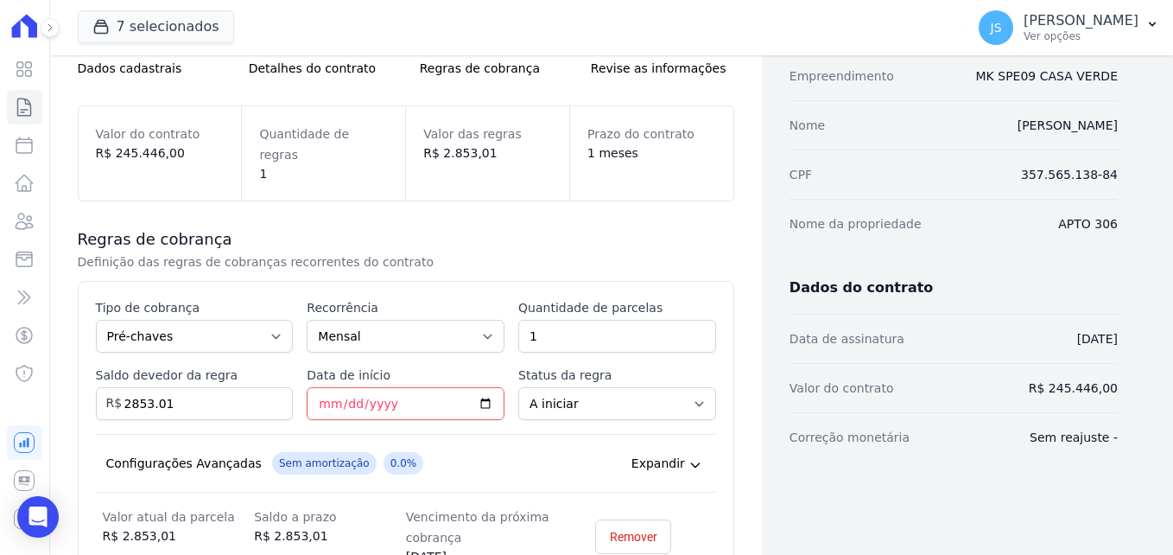
scroll to position [335, 0]
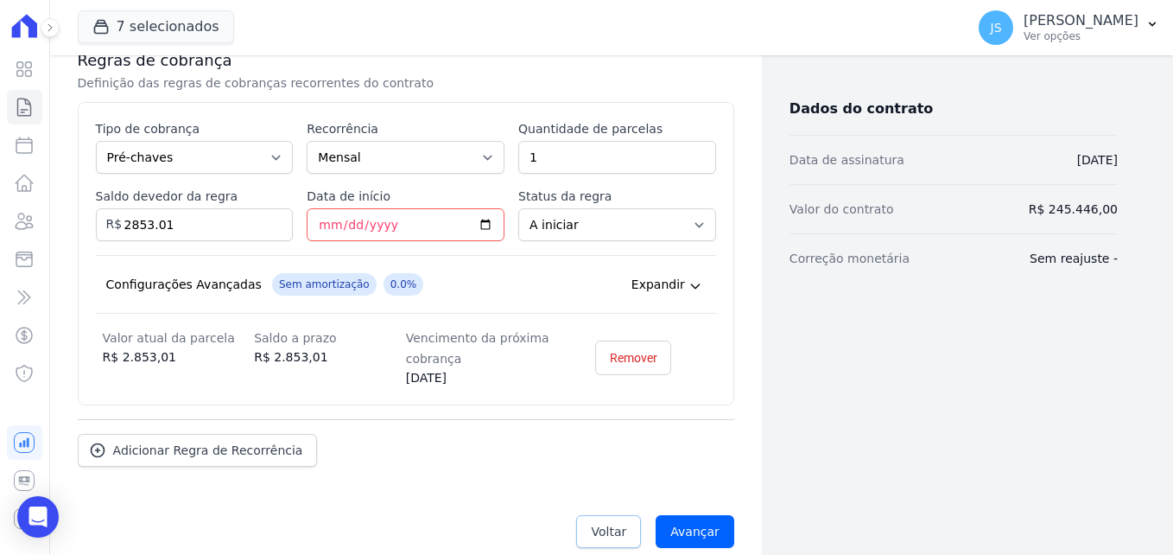
click at [606, 523] on span "Voltar" at bounding box center [608, 531] width 35 height 17
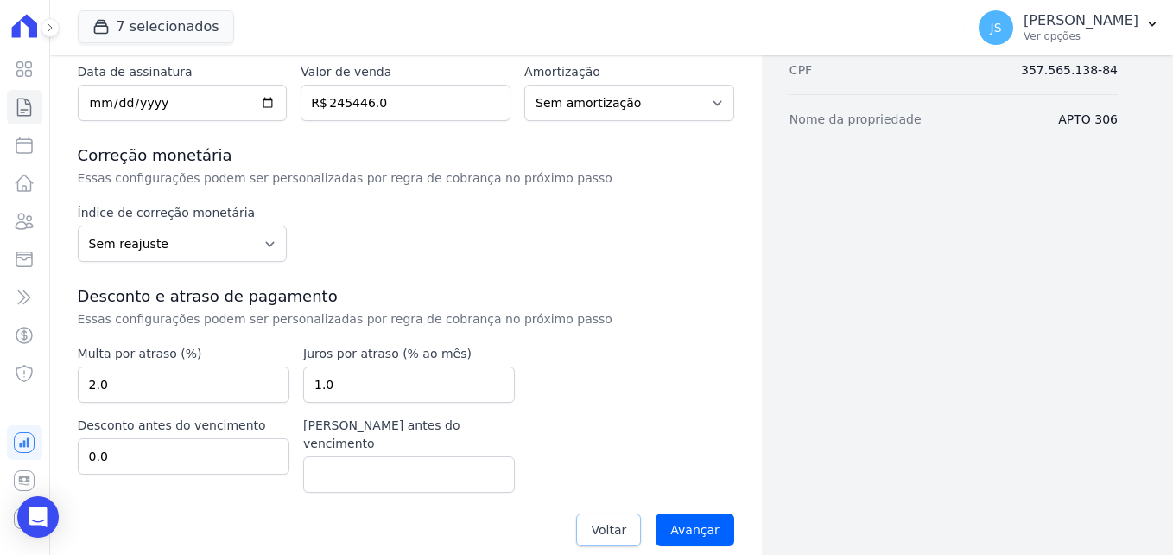
scroll to position [262, 0]
click at [673, 512] on input "Avançar" at bounding box center [695, 528] width 79 height 33
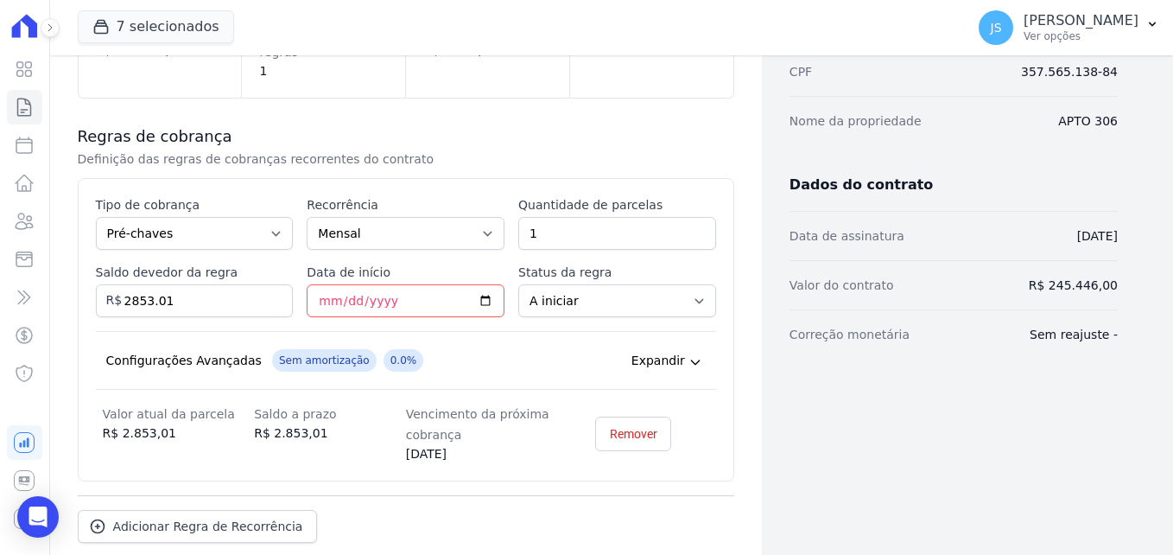
scroll to position [335, 0]
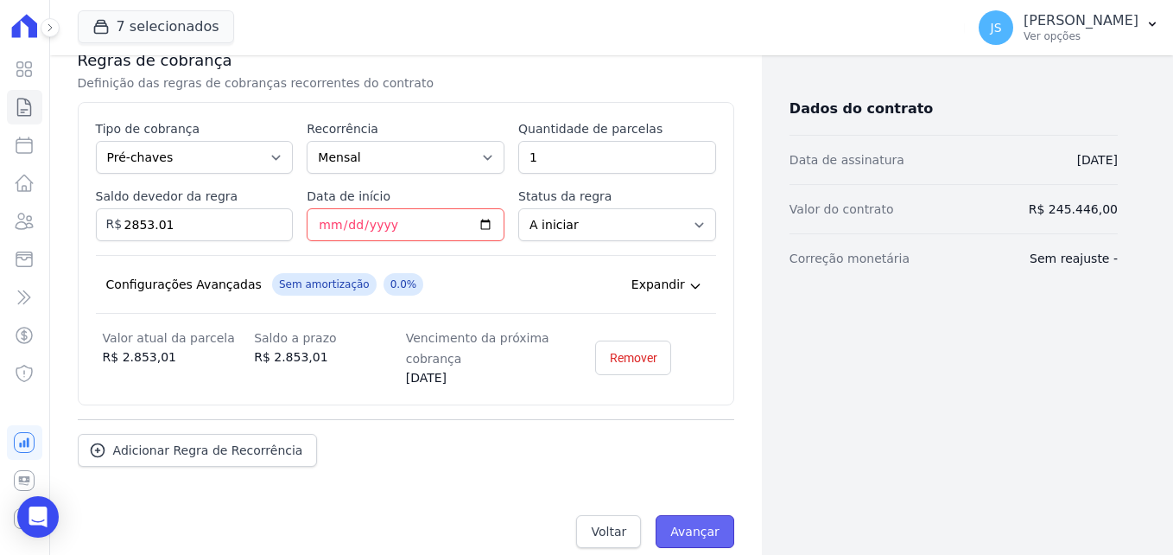
click at [685, 515] on input "Avançar" at bounding box center [695, 531] width 79 height 33
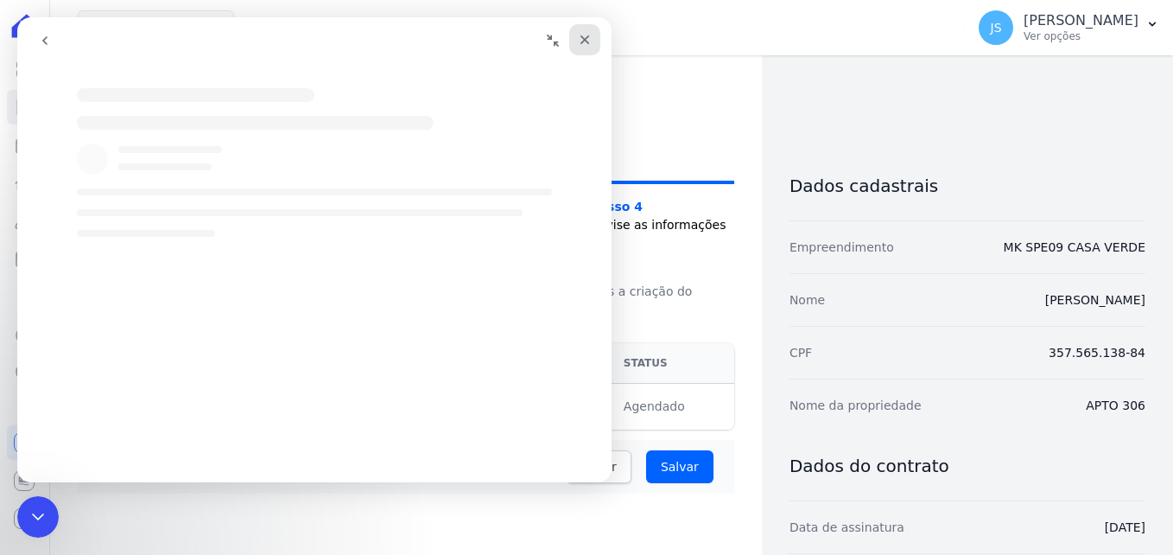
click at [590, 40] on icon "Fechar" at bounding box center [585, 40] width 14 height 14
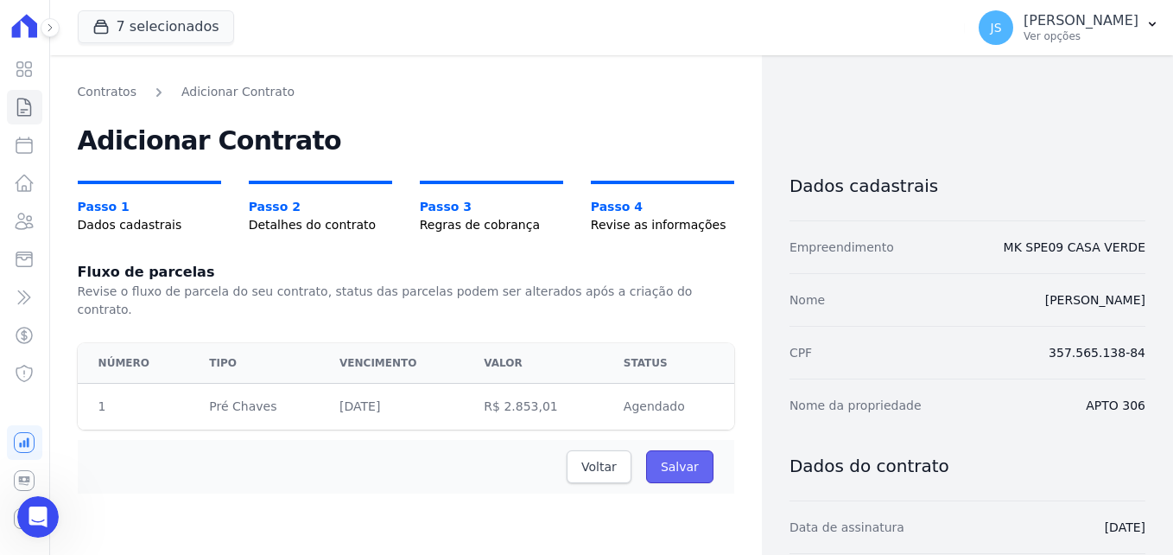
click at [657, 450] on input "Salvar" at bounding box center [679, 466] width 67 height 33
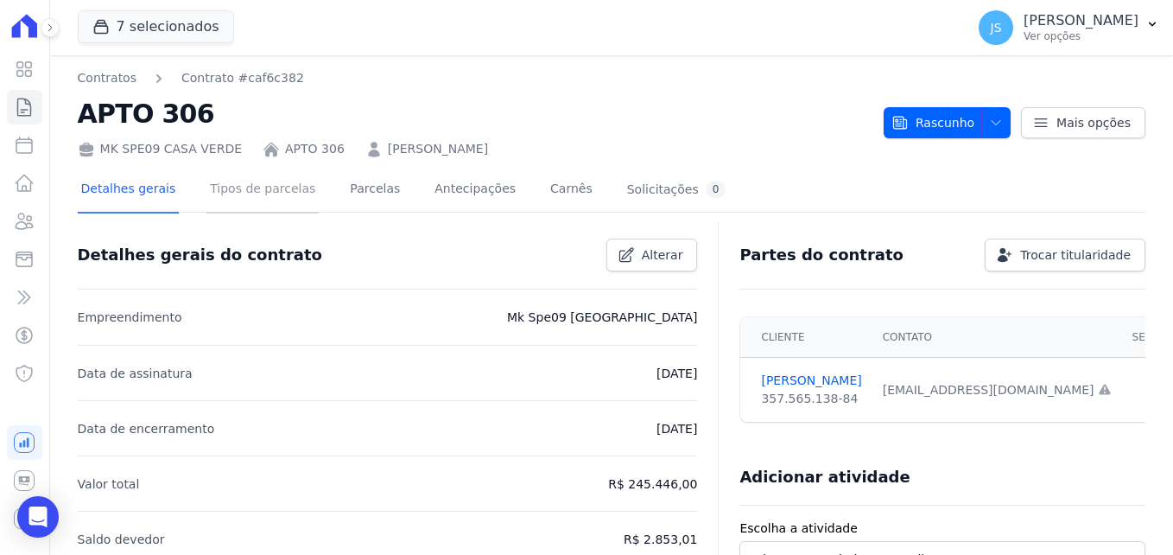
click at [267, 191] on link "Tipos de parcelas" at bounding box center [262, 191] width 112 height 46
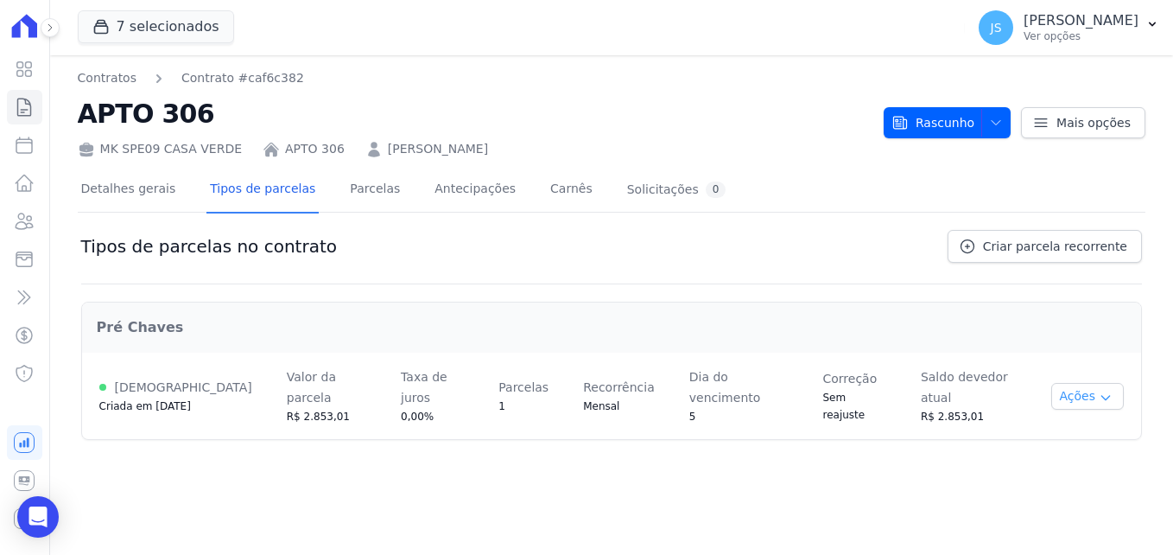
click at [1079, 393] on button "Ações" at bounding box center [1087, 396] width 73 height 27
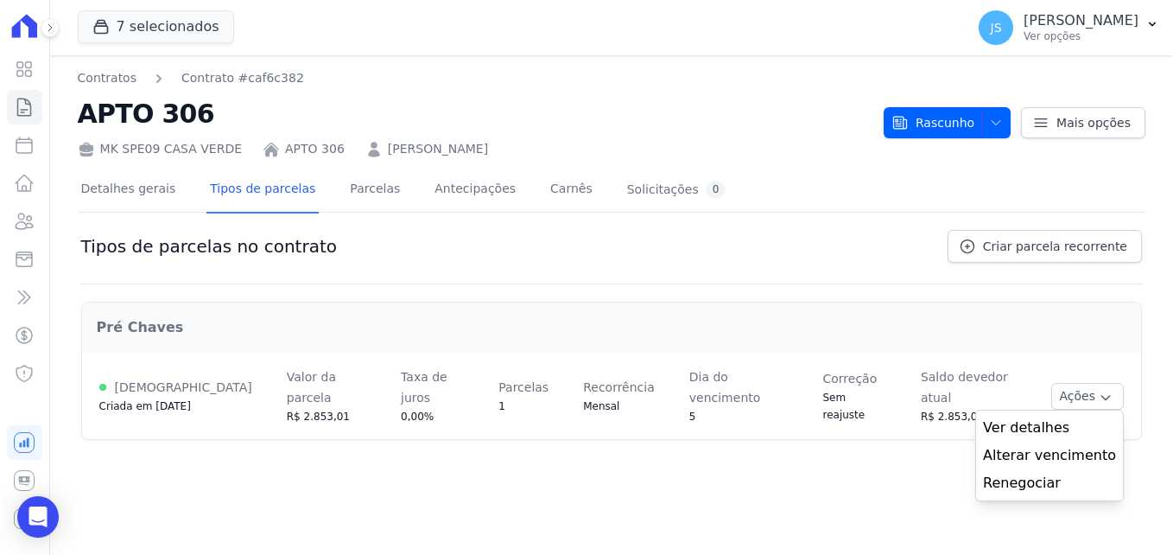
click at [1031, 418] on span "Ver detalhes" at bounding box center [1049, 427] width 133 height 21
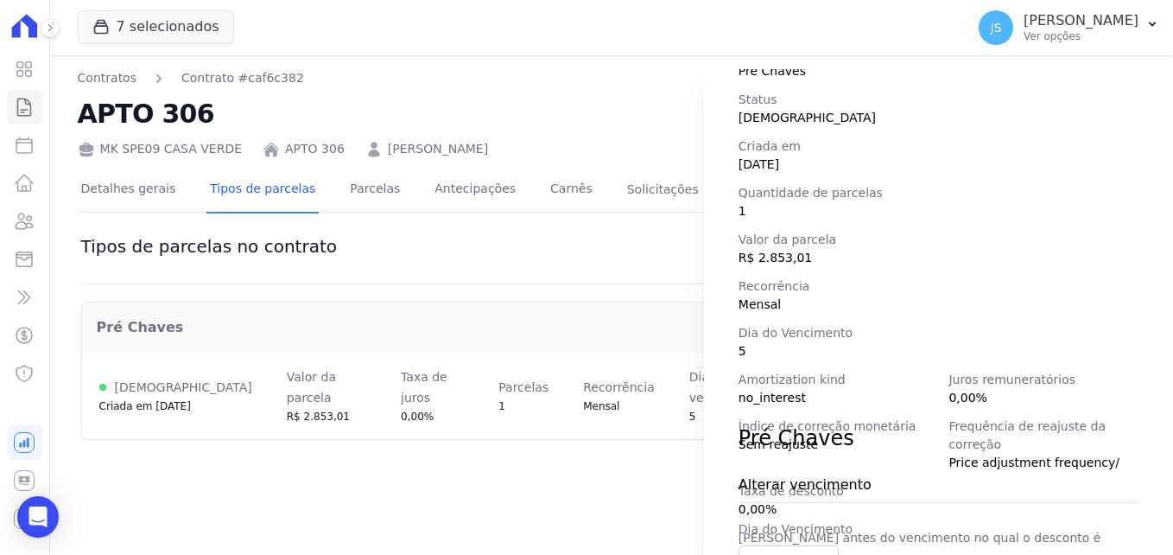
scroll to position [258, 0]
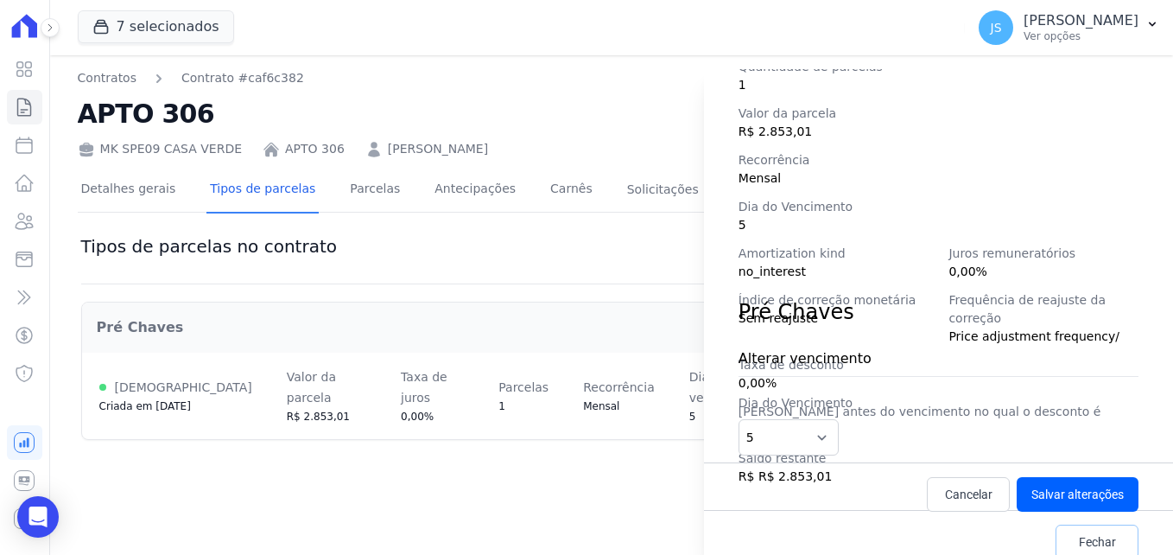
click at [1086, 533] on span "Fechar" at bounding box center [1097, 541] width 37 height 17
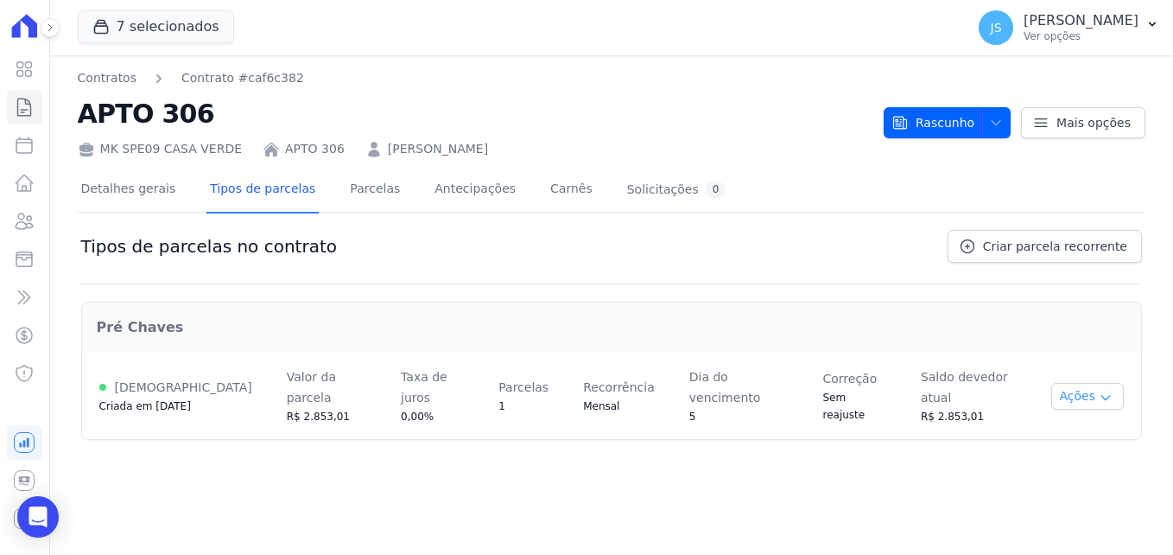
click at [1099, 392] on icon "button" at bounding box center [1106, 397] width 14 height 14
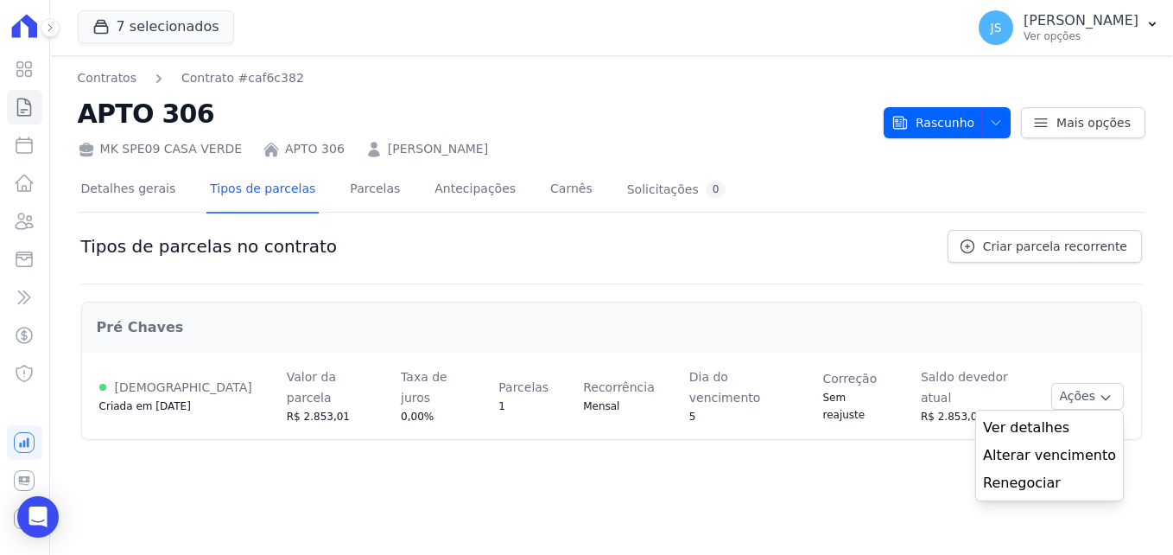
click at [1050, 421] on span "Ver detalhes" at bounding box center [1049, 427] width 133 height 21
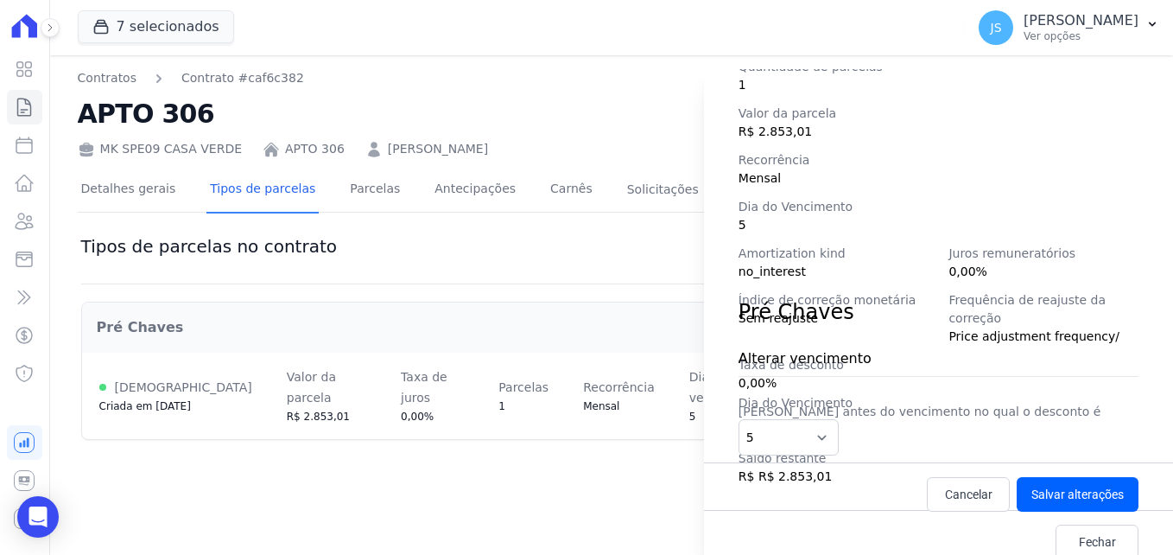
click at [482, 518] on div "Detalhes da regra de cobrança Tipo de cobrança Pré Chaves Status [DEMOGRAPHIC_D…" at bounding box center [586, 277] width 1173 height 555
click at [1105, 537] on link "Fechar" at bounding box center [1097, 541] width 83 height 35
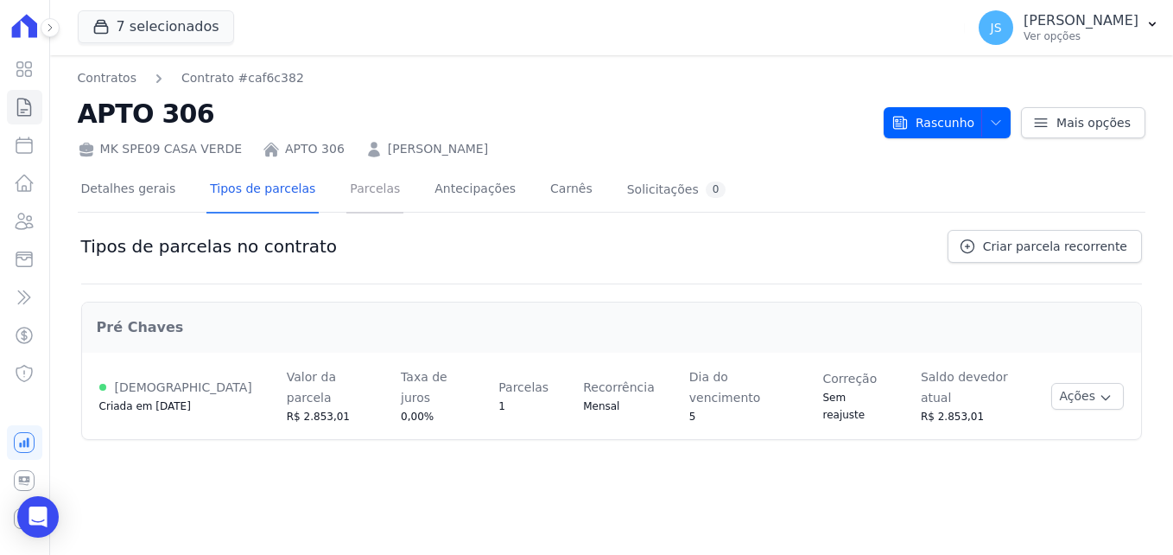
click at [346, 186] on link "Parcelas" at bounding box center [374, 191] width 57 height 46
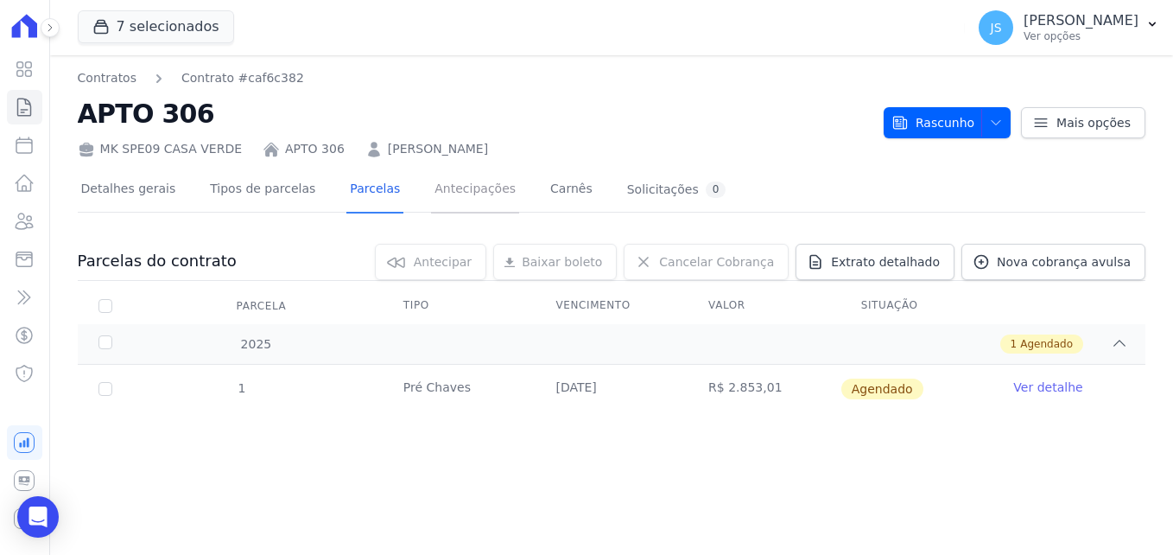
click at [431, 186] on link "Antecipações" at bounding box center [475, 191] width 88 height 46
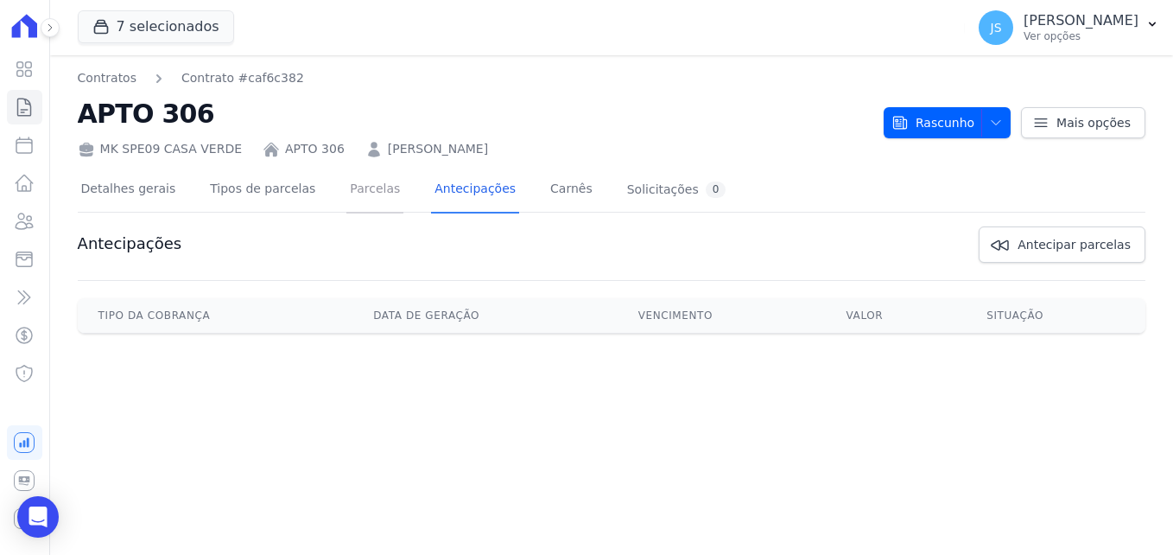
click at [371, 180] on link "Parcelas" at bounding box center [374, 191] width 57 height 46
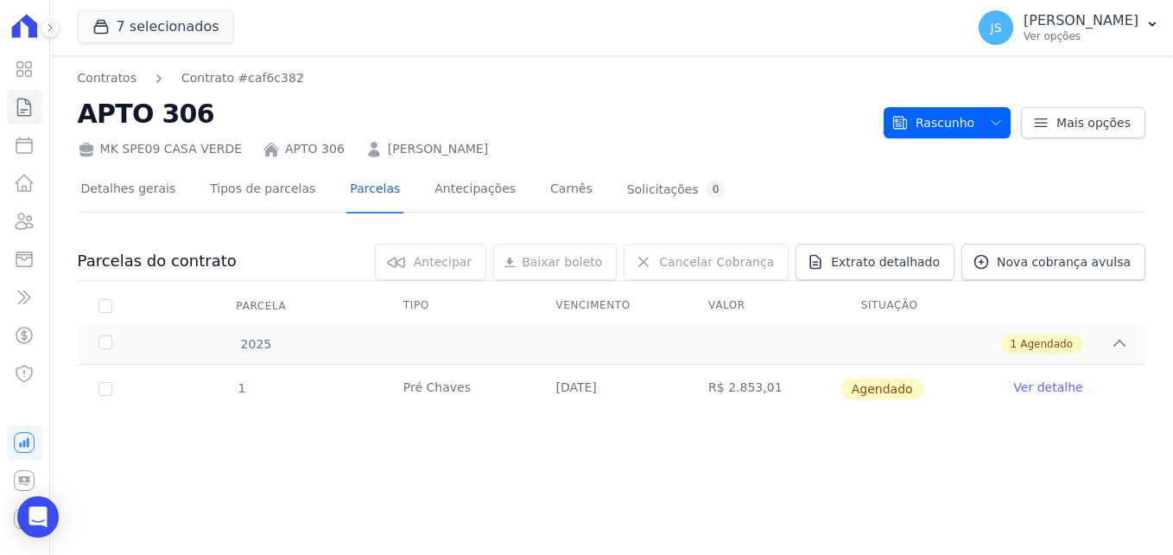
click at [1065, 469] on div "Contratos Contrato #caf6c382 APTO 306 MK SPE09 [GEOGRAPHIC_DATA] APTO 306 [PERS…" at bounding box center [611, 304] width 1123 height 499
click at [1027, 389] on link "Ver detalhe" at bounding box center [1047, 386] width 69 height 17
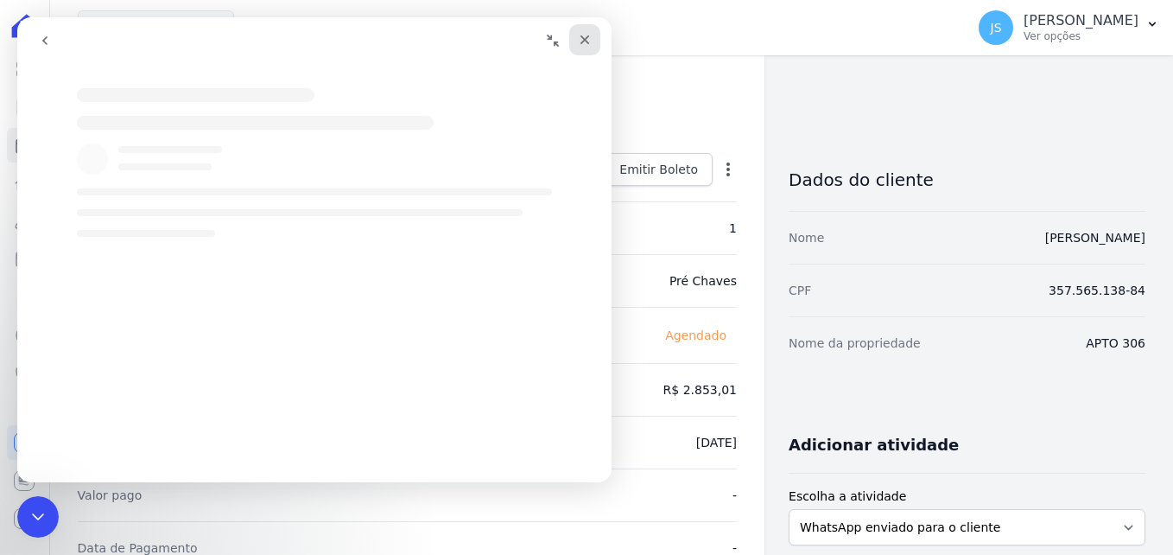
click at [582, 45] on icon "Fechar" at bounding box center [585, 40] width 14 height 14
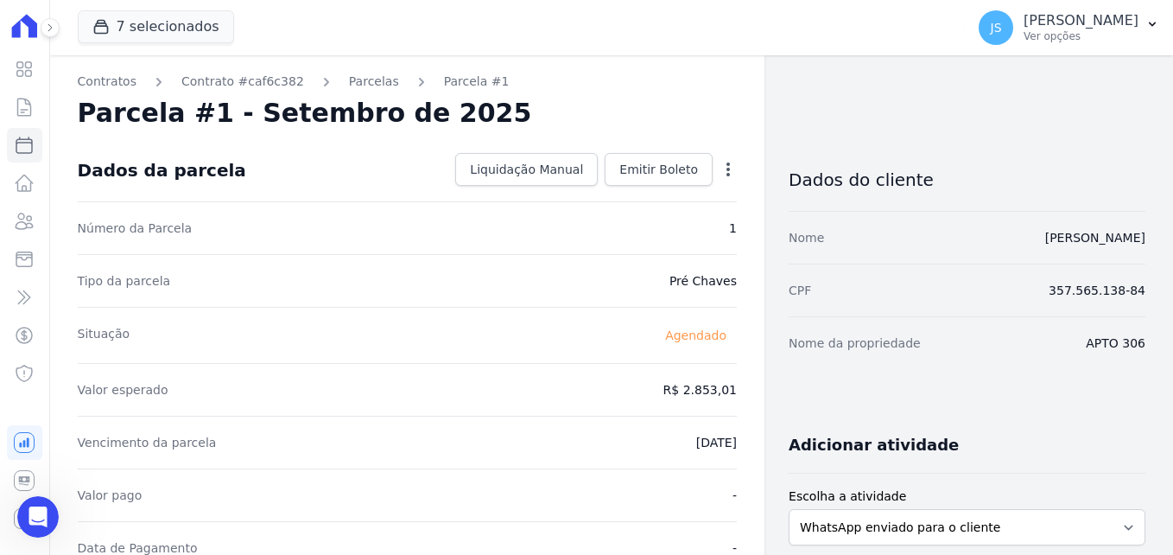
scroll to position [86, 0]
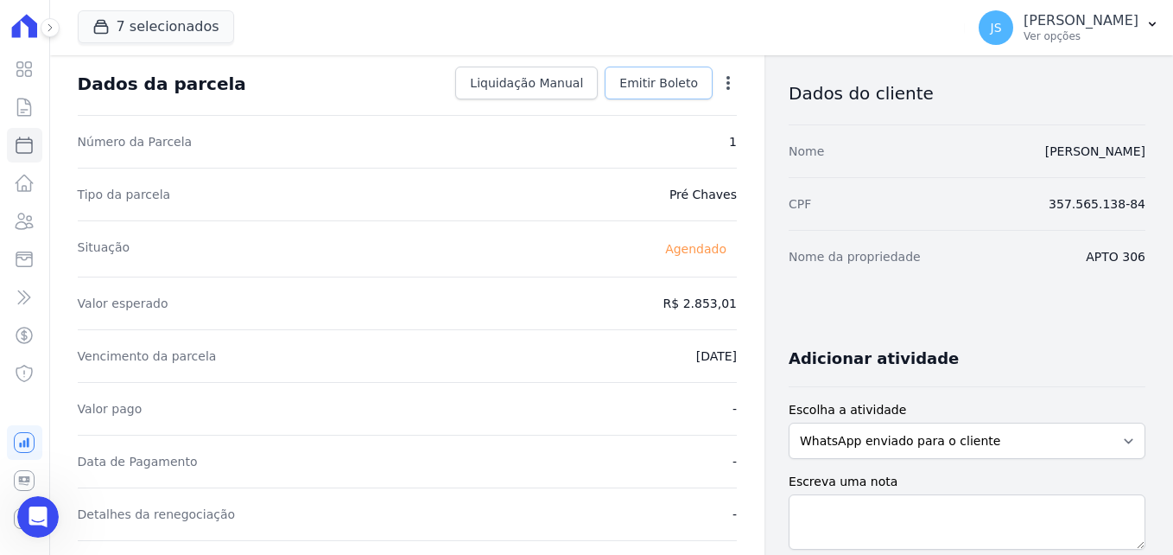
click at [658, 87] on span "Emitir Boleto" at bounding box center [658, 82] width 79 height 17
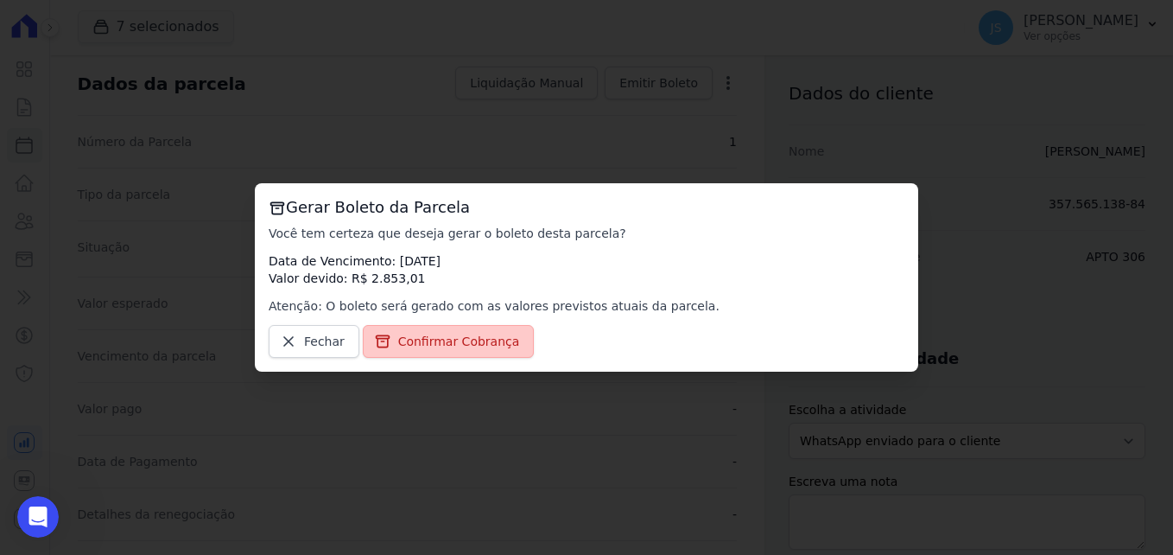
click at [448, 330] on link "Confirmar Cobrança" at bounding box center [449, 341] width 172 height 33
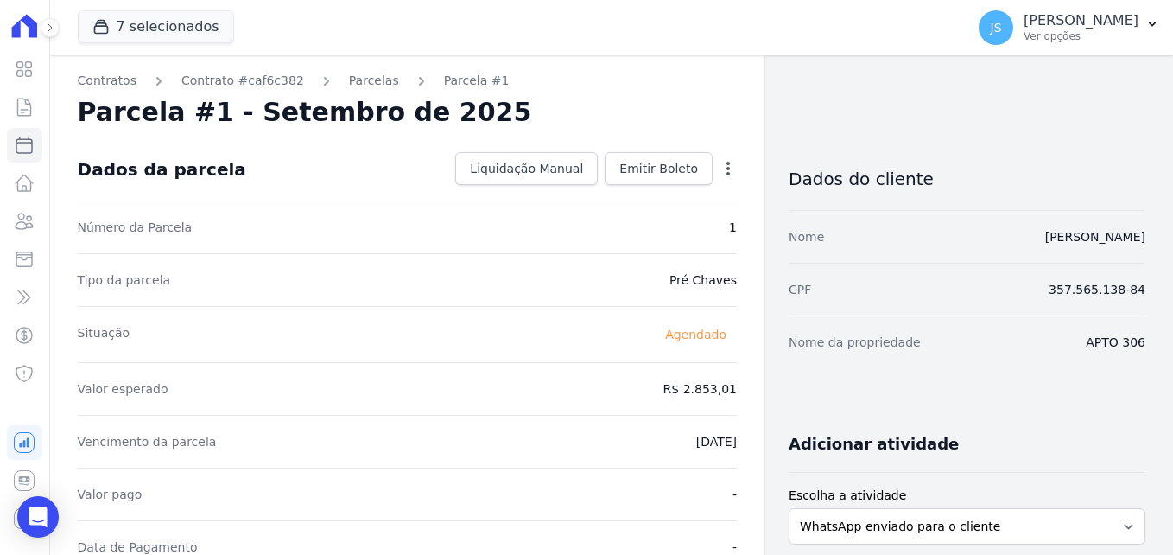
scroll to position [0, 0]
click at [726, 168] on icon "button" at bounding box center [727, 169] width 3 height 14
click at [720, 167] on icon "button" at bounding box center [728, 169] width 17 height 17
click at [362, 83] on link "Parcelas" at bounding box center [374, 82] width 50 height 18
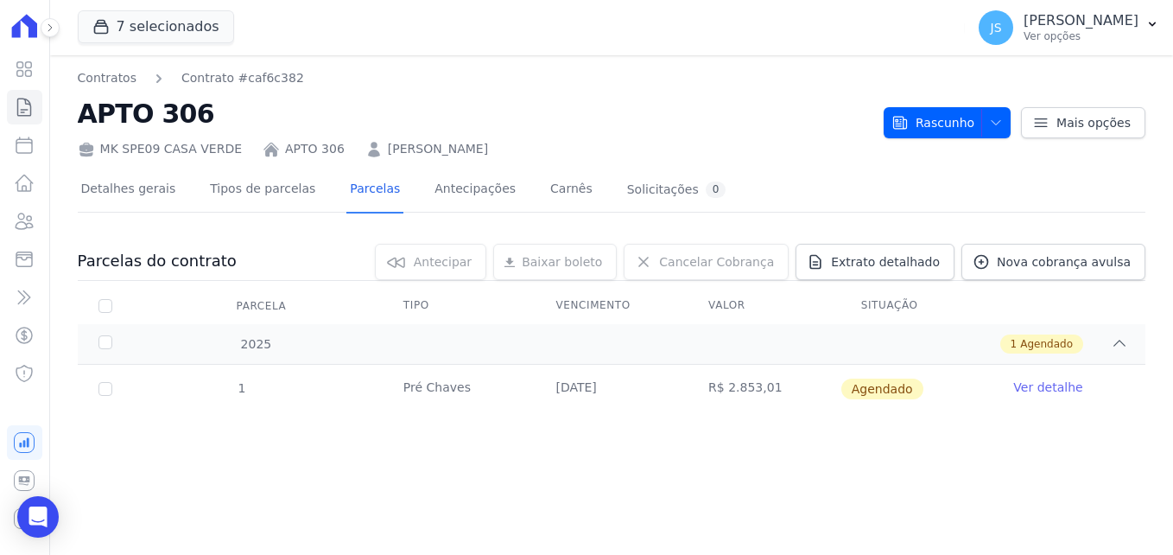
drag, startPoint x: 342, startPoint y: 386, endPoint x: 331, endPoint y: 386, distance: 11.2
click at [338, 384] on tr "1 Pré Chaves [DATE] R$ 2.853,01 [GEOGRAPHIC_DATA] Ver detalhe" at bounding box center [612, 389] width 1068 height 48
click at [104, 396] on td "1" at bounding box center [105, 389] width 55 height 48
click at [98, 389] on input "checkbox" at bounding box center [105, 389] width 14 height 14
checkbox input "true"
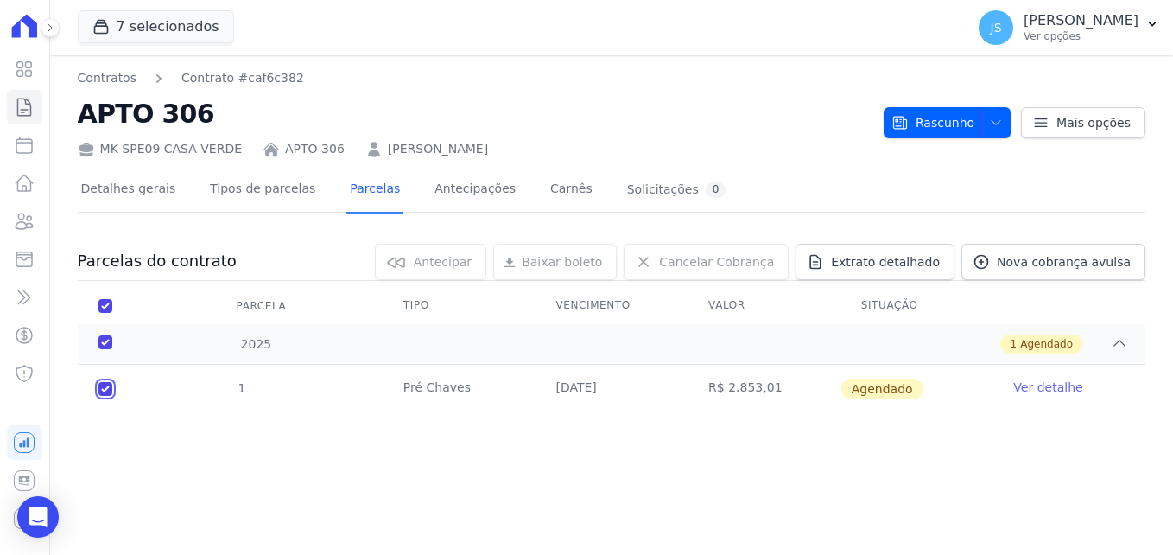
checkbox input "true"
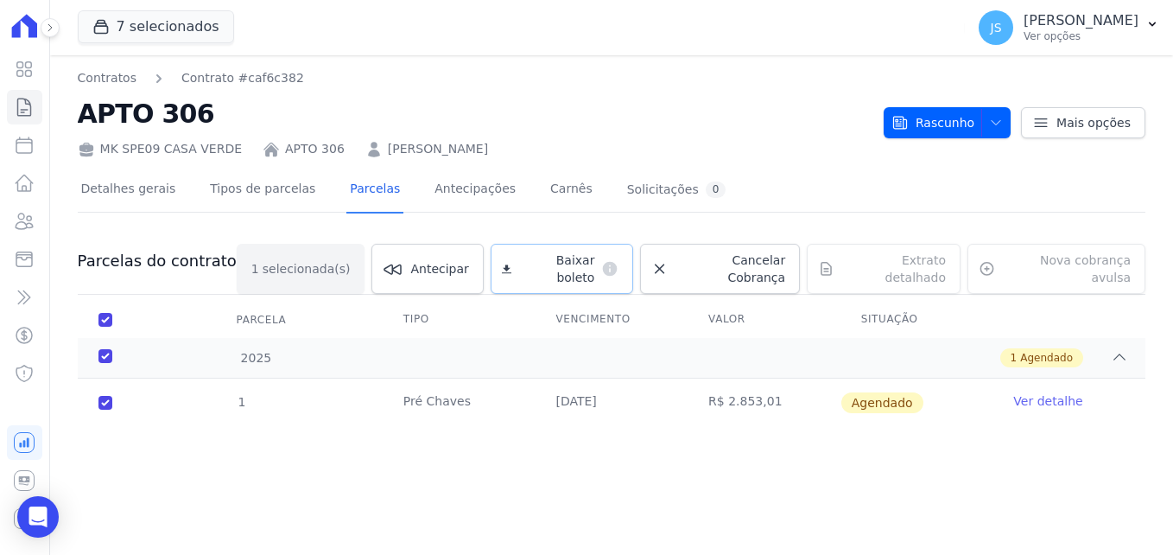
click at [594, 267] on span "Baixar boleto" at bounding box center [556, 268] width 76 height 35
click at [455, 191] on link "Antecipações" at bounding box center [475, 191] width 88 height 46
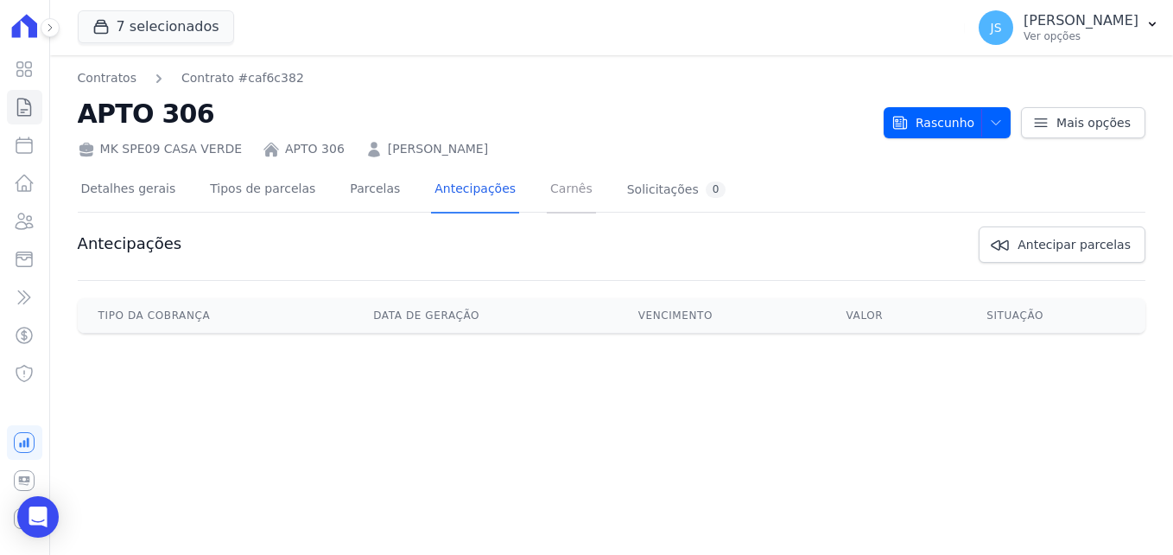
click at [547, 201] on link "Carnês" at bounding box center [571, 191] width 49 height 46
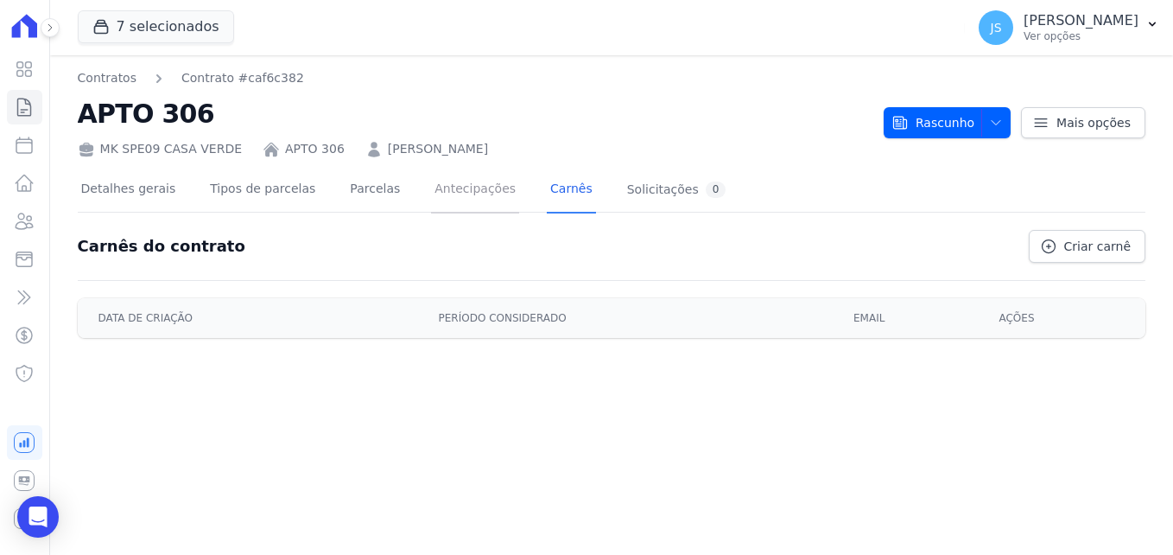
click at [466, 192] on link "Antecipações" at bounding box center [475, 191] width 88 height 46
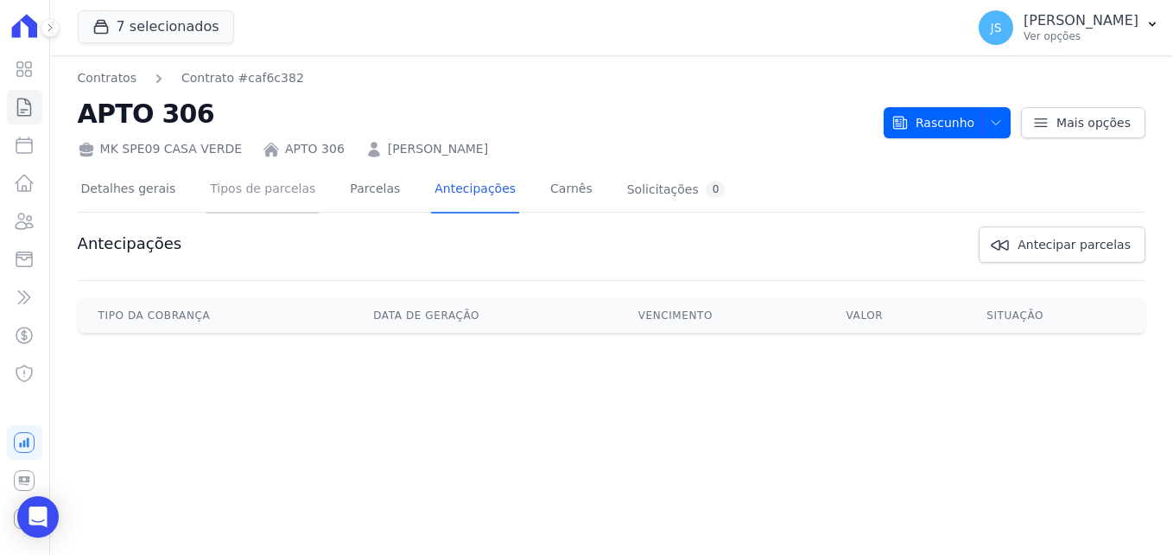
click at [231, 191] on link "Tipos de parcelas" at bounding box center [262, 191] width 112 height 46
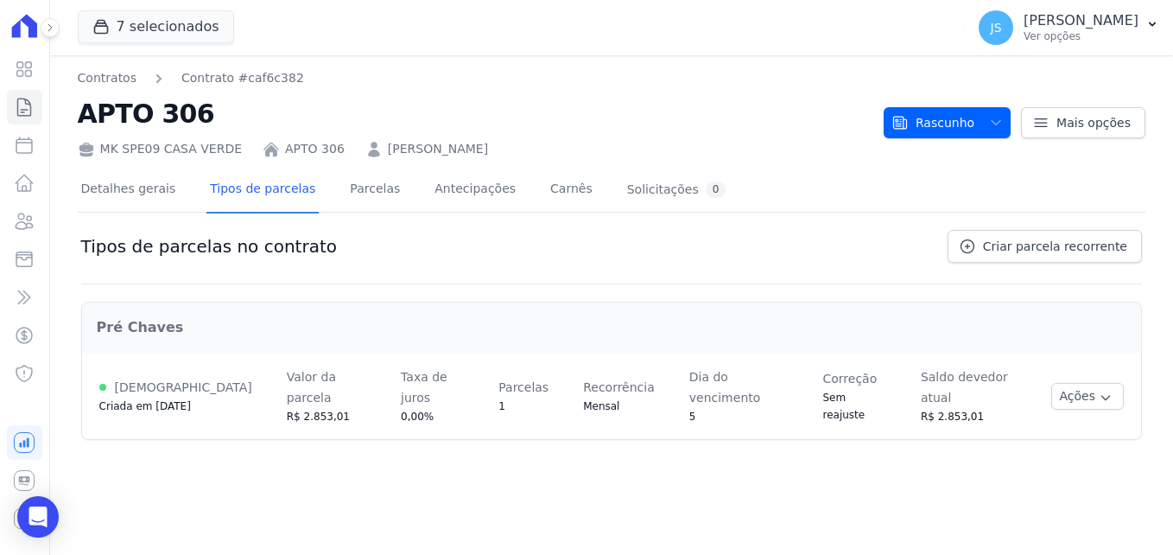
click at [124, 192] on link "Detalhes gerais" at bounding box center [129, 191] width 102 height 46
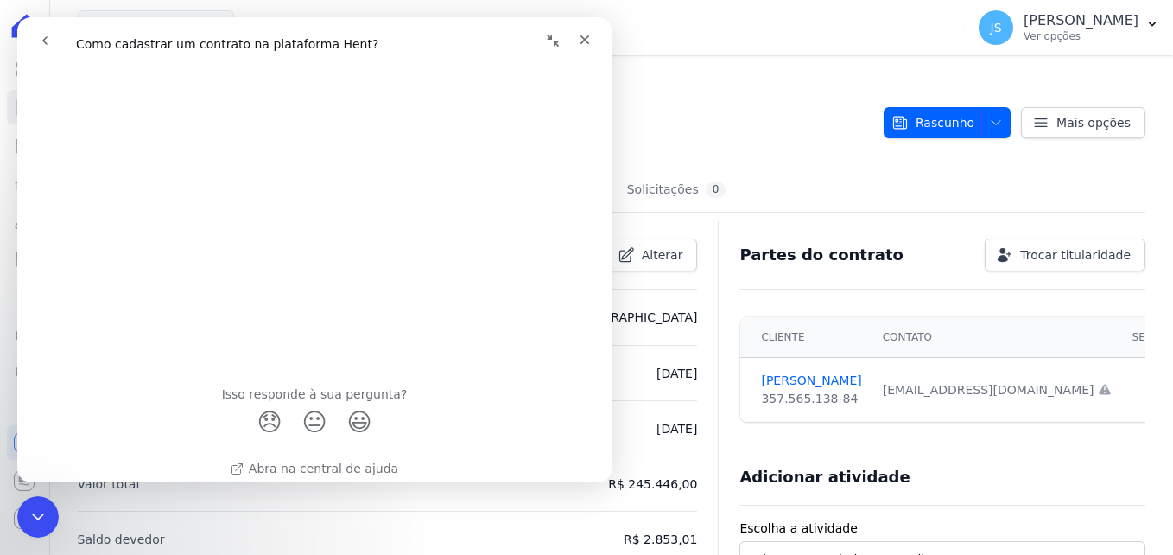
scroll to position [1280, 0]
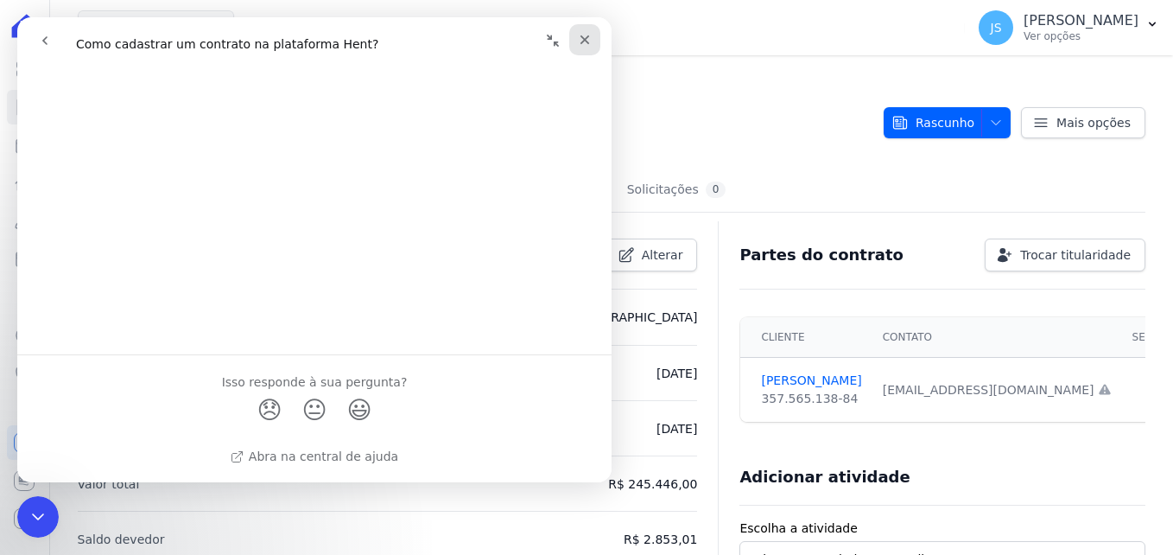
click at [590, 44] on icon "Fechar" at bounding box center [585, 40] width 14 height 14
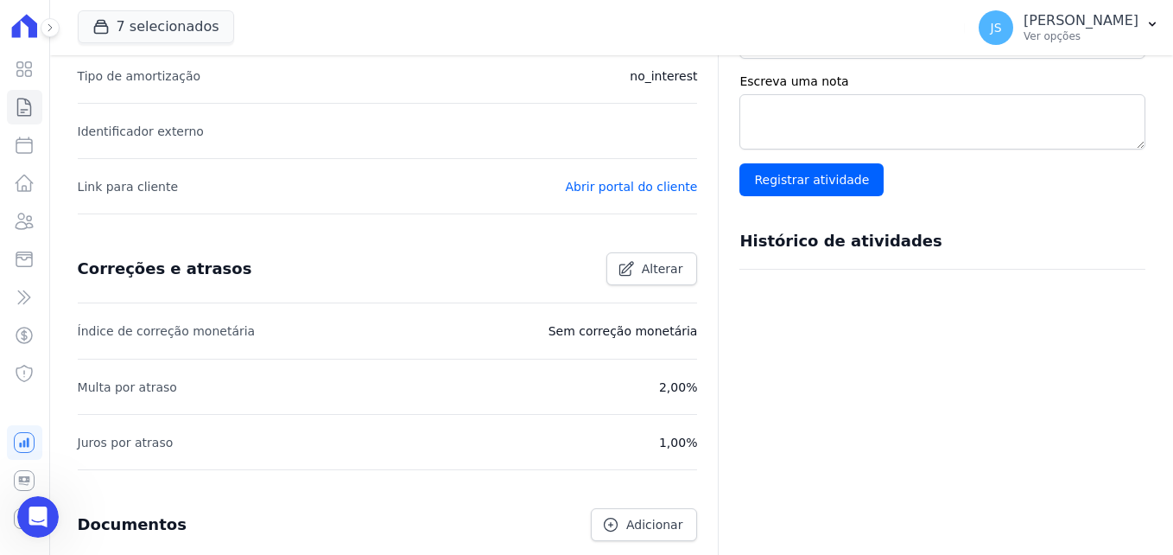
scroll to position [0, 0]
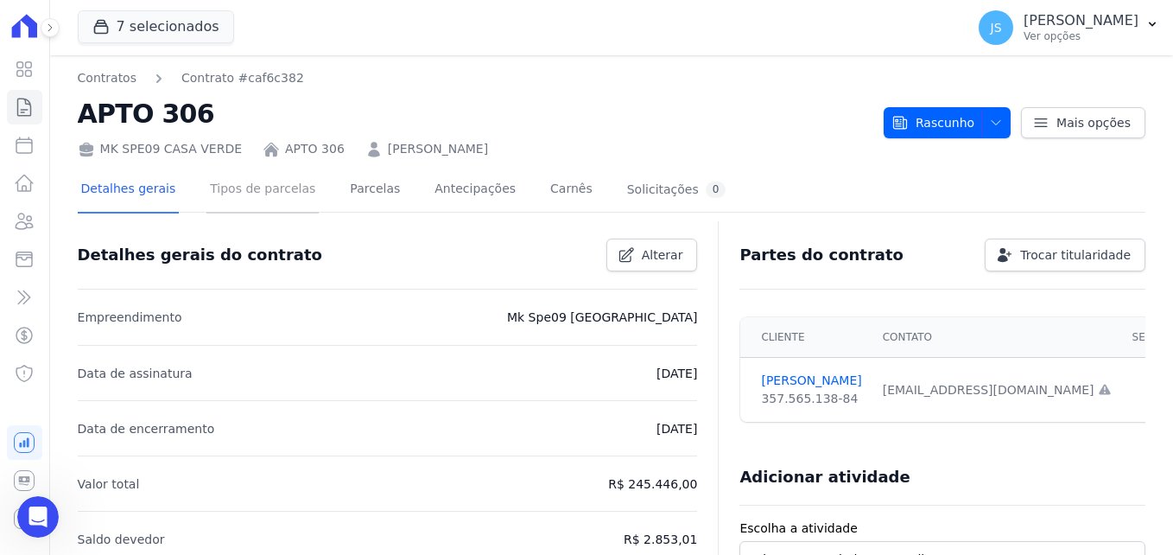
click at [284, 193] on link "Tipos de parcelas" at bounding box center [262, 191] width 112 height 46
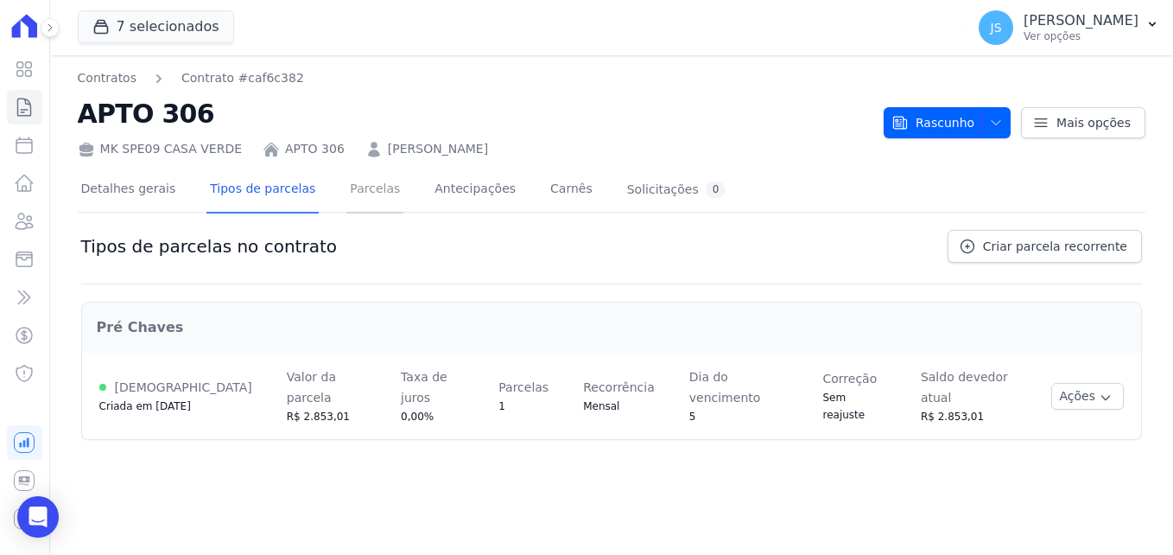
click at [353, 191] on link "Parcelas" at bounding box center [374, 191] width 57 height 46
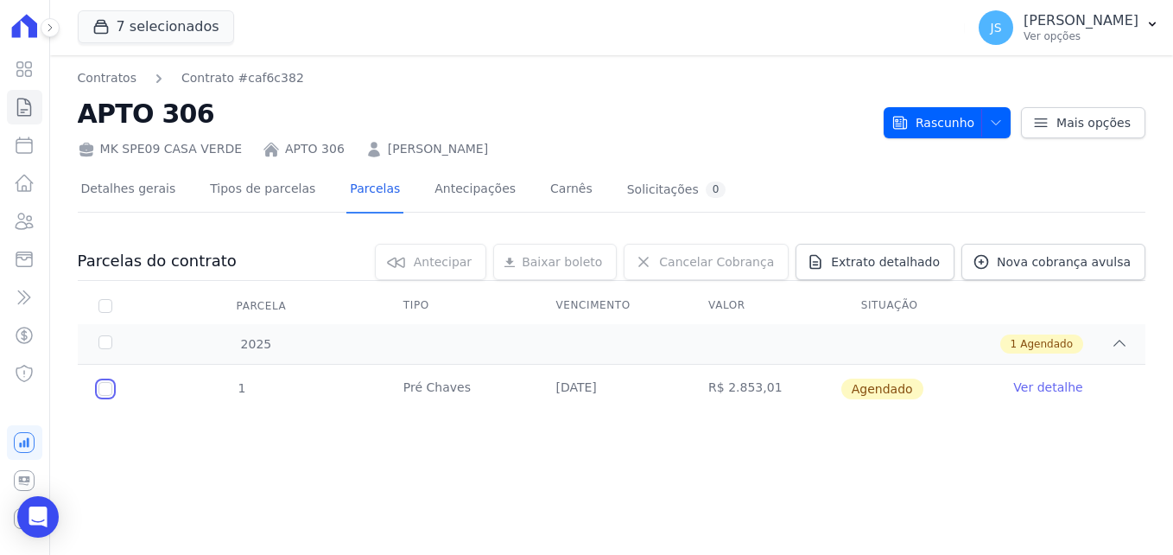
click at [103, 384] on input "checkbox" at bounding box center [105, 389] width 14 height 14
checkbox input "true"
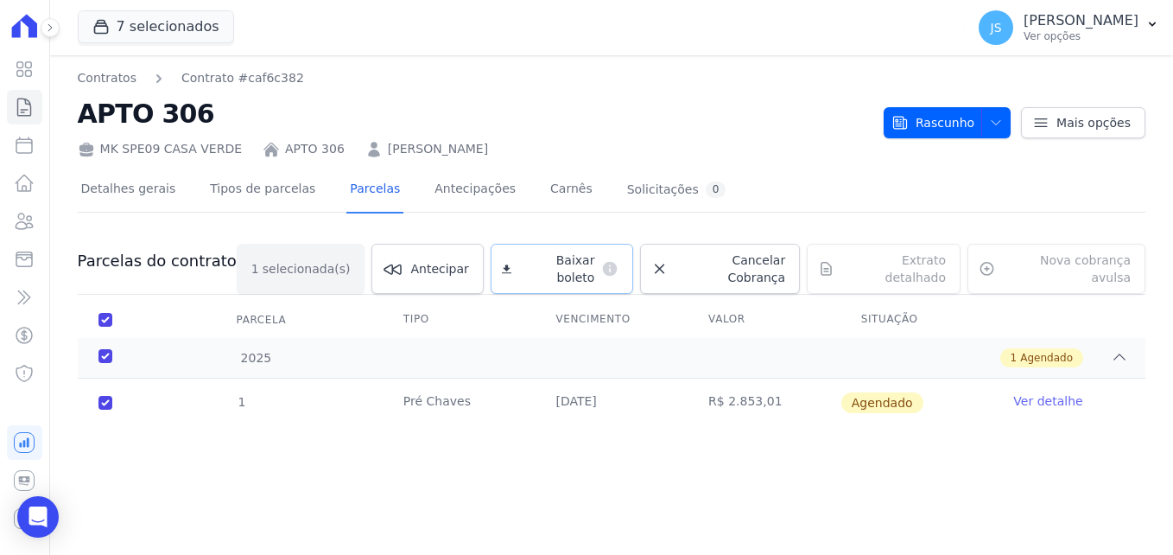
click at [564, 262] on span "Baixar boleto" at bounding box center [556, 268] width 76 height 35
click at [1043, 122] on icon at bounding box center [1040, 122] width 17 height 17
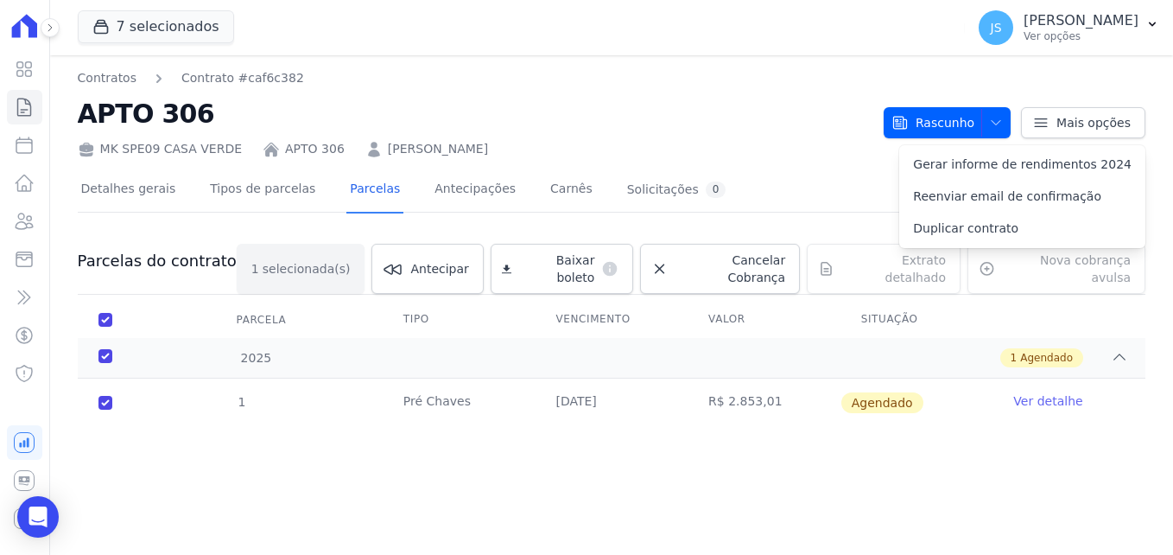
click at [683, 123] on h2 "APTO 306" at bounding box center [474, 113] width 792 height 39
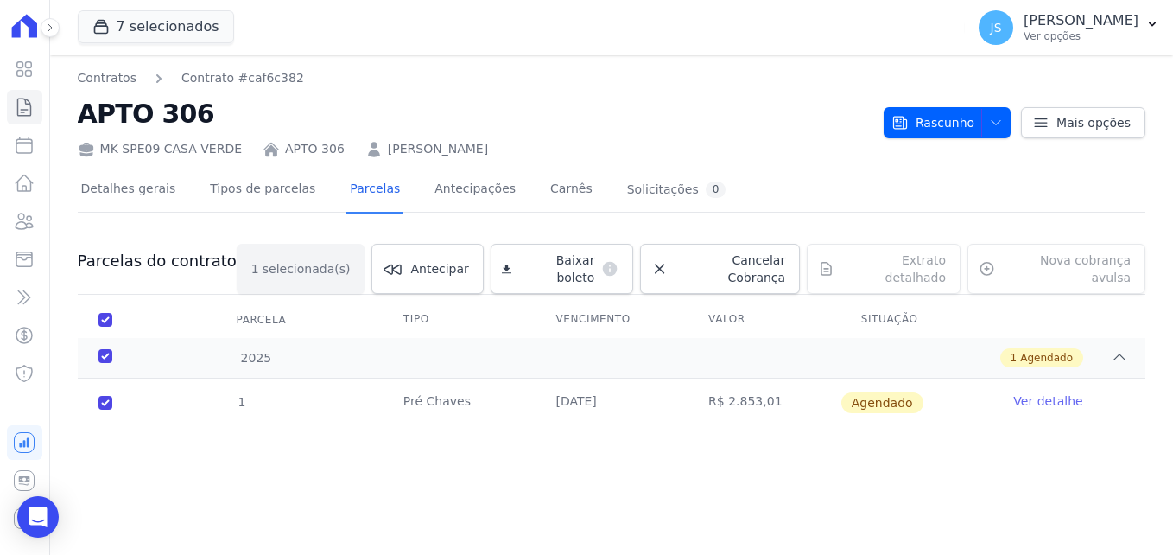
click at [568, 419] on div "1 Pré Chaves [DATE] R$ 2.853,01 [GEOGRAPHIC_DATA] Ver detalhe" at bounding box center [611, 402] width 1123 height 62
click at [111, 313] on input "checkbox" at bounding box center [105, 320] width 14 height 14
checkbox input "false"
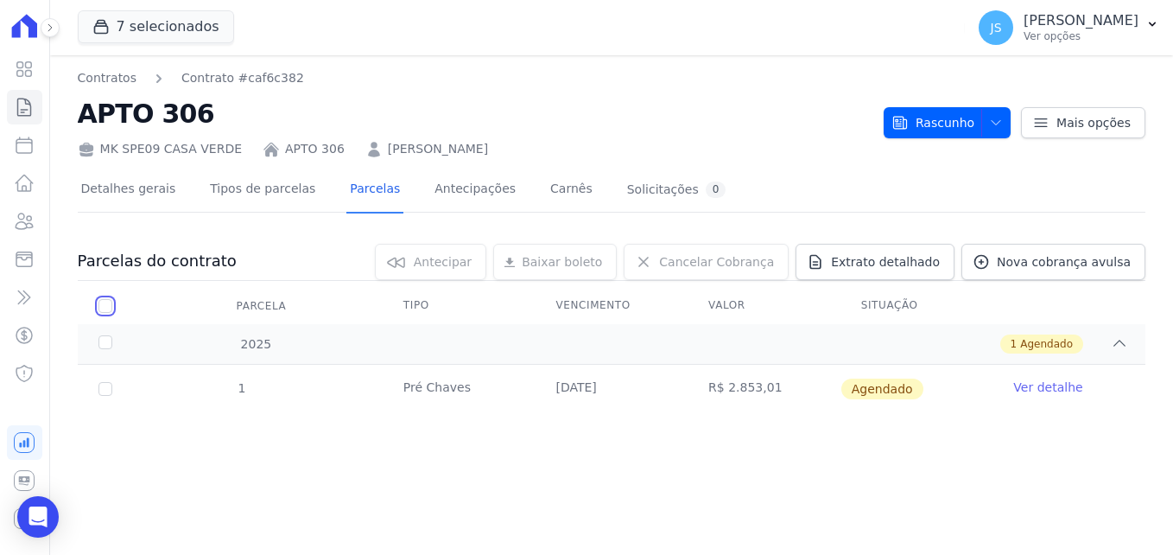
click at [109, 310] on input "checkbox" at bounding box center [105, 306] width 14 height 14
checkbox input "true"
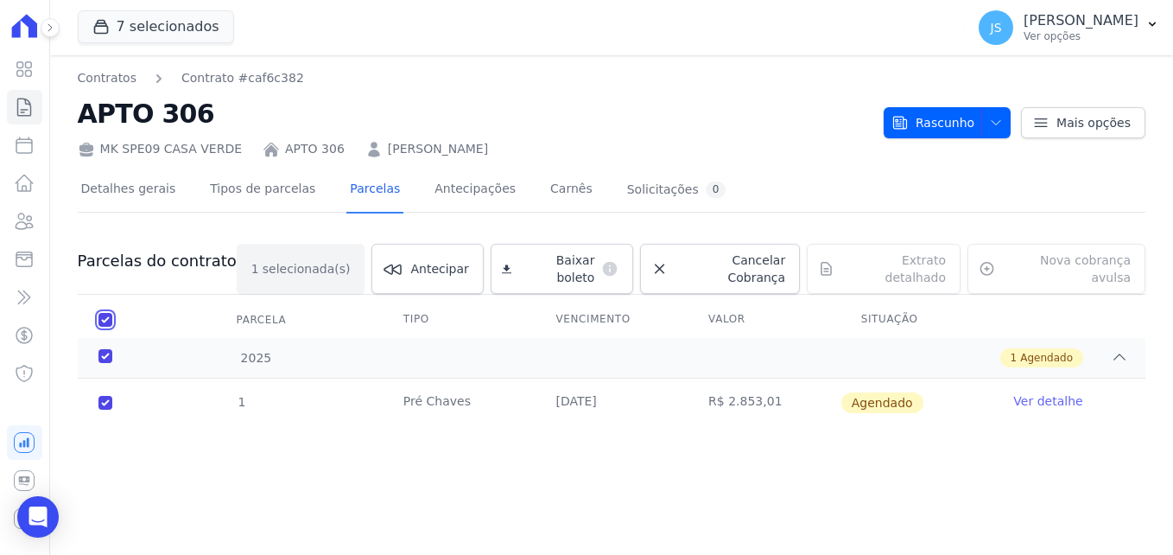
click at [108, 313] on input "checkbox" at bounding box center [105, 320] width 14 height 14
checkbox input "false"
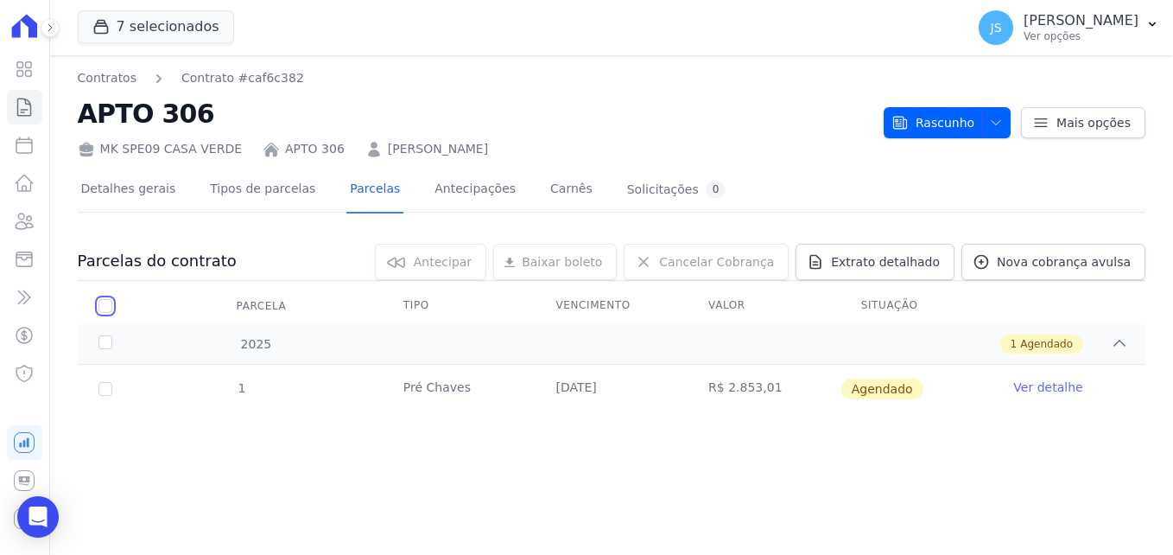
drag, startPoint x: 108, startPoint y: 308, endPoint x: 437, endPoint y: 286, distance: 329.9
click at [109, 308] on input "checkbox" at bounding box center [105, 306] width 14 height 14
checkbox input "true"
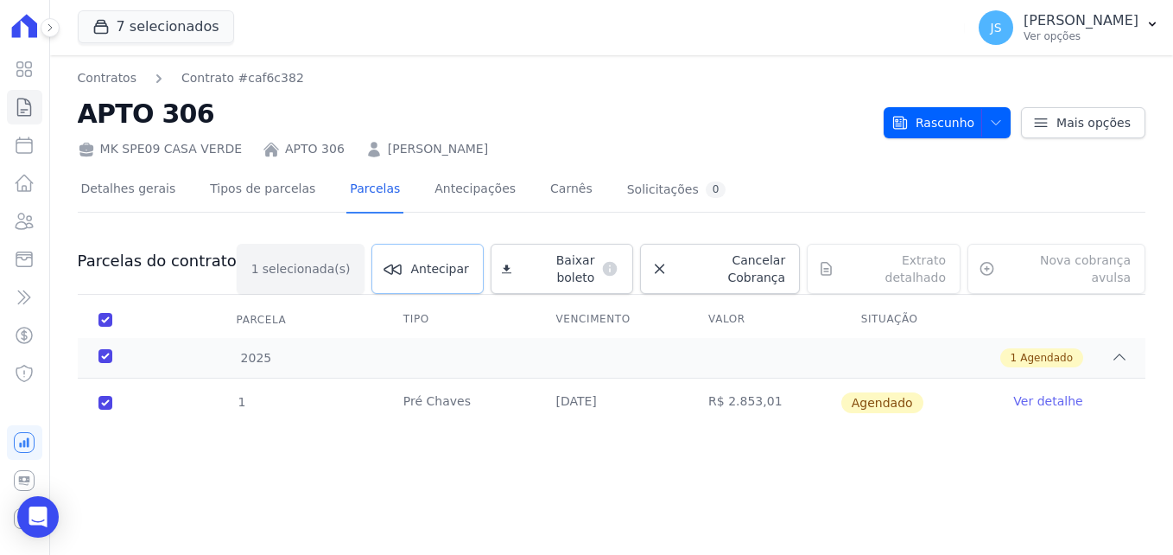
click at [468, 270] on span "Antecipar" at bounding box center [439, 268] width 58 height 17
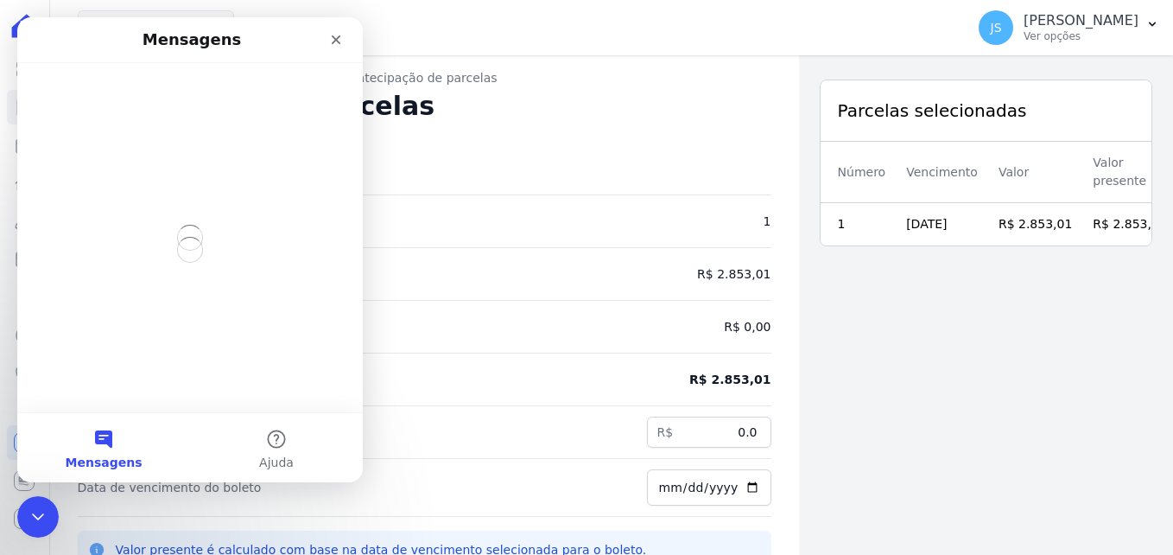
scroll to position [25, 0]
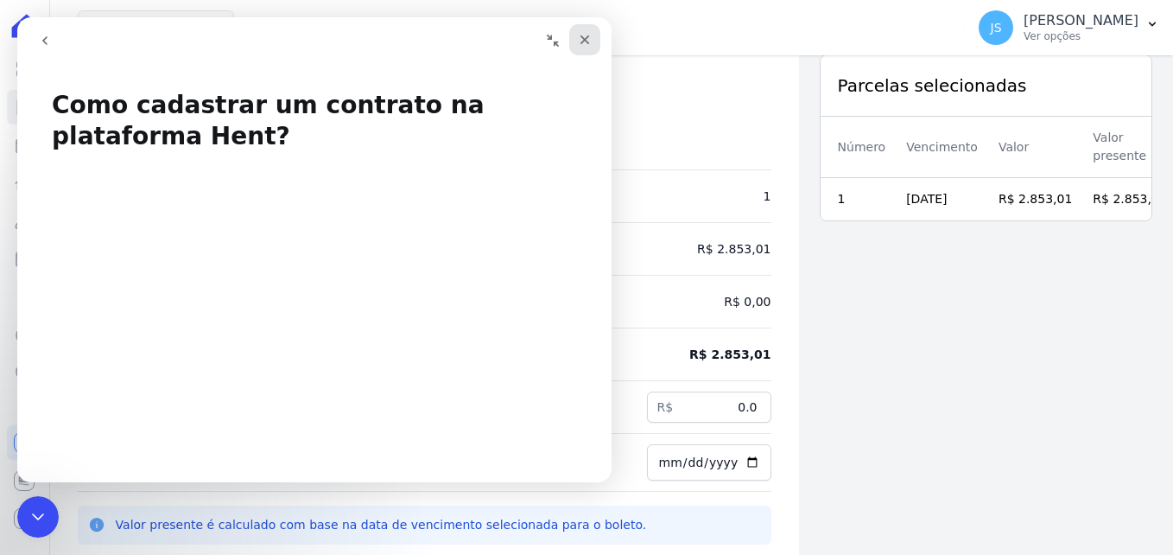
click at [598, 45] on div "Fechar" at bounding box center [584, 39] width 31 height 31
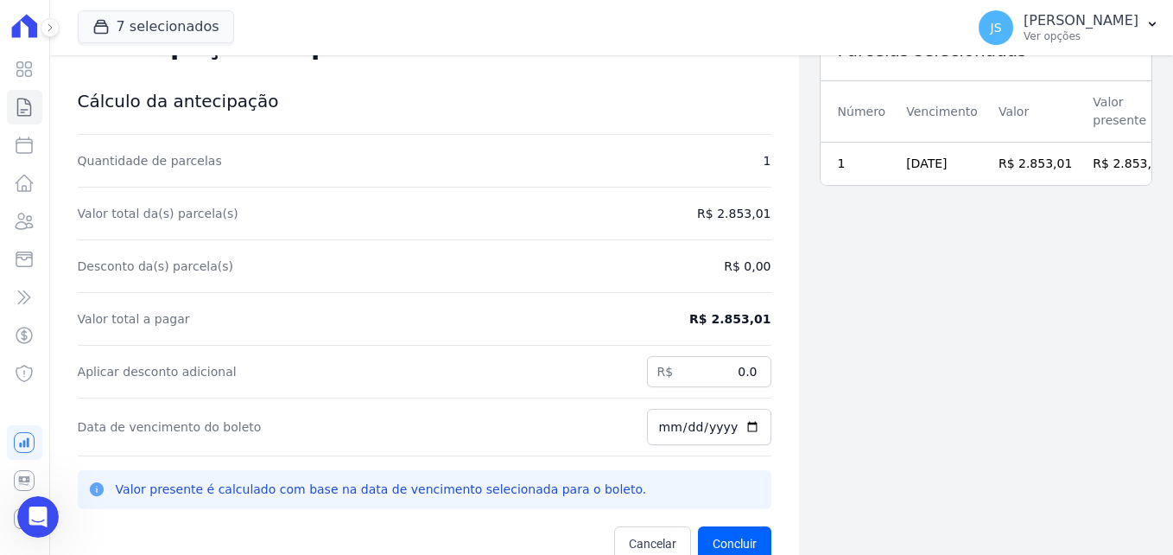
scroll to position [55, 0]
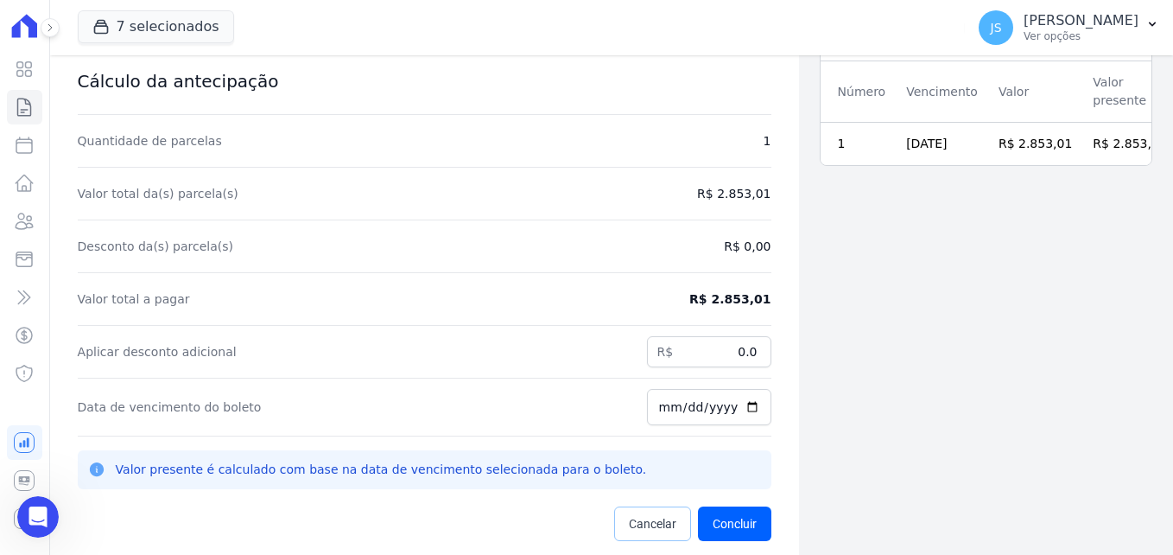
click at [637, 528] on span "Cancelar" at bounding box center [653, 523] width 48 height 17
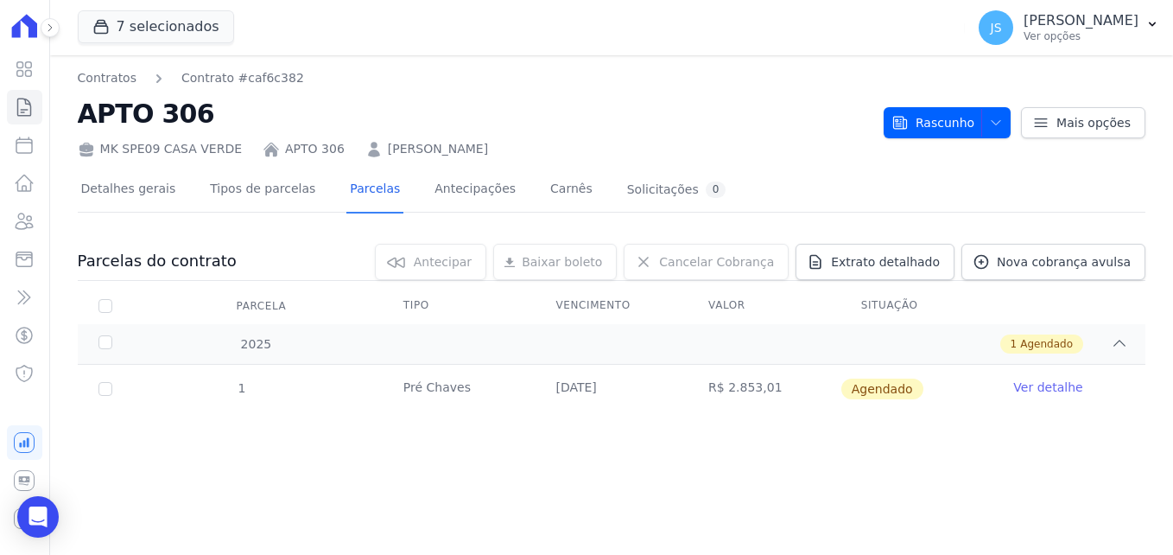
click at [495, 479] on div "Contratos Contrato #caf6c382 APTO 306 MK SPE09 [GEOGRAPHIC_DATA] APTO 306 [PERS…" at bounding box center [611, 304] width 1123 height 499
click at [257, 486] on div "Contratos Contrato #caf6c382 APTO 306 MK SPE09 [GEOGRAPHIC_DATA] APTO 306 [PERS…" at bounding box center [611, 304] width 1123 height 499
click at [42, 509] on icon "Open Intercom Messenger" at bounding box center [38, 516] width 20 height 22
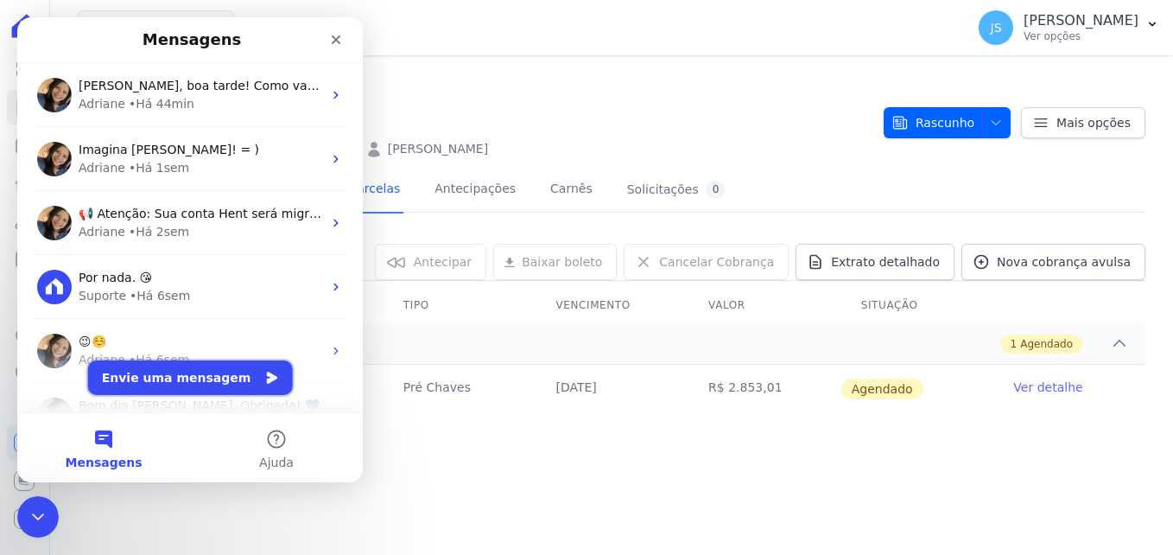
click at [212, 381] on button "Envie uma mensagem" at bounding box center [190, 377] width 205 height 35
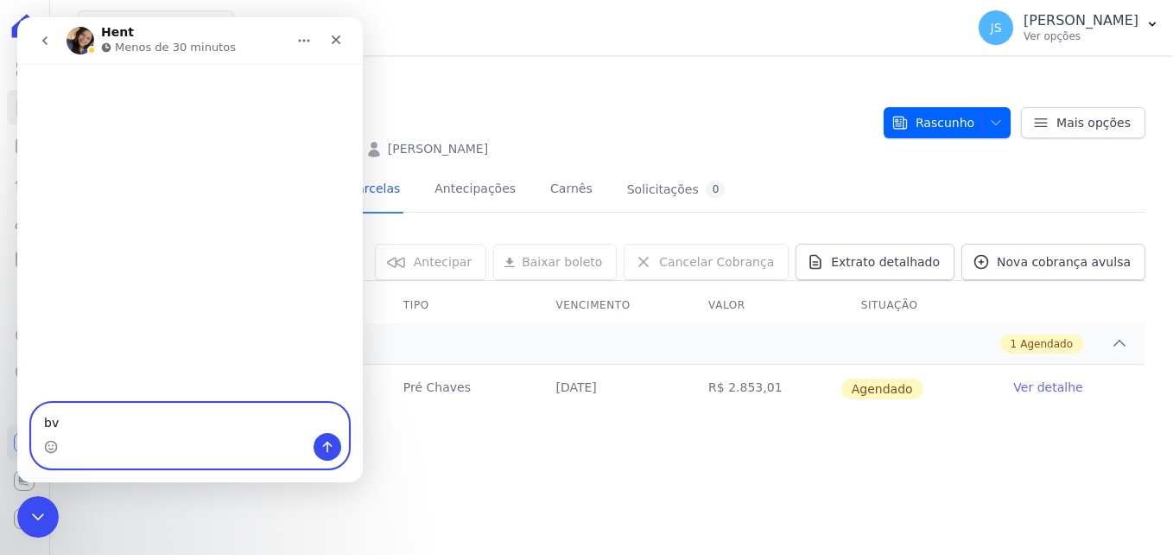
type textarea "b"
type textarea "Boa tarde,"
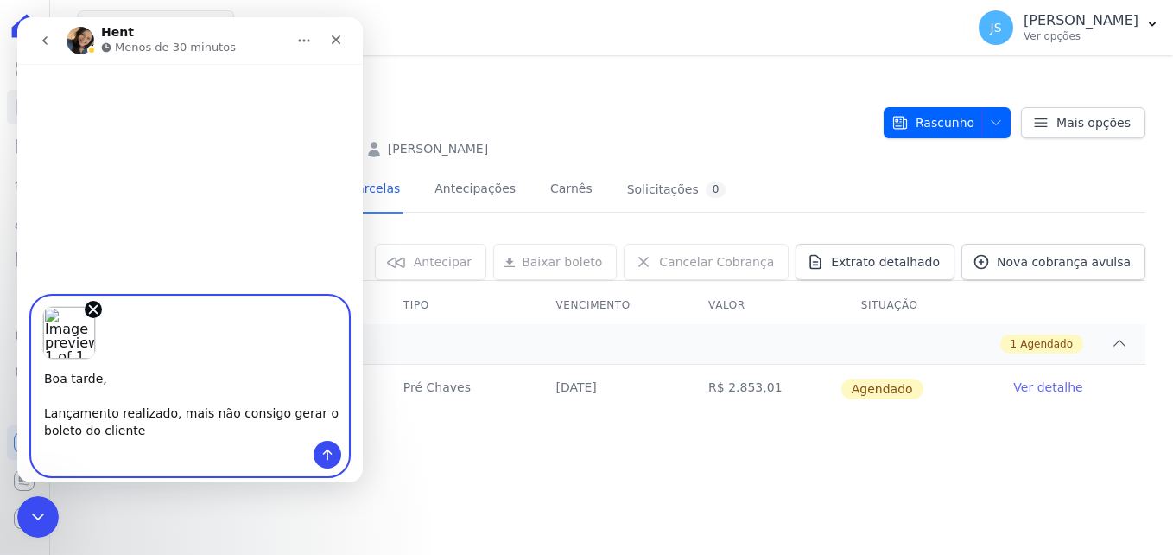
type textarea "Boa tarde, Lançamento realizado, mais não consigo gerar o boleto do cliente."
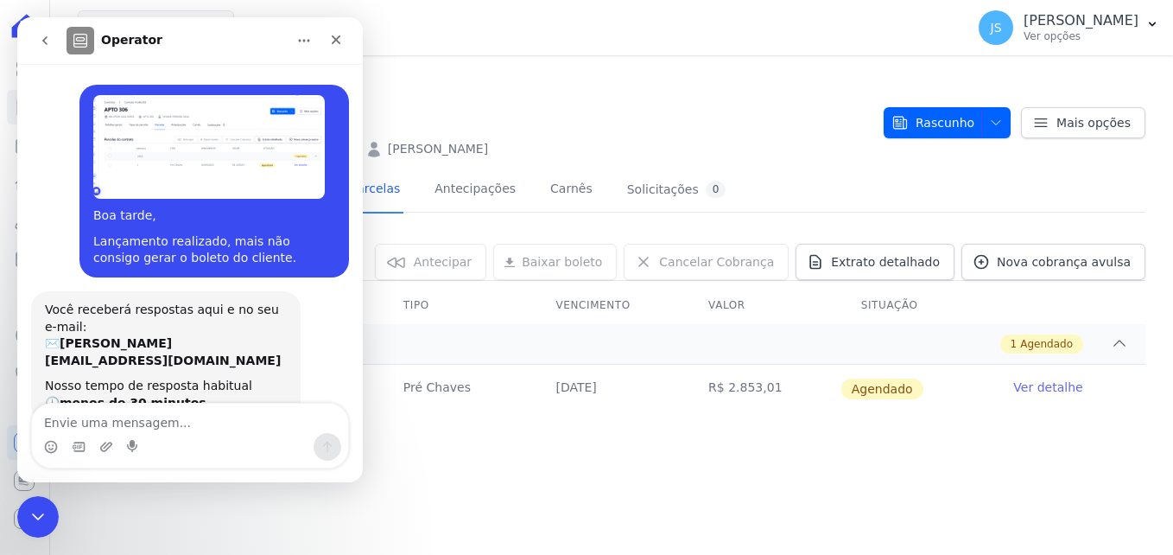
scroll to position [38, 0]
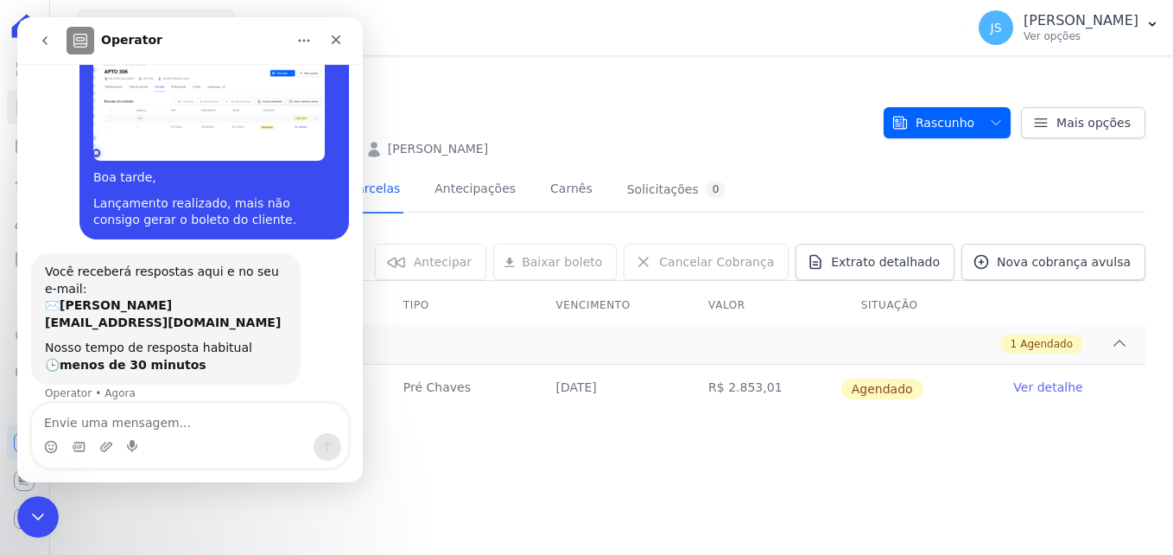
click at [577, 472] on div "Contratos Contrato #caf6c382 APTO 306 MK SPE09 [GEOGRAPHIC_DATA] APTO 306 [PERS…" at bounding box center [611, 304] width 1123 height 499
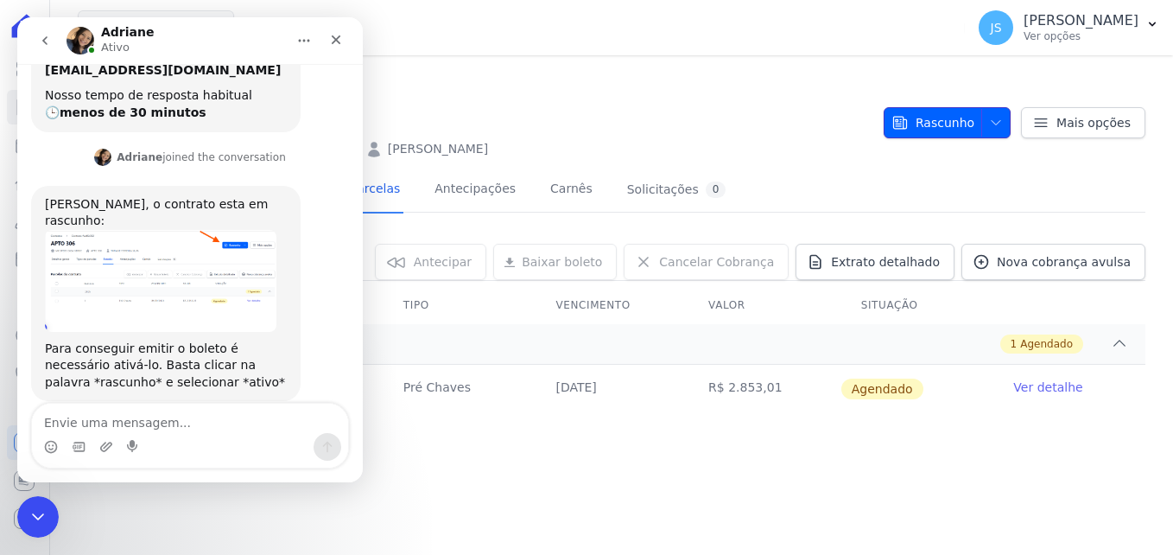
click at [972, 123] on span "Rascunho" at bounding box center [932, 122] width 83 height 31
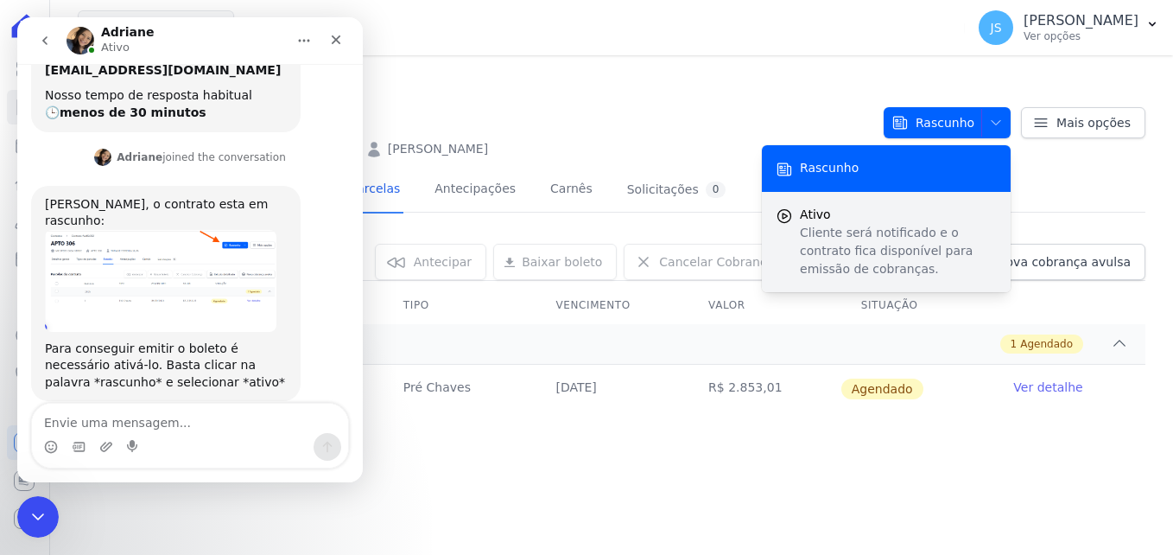
click at [878, 224] on p "Cliente será notificado e o contrato fica disponível para emissão de cobranças." at bounding box center [898, 251] width 197 height 54
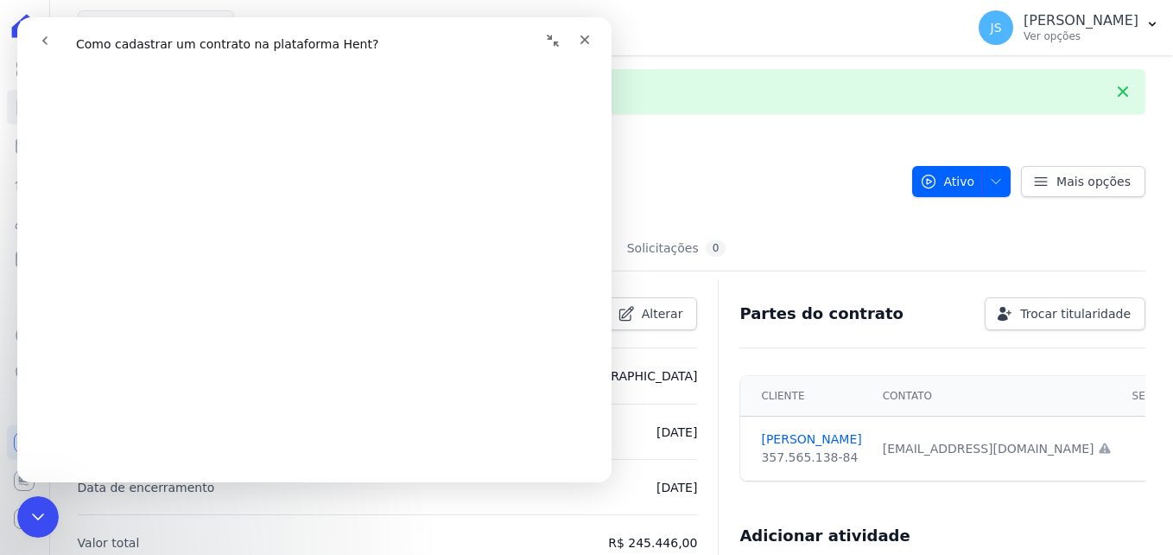
scroll to position [346, 0]
click at [36, 34] on button "go back" at bounding box center [45, 40] width 33 height 33
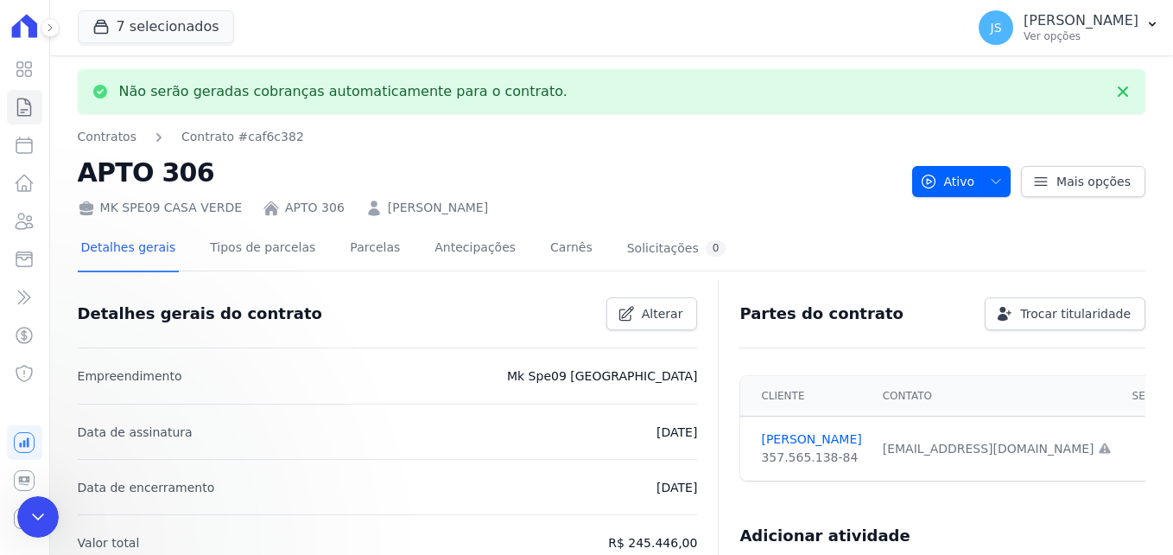
scroll to position [0, 0]
click at [45, 512] on icon "Abertura do Messenger da Intercom" at bounding box center [36, 514] width 29 height 29
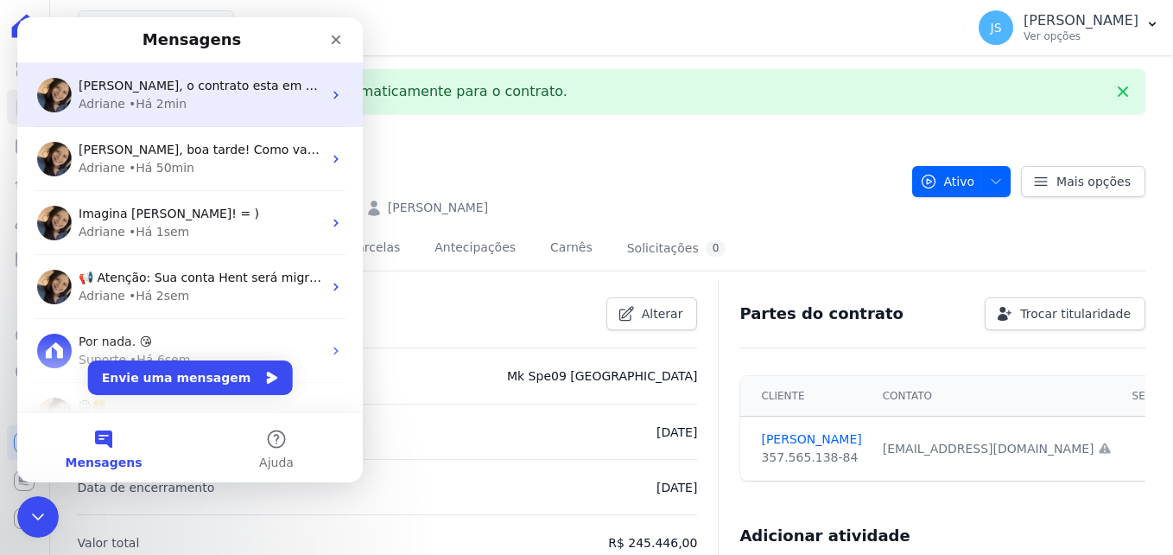
click at [193, 86] on span "[PERSON_NAME], o contrato esta em rascunho: Para conseguir emitir o boleto é ne…" at bounding box center [550, 86] width 942 height 14
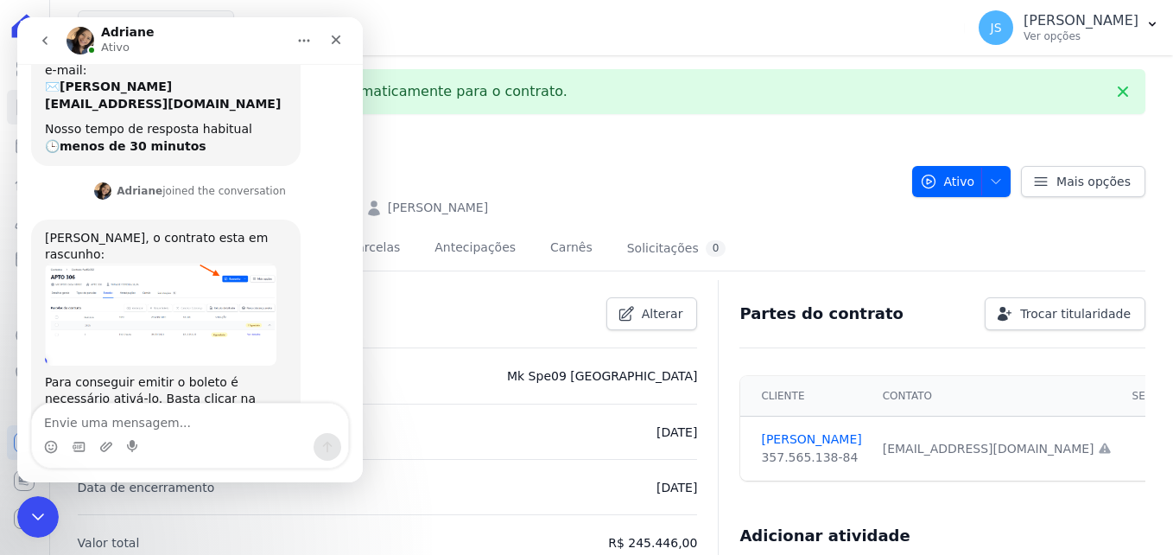
scroll to position [290, 0]
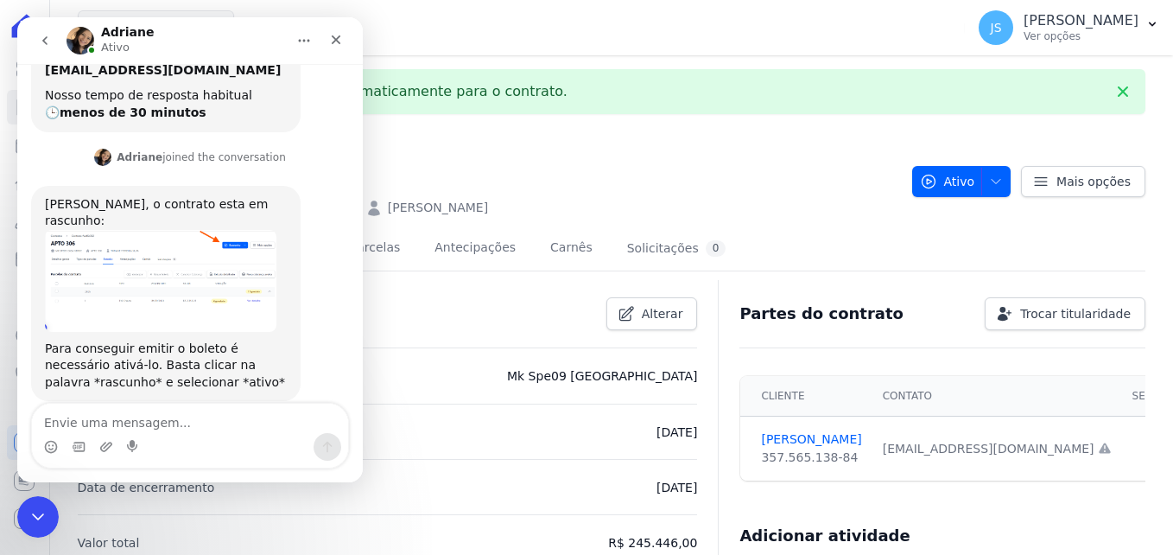
type textarea "t"
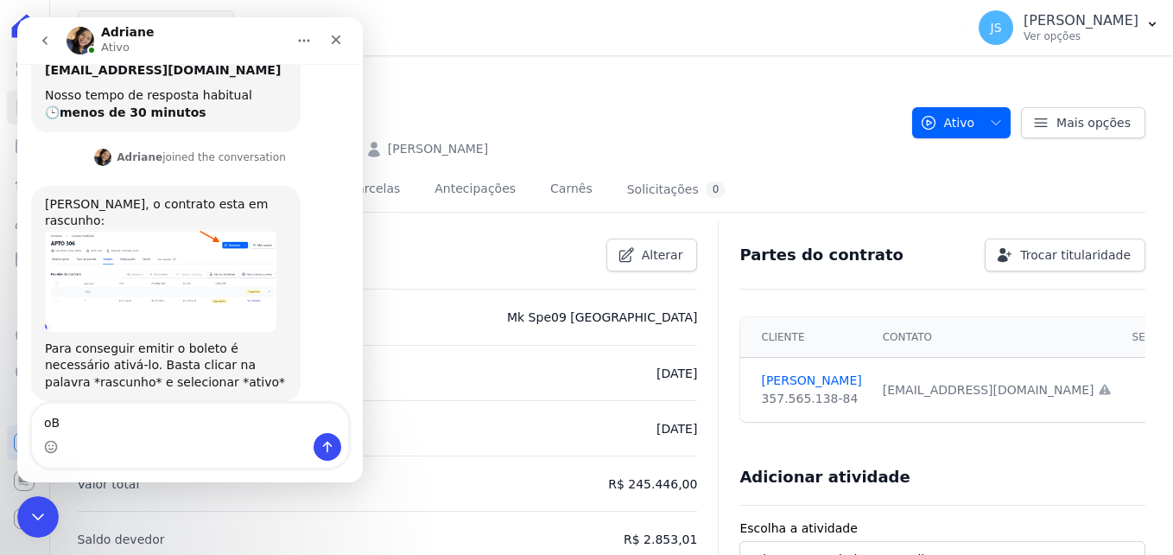
type textarea "o"
type textarea "Obrigada"
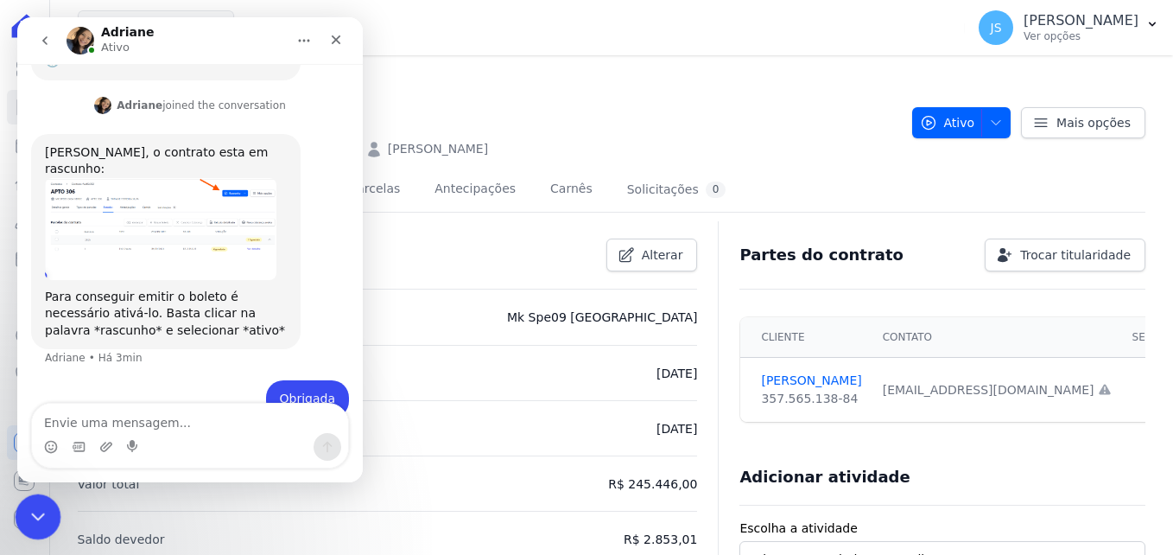
click at [43, 514] on icon "Encerramento do Messenger da Intercom" at bounding box center [35, 514] width 21 height 21
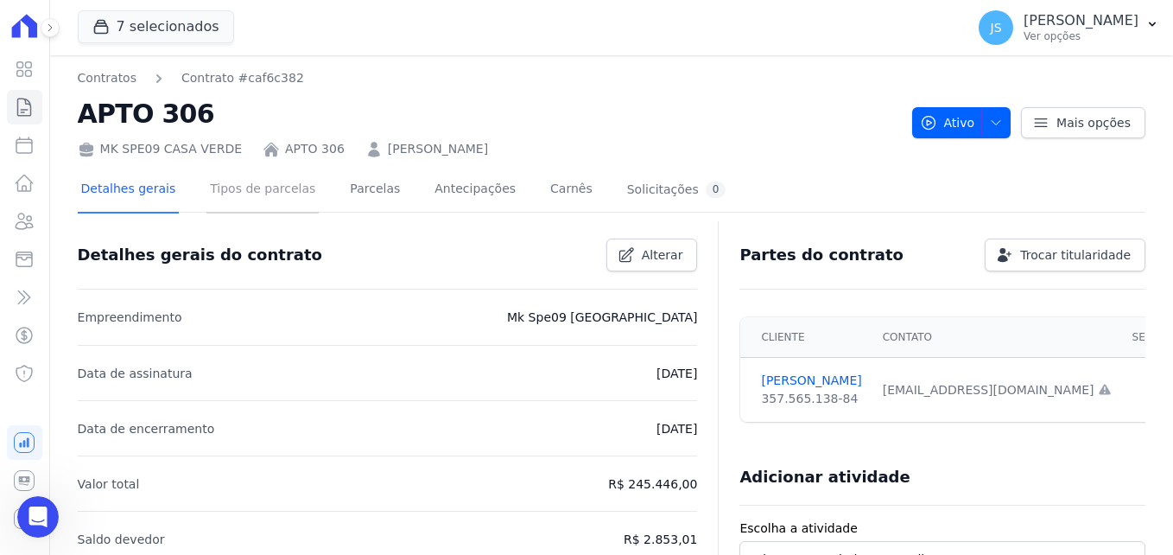
click at [227, 196] on link "Tipos de parcelas" at bounding box center [262, 191] width 112 height 46
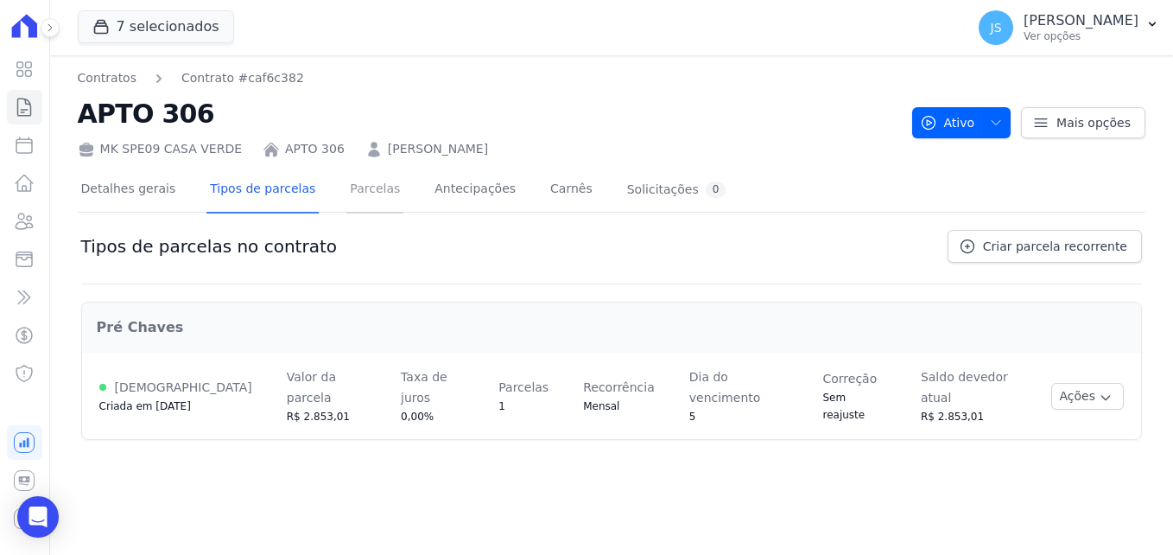
click at [355, 191] on link "Parcelas" at bounding box center [374, 191] width 57 height 46
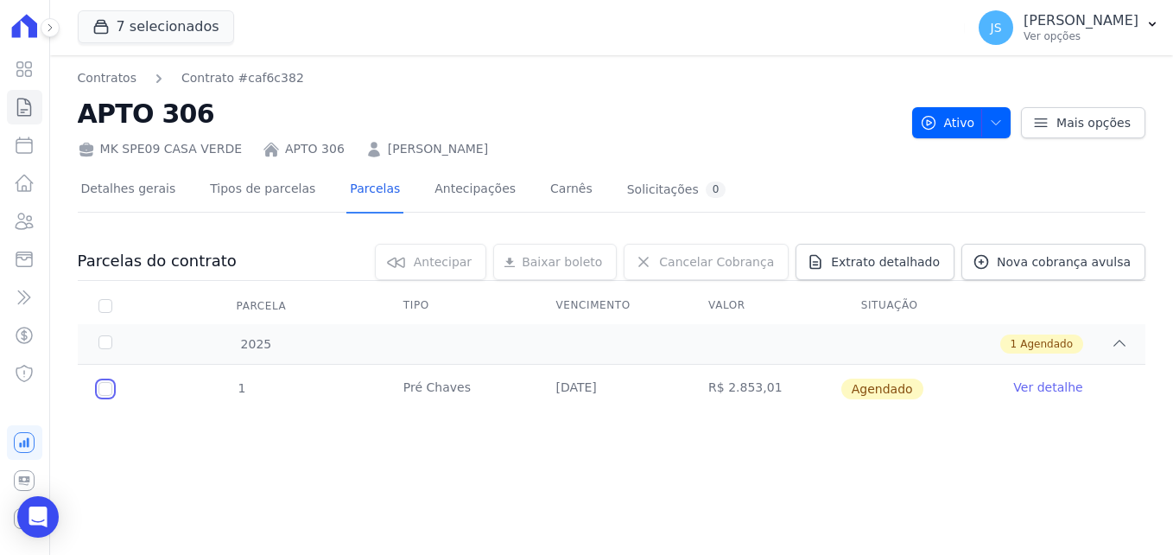
click at [105, 388] on input "checkbox" at bounding box center [105, 389] width 14 height 14
checkbox input "true"
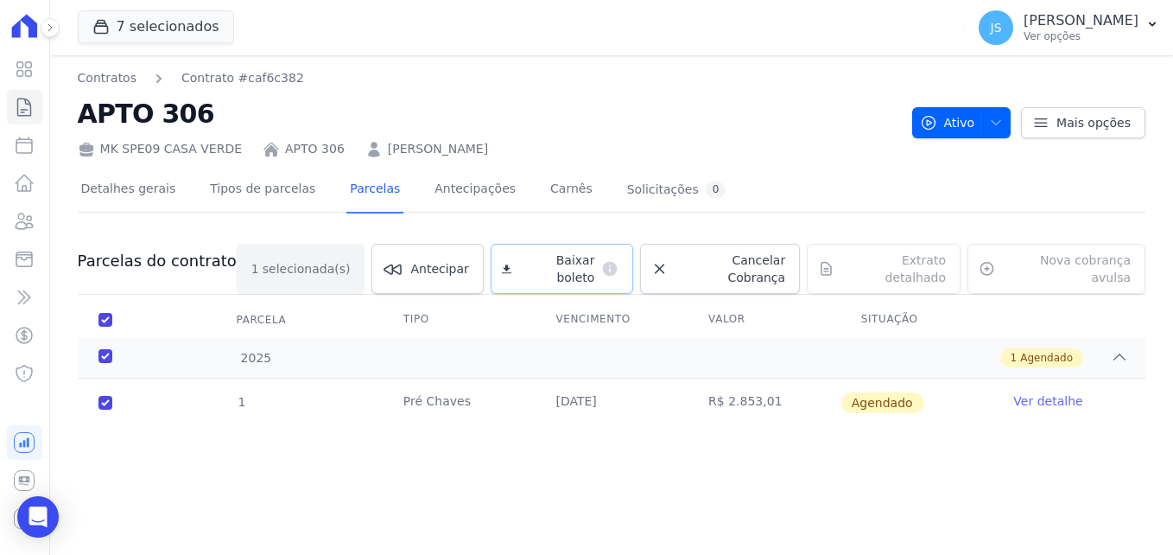
click at [576, 257] on span "Baixar boleto" at bounding box center [556, 268] width 76 height 35
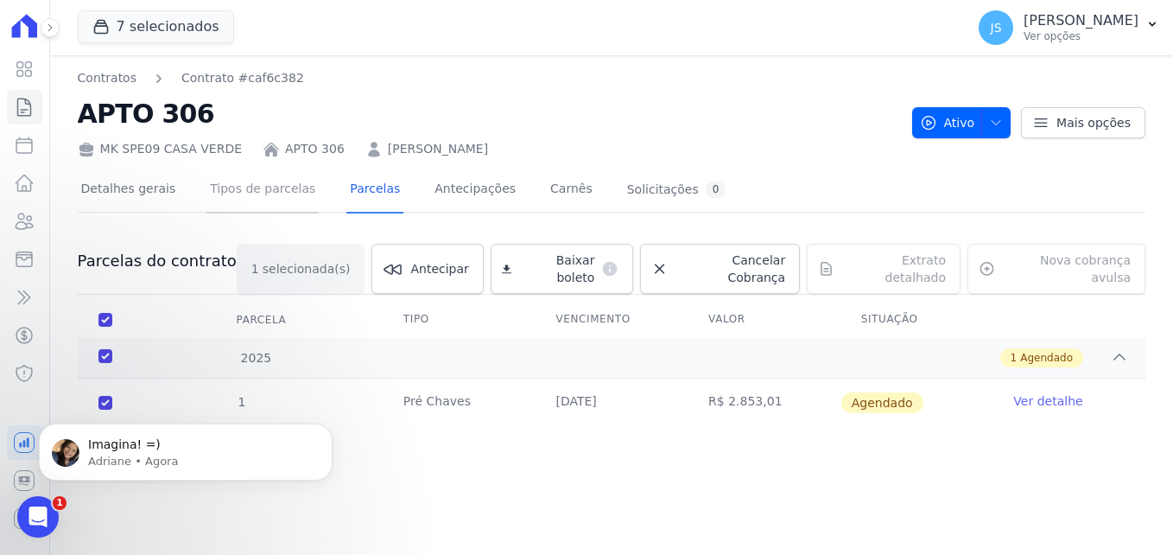
click at [265, 194] on link "Tipos de parcelas" at bounding box center [262, 191] width 112 height 46
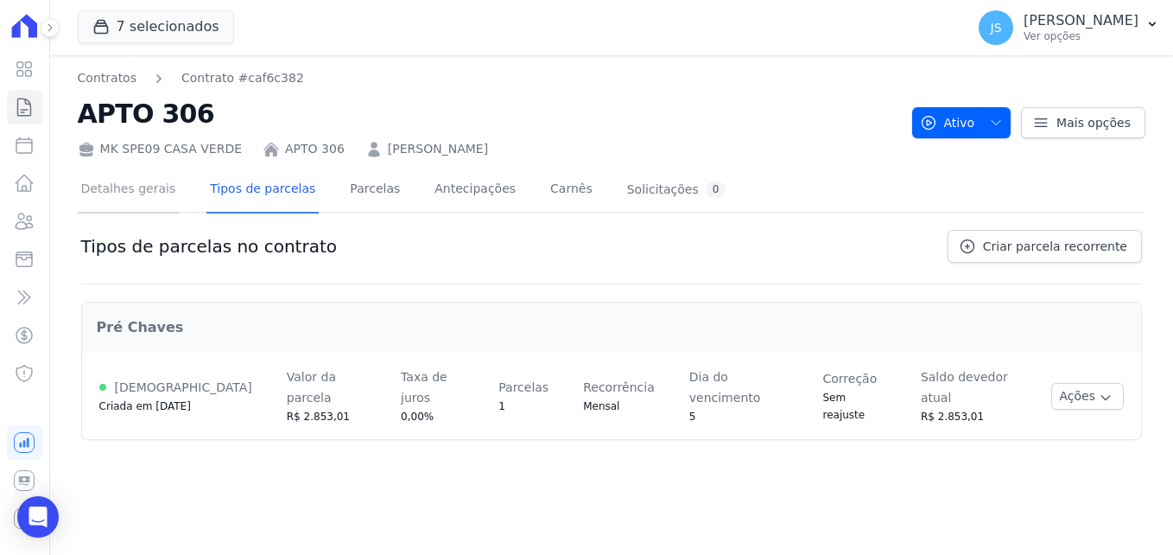
click at [154, 193] on link "Detalhes gerais" at bounding box center [129, 191] width 102 height 46
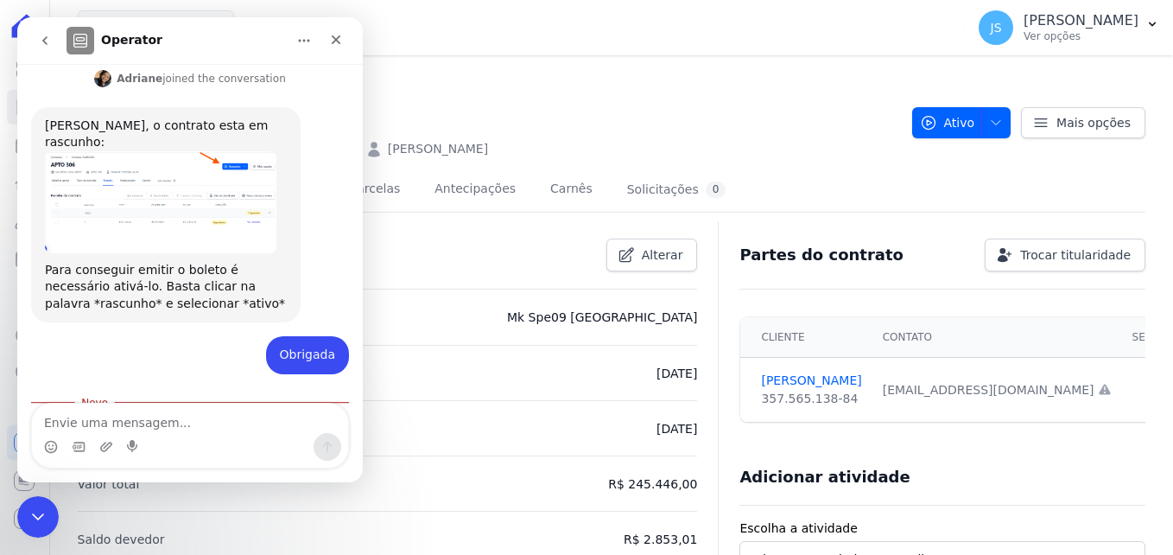
scroll to position [422, 0]
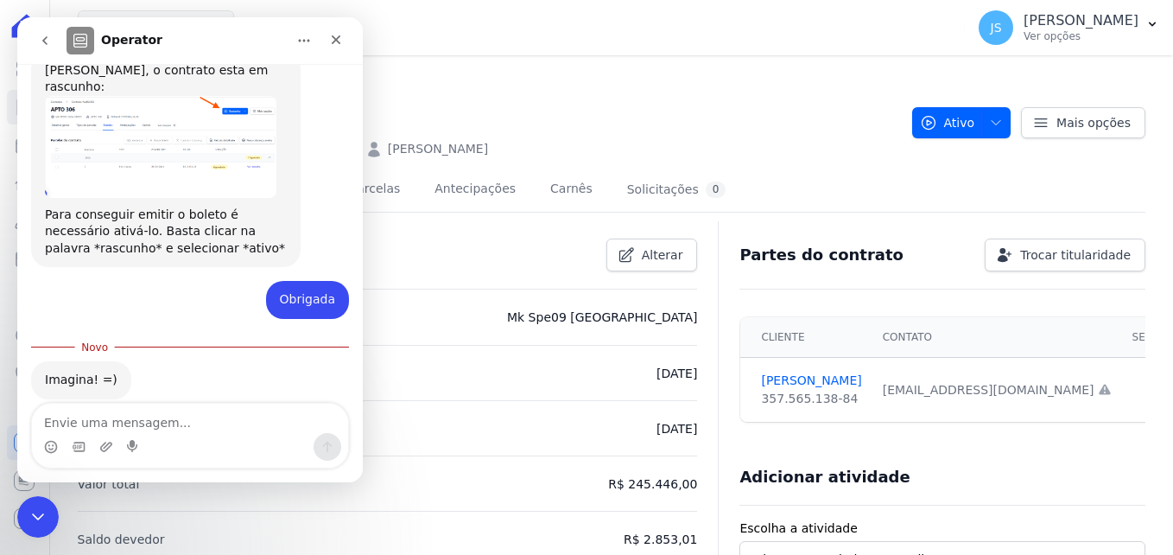
click at [339, 49] on div "Fechar" at bounding box center [335, 39] width 31 height 31
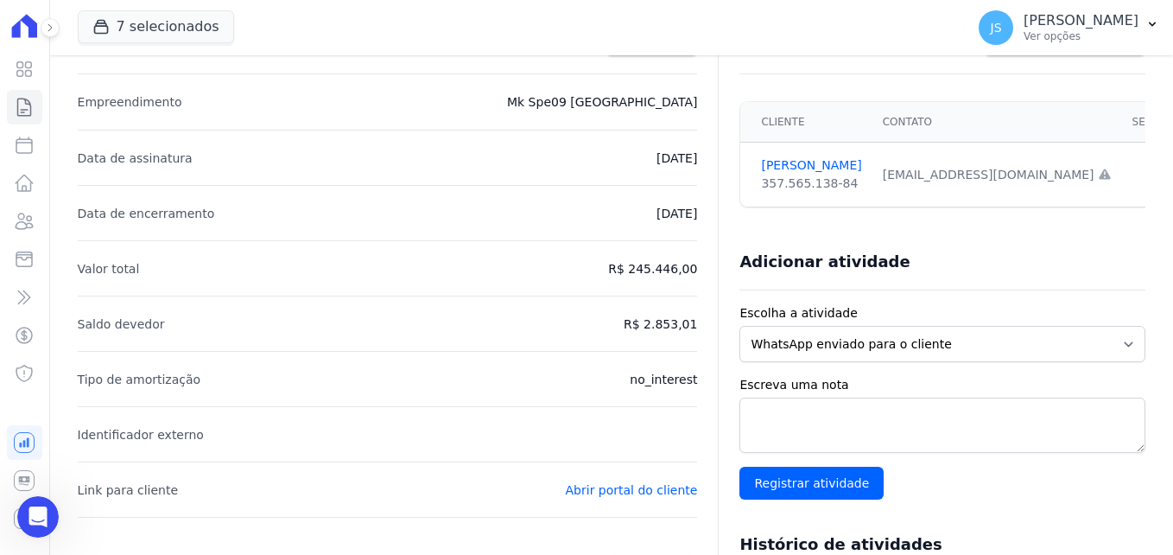
scroll to position [42, 0]
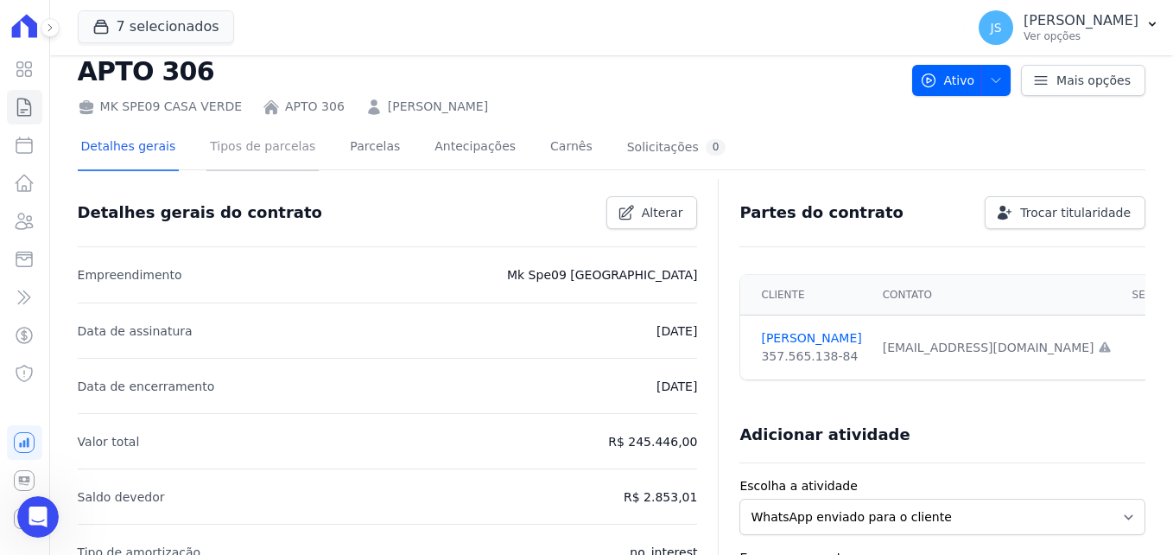
click at [252, 158] on link "Tipos de parcelas" at bounding box center [262, 148] width 112 height 46
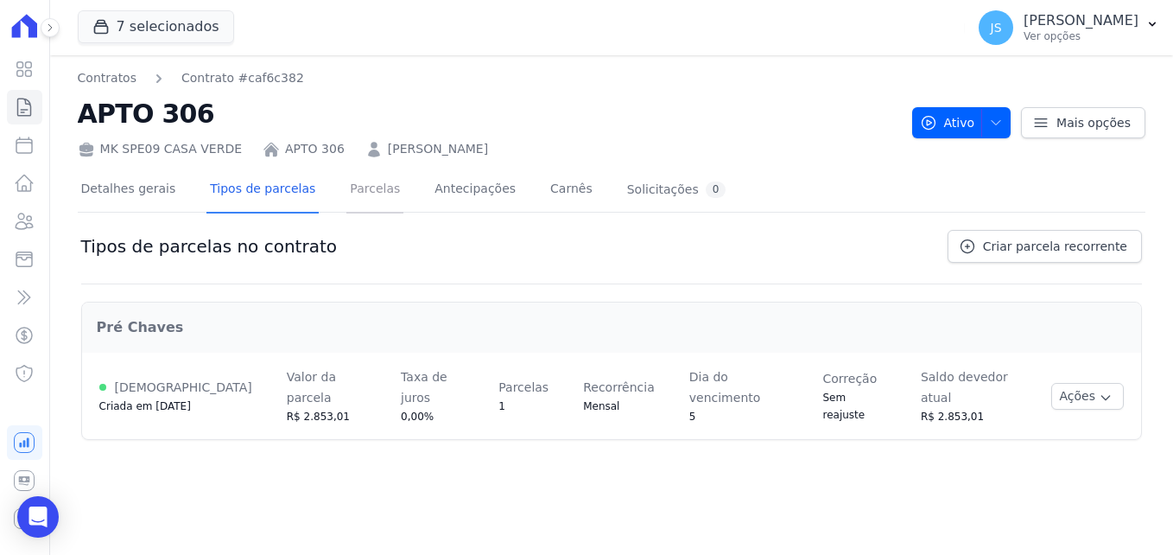
click at [352, 193] on link "Parcelas" at bounding box center [374, 191] width 57 height 46
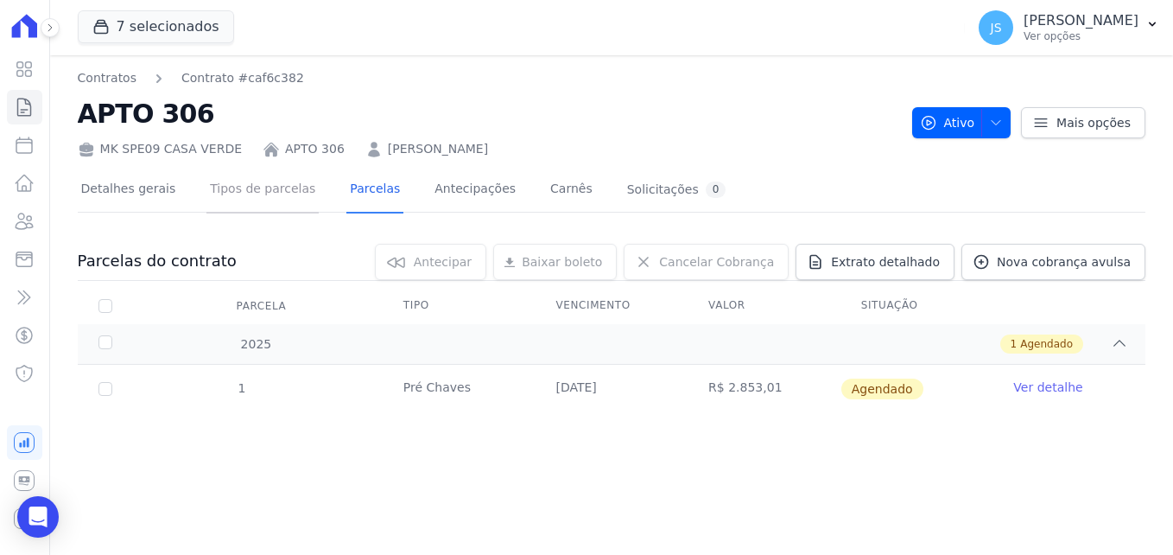
click at [238, 192] on link "Tipos de parcelas" at bounding box center [262, 191] width 112 height 46
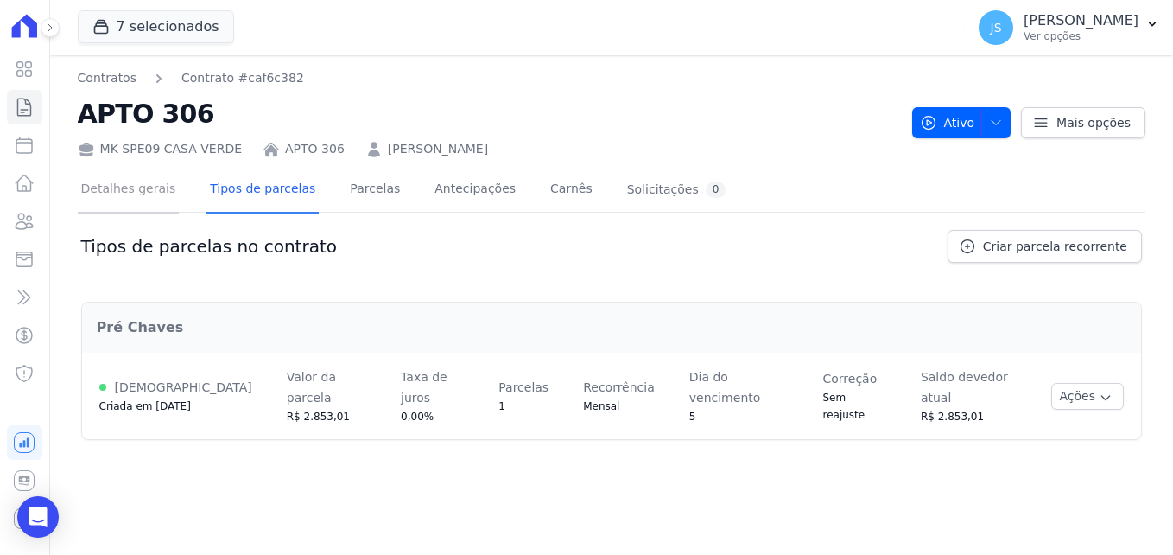
click at [151, 200] on link "Detalhes gerais" at bounding box center [129, 191] width 102 height 46
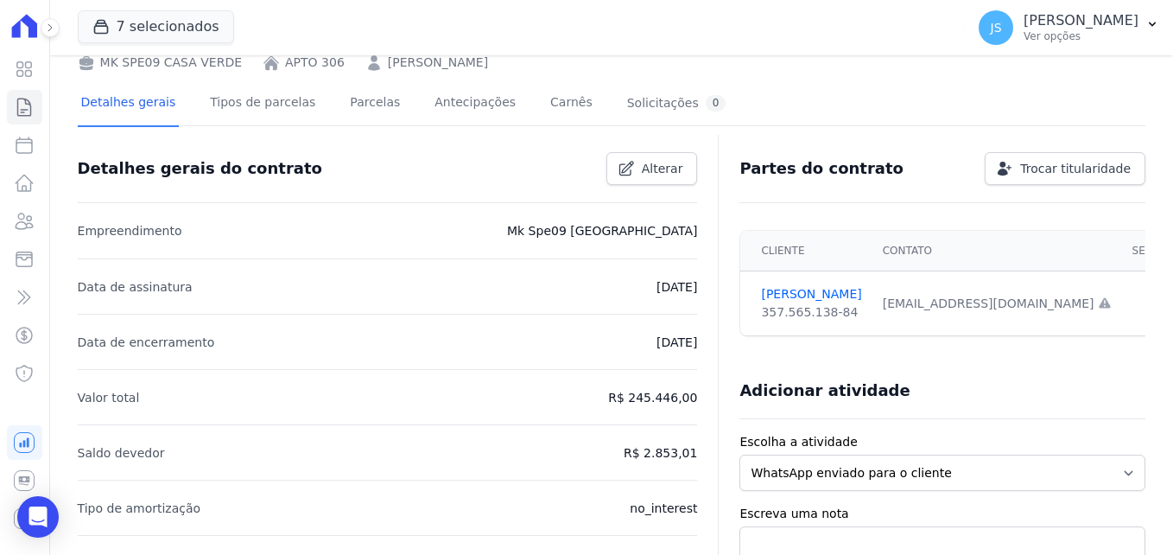
scroll to position [173, 0]
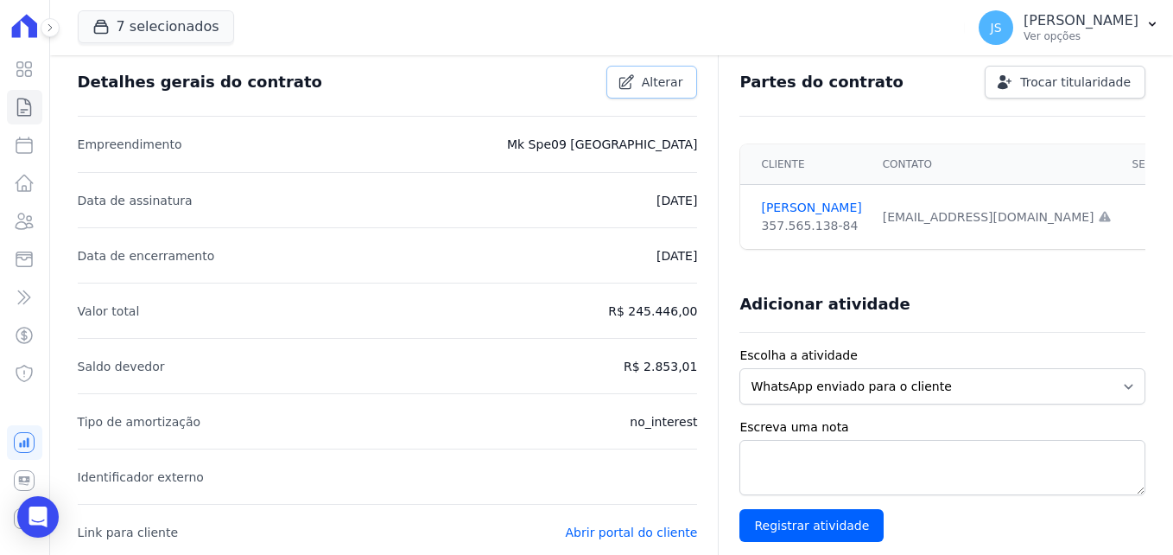
click at [652, 87] on span "Alterar" at bounding box center [662, 81] width 41 height 17
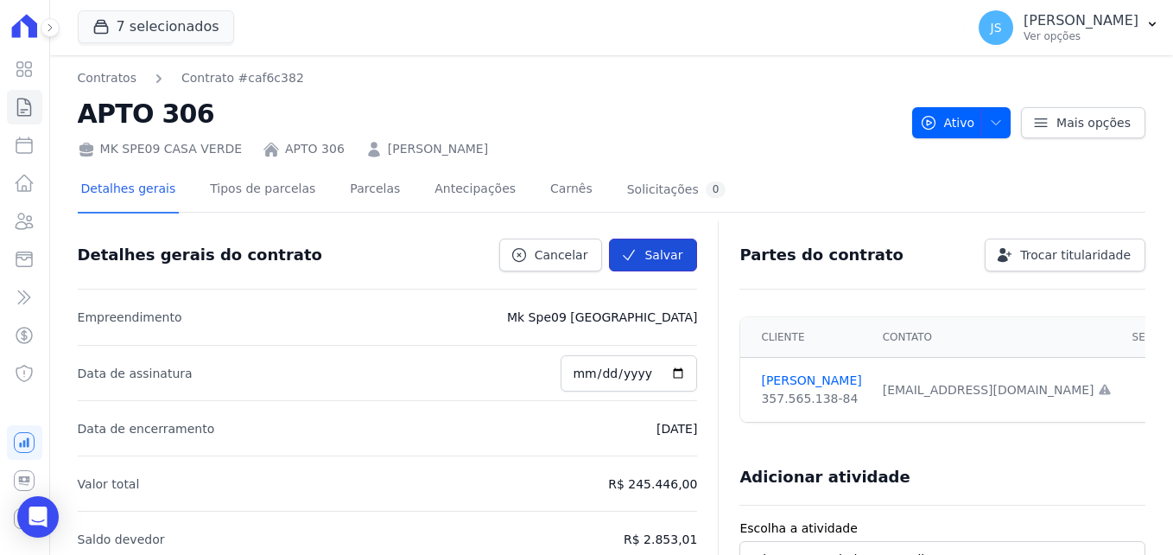
click at [666, 251] on button "Salvar" at bounding box center [653, 254] width 88 height 33
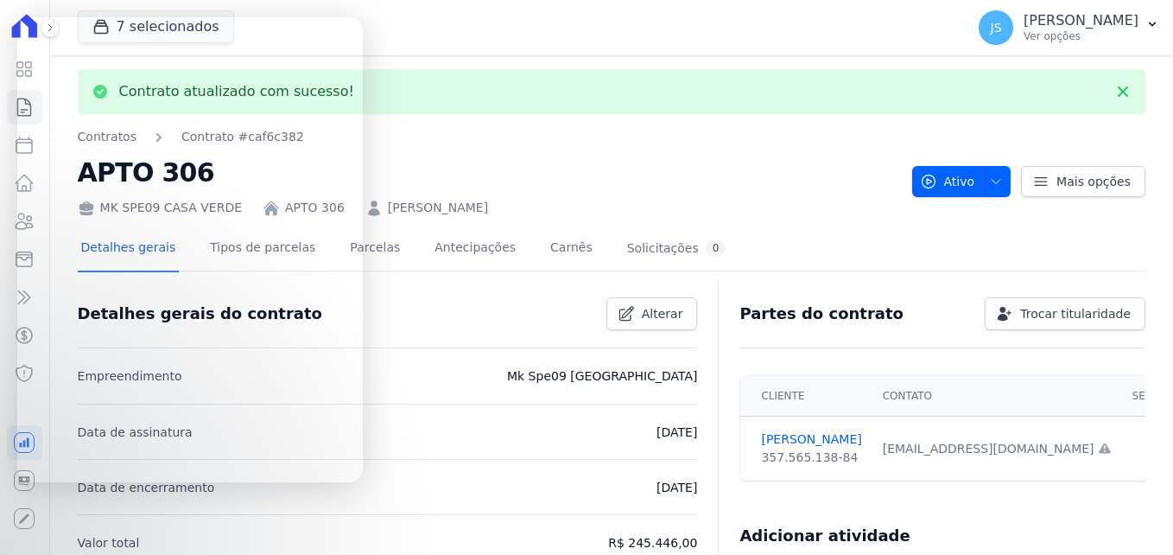
click at [551, 174] on h2 "APTO 306" at bounding box center [488, 172] width 821 height 39
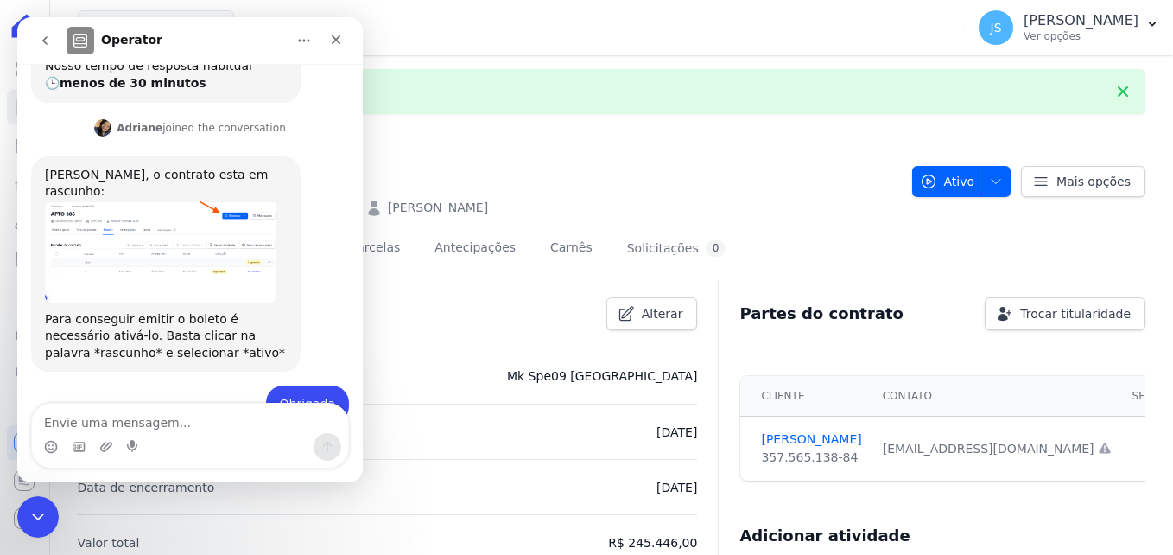
scroll to position [393, 0]
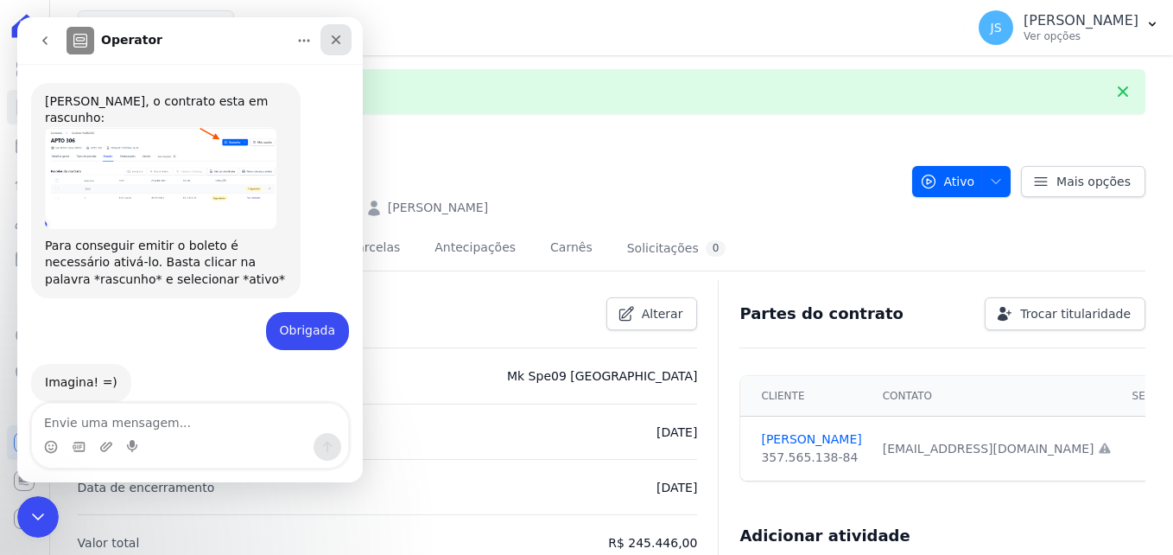
click at [339, 41] on icon "Fechar" at bounding box center [336, 40] width 14 height 14
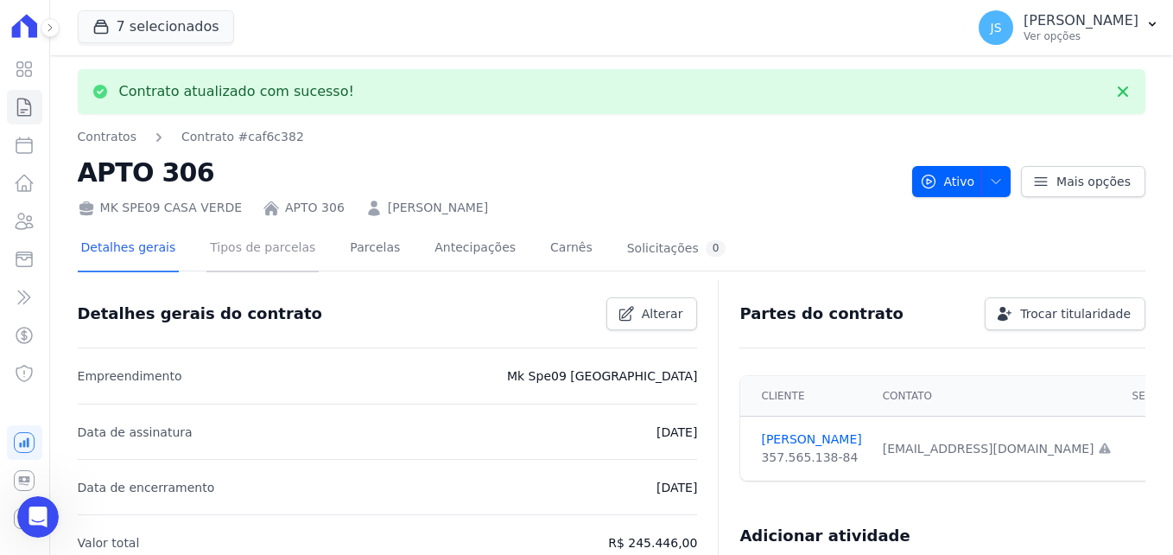
click at [246, 239] on link "Tipos de parcelas" at bounding box center [262, 249] width 112 height 46
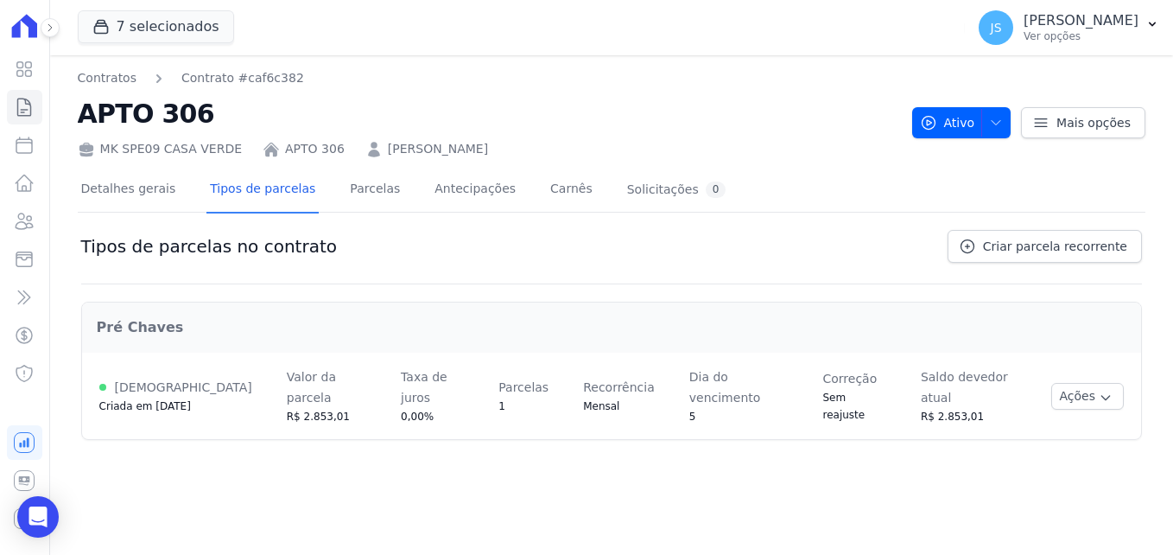
click at [183, 322] on h2 "Pré Chaves" at bounding box center [612, 327] width 1030 height 21
click at [1083, 383] on button "Ações" at bounding box center [1087, 396] width 73 height 27
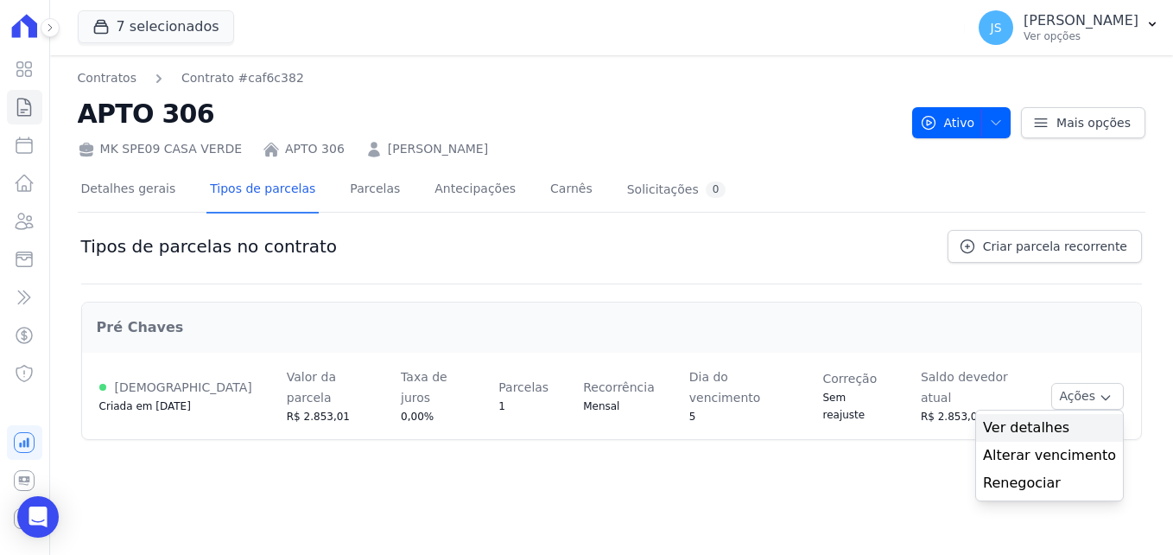
click at [1052, 418] on span "Ver detalhes" at bounding box center [1049, 427] width 133 height 21
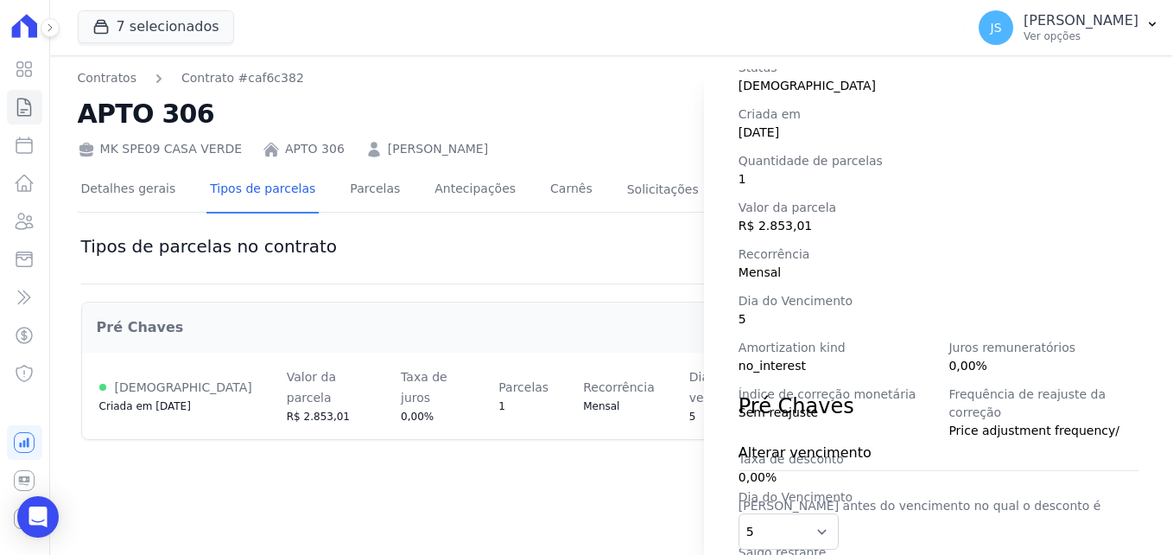
scroll to position [258, 0]
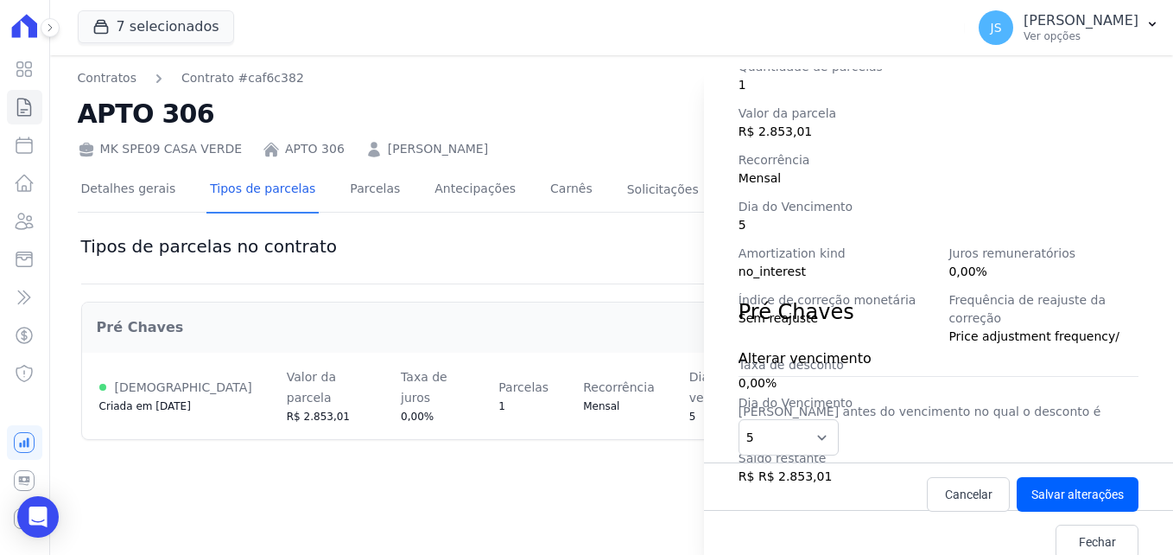
click at [429, 487] on div "Detalhes da regra de cobrança Tipo de cobrança Pré Chaves Status [DEMOGRAPHIC_D…" at bounding box center [586, 277] width 1173 height 555
click at [1086, 533] on span "Fechar" at bounding box center [1097, 541] width 37 height 17
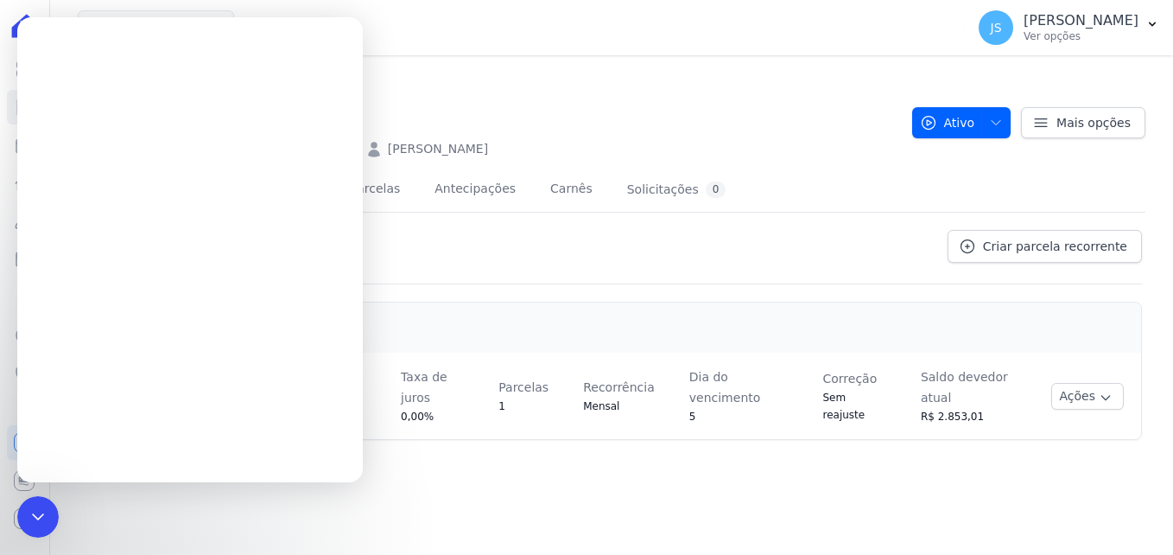
click at [593, 496] on div "Contratos Contrato #caf6c382 APTO 306 MK SPE09 [GEOGRAPHIC_DATA] APTO 306 [PERS…" at bounding box center [611, 304] width 1123 height 499
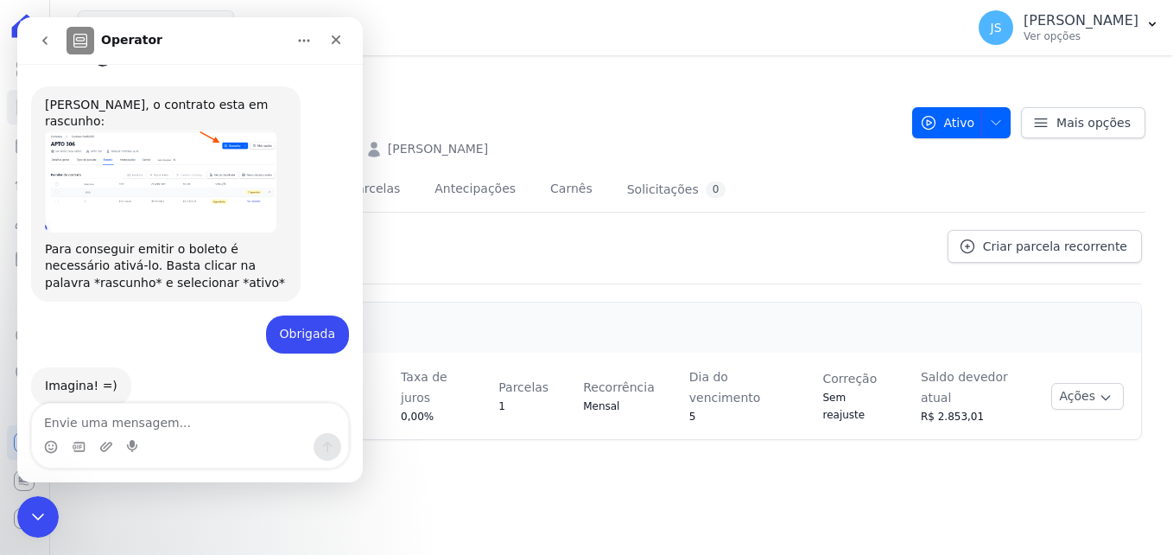
scroll to position [393, 0]
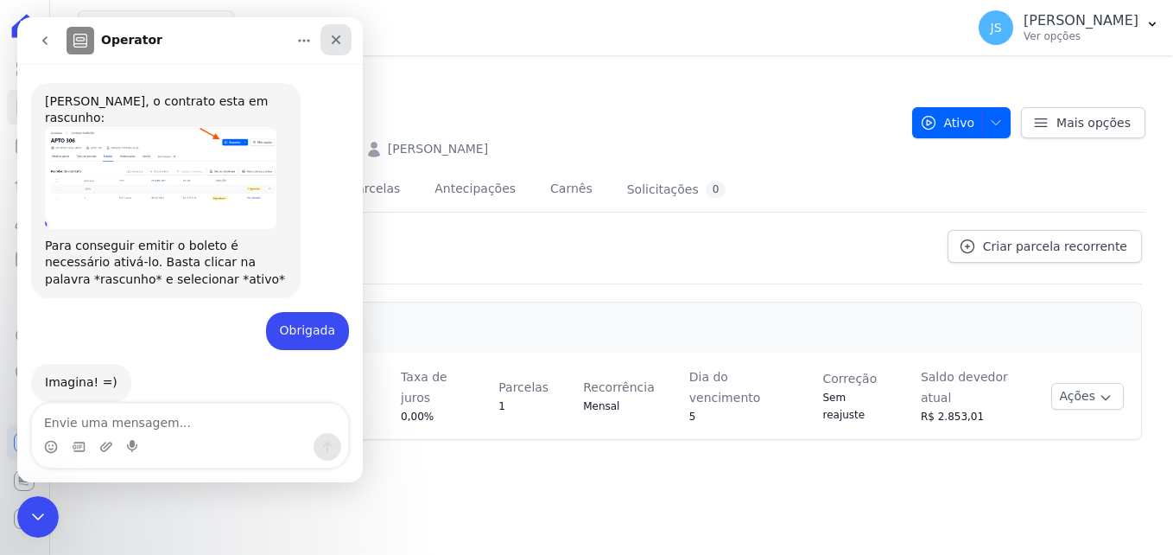
click at [333, 41] on icon "Fechar" at bounding box center [336, 40] width 14 height 14
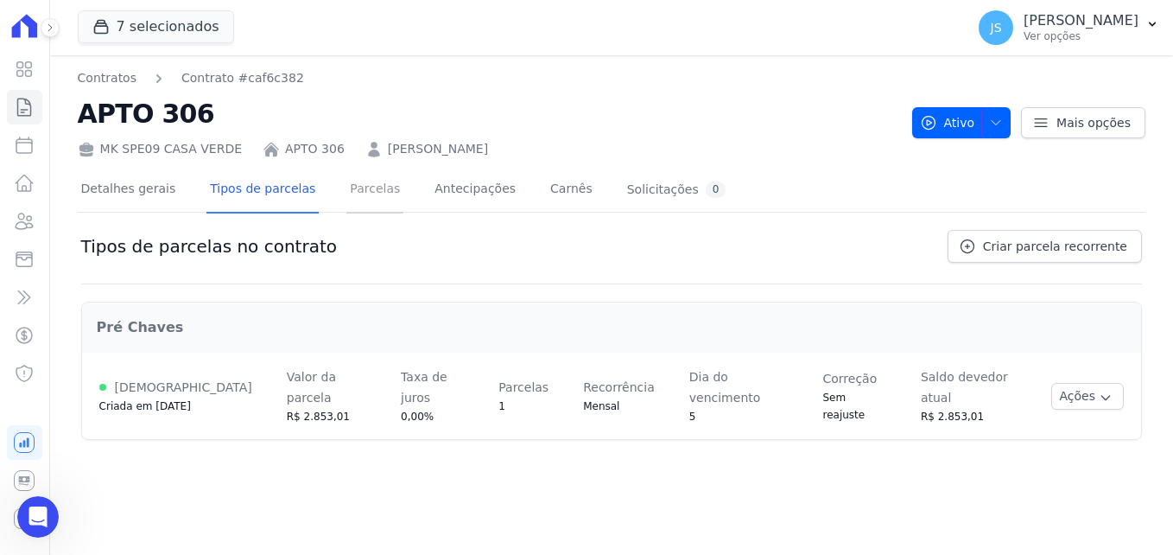
click at [348, 198] on link "Parcelas" at bounding box center [374, 191] width 57 height 46
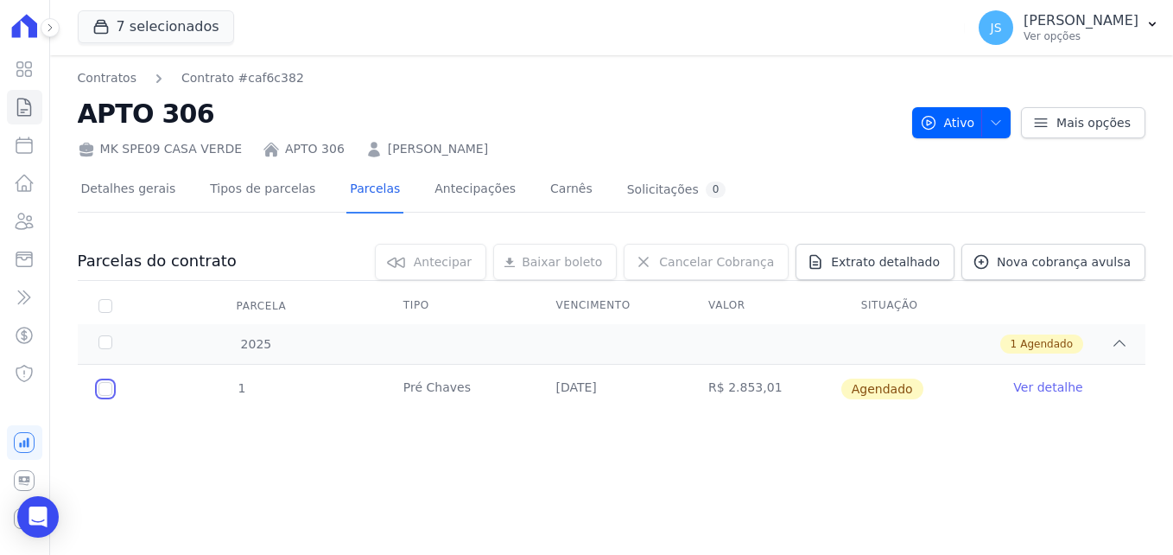
click at [99, 386] on input "checkbox" at bounding box center [105, 389] width 14 height 14
checkbox input "true"
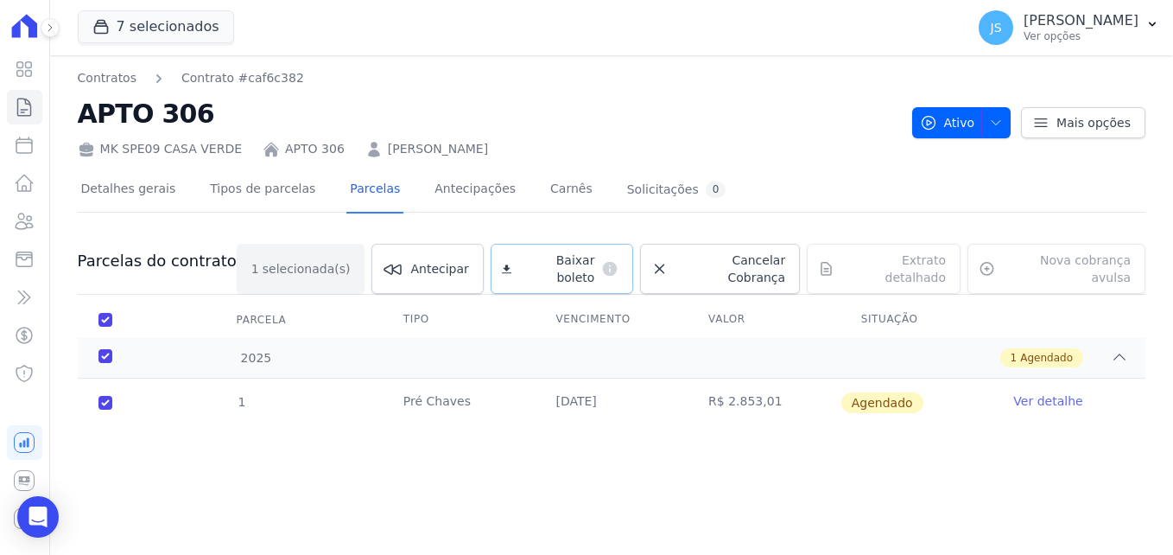
click at [584, 252] on link "Baixar boleto default" at bounding box center [562, 269] width 143 height 50
drag, startPoint x: 964, startPoint y: 126, endPoint x: 954, endPoint y: 125, distance: 9.5
click at [961, 123] on span "Ativo" at bounding box center [947, 122] width 55 height 31
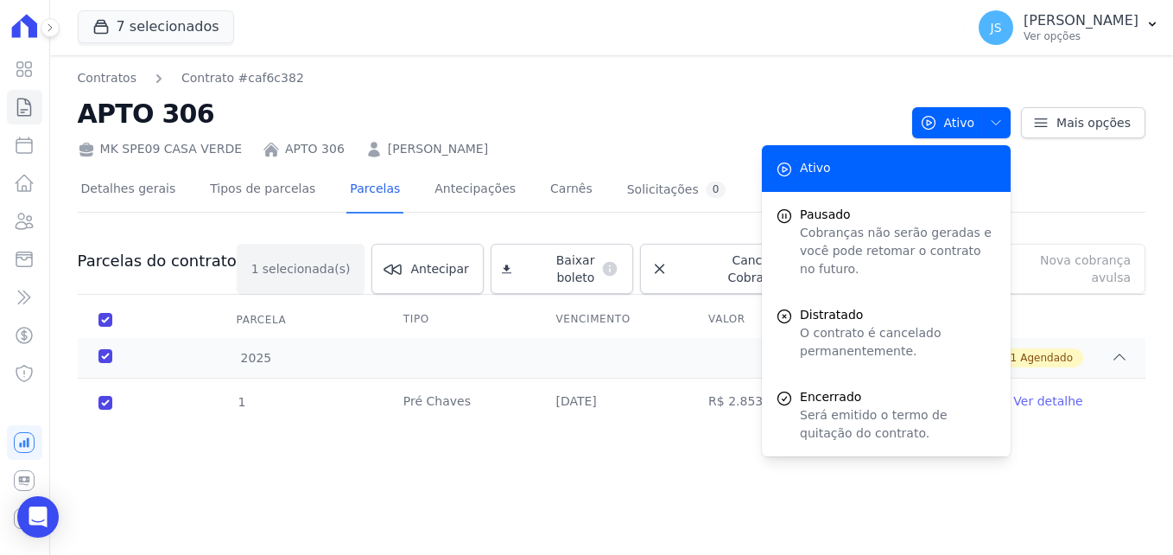
click at [614, 55] on div "7 selecionados MARKA DO BRASIL EMPREENDIMENTOS E PARTICIPACOES LTDA MARKA SPE04…" at bounding box center [518, 27] width 881 height 57
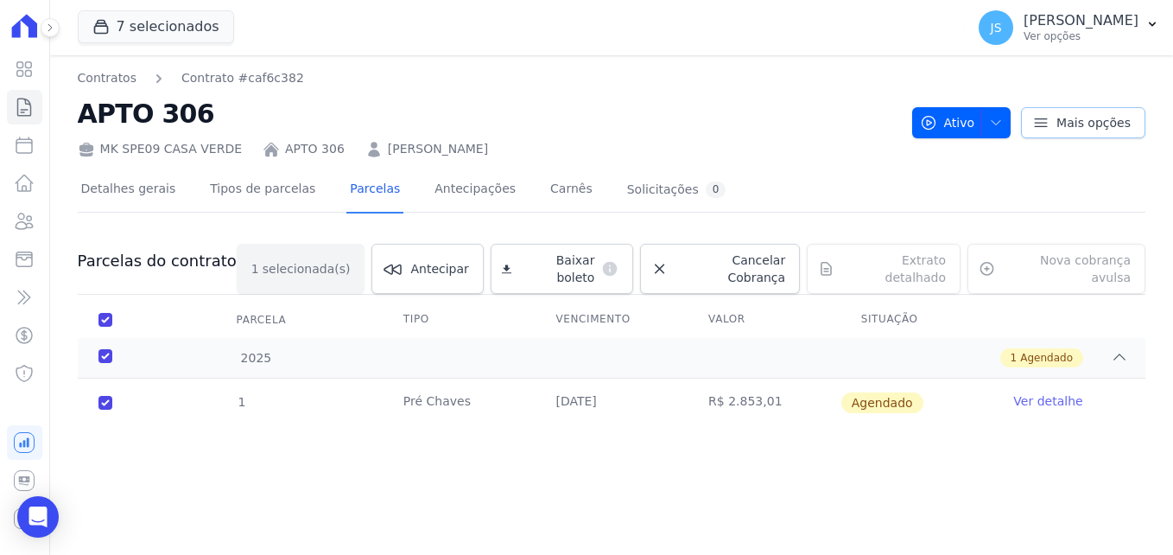
click at [1046, 125] on icon at bounding box center [1040, 122] width 17 height 17
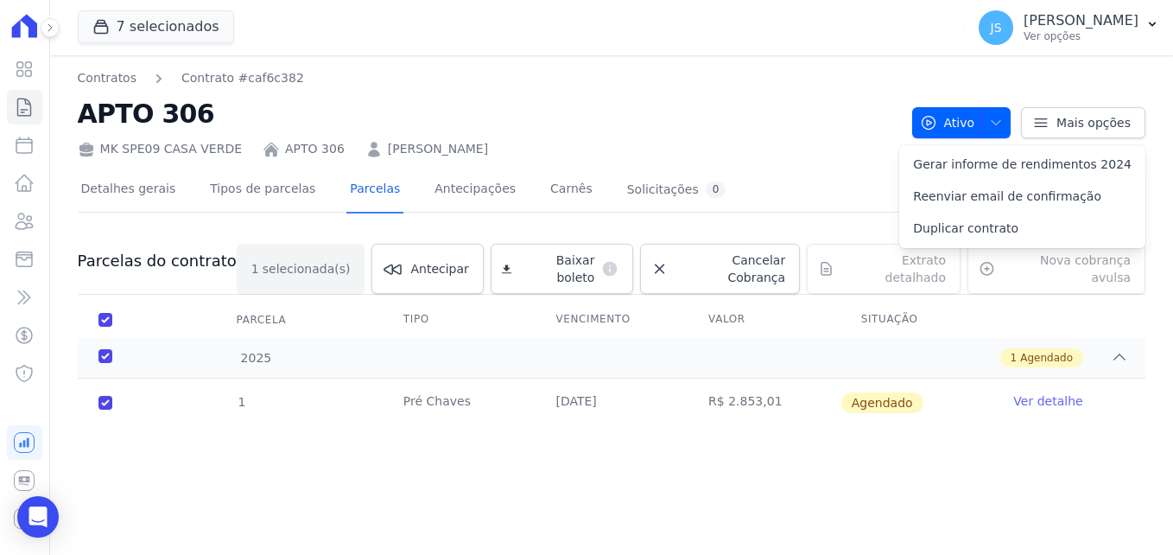
click at [637, 123] on h2 "APTO 306" at bounding box center [488, 113] width 821 height 39
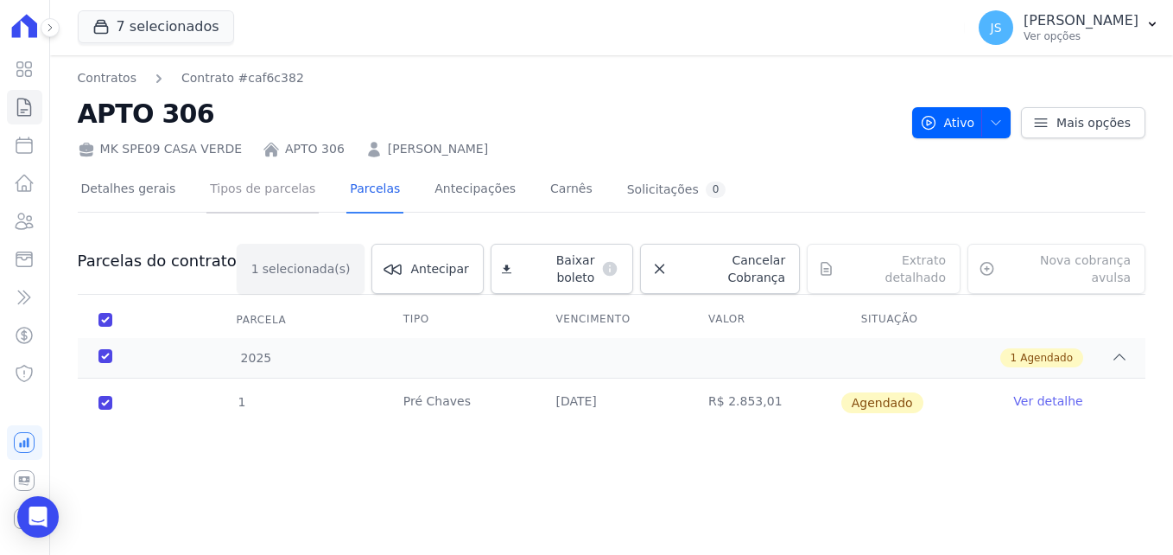
click at [270, 189] on link "Tipos de parcelas" at bounding box center [262, 191] width 112 height 46
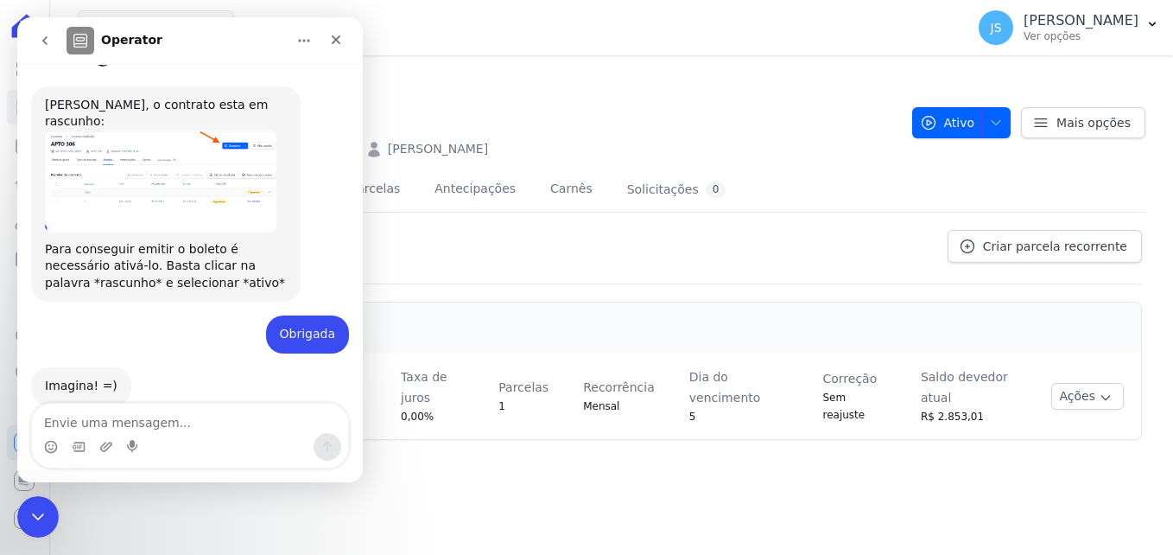
scroll to position [393, 0]
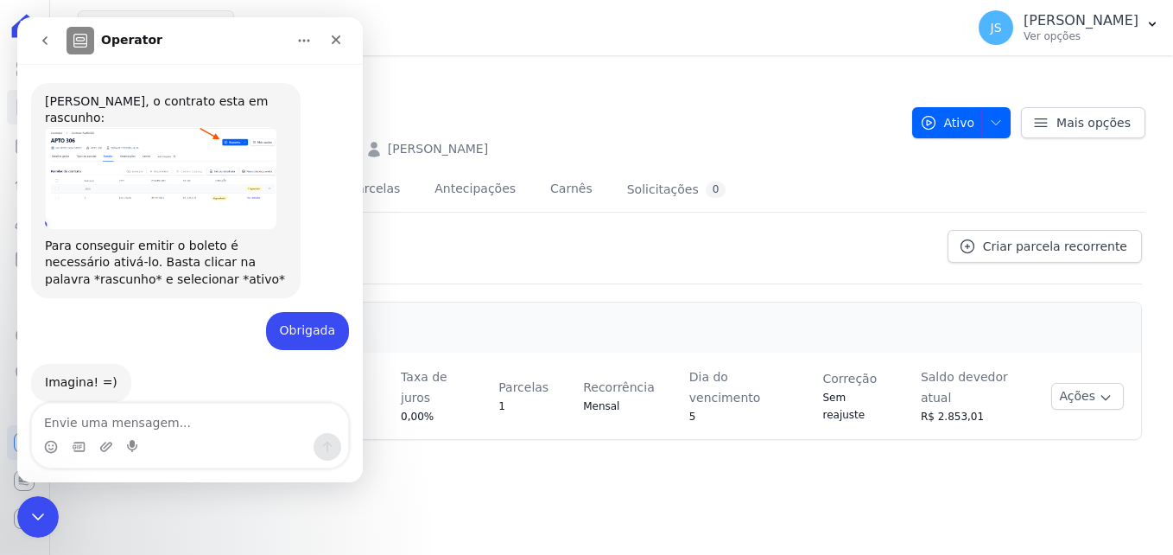
click at [149, 418] on textarea "Envie uma mensagem..." at bounding box center [190, 417] width 316 height 29
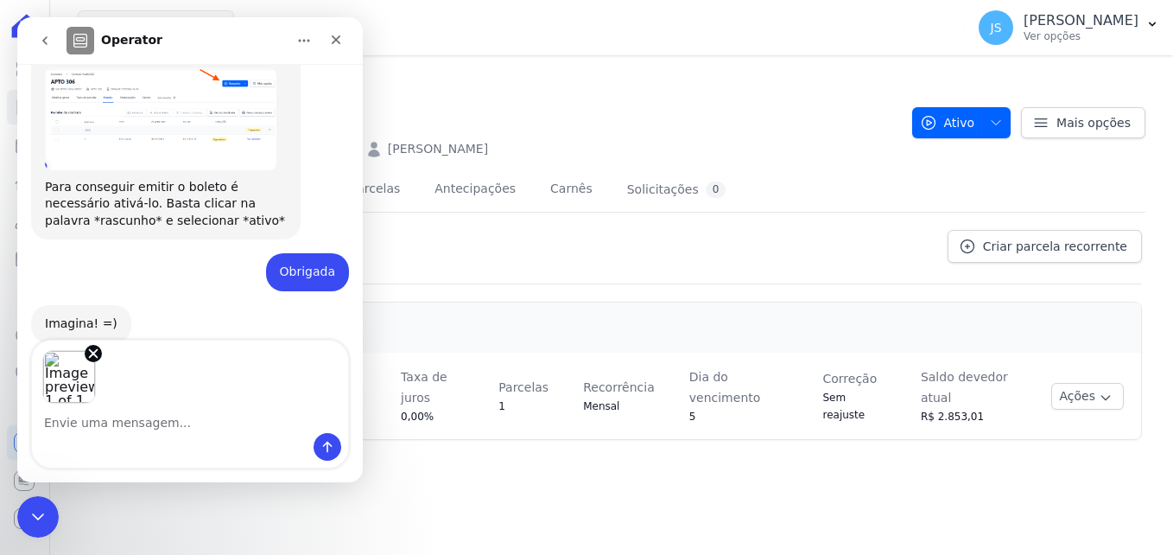
scroll to position [456, 0]
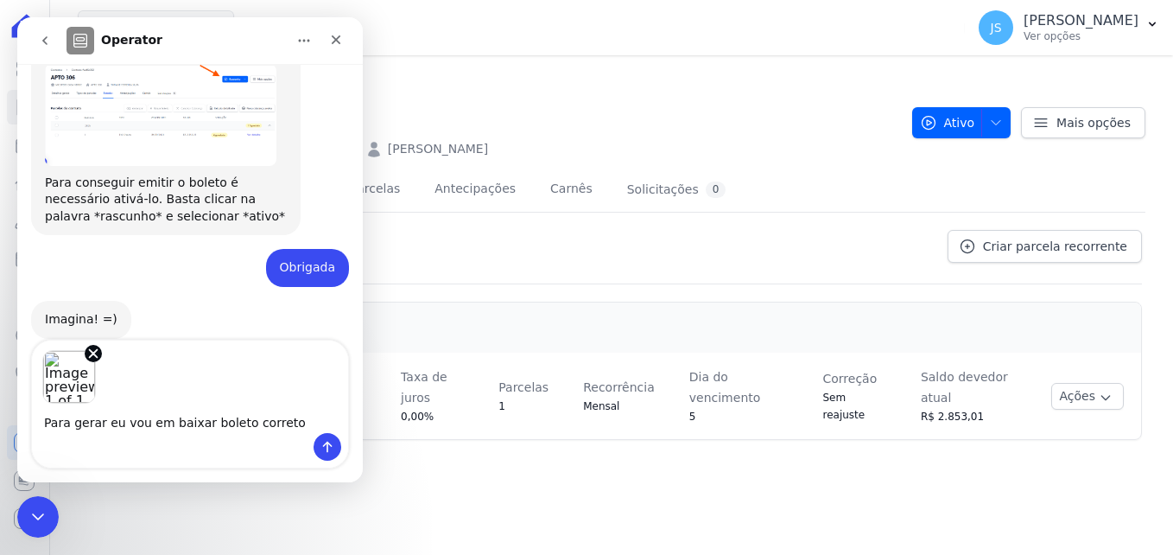
type textarea "Para gerar eu vou em baixar boleto correto?"
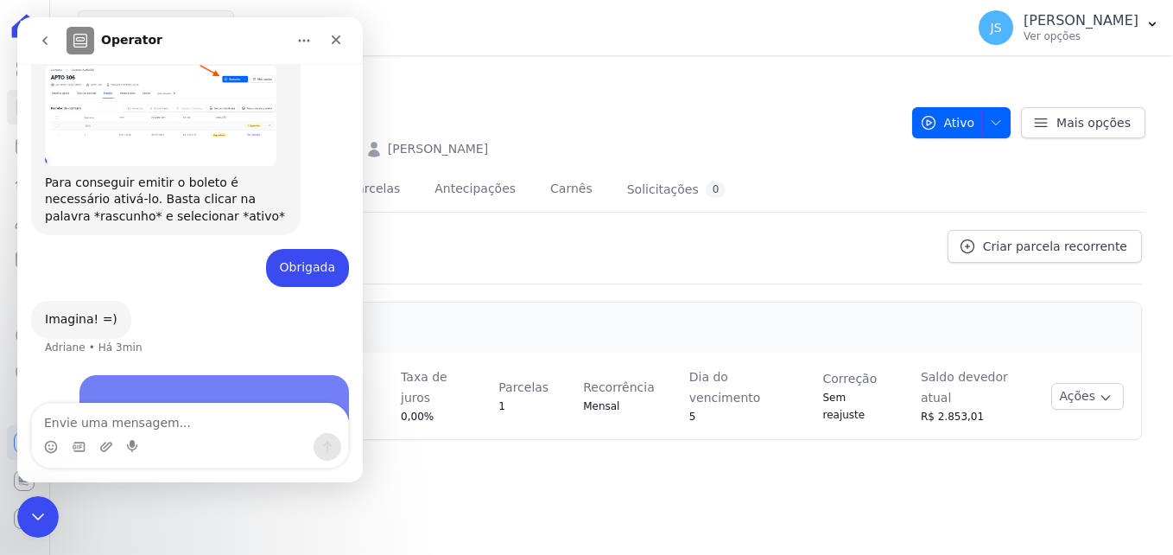
scroll to position [537, 0]
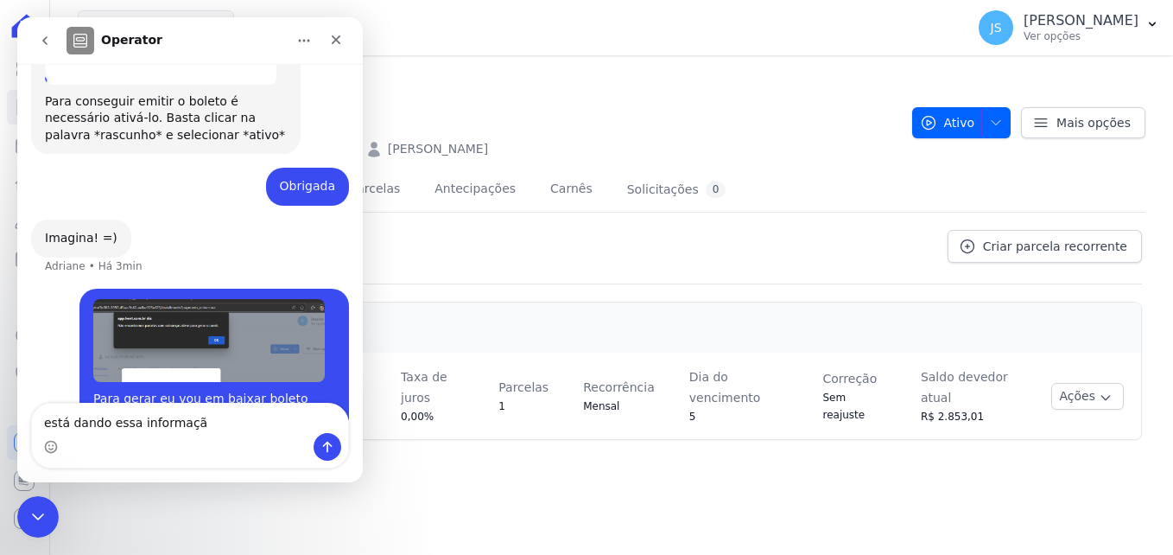
type textarea "está dando essa informação"
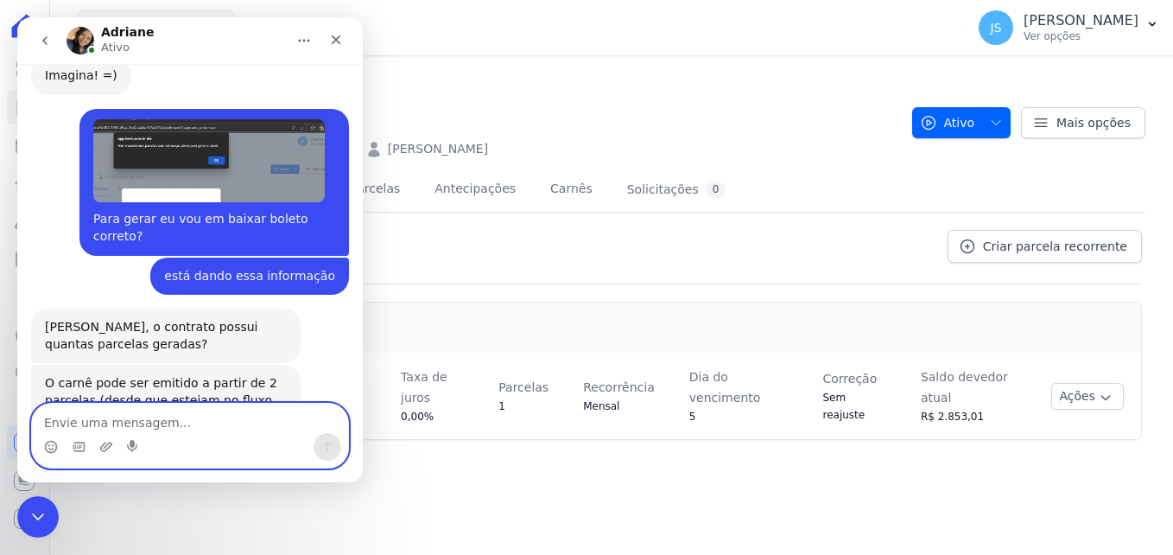
scroll to position [718, 0]
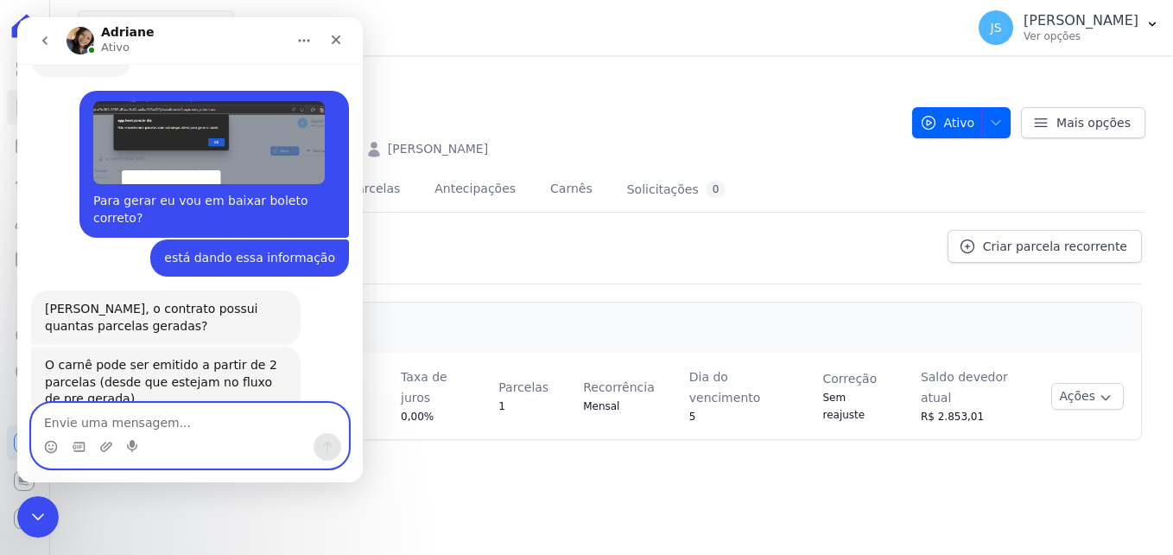
click at [173, 419] on textarea "Envie uma mensagem..." at bounding box center [190, 417] width 316 height 29
click at [175, 427] on textarea "Envie uma mensagem..." at bounding box center [190, 417] width 316 height 29
click at [152, 422] on textarea "Envie uma mensagem..." at bounding box center [190, 417] width 316 height 29
type textarea "s"
type textarea "Somente uma parcela, é pagamento único."
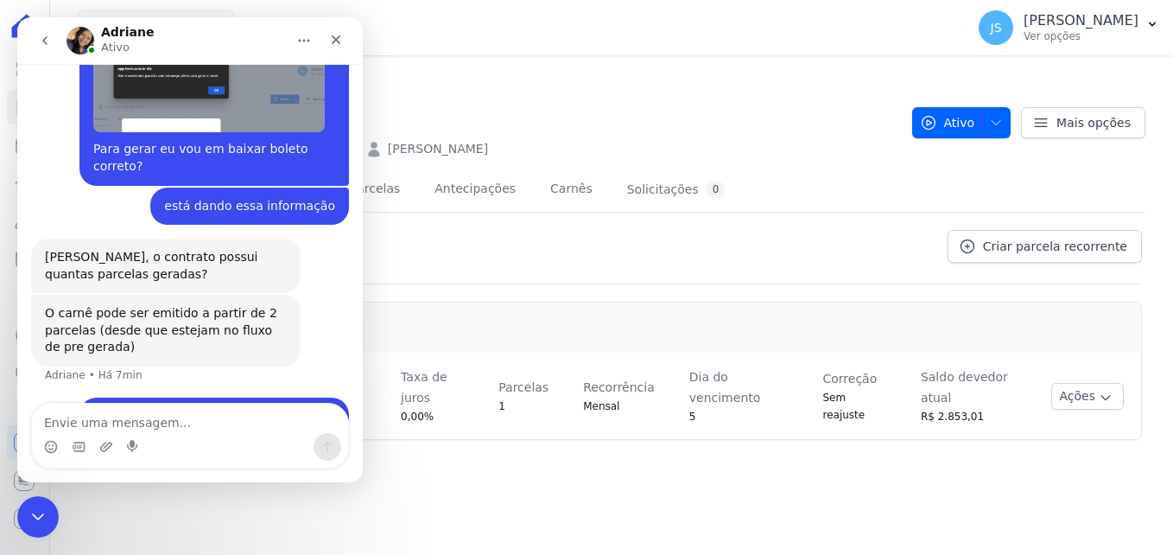
scroll to position [836, 0]
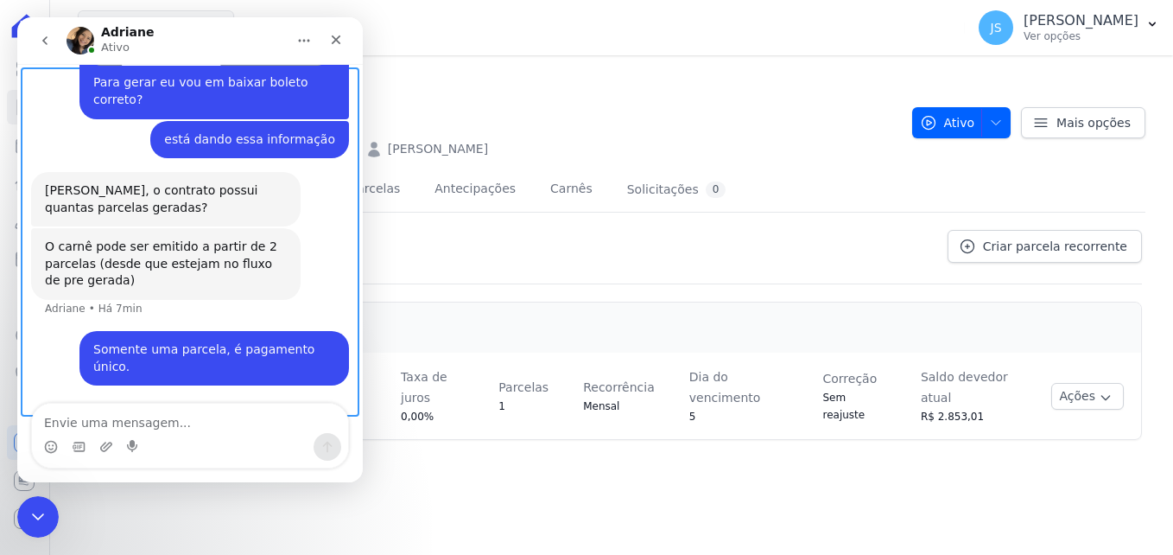
click at [125, 406] on div "Digitando" at bounding box center [190, 439] width 318 height 67
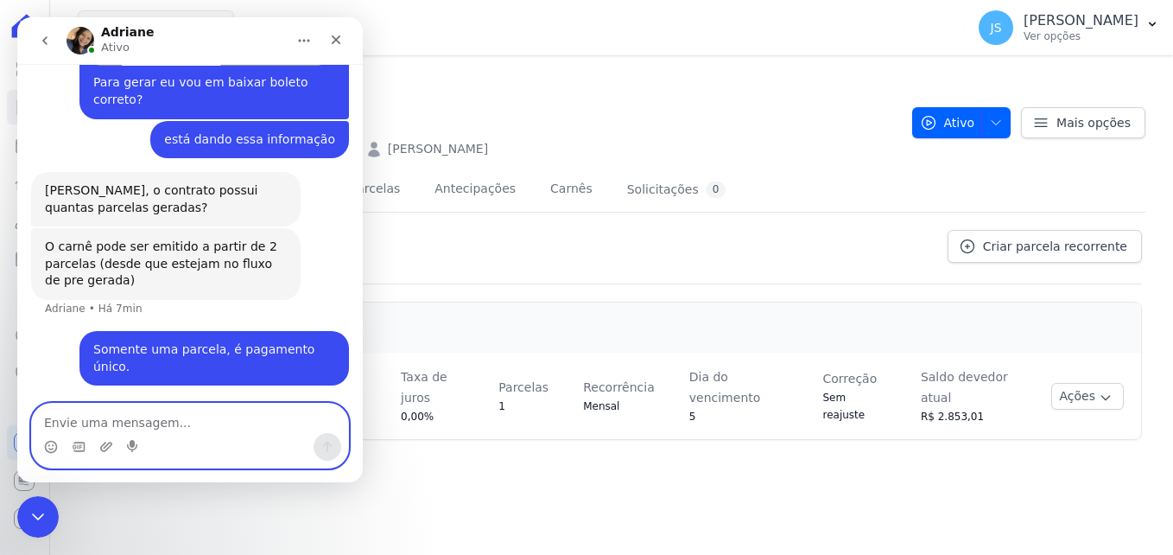
click at [131, 414] on textarea "Envie uma mensagem..." at bounding box center [190, 417] width 316 height 29
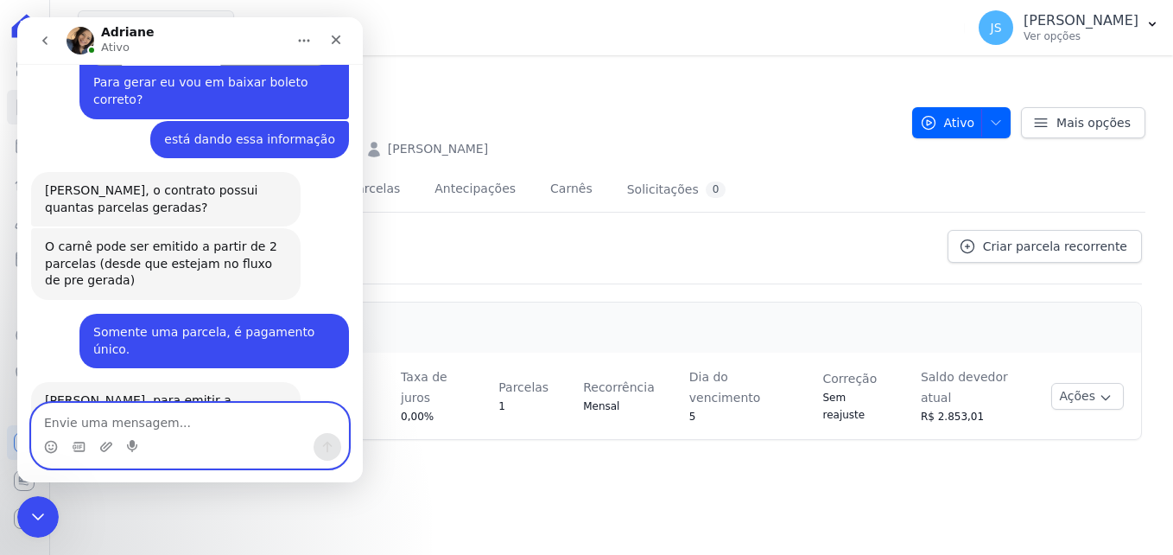
scroll to position [886, 0]
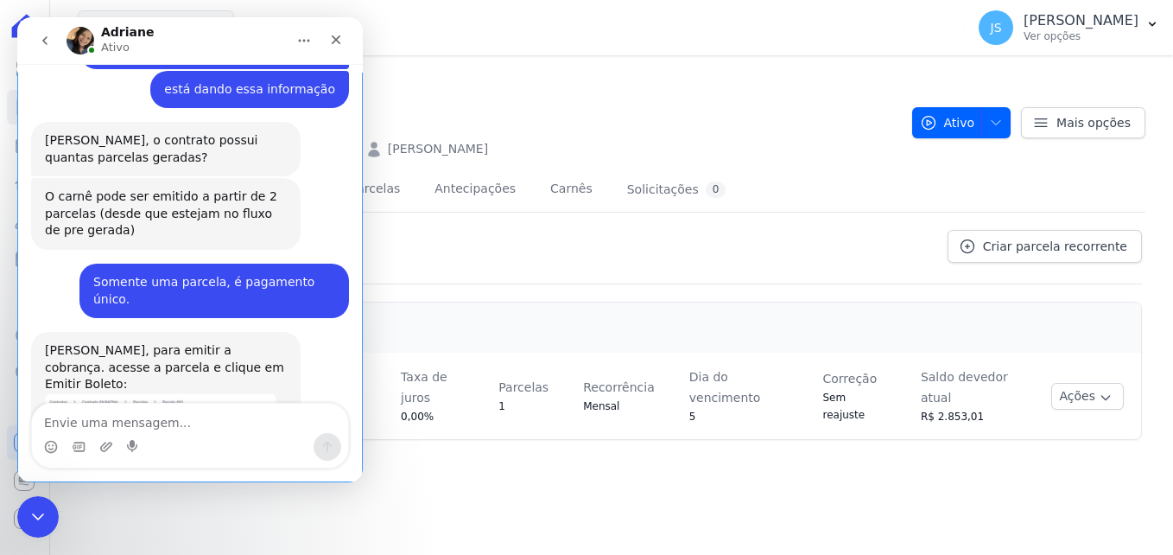
drag, startPoint x: 226, startPoint y: 38, endPoint x: 253, endPoint y: 48, distance: 28.7
click at [231, 35] on div "Adriane Ativo" at bounding box center [176, 41] width 219 height 30
click at [680, 279] on div "Tipos de parcelas no contrato Criar parcela recorrente" at bounding box center [611, 257] width 1061 height 54
click at [454, 197] on link "Antecipações" at bounding box center [475, 191] width 88 height 46
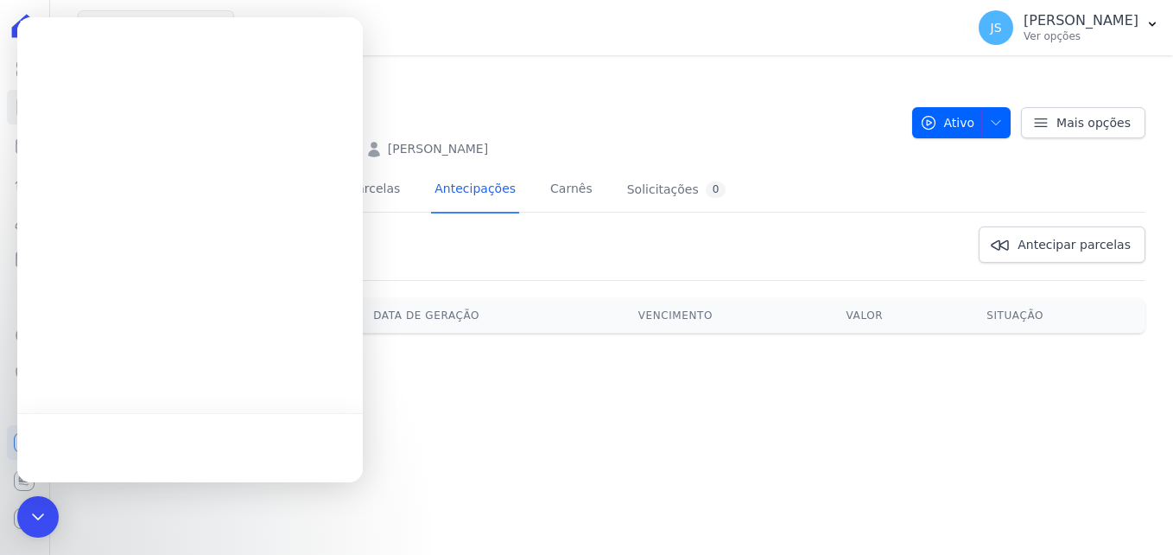
click at [255, 185] on div at bounding box center [190, 249] width 346 height 465
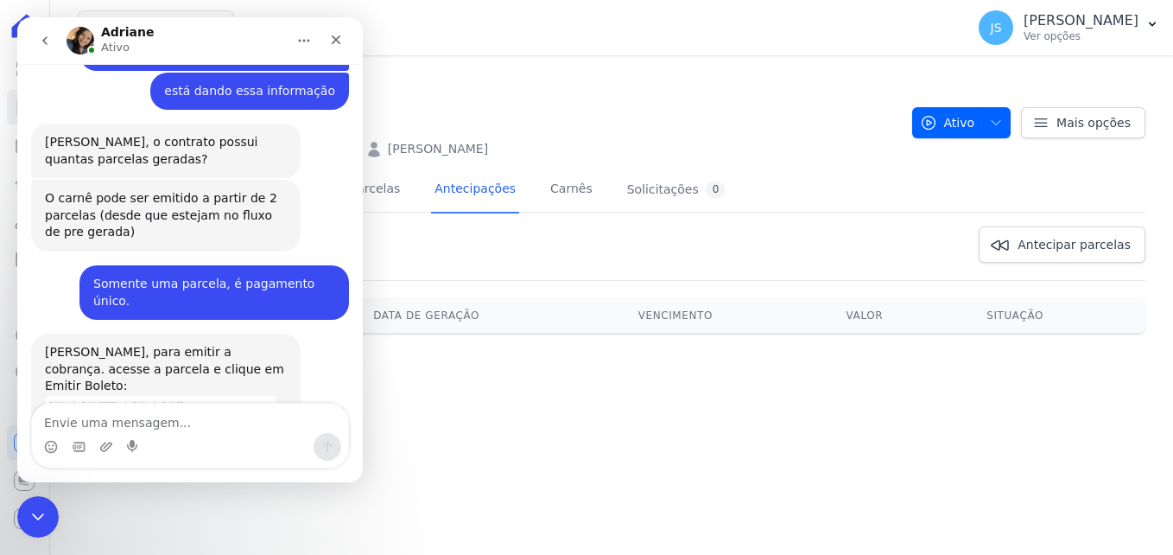
scroll to position [886, 0]
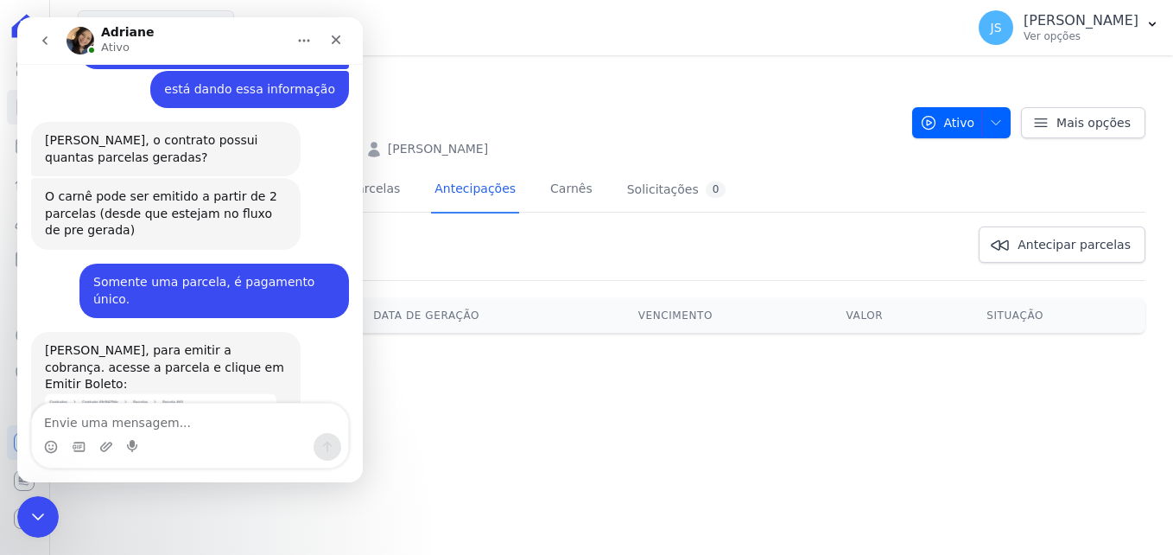
click at [541, 136] on div "MK SPE09 CASA VERDE APTO 306 TATIANE FERREIRA SILVA" at bounding box center [488, 145] width 821 height 25
click at [333, 39] on icon "Fechar" at bounding box center [336, 40] width 14 height 14
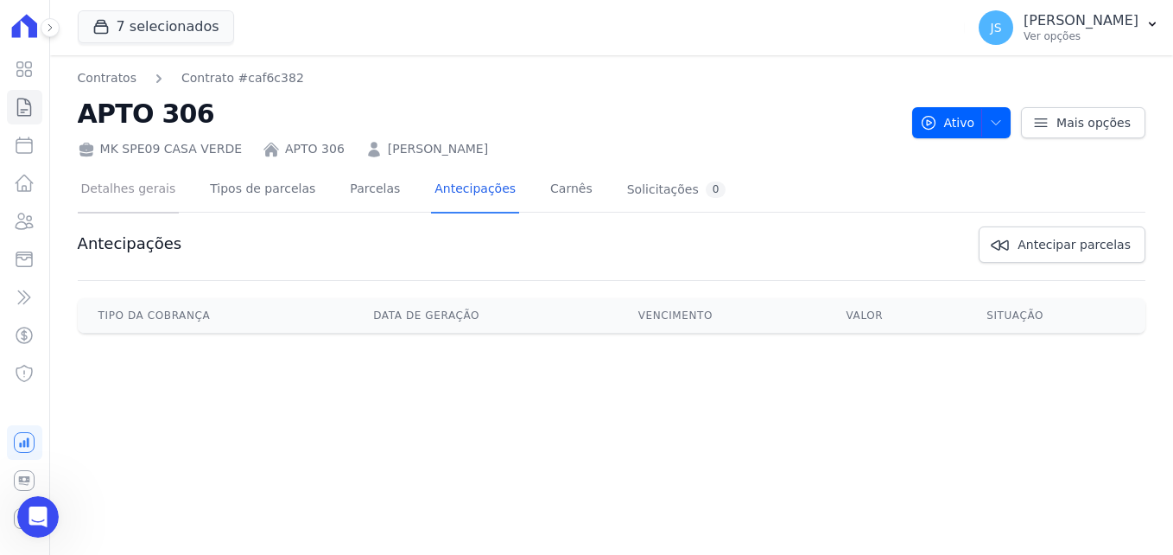
click at [146, 200] on link "Detalhes gerais" at bounding box center [129, 191] width 102 height 46
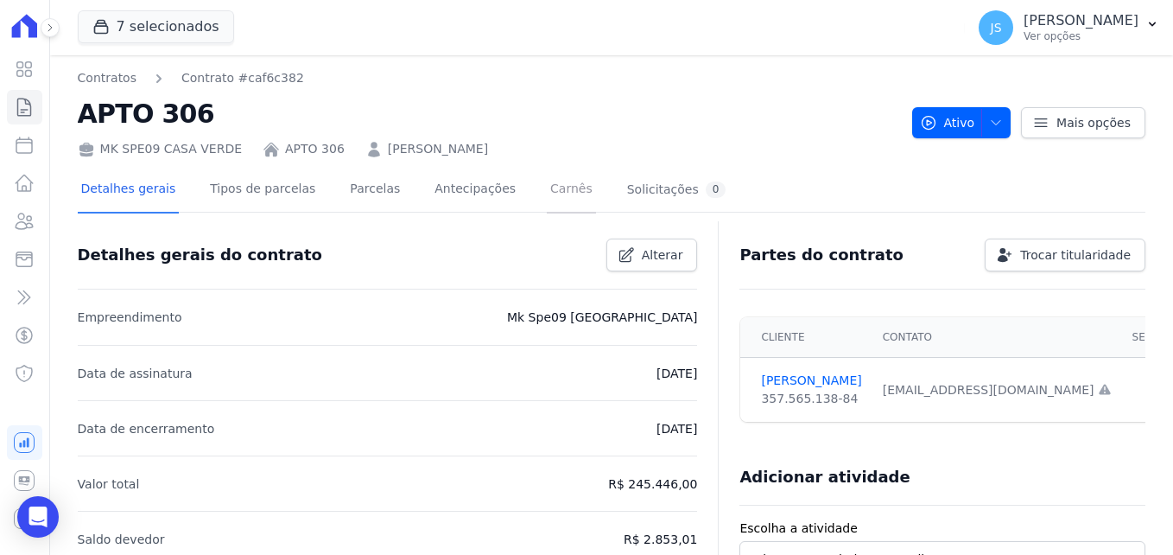
click at [549, 184] on link "Carnês" at bounding box center [571, 191] width 49 height 46
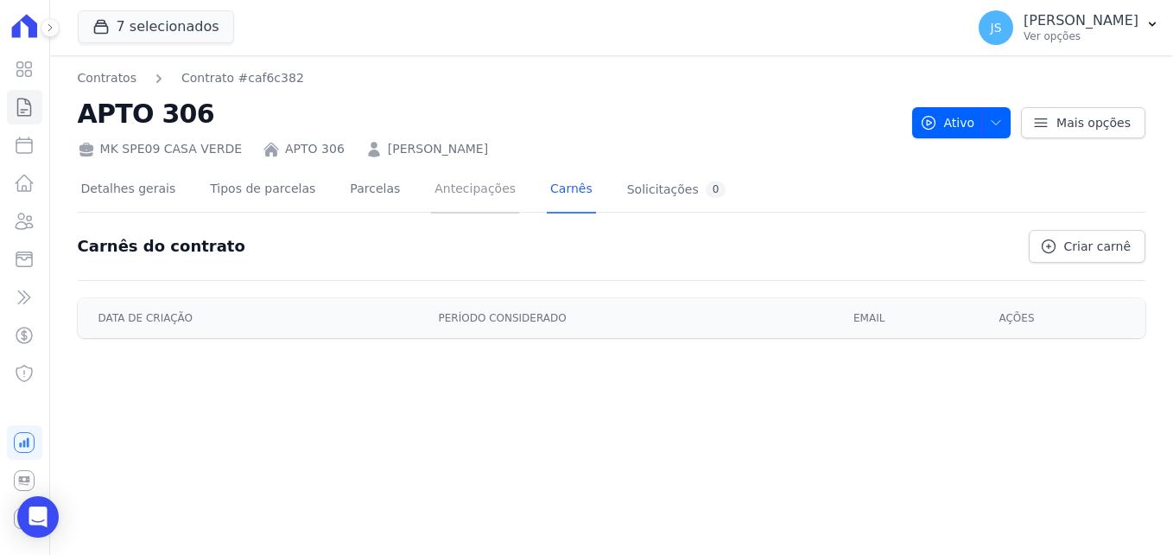
click at [431, 192] on link "Antecipações" at bounding box center [475, 191] width 88 height 46
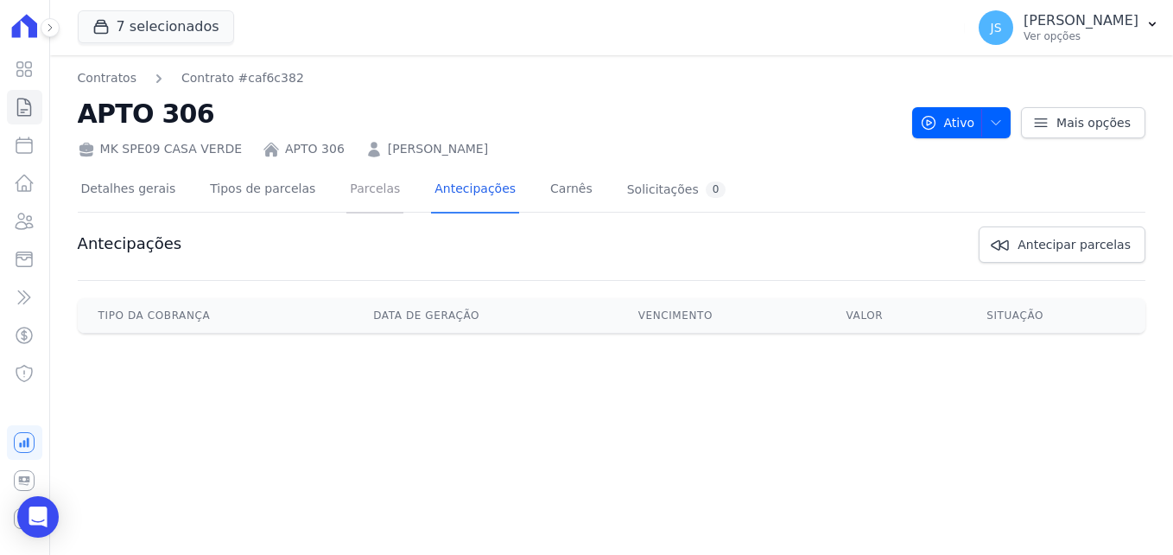
click at [358, 197] on link "Parcelas" at bounding box center [374, 191] width 57 height 46
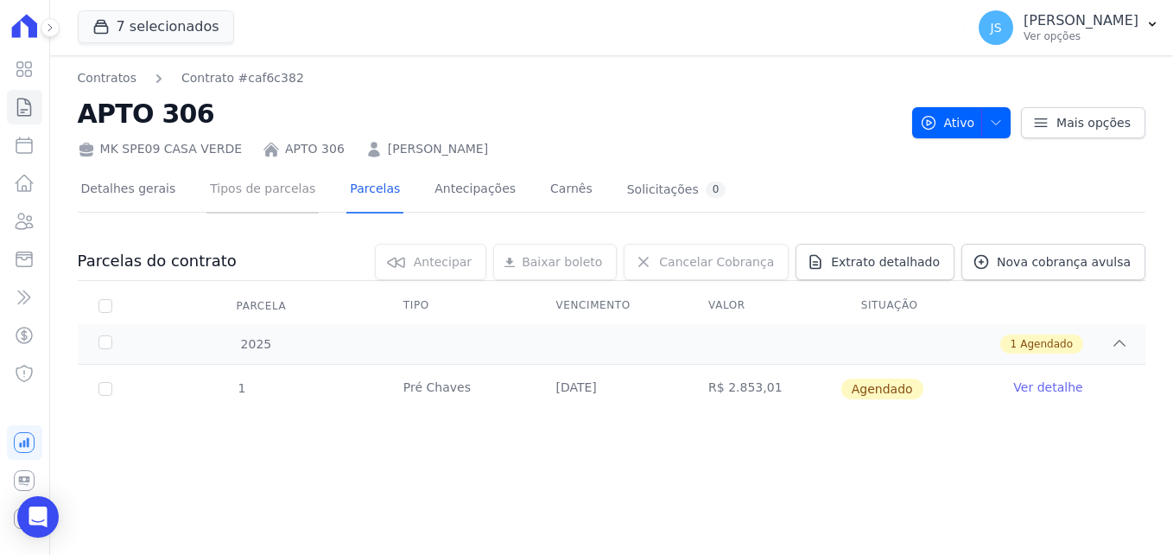
click at [266, 175] on link "Tipos de parcelas" at bounding box center [262, 191] width 112 height 46
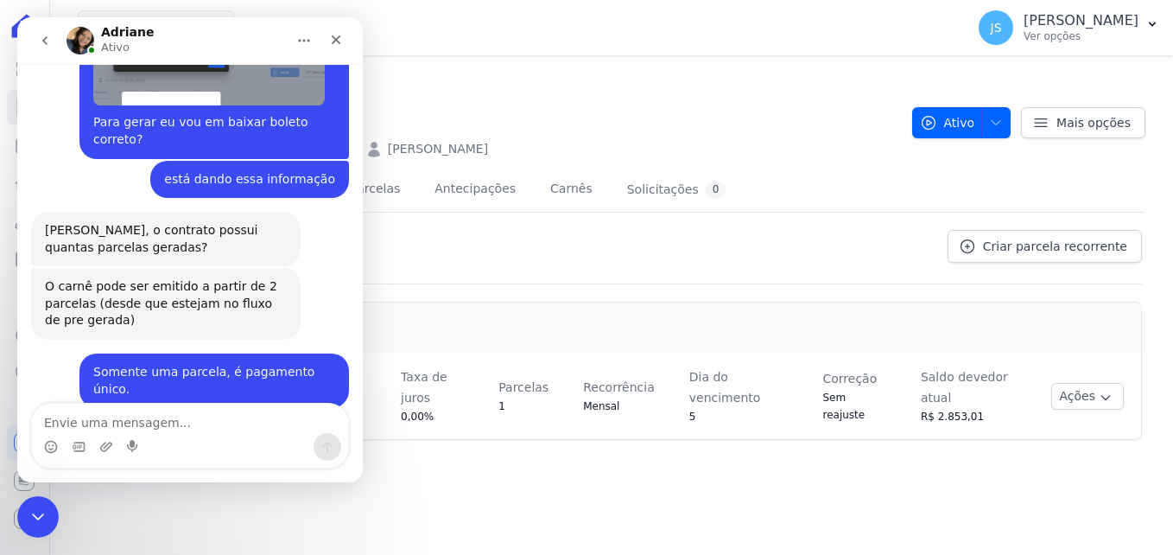
scroll to position [886, 0]
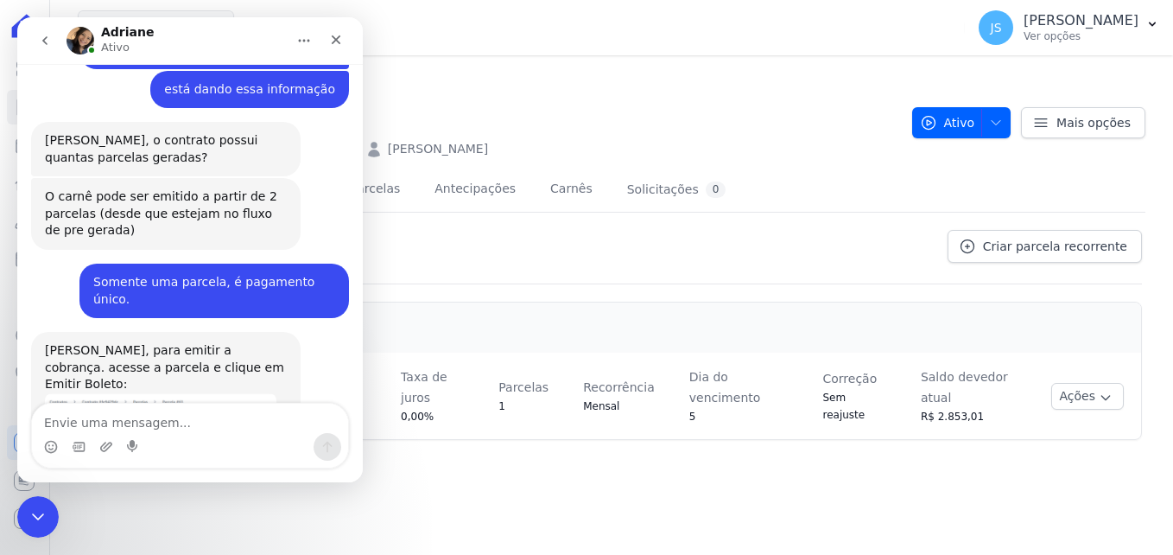
click at [116, 393] on img "Adriane diz…" at bounding box center [160, 417] width 231 height 48
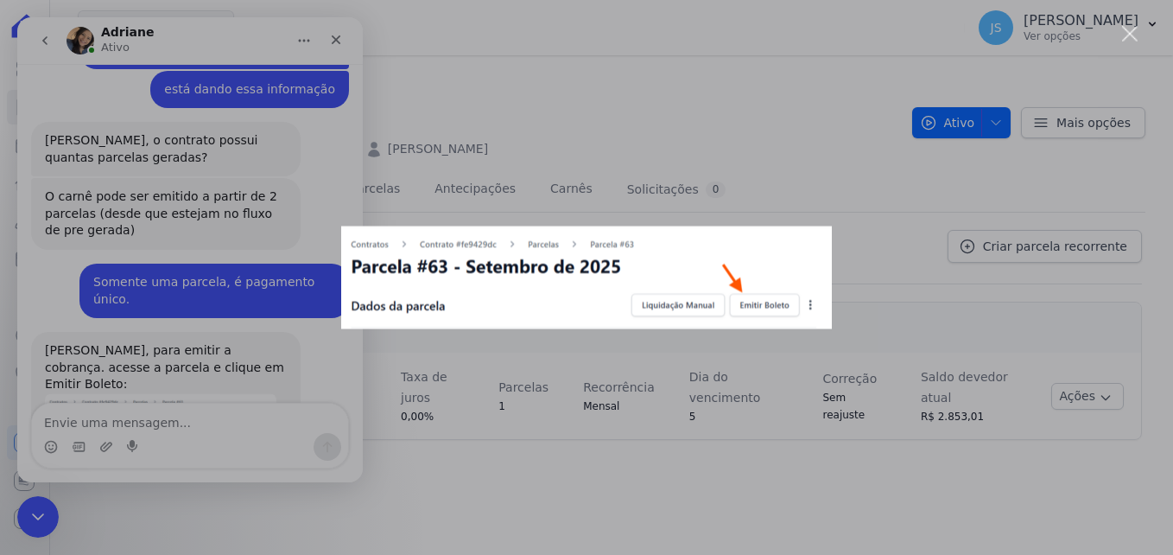
click at [124, 334] on div "Messenger da Intercom" at bounding box center [586, 277] width 1173 height 555
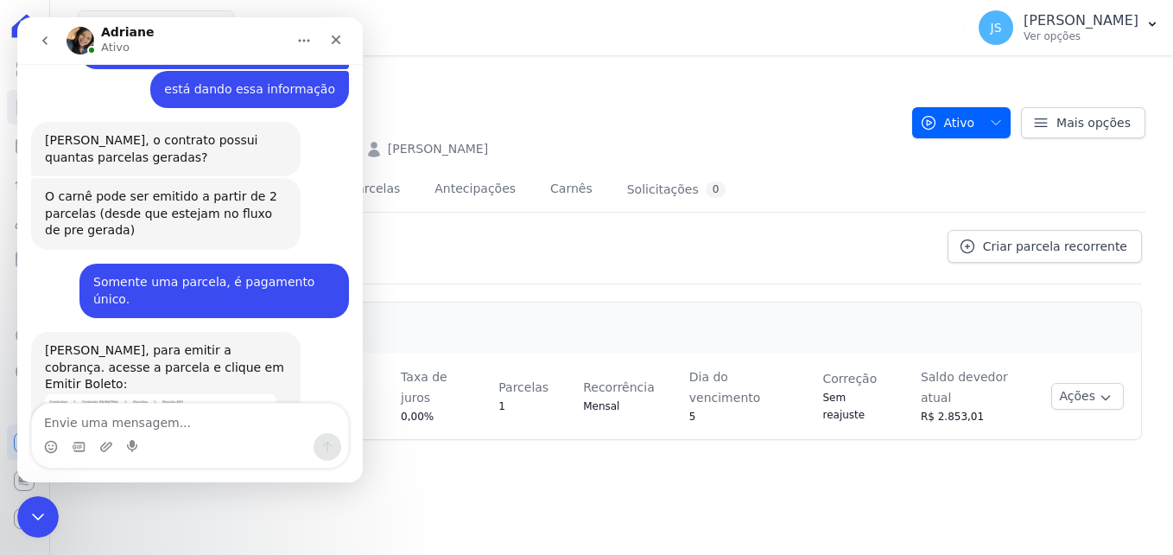
click at [675, 273] on div "Tipos de parcelas no contrato Criar parcela recorrente" at bounding box center [611, 257] width 1061 height 54
click at [209, 393] on img "Adriane diz…" at bounding box center [160, 417] width 231 height 48
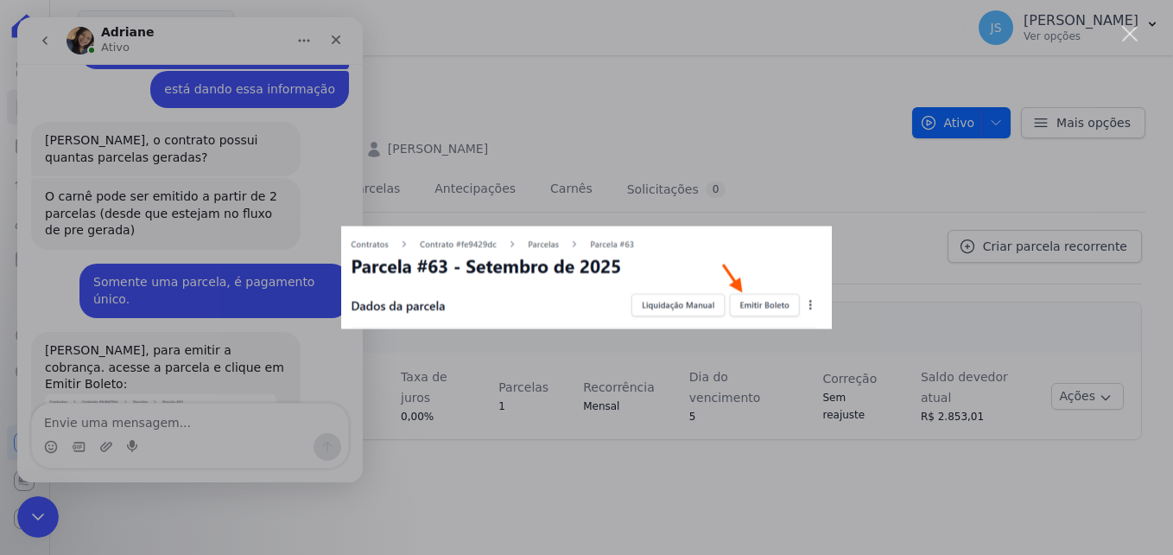
click at [654, 161] on div "Messenger da Intercom" at bounding box center [586, 277] width 1173 height 555
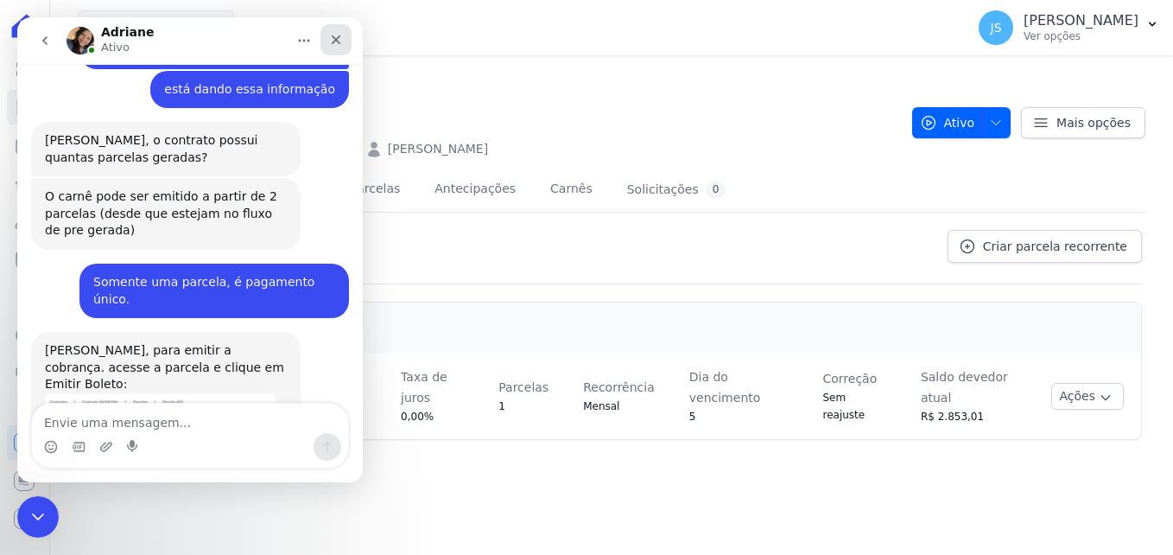
click at [329, 45] on icon "Fechar" at bounding box center [336, 40] width 14 height 14
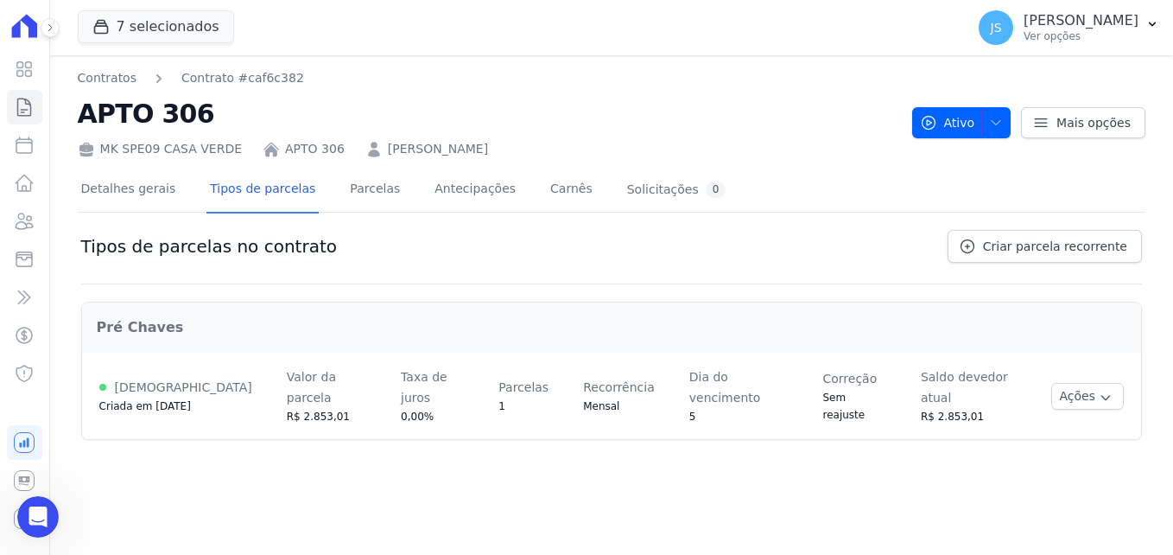
scroll to position [886, 0]
click at [358, 202] on link "Parcelas" at bounding box center [374, 191] width 57 height 46
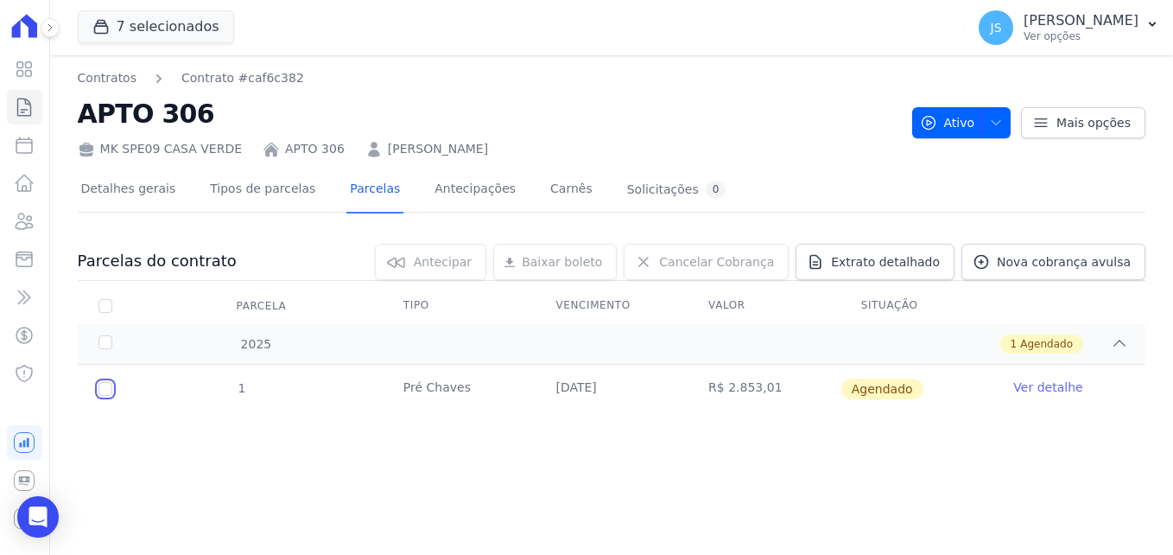
click at [98, 387] on input "checkbox" at bounding box center [105, 389] width 14 height 14
checkbox input "true"
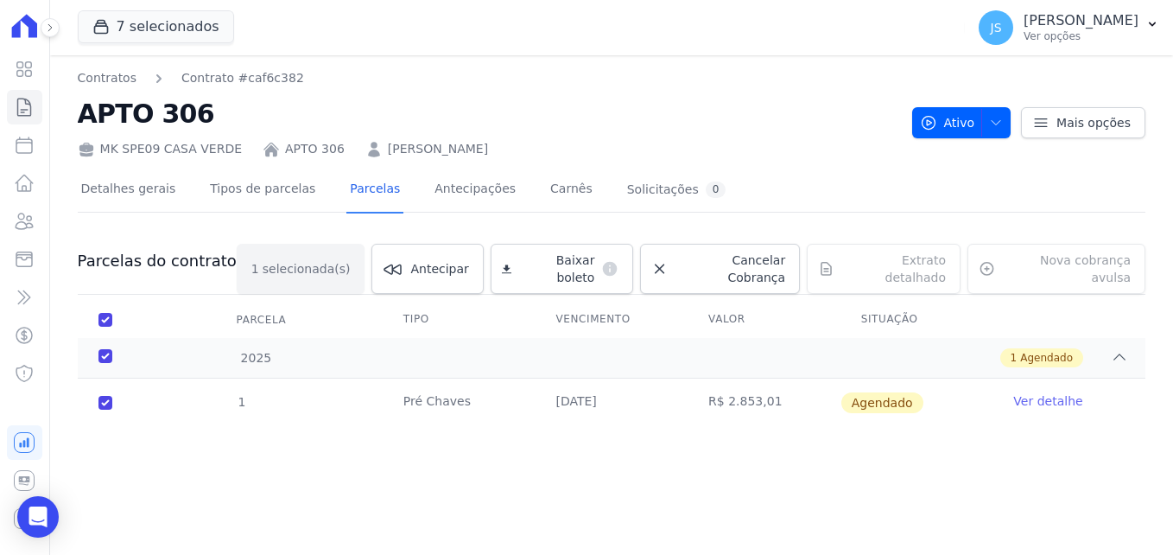
click at [1053, 396] on td "Ver detalhe" at bounding box center [1068, 402] width 153 height 48
click at [1051, 392] on link "Ver detalhe" at bounding box center [1047, 400] width 69 height 17
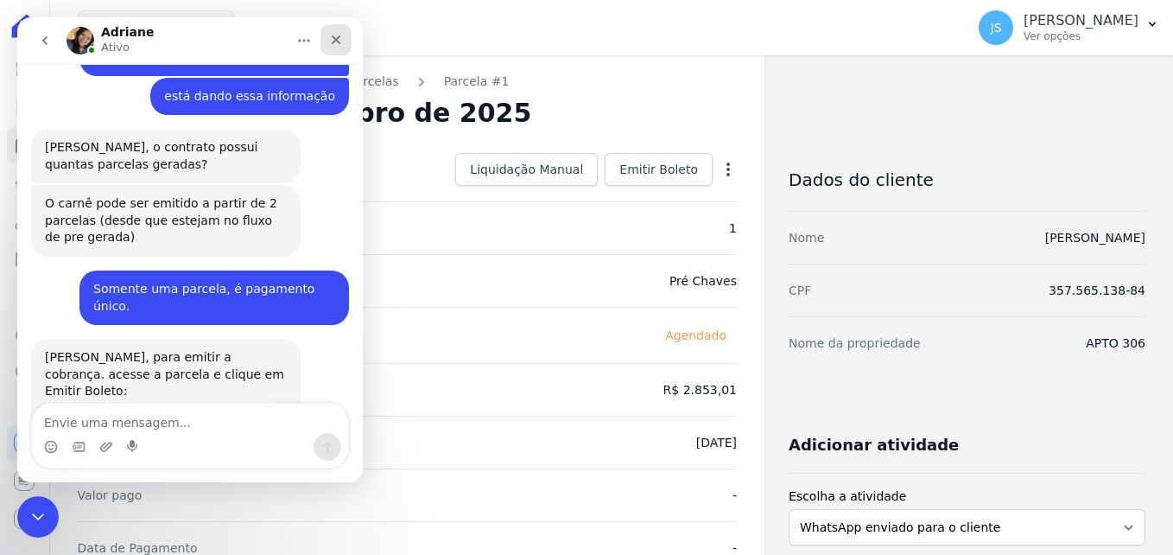
scroll to position [886, 0]
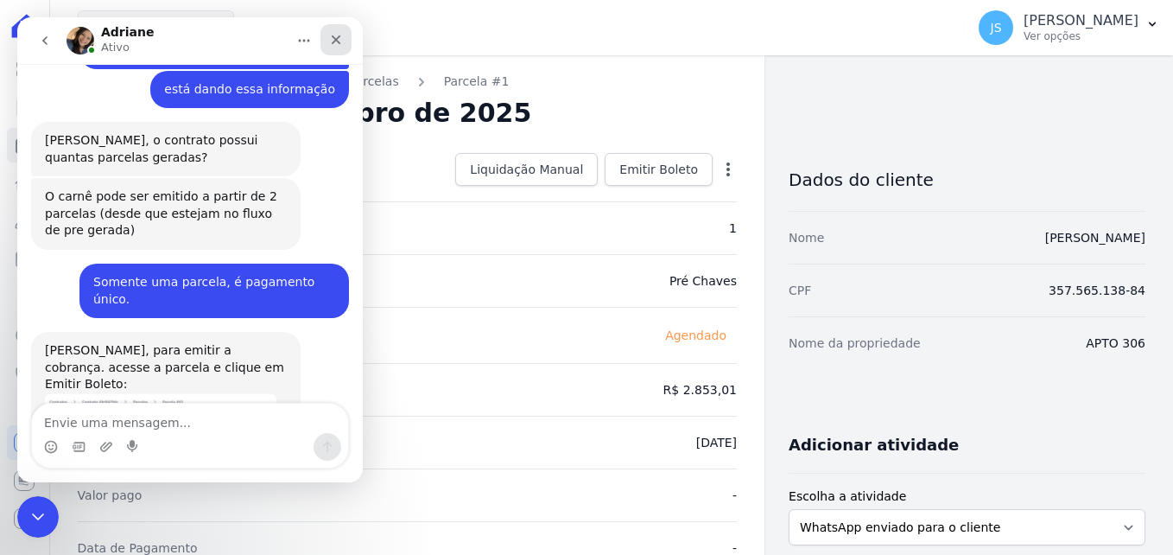
click at [336, 41] on icon "Fechar" at bounding box center [336, 40] width 14 height 14
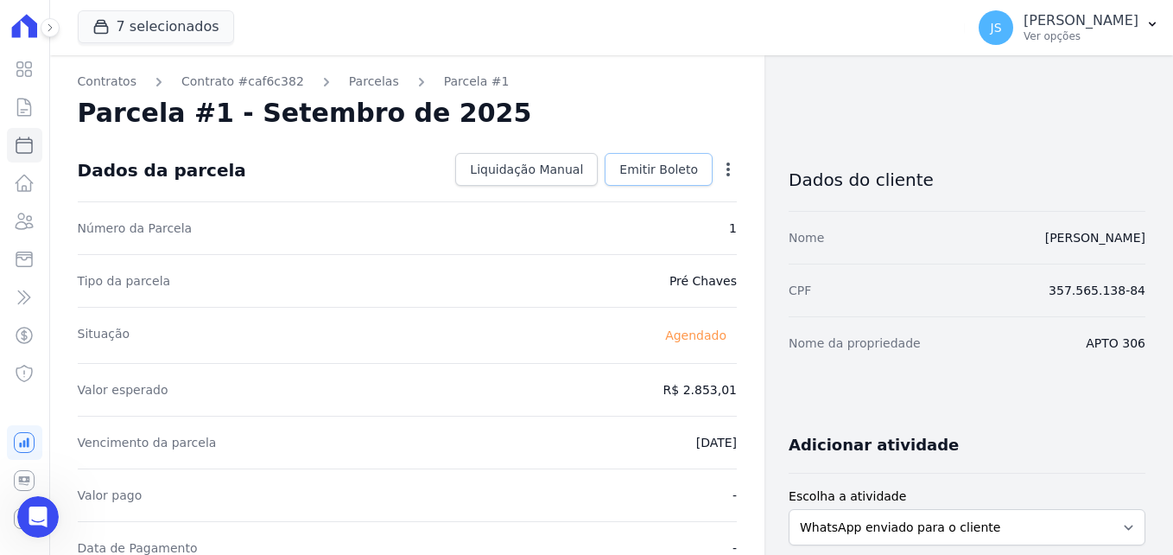
click at [691, 179] on link "Emitir Boleto" at bounding box center [659, 169] width 108 height 33
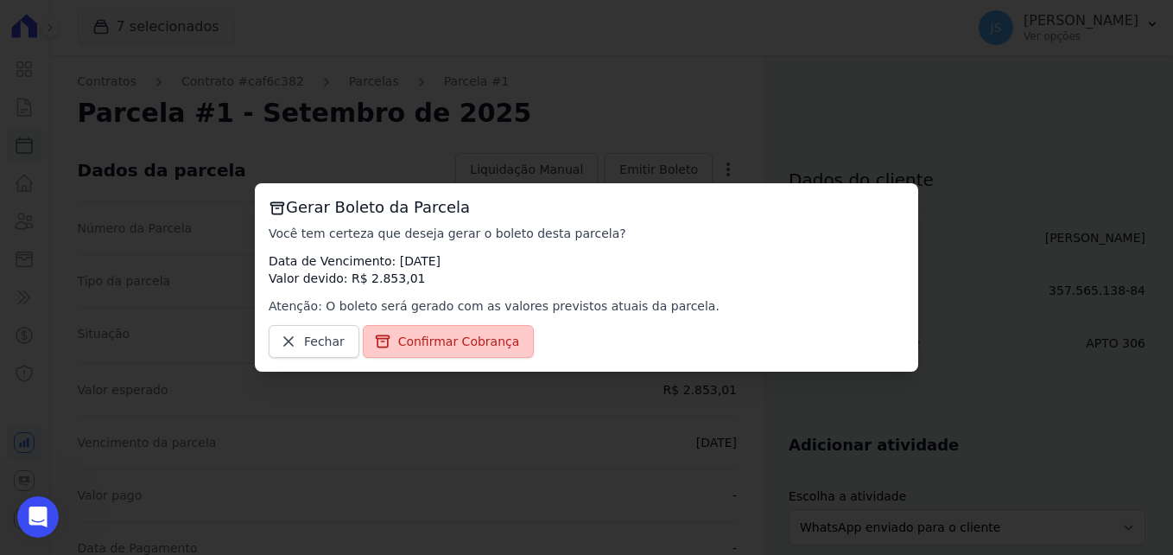
click at [440, 333] on span "Confirmar Cobrança" at bounding box center [459, 341] width 122 height 17
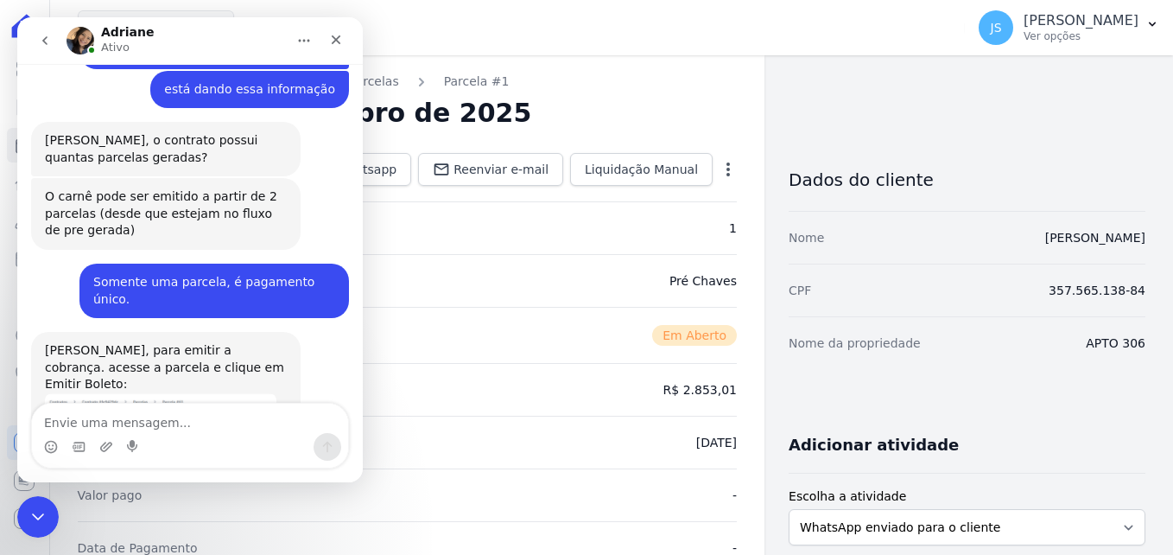
click at [674, 115] on div "Parcela #1 - Setembro de 2025" at bounding box center [407, 113] width 659 height 31
click at [327, 33] on div "Fechar" at bounding box center [335, 39] width 31 height 31
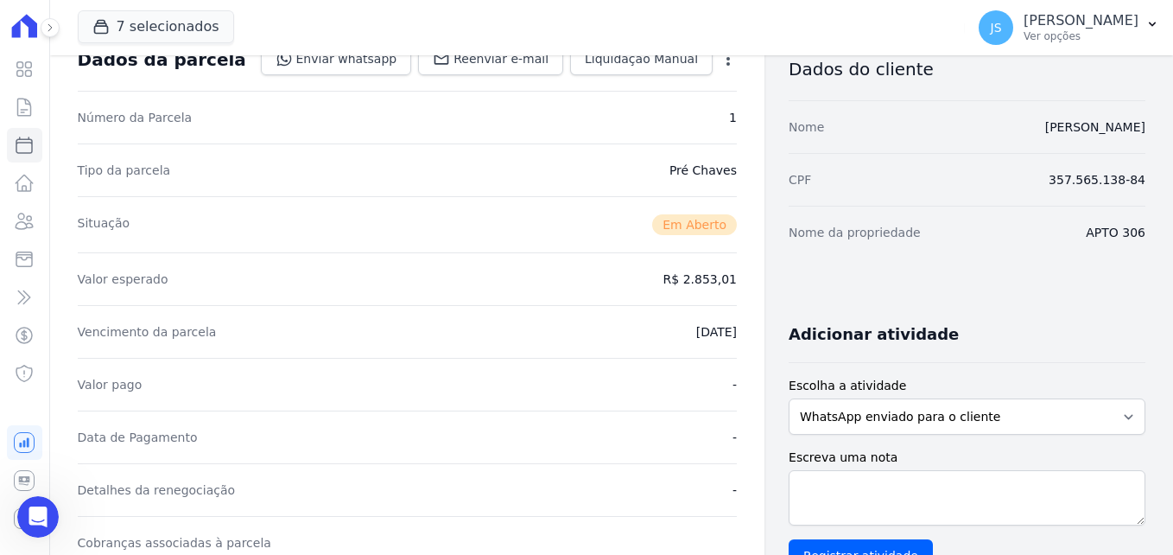
scroll to position [0, 0]
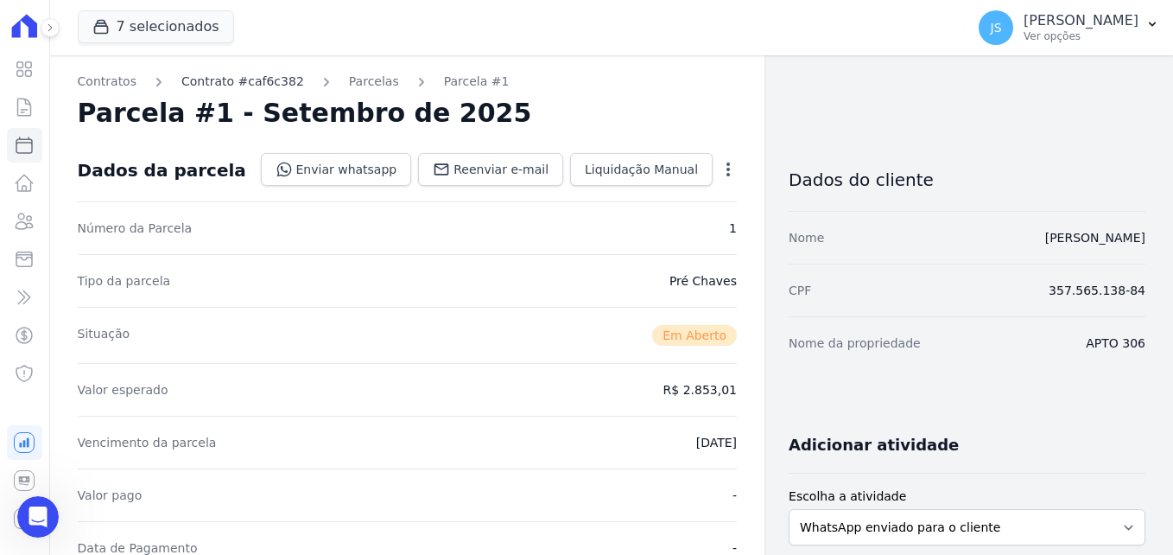
click at [268, 85] on link "Contrato #caf6c382" at bounding box center [242, 82] width 123 height 18
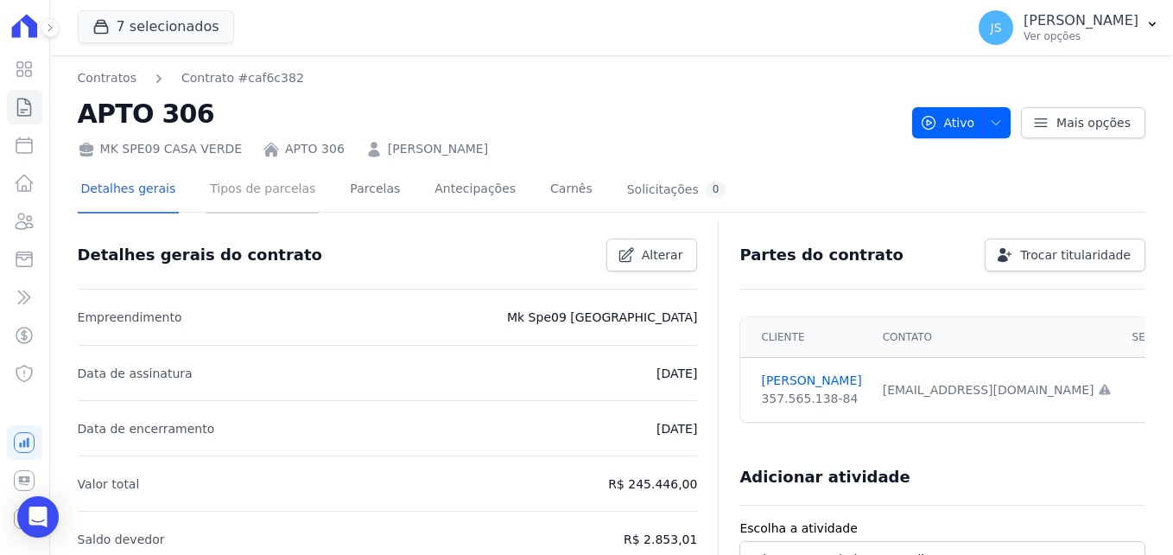
click at [263, 202] on link "Tipos de parcelas" at bounding box center [262, 191] width 112 height 46
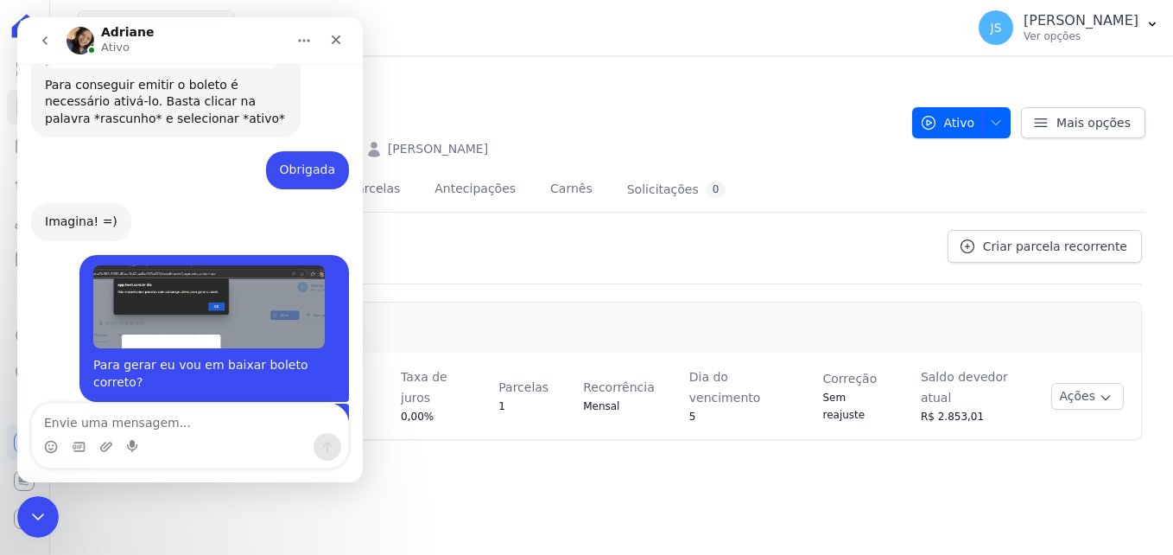
click at [852, 226] on div "Tipos de parcelas no contrato Criar parcela recorrente Pré Chaves Ativa Criada …" at bounding box center [612, 339] width 1068 height 227
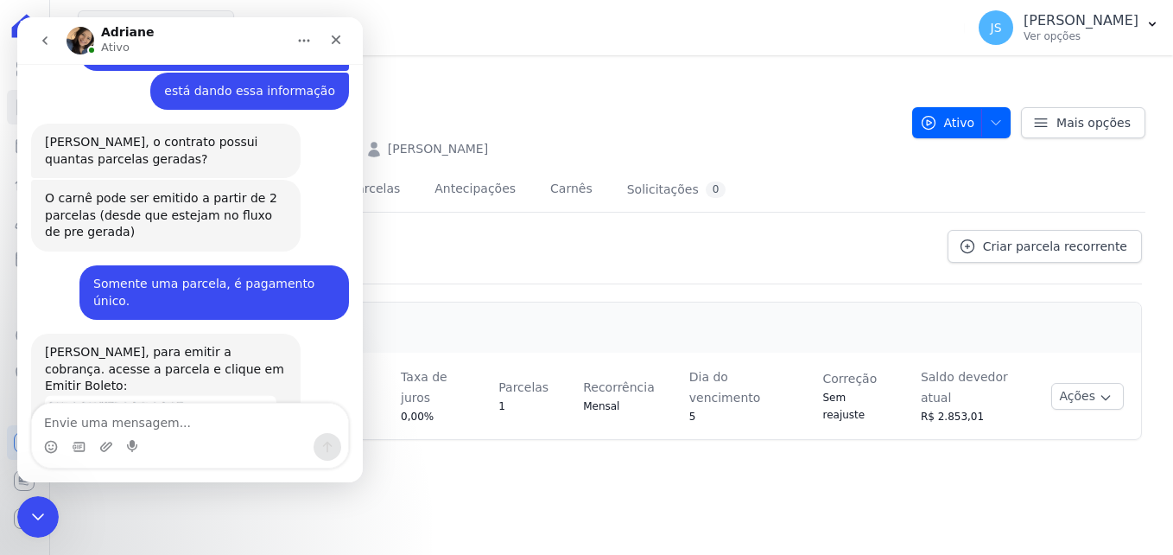
scroll to position [886, 0]
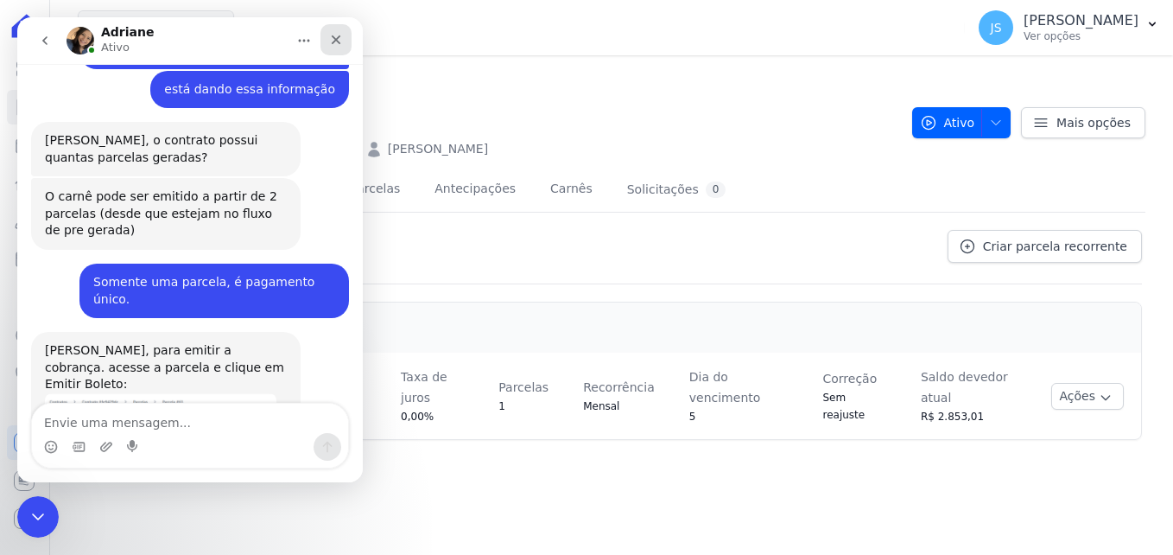
click at [347, 38] on div "Fechar" at bounding box center [335, 39] width 31 height 31
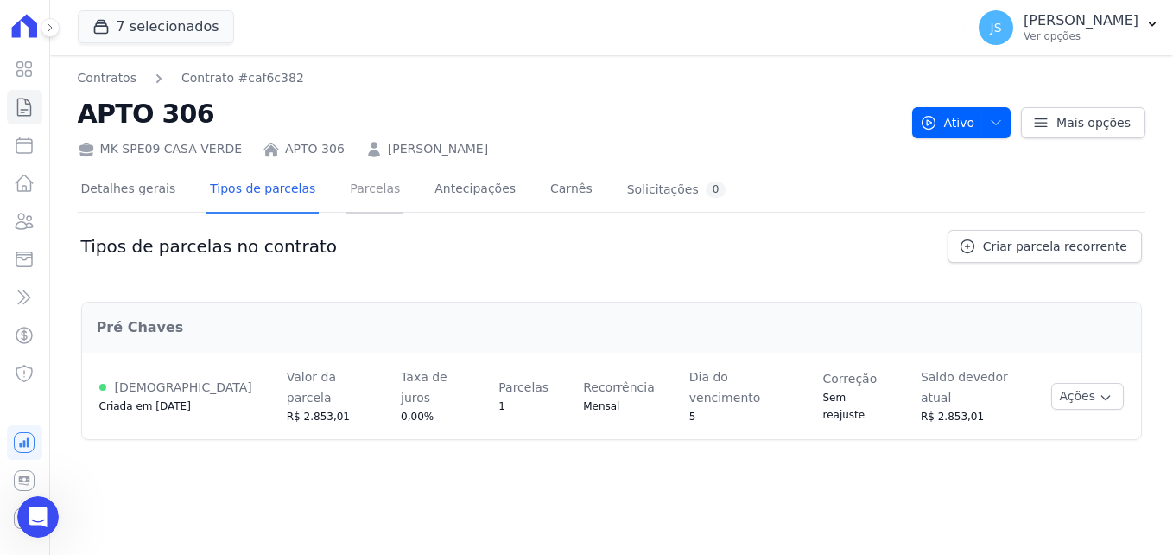
click at [371, 197] on link "Parcelas" at bounding box center [374, 191] width 57 height 46
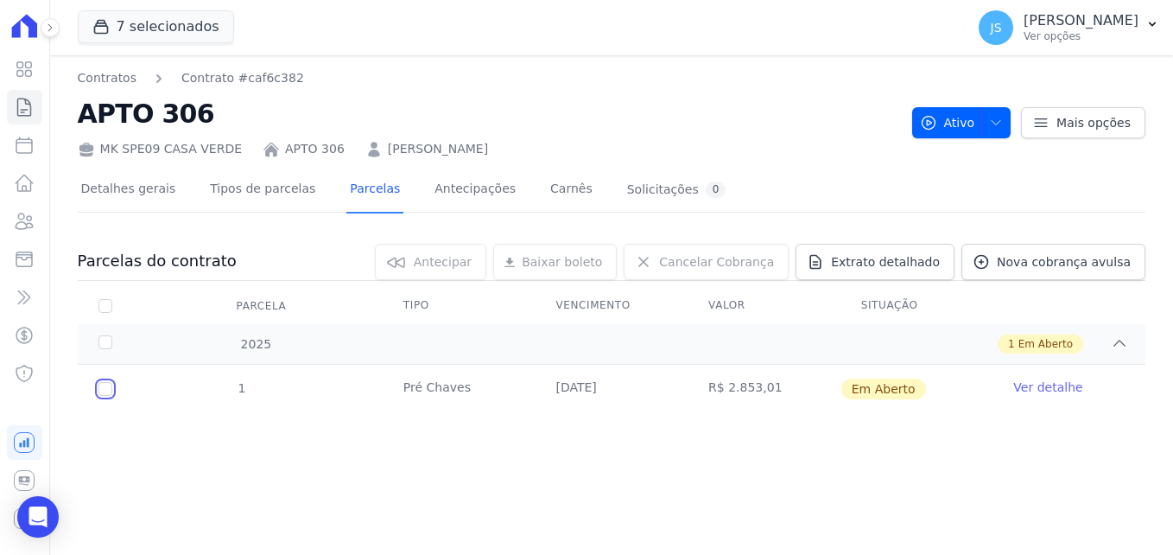
click at [103, 387] on input "checkbox" at bounding box center [105, 389] width 14 height 14
checkbox input "true"
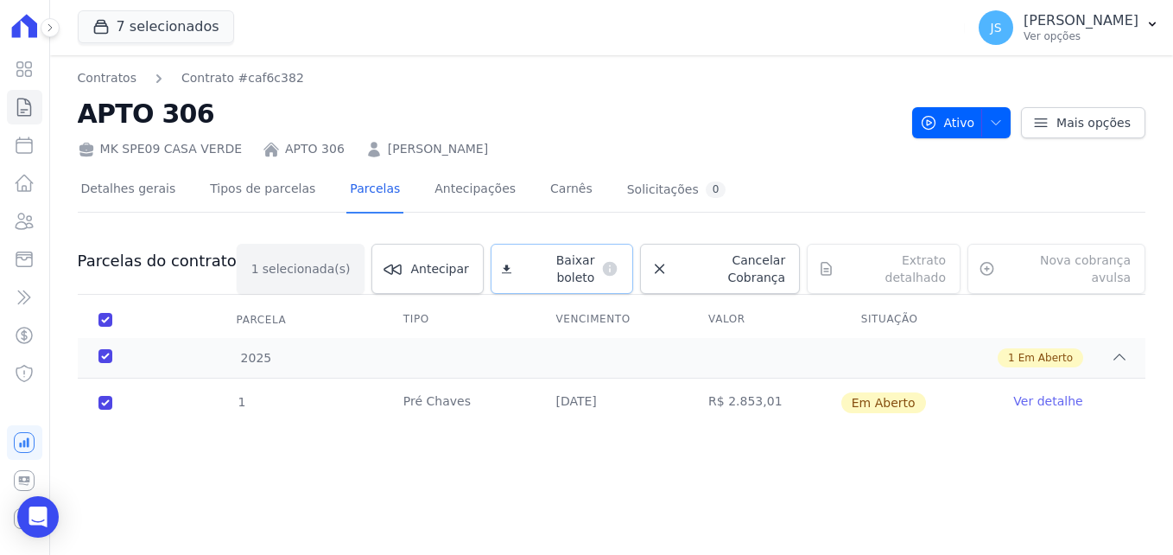
click at [592, 252] on link "Baixar boleto default" at bounding box center [562, 269] width 143 height 50
